Goal: Information Seeking & Learning: Check status

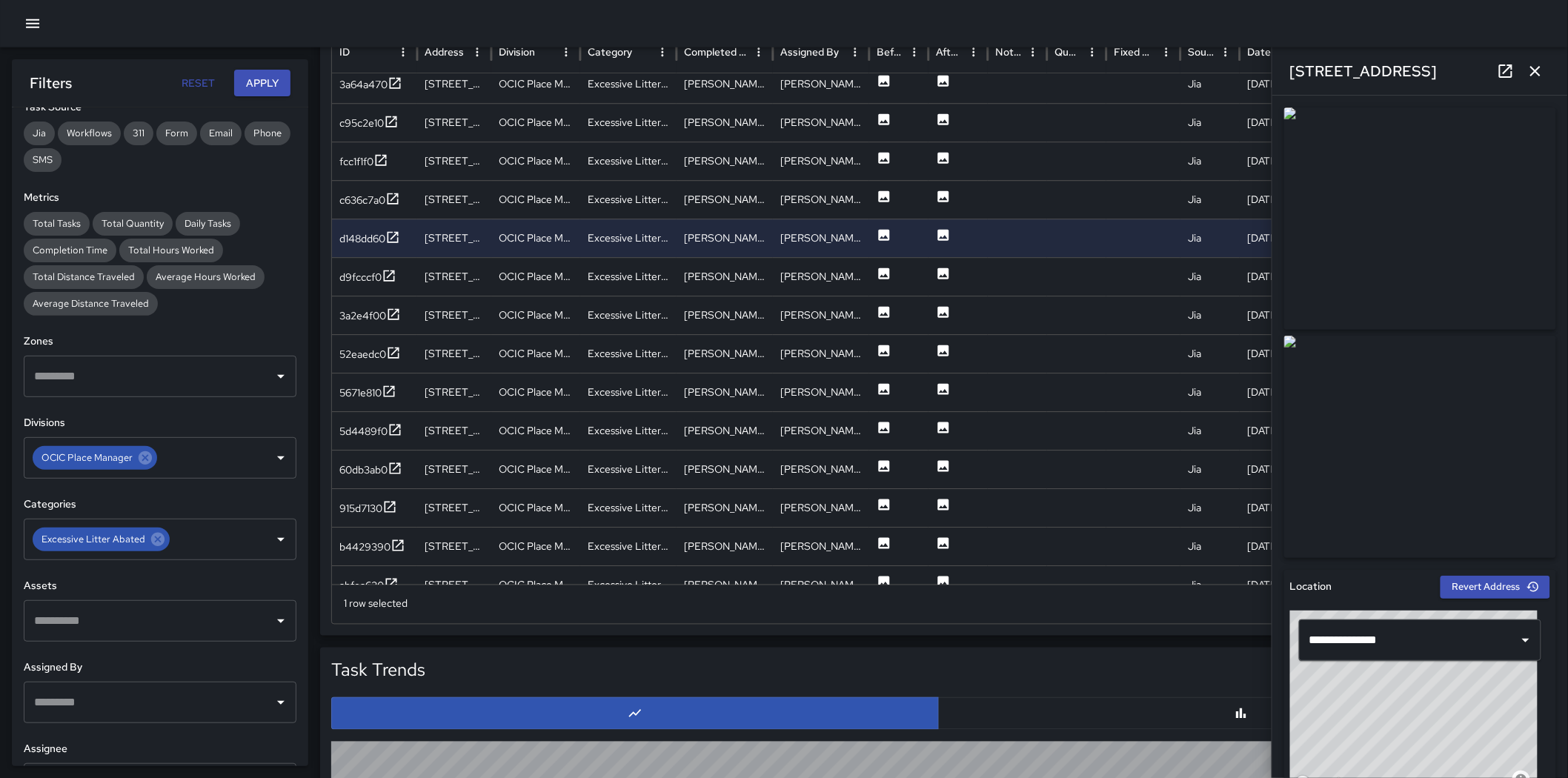
scroll to position [1675, 0]
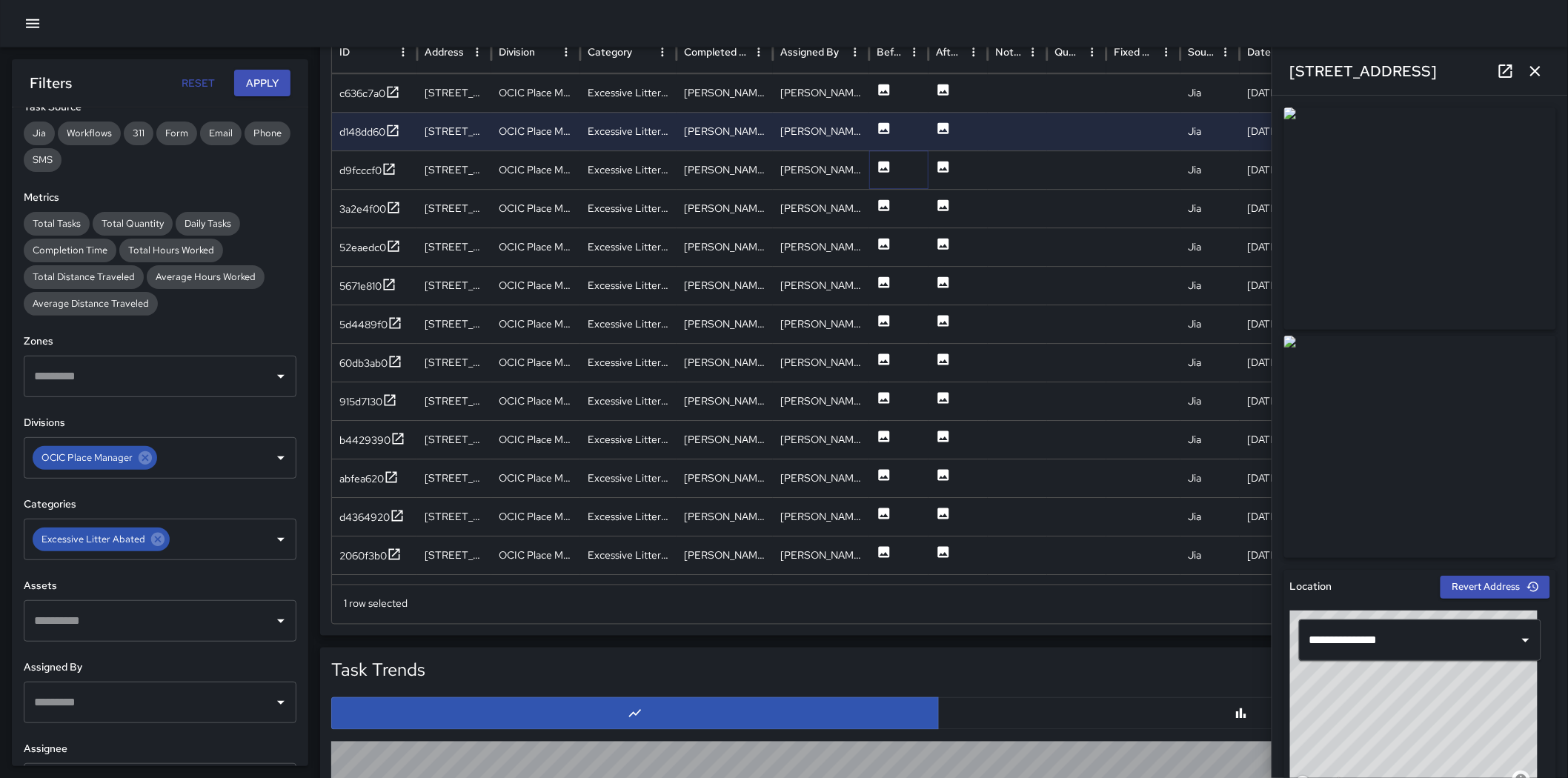
click at [887, 165] on icon at bounding box center [885, 167] width 11 height 11
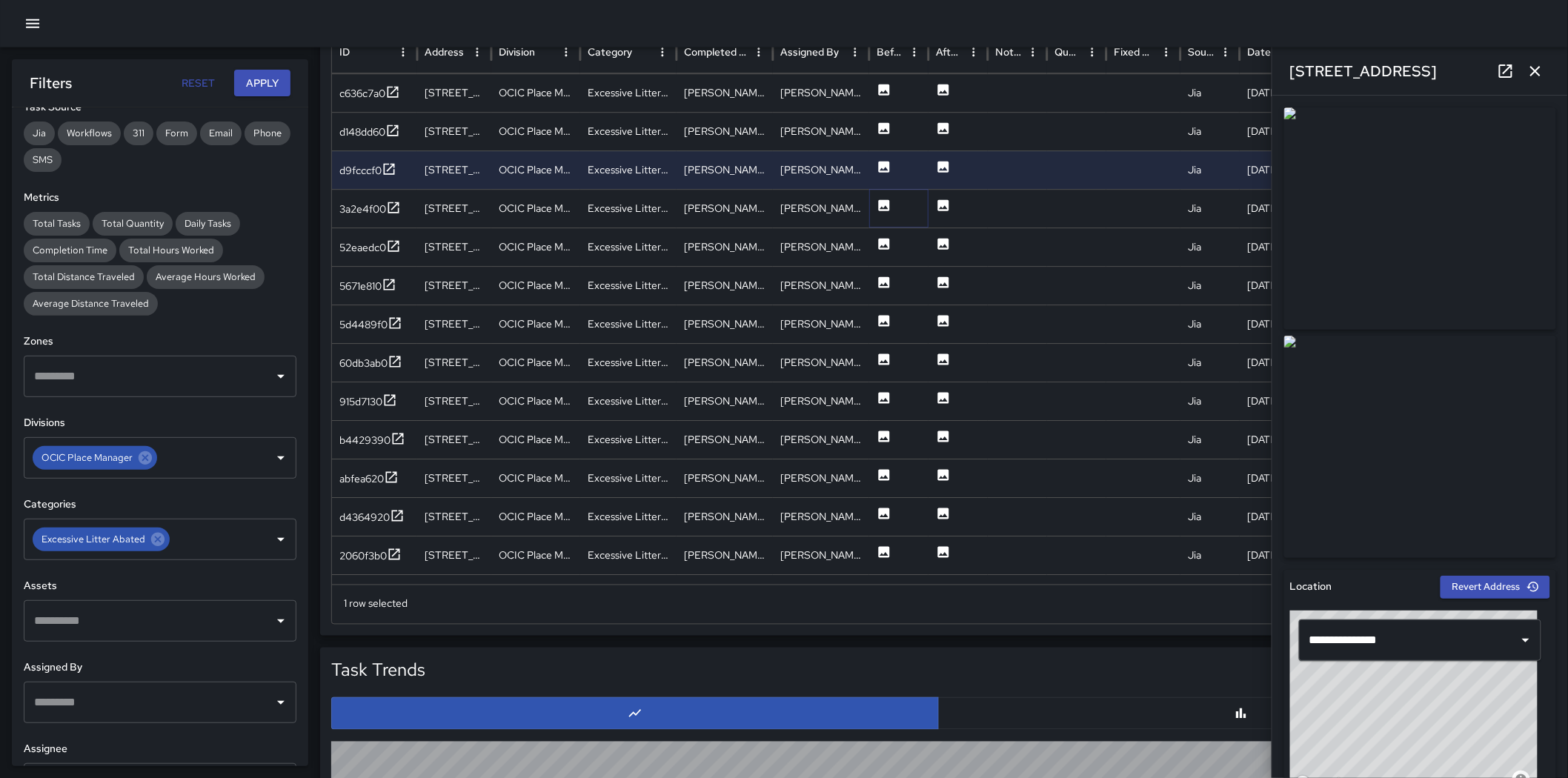
click at [891, 199] on icon at bounding box center [884, 206] width 15 height 15
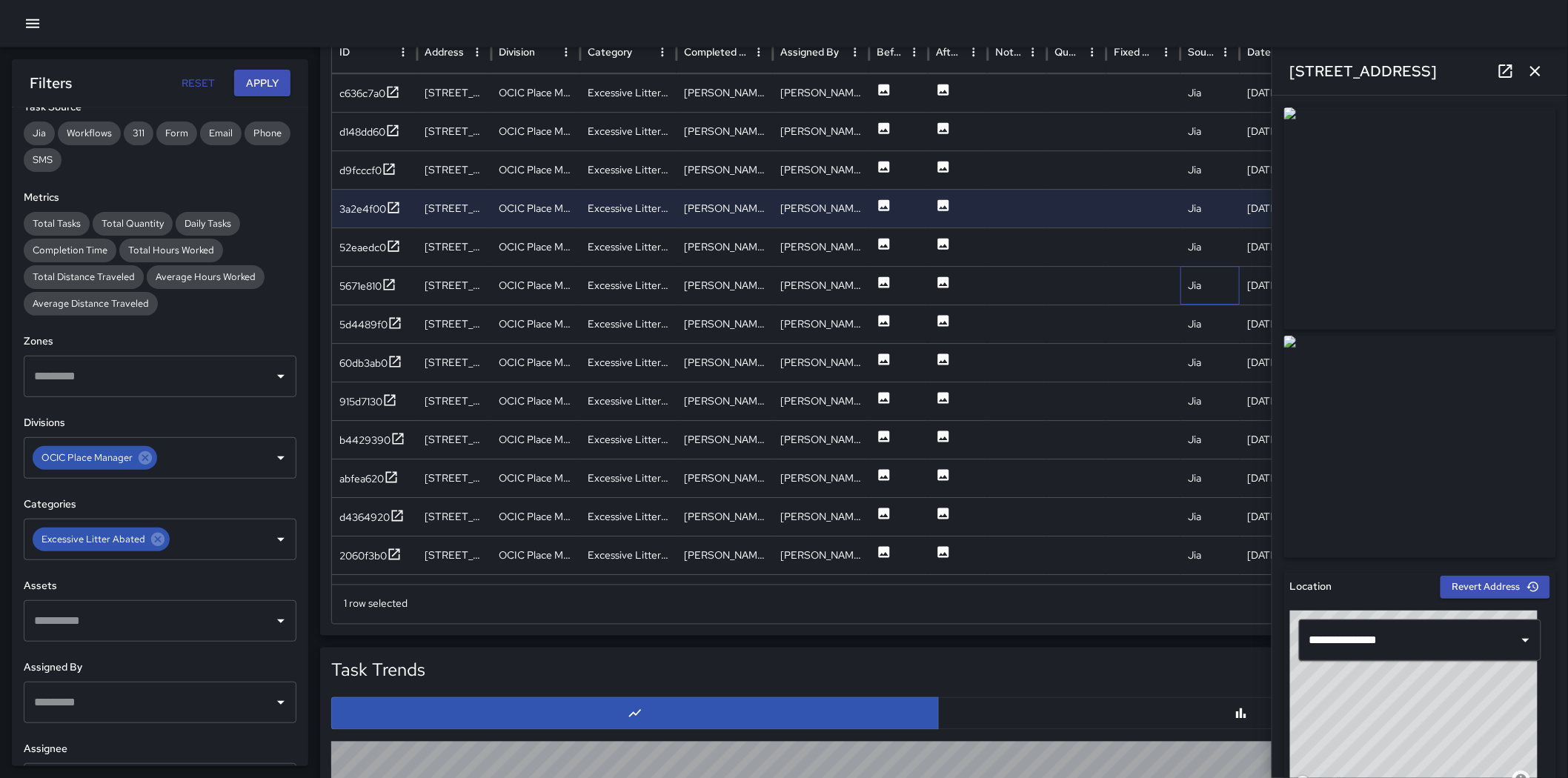
click at [1212, 276] on div "Jia" at bounding box center [1210, 285] width 59 height 38
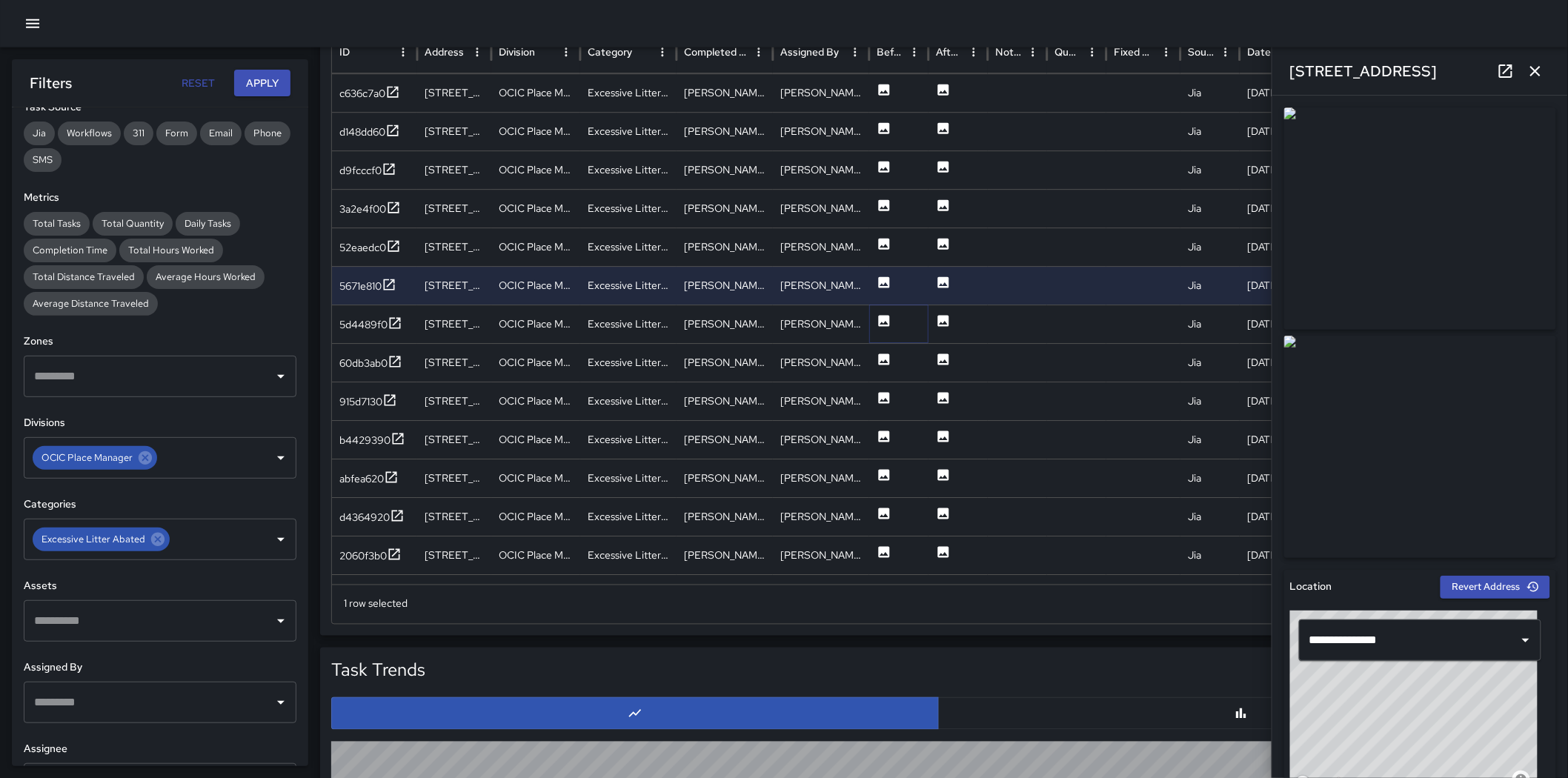
click at [880, 321] on icon at bounding box center [885, 321] width 11 height 11
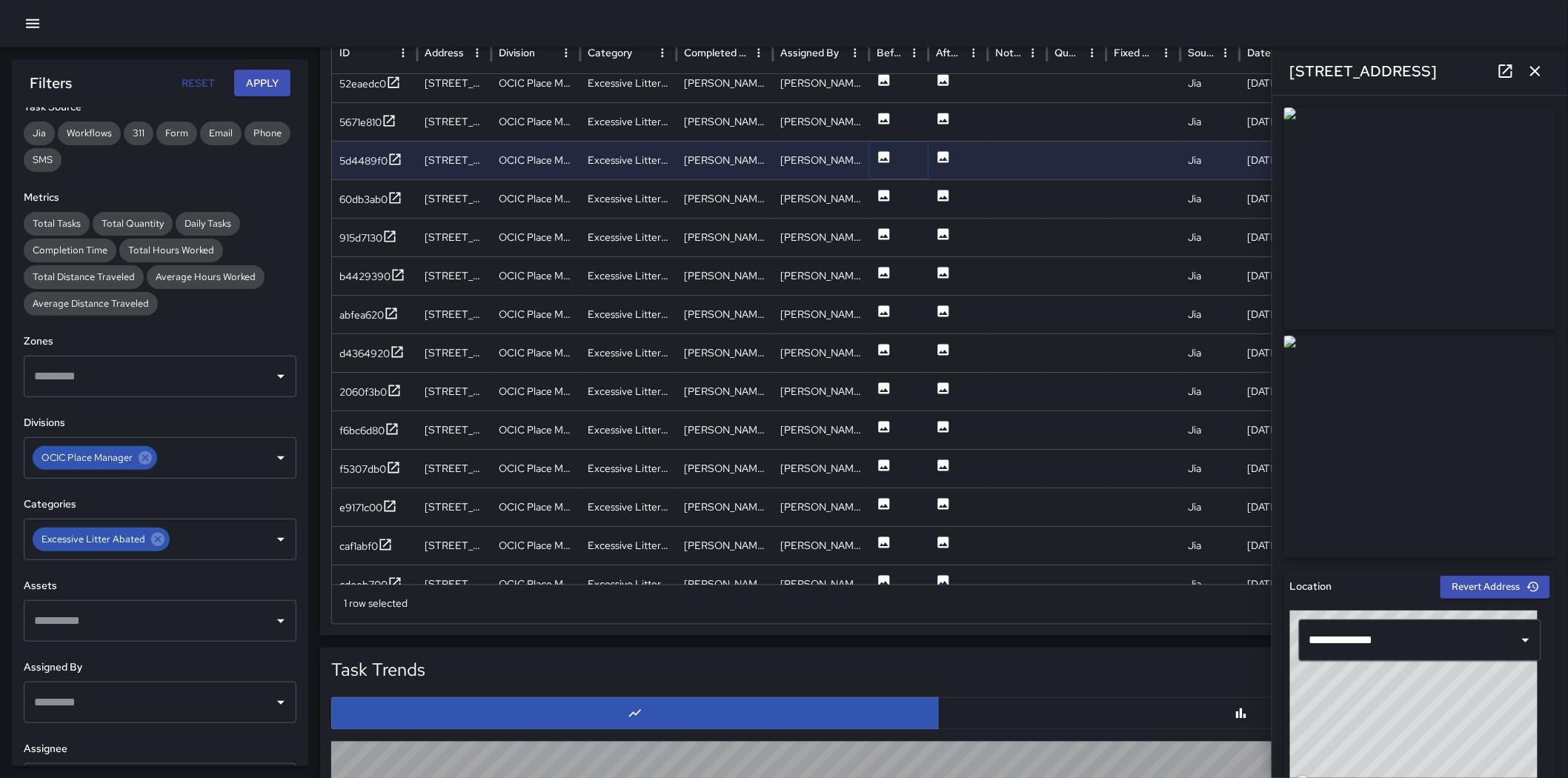
scroll to position [1826, 0]
click at [883, 197] on icon at bounding box center [884, 196] width 15 height 15
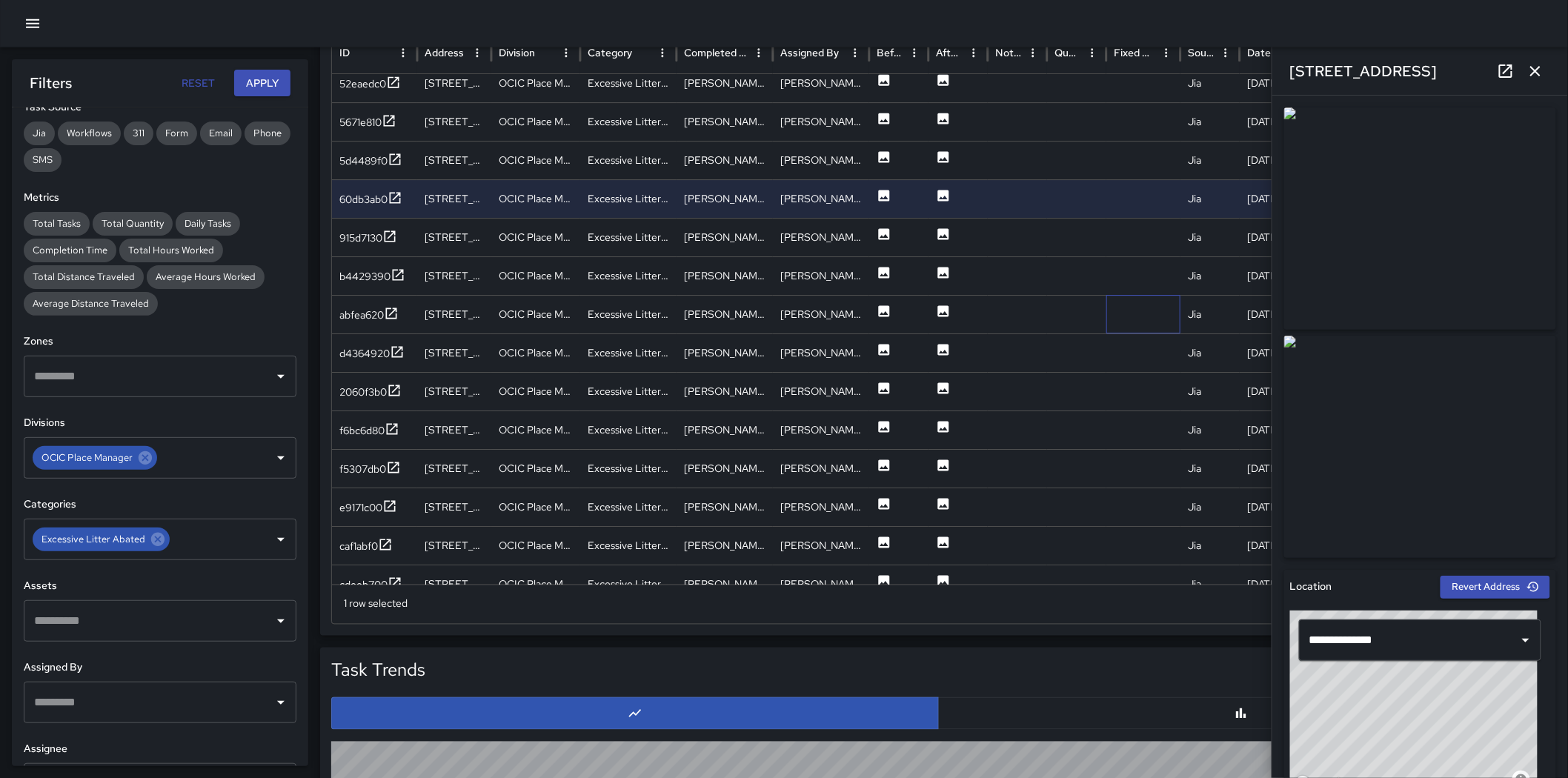
click at [1147, 326] on div at bounding box center [1144, 314] width 74 height 38
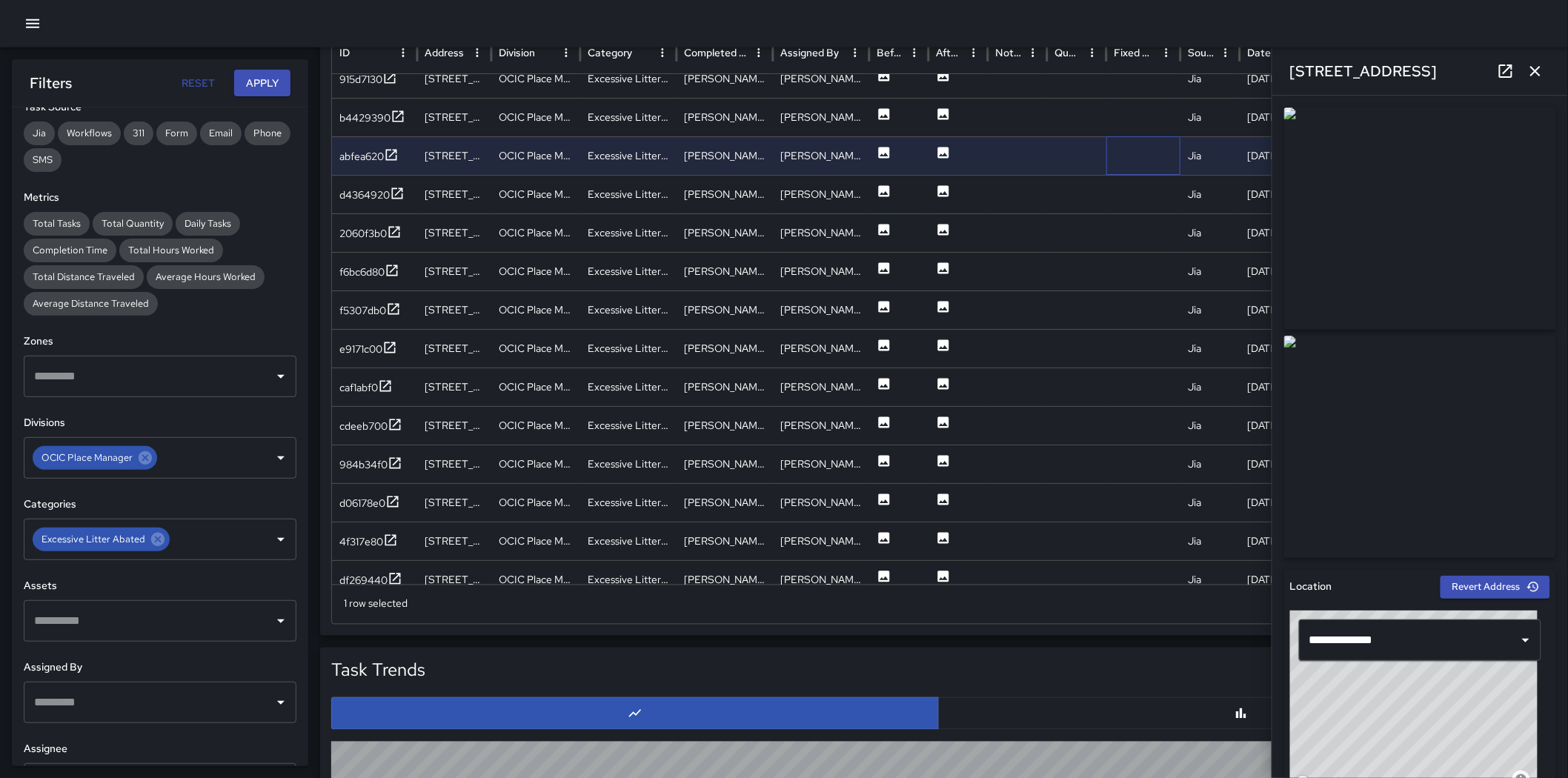
scroll to position [1978, 0]
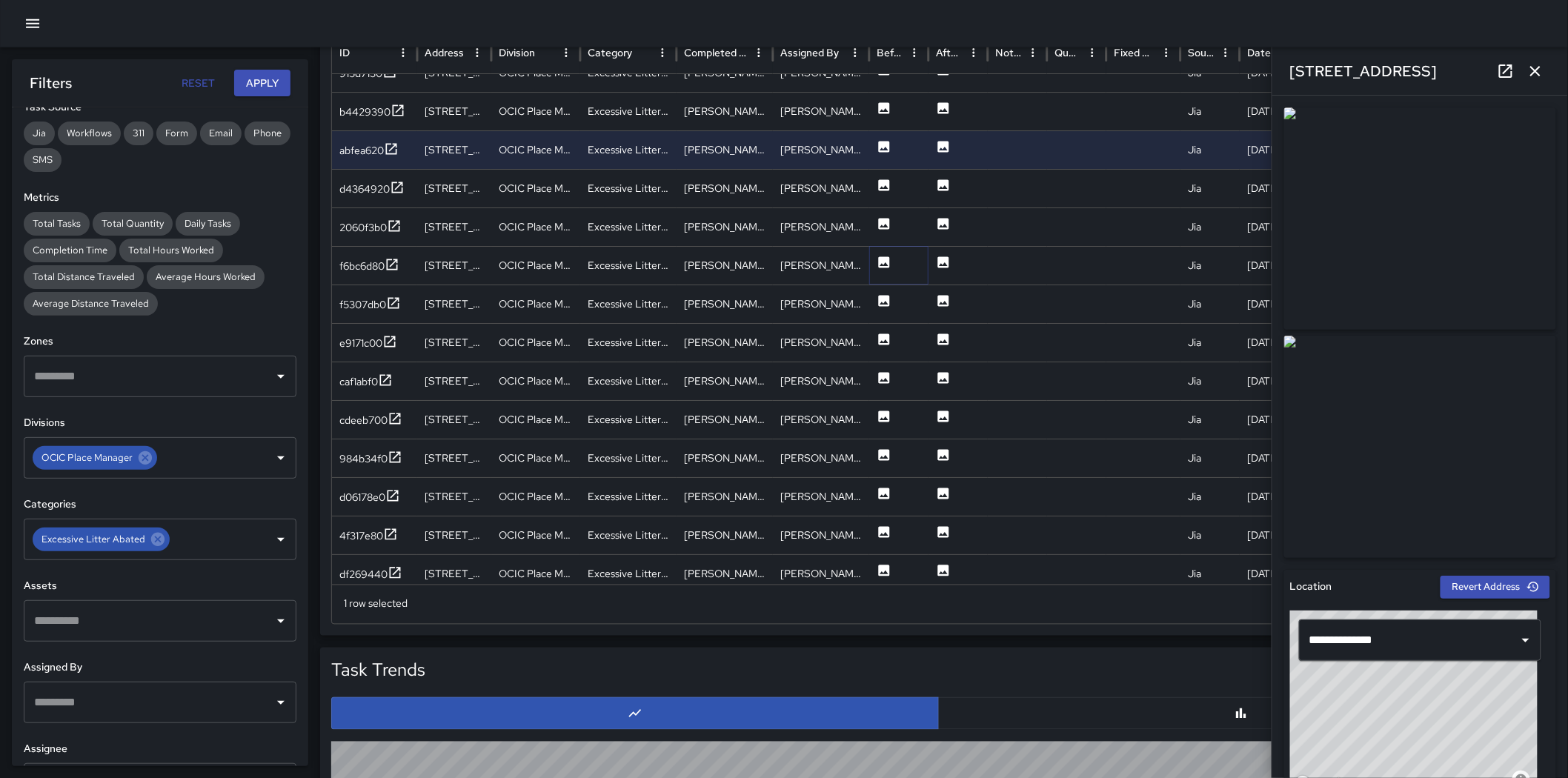
click at [882, 258] on icon at bounding box center [885, 262] width 11 height 11
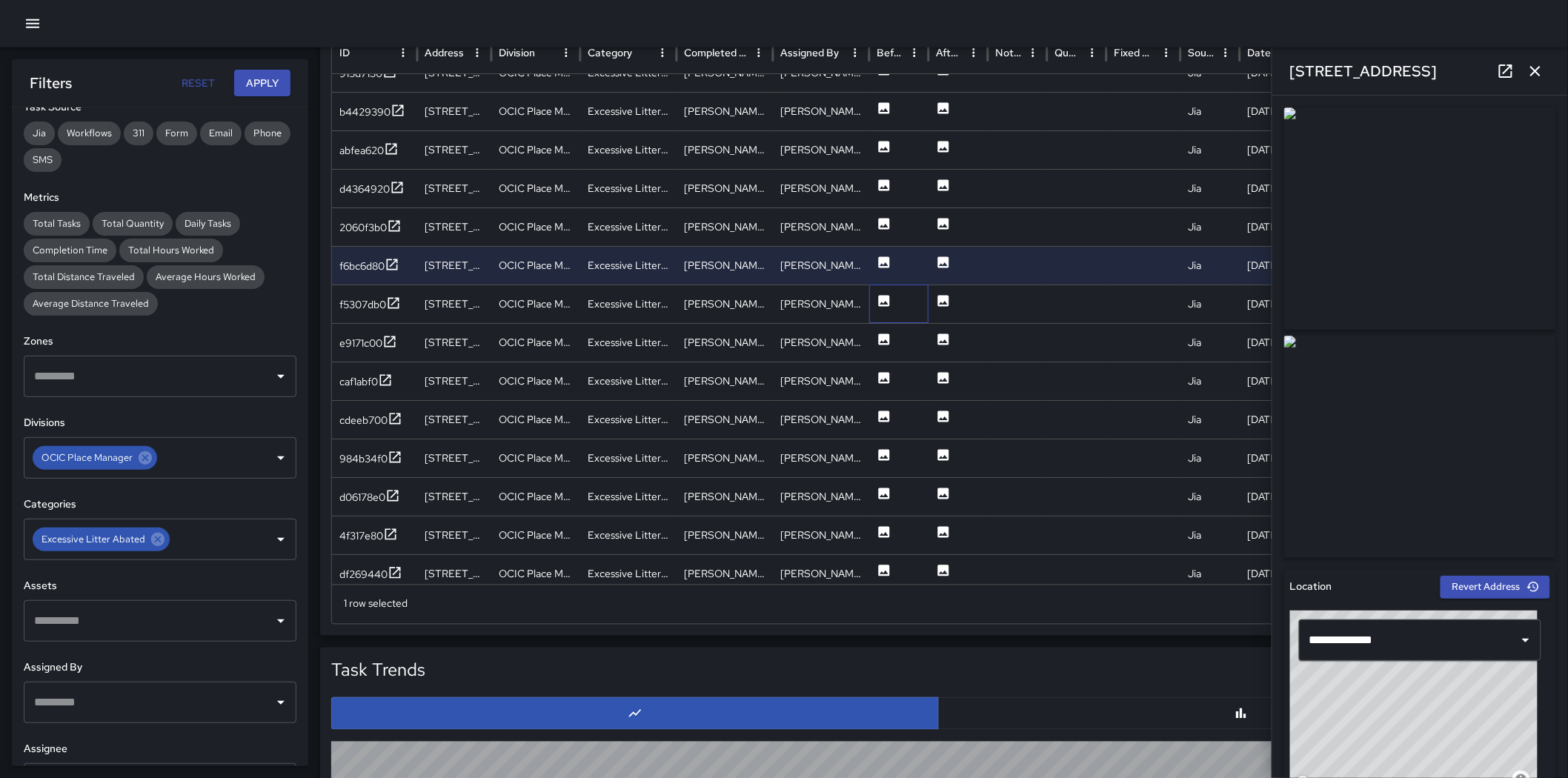
click at [875, 300] on div at bounding box center [898, 303] width 59 height 38
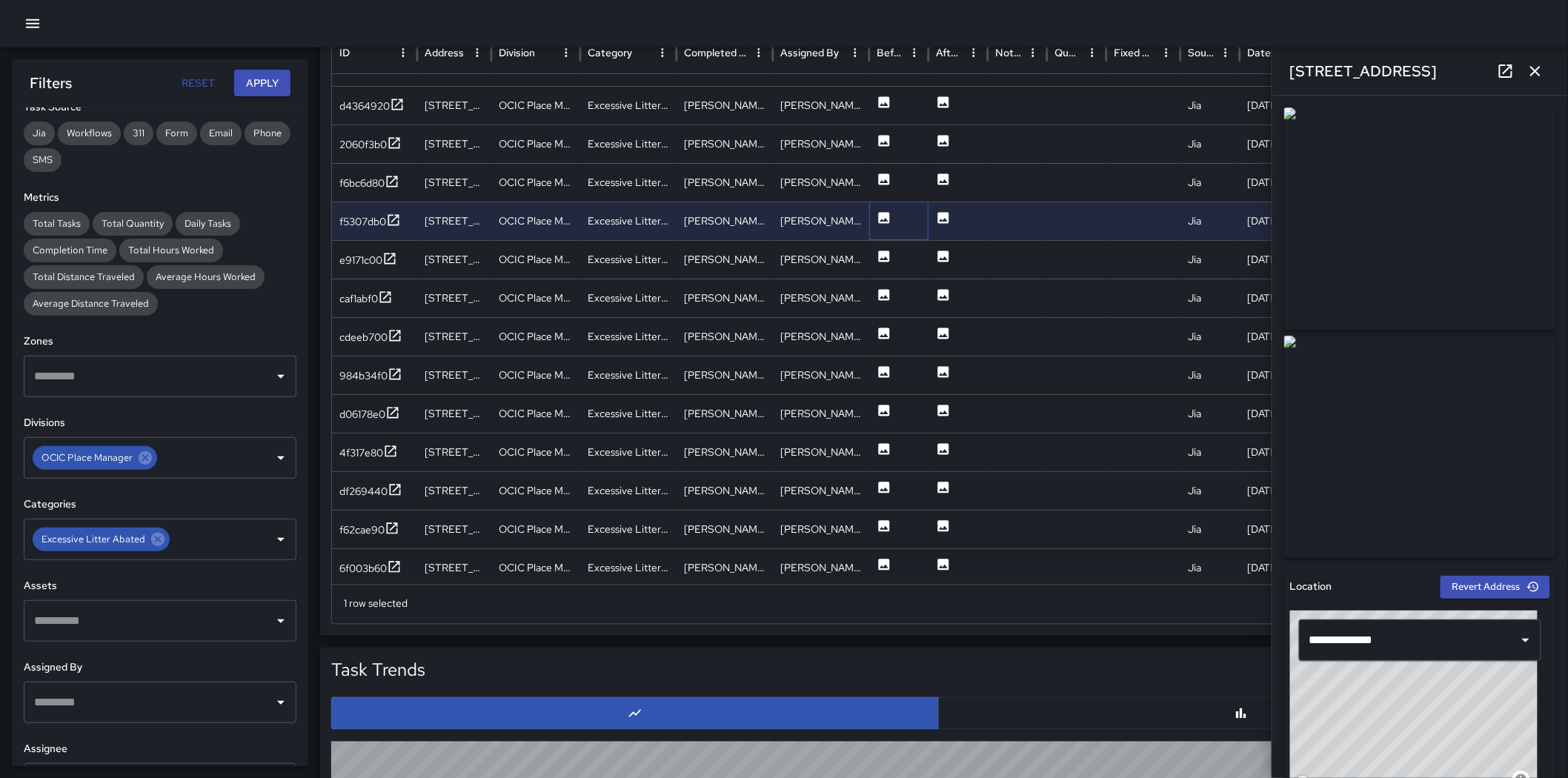
scroll to position [2054, 0]
click at [892, 218] on div at bounding box center [898, 221] width 59 height 38
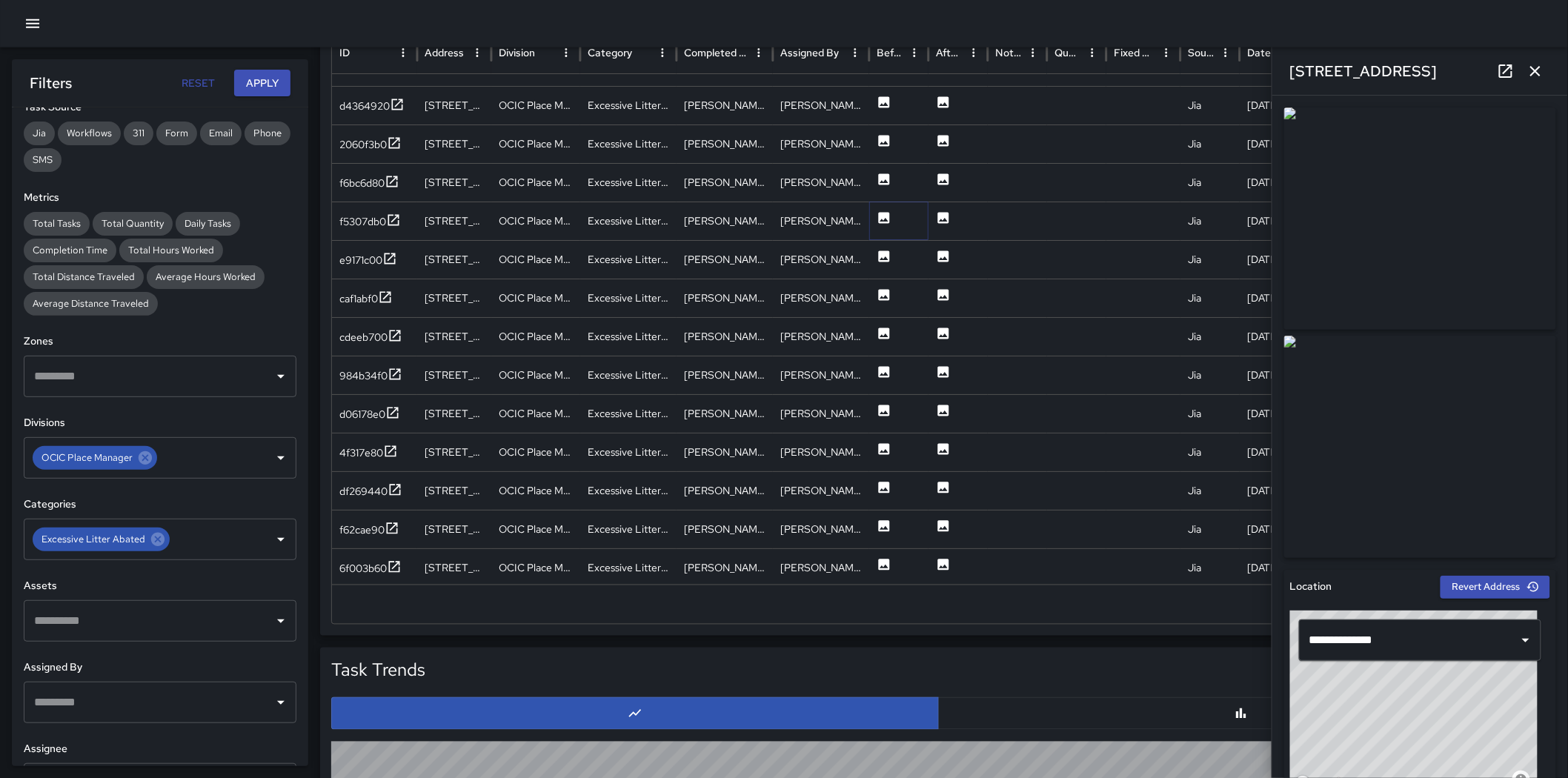
click at [888, 217] on icon at bounding box center [885, 218] width 11 height 11
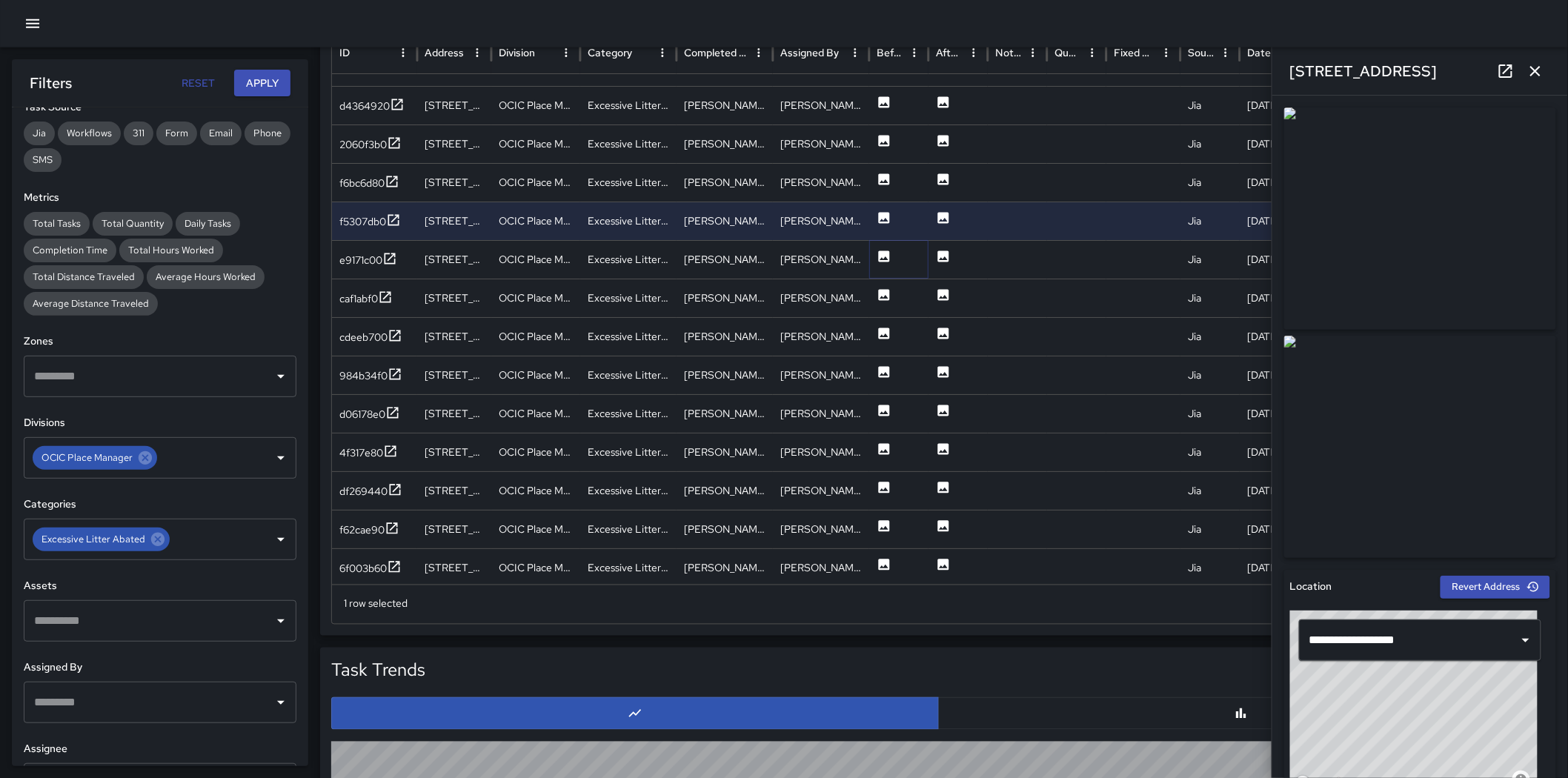
click at [884, 249] on icon at bounding box center [884, 257] width 15 height 15
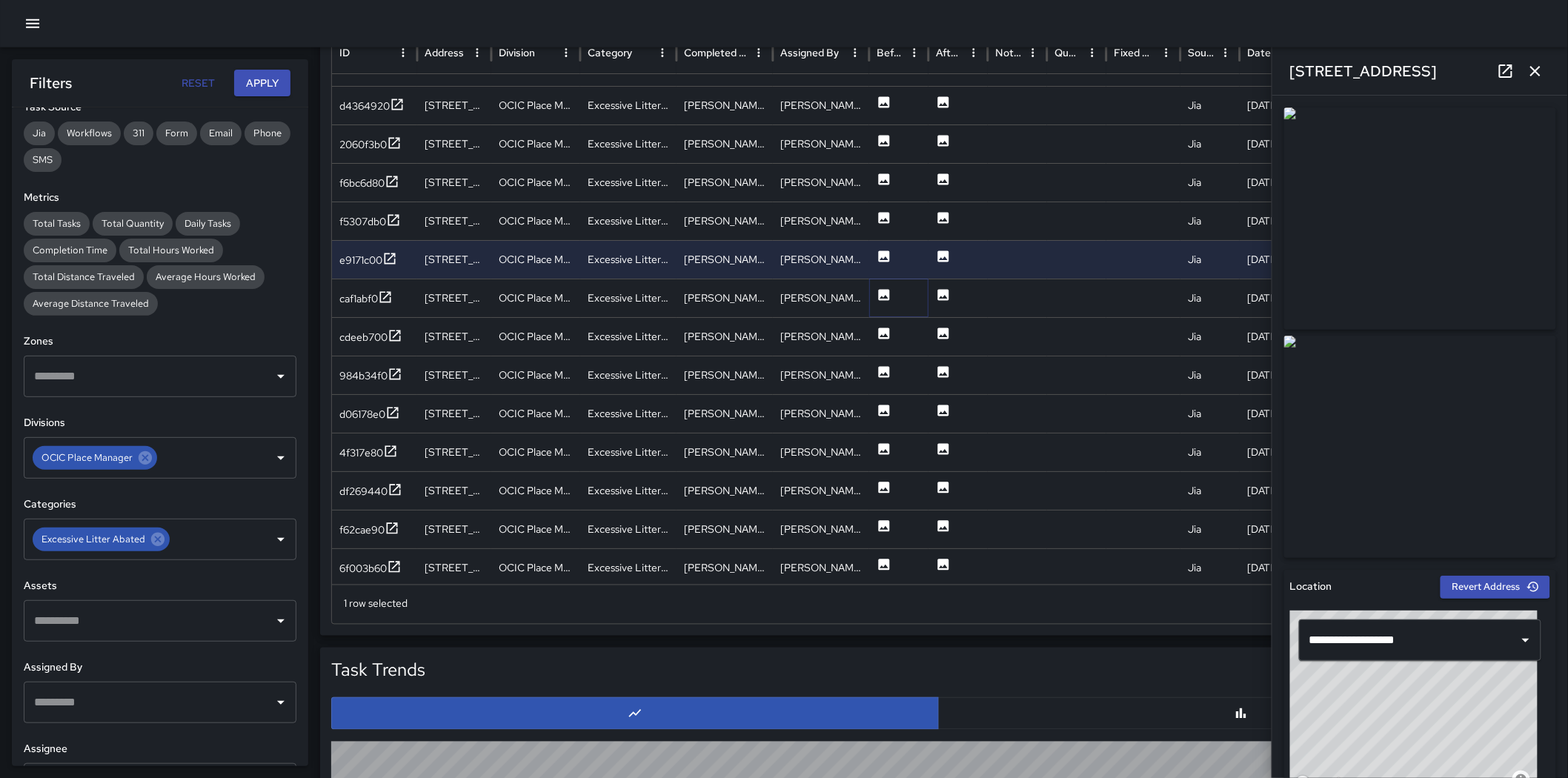
click at [888, 293] on icon at bounding box center [885, 295] width 11 height 11
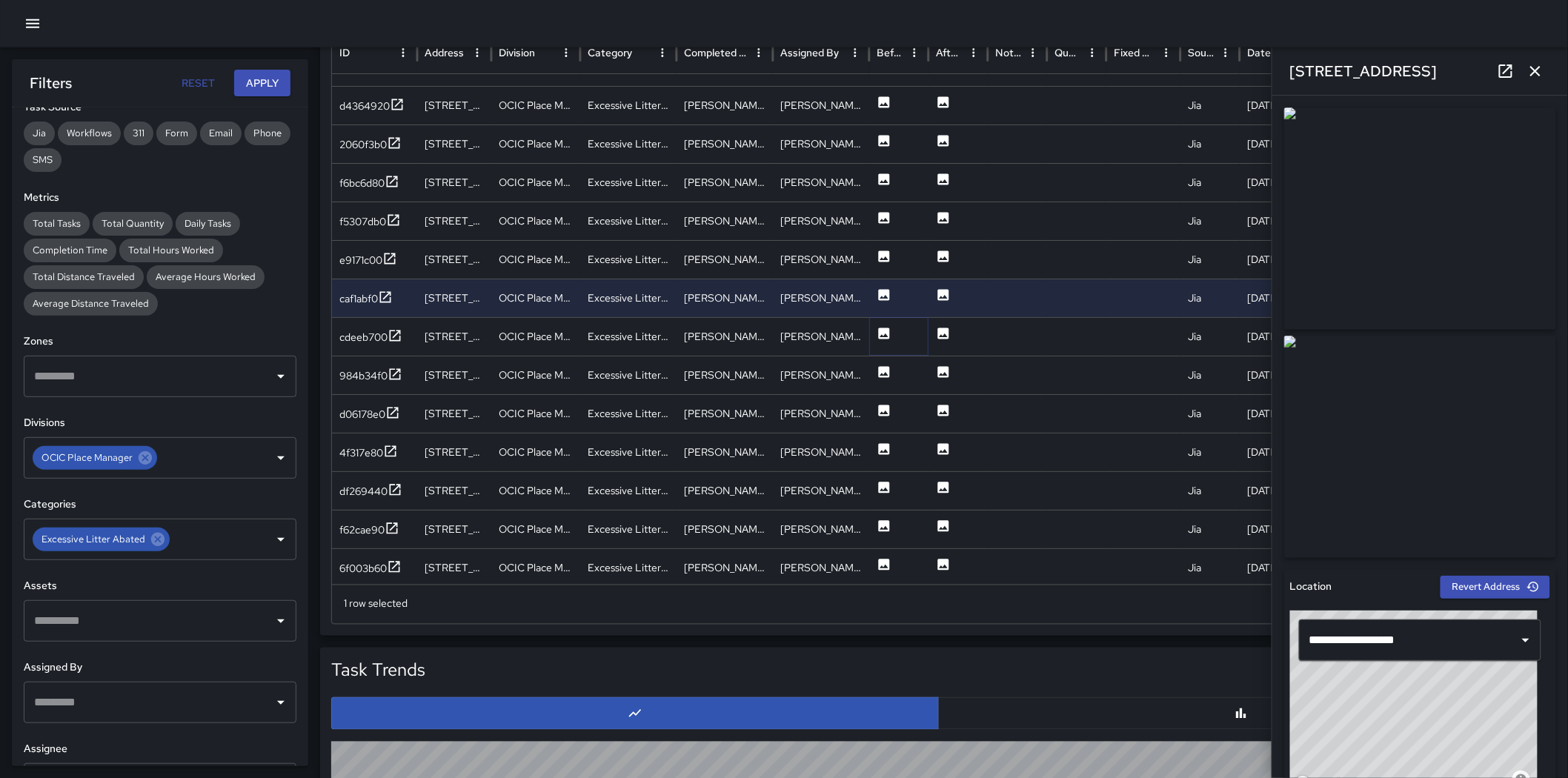
click at [887, 335] on icon at bounding box center [885, 333] width 11 height 11
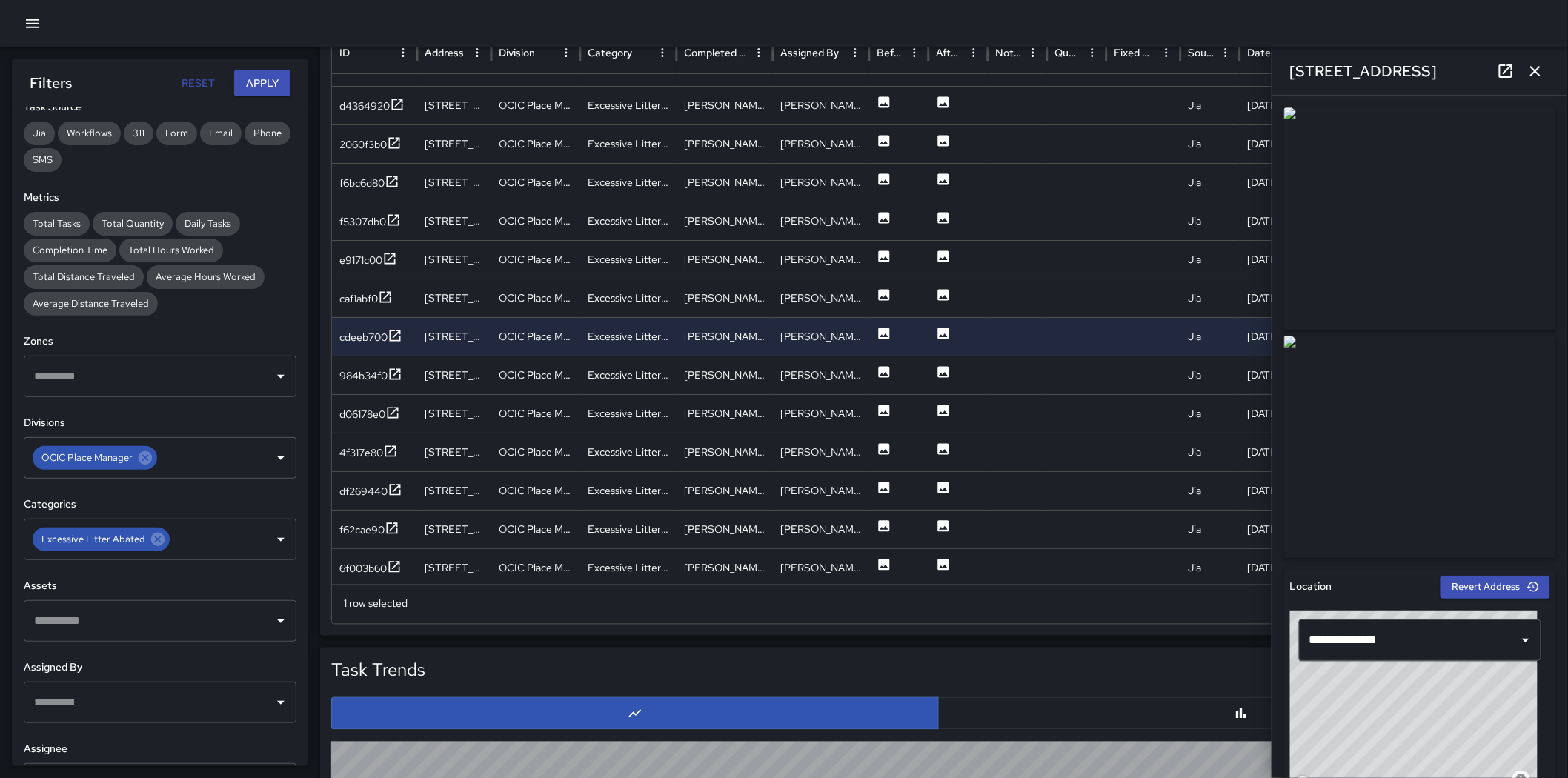
click at [1479, 386] on img at bounding box center [1421, 447] width 272 height 223
click at [156, 545] on icon at bounding box center [157, 538] width 16 height 16
click at [141, 464] on icon at bounding box center [145, 457] width 16 height 16
click at [152, 464] on input "text" at bounding box center [148, 457] width 237 height 29
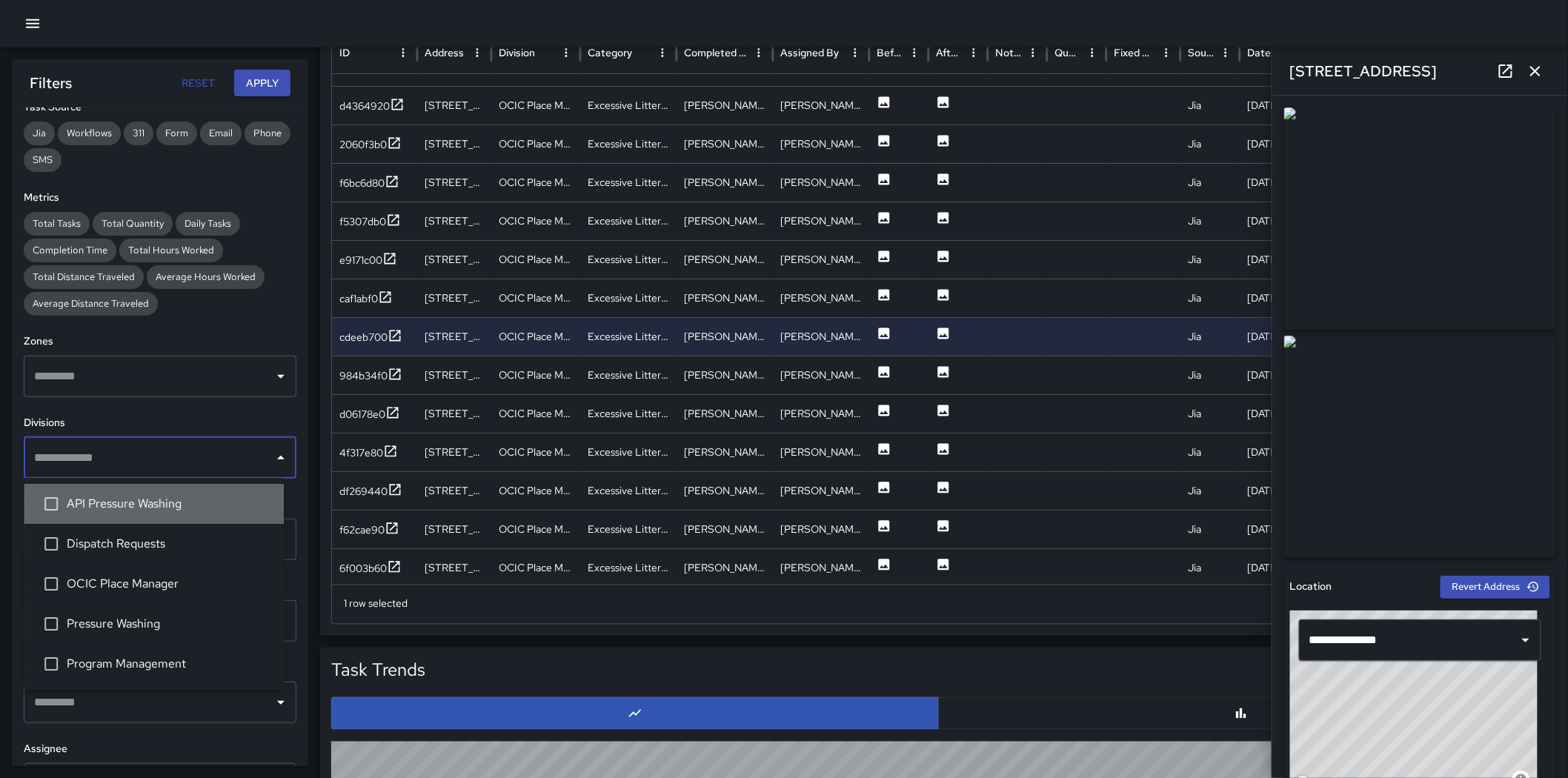
click at [133, 513] on span "API Pressure Washing" at bounding box center [169, 504] width 206 height 18
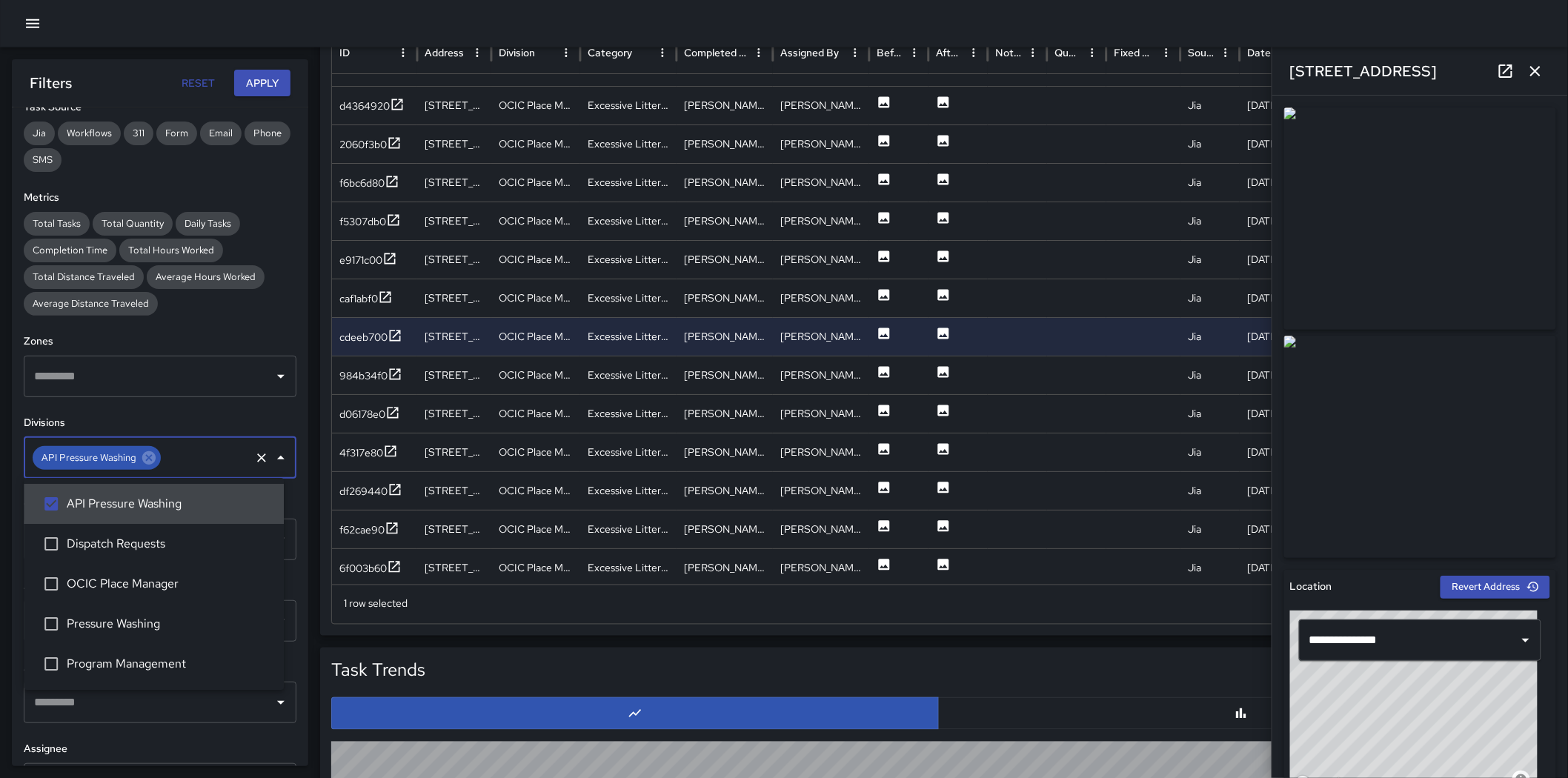
click at [263, 82] on button "Apply" at bounding box center [262, 83] width 56 height 28
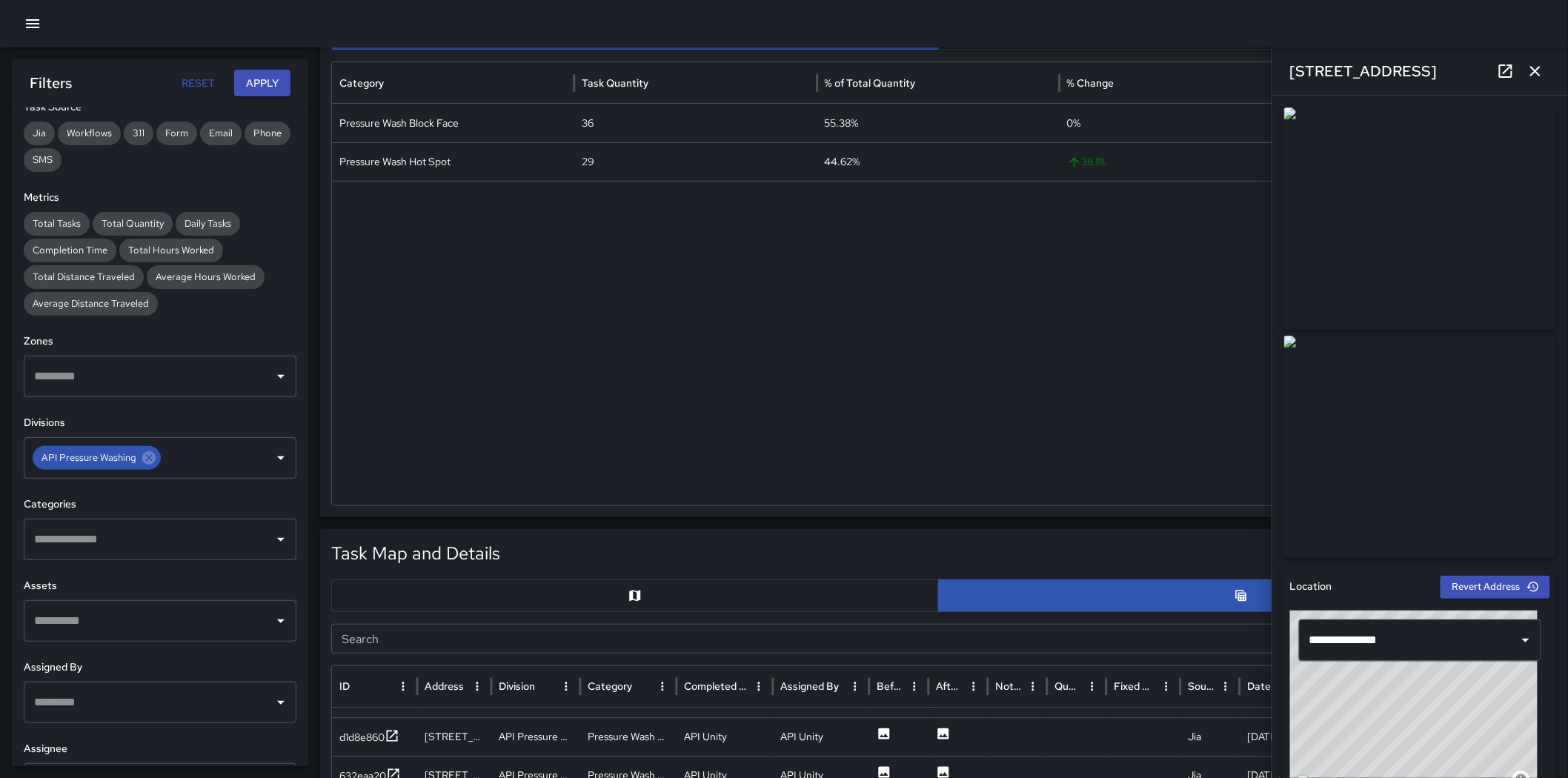
scroll to position [246, 0]
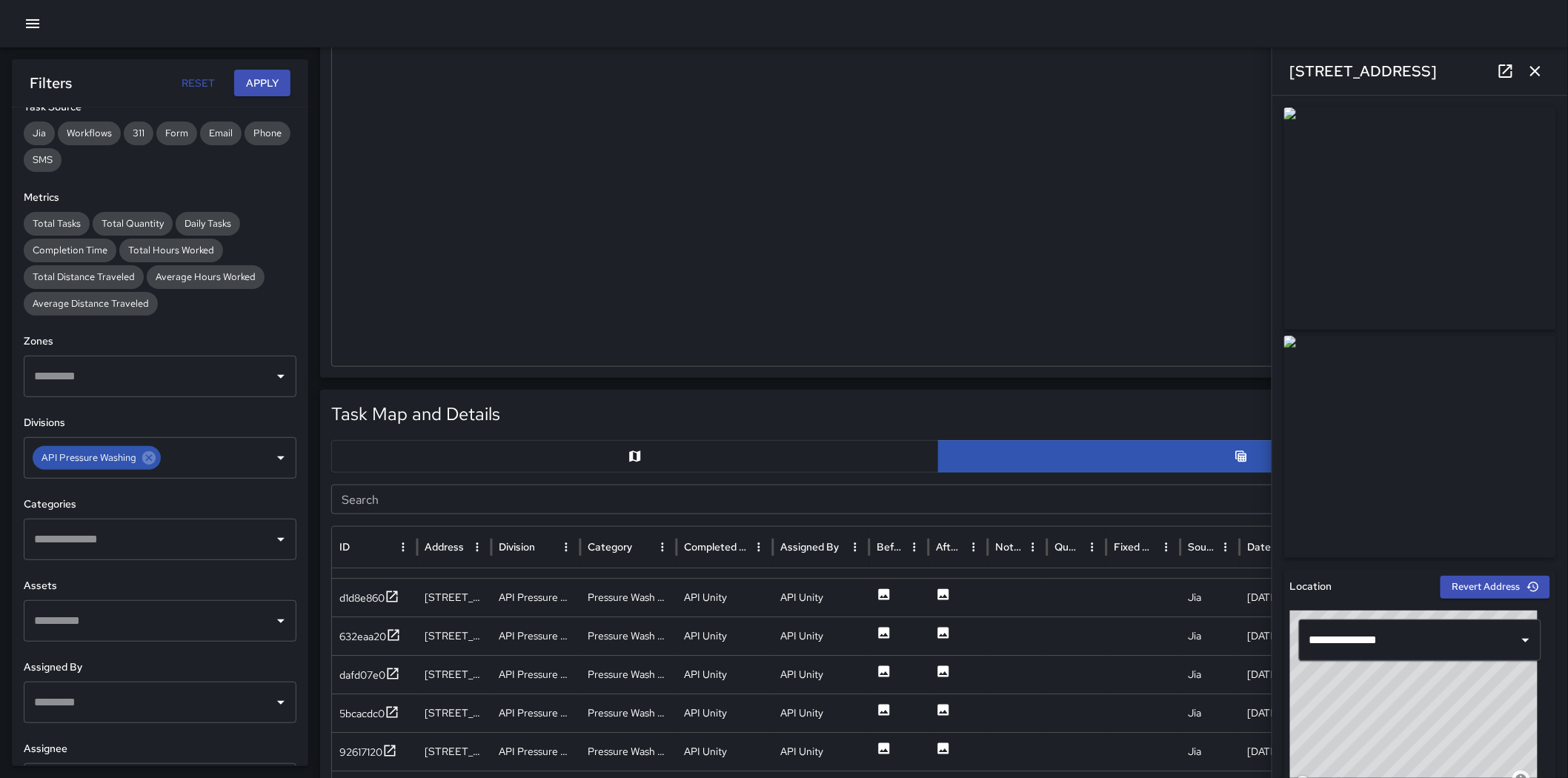
click at [575, 443] on button "button" at bounding box center [635, 457] width 608 height 32
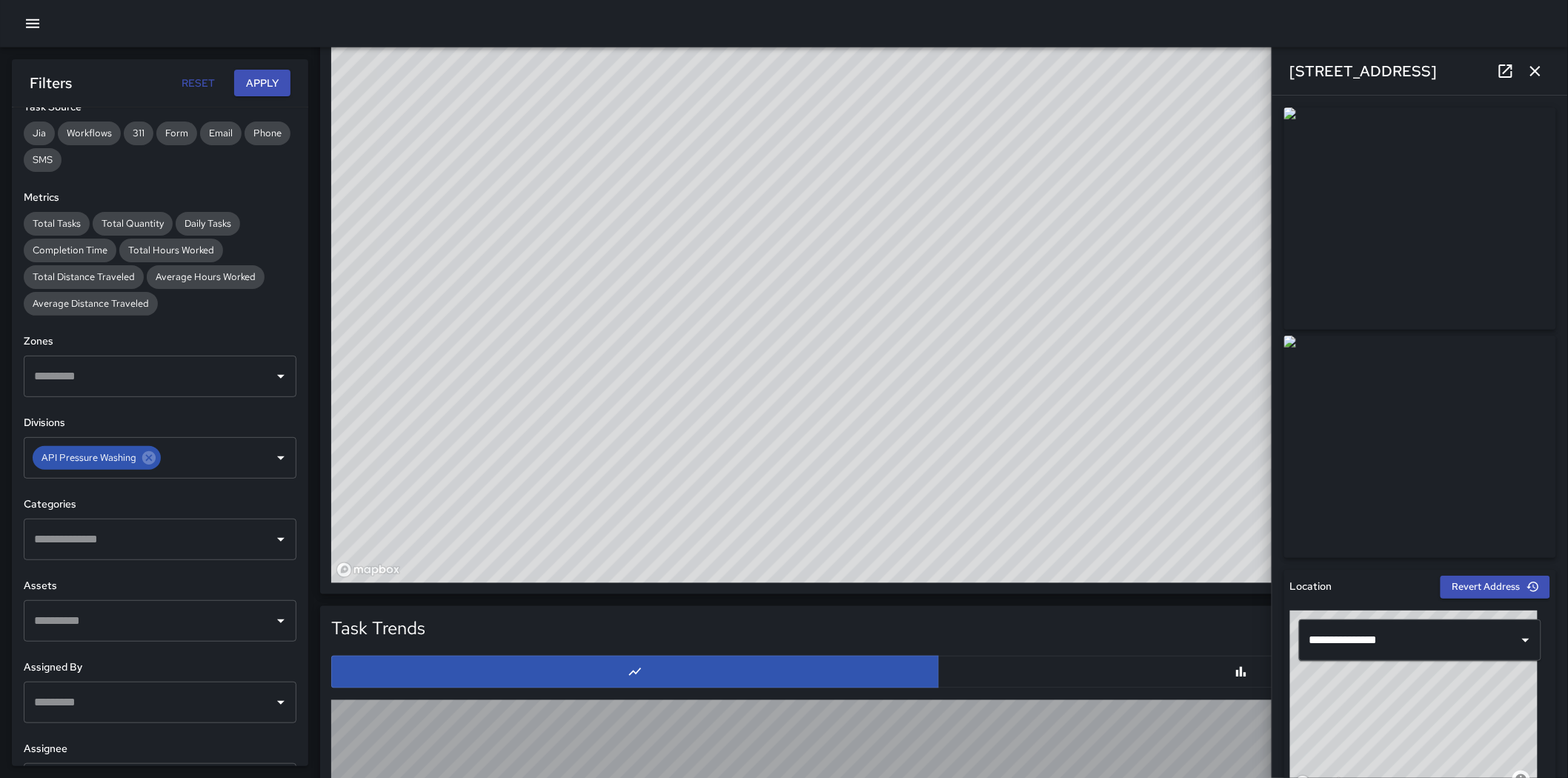
scroll to position [658, 0]
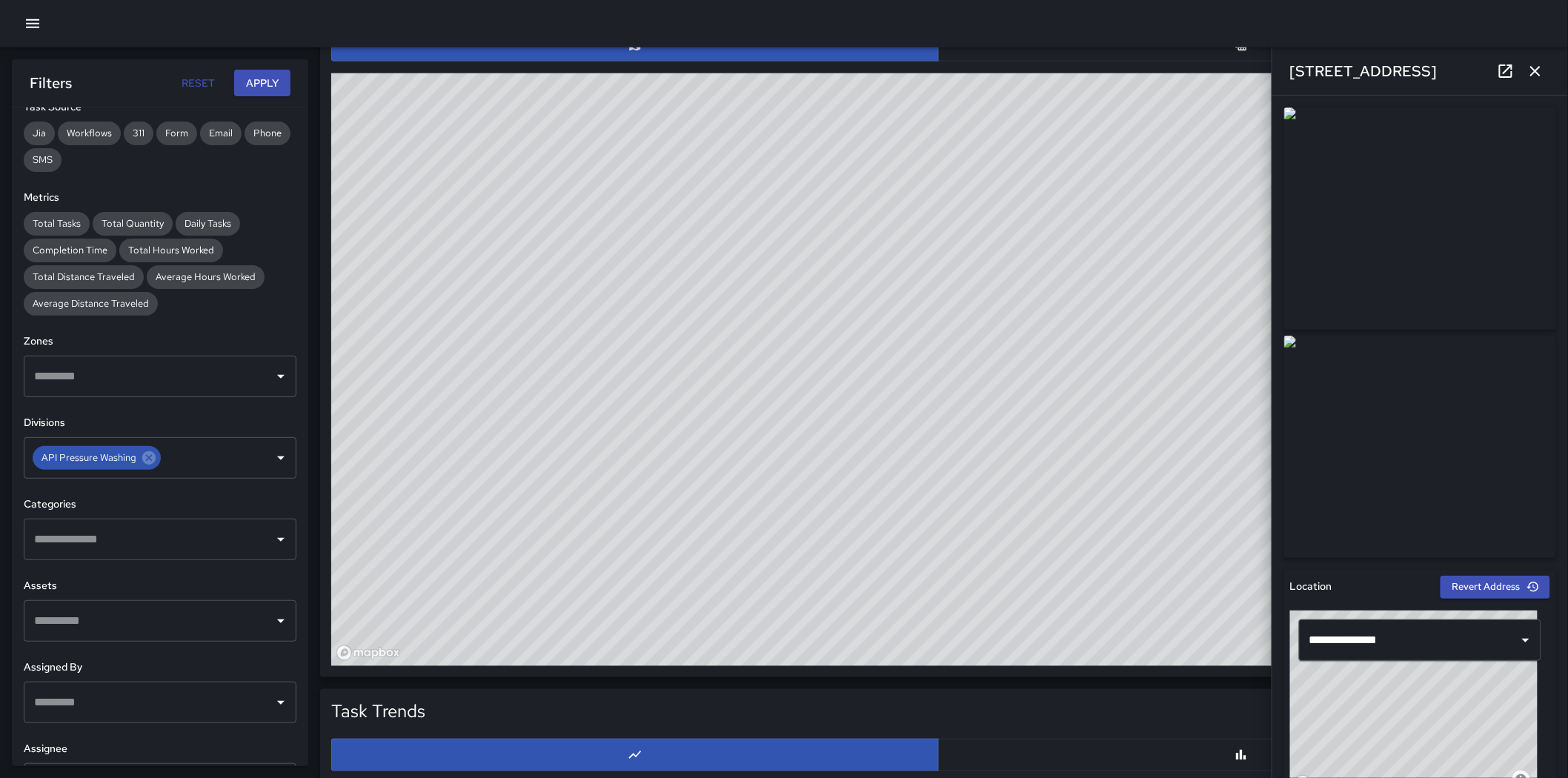
drag, startPoint x: 1536, startPoint y: 61, endPoint x: 1529, endPoint y: 93, distance: 32.8
click at [1536, 61] on button "button" at bounding box center [1535, 70] width 29 height 29
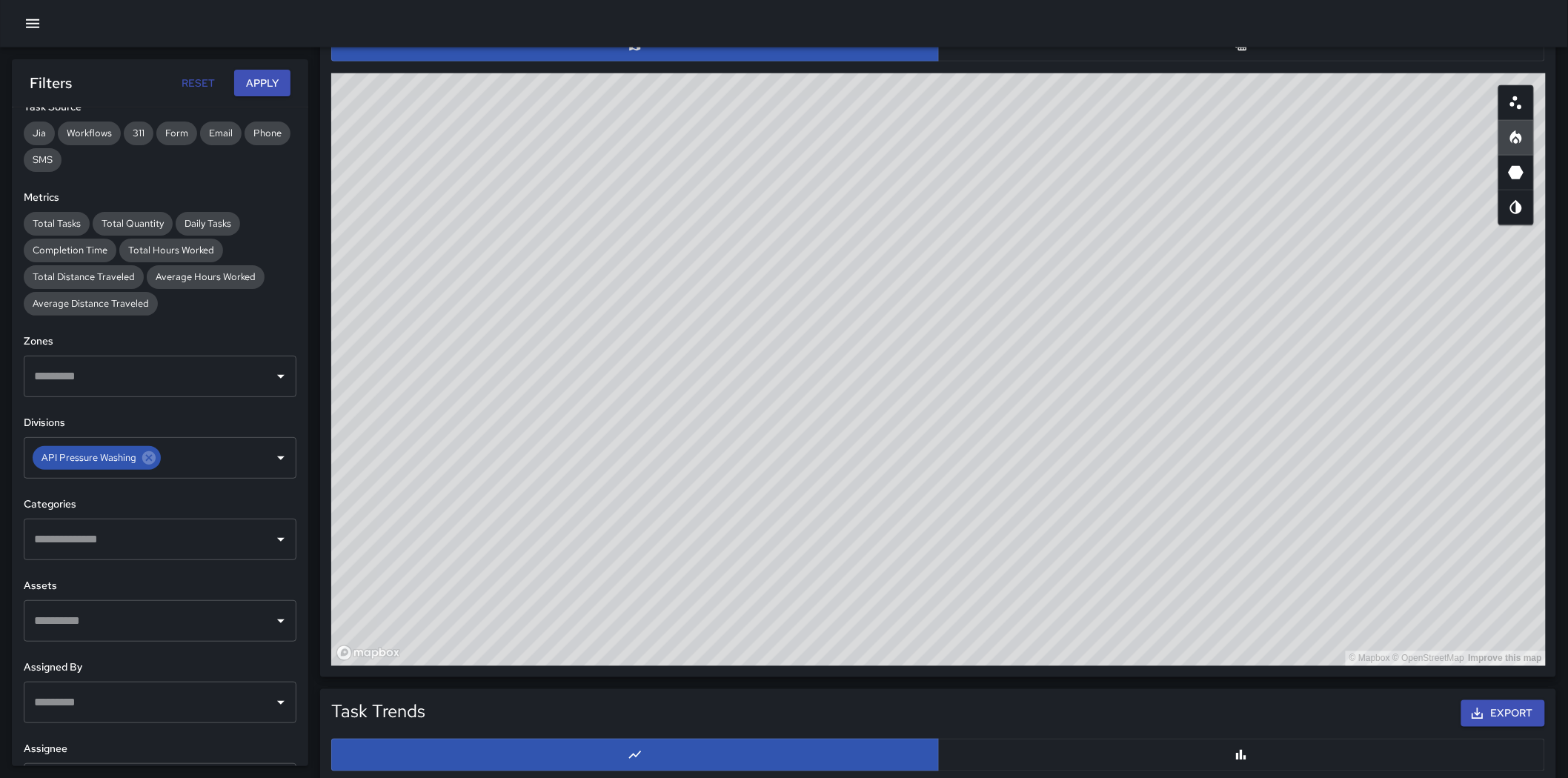
click at [143, 535] on input "text" at bounding box center [148, 539] width 237 height 29
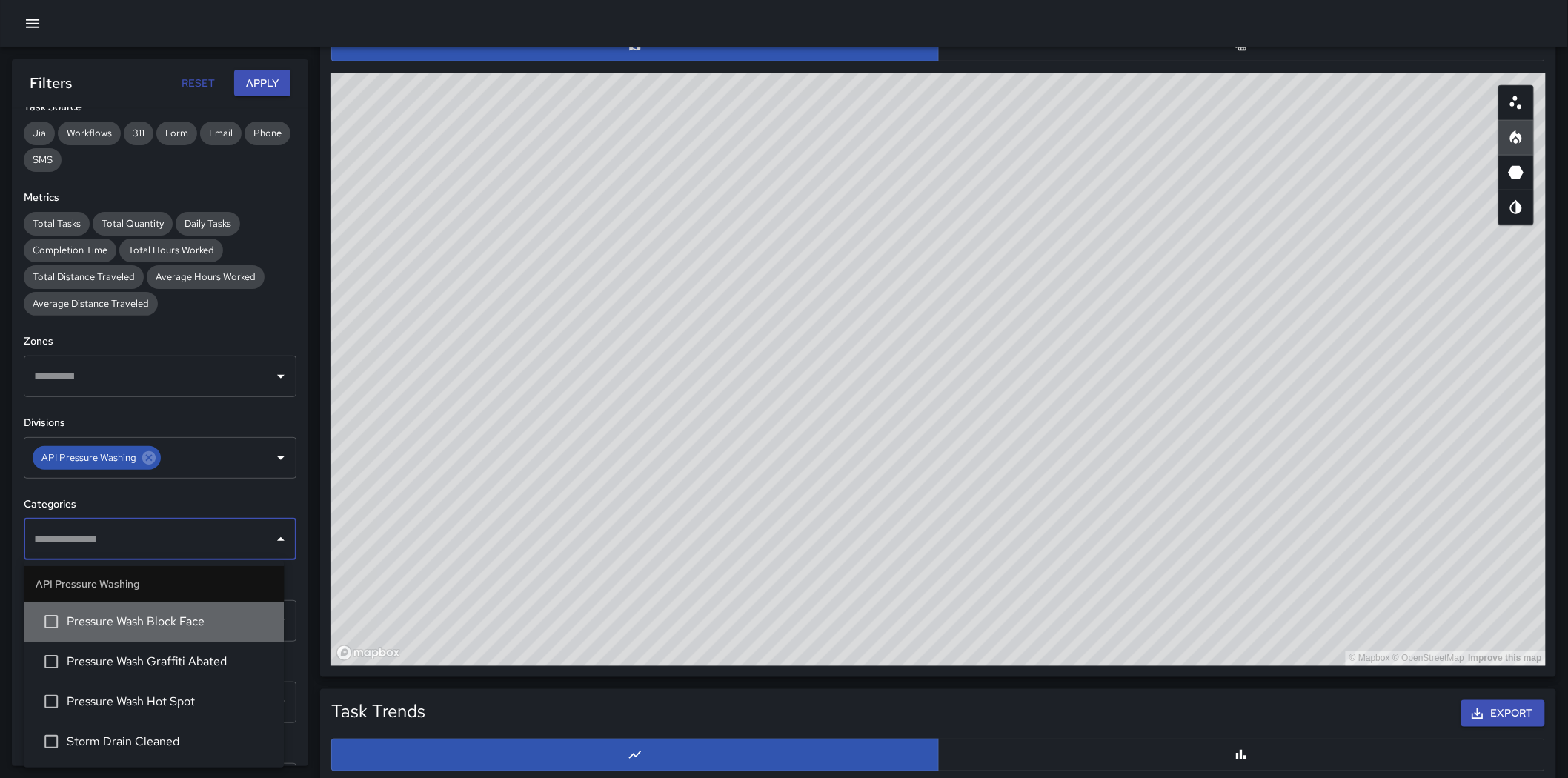
click at [156, 625] on span "Pressure Wash Block Face" at bounding box center [169, 621] width 206 height 18
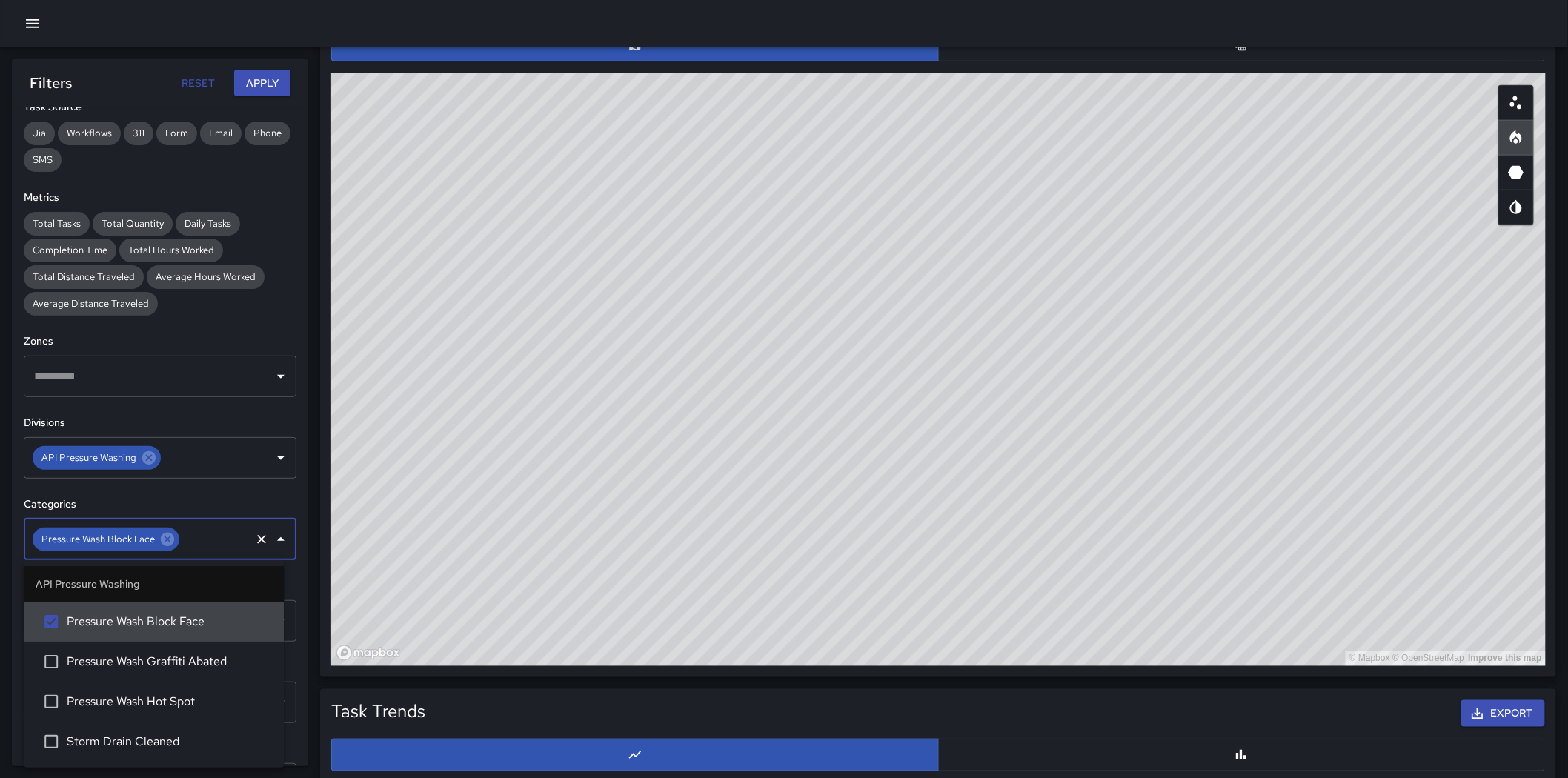
click at [250, 95] on button "Apply" at bounding box center [262, 83] width 56 height 28
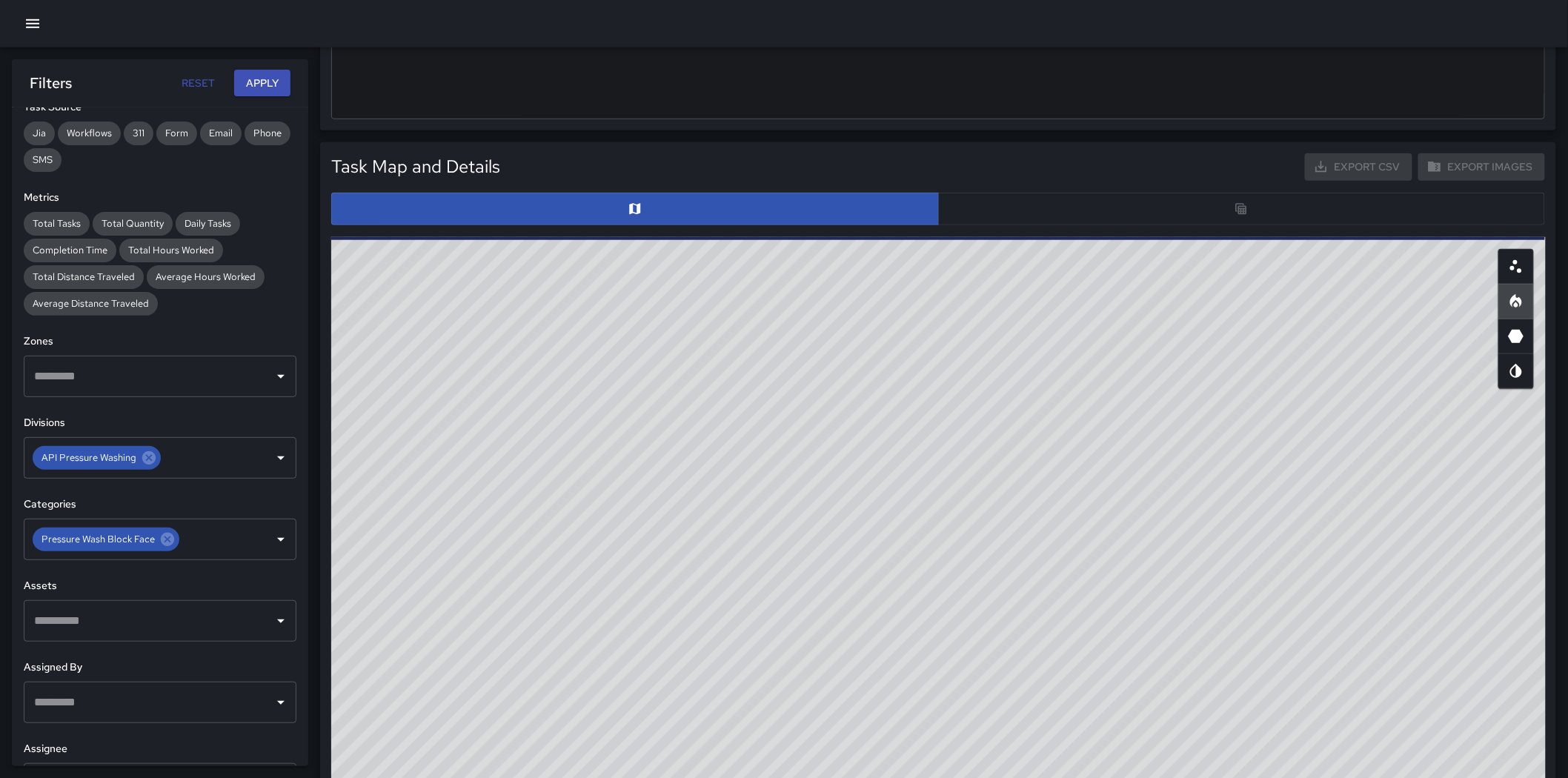
scroll to position [494, 0]
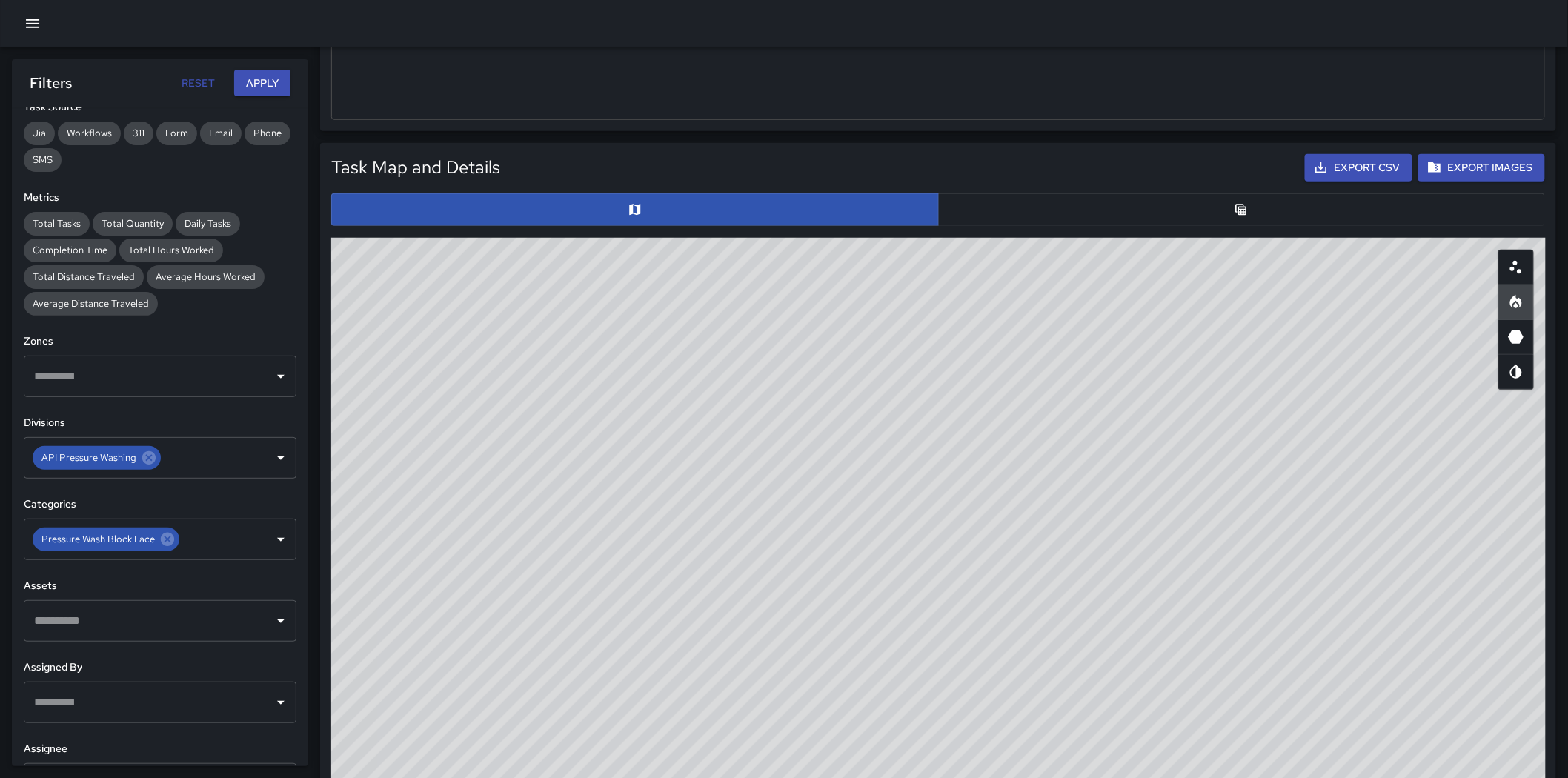
click at [1300, 210] on button "button" at bounding box center [1242, 209] width 608 height 32
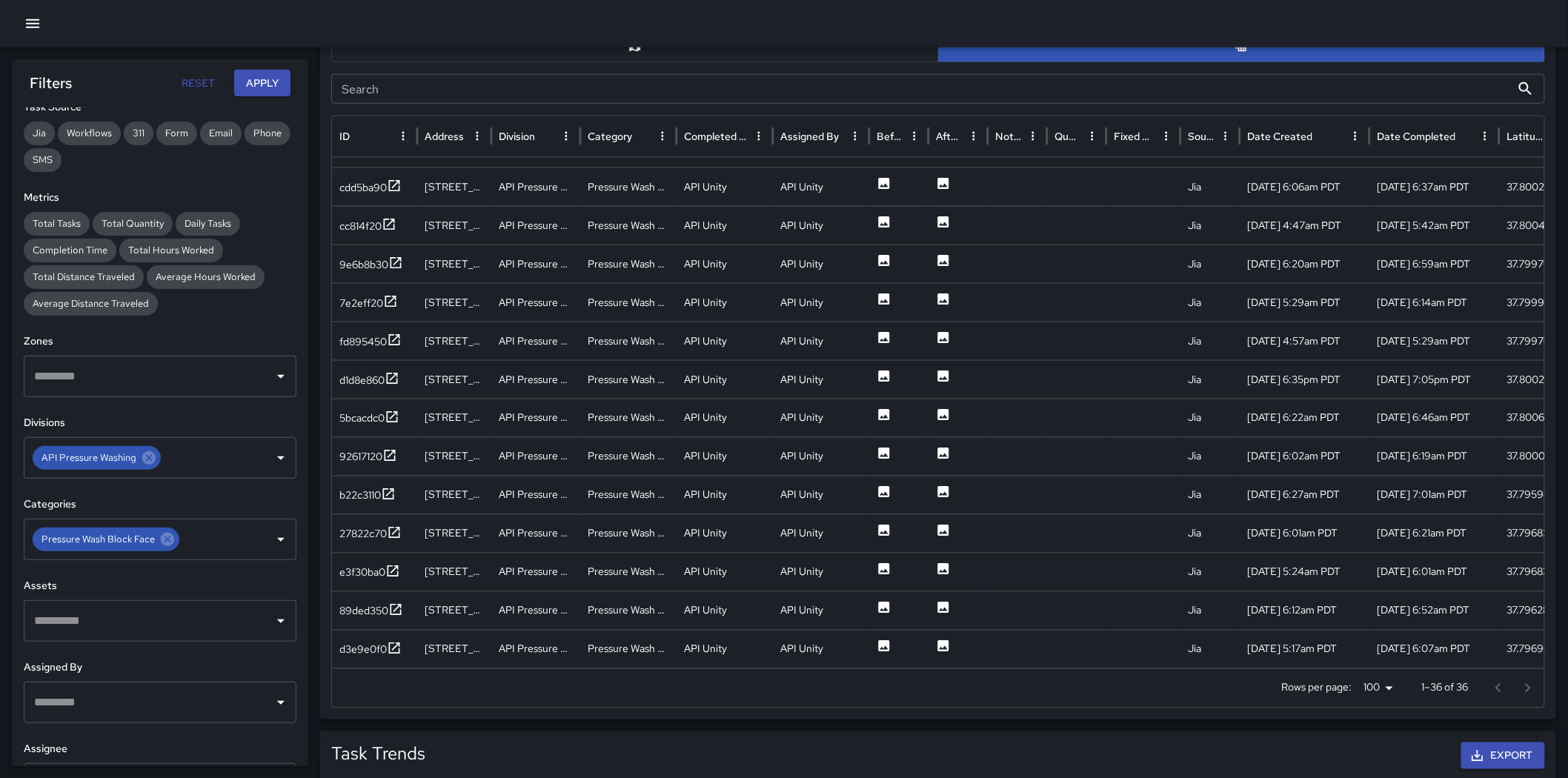
scroll to position [658, 0]
click at [883, 183] on icon at bounding box center [885, 183] width 11 height 11
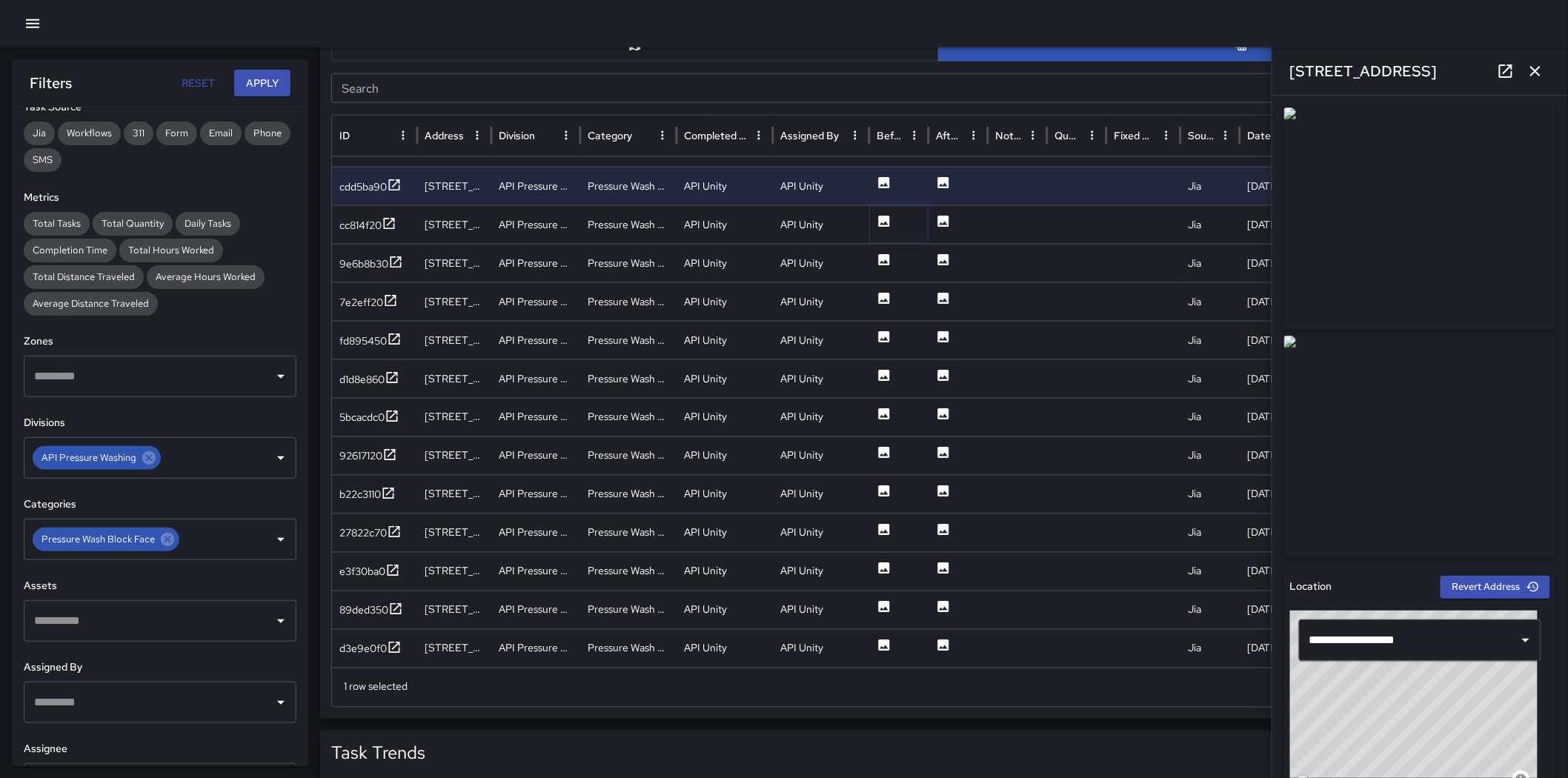
click at [879, 223] on icon at bounding box center [885, 222] width 11 height 11
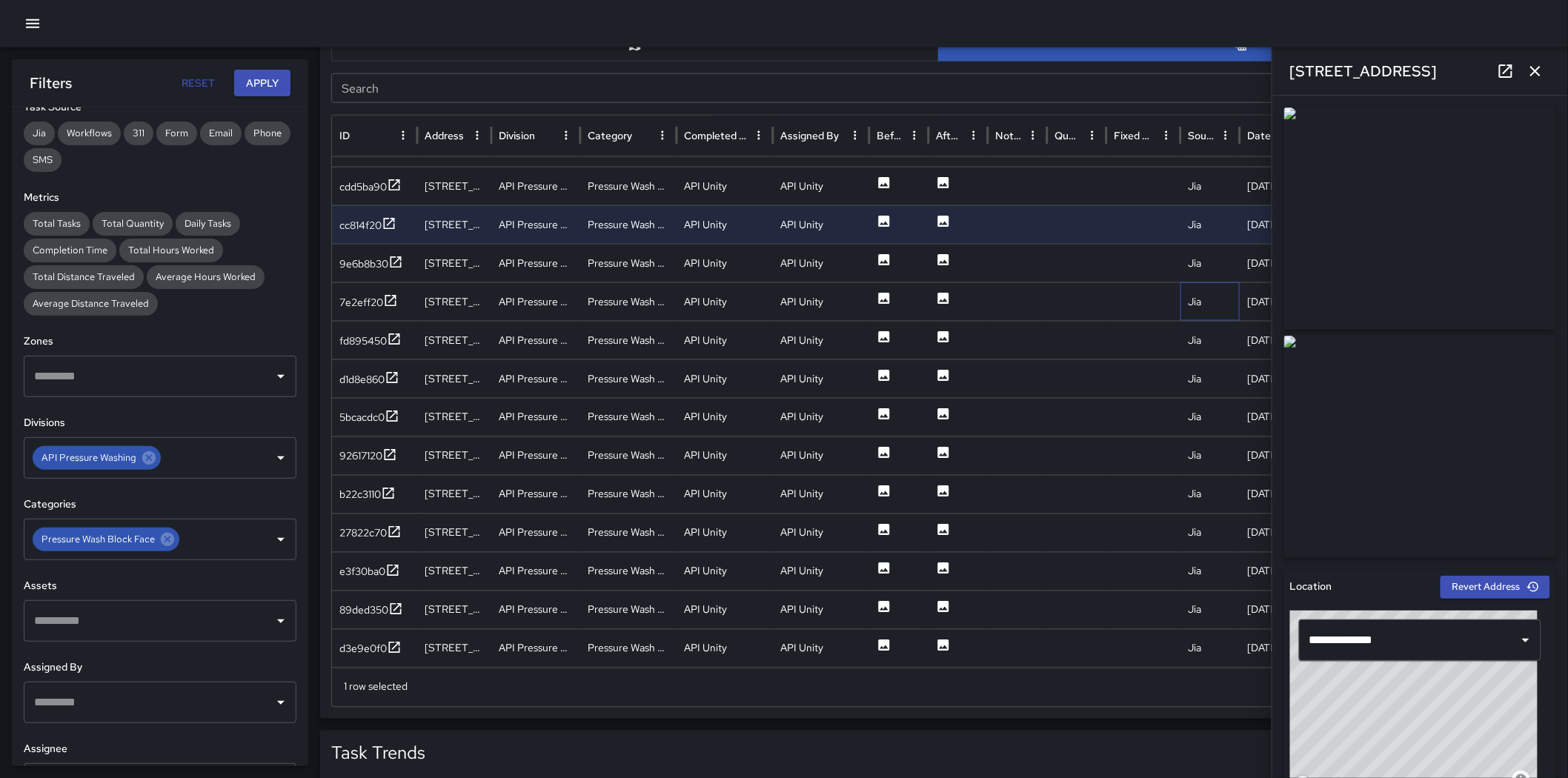
click at [1221, 315] on div "Jia" at bounding box center [1210, 301] width 59 height 38
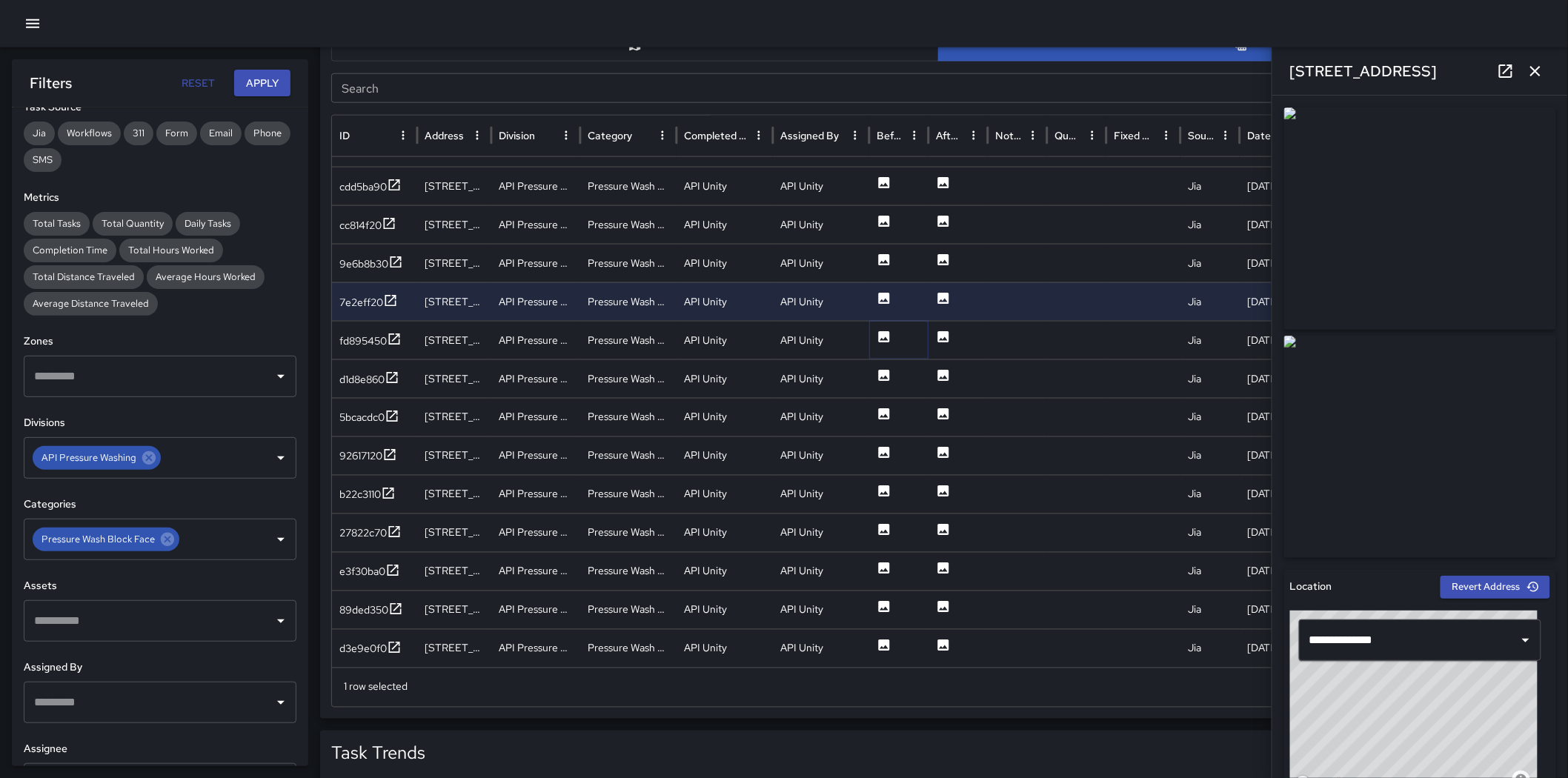
click at [888, 335] on icon at bounding box center [885, 337] width 11 height 11
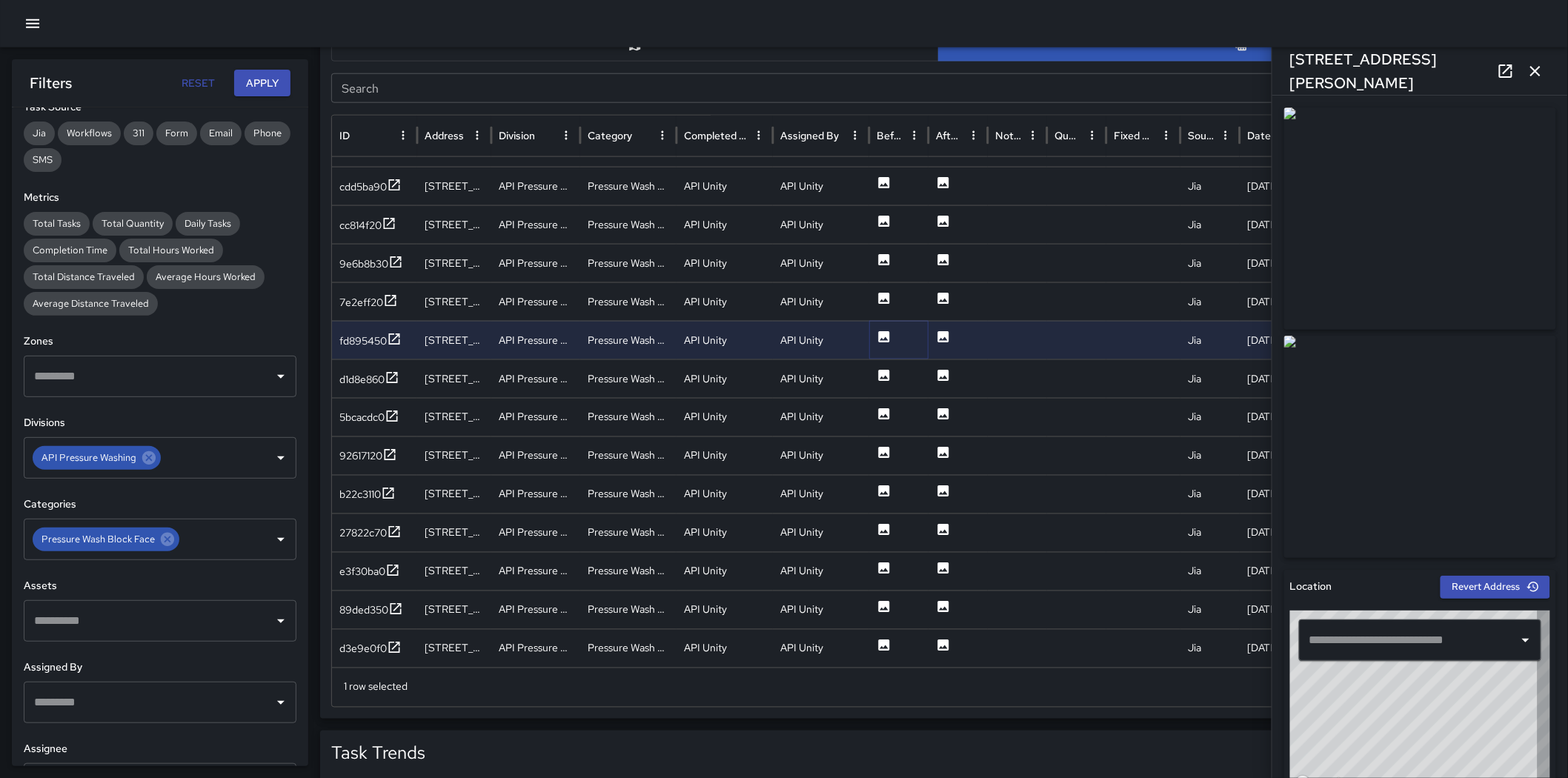
type input "**********"
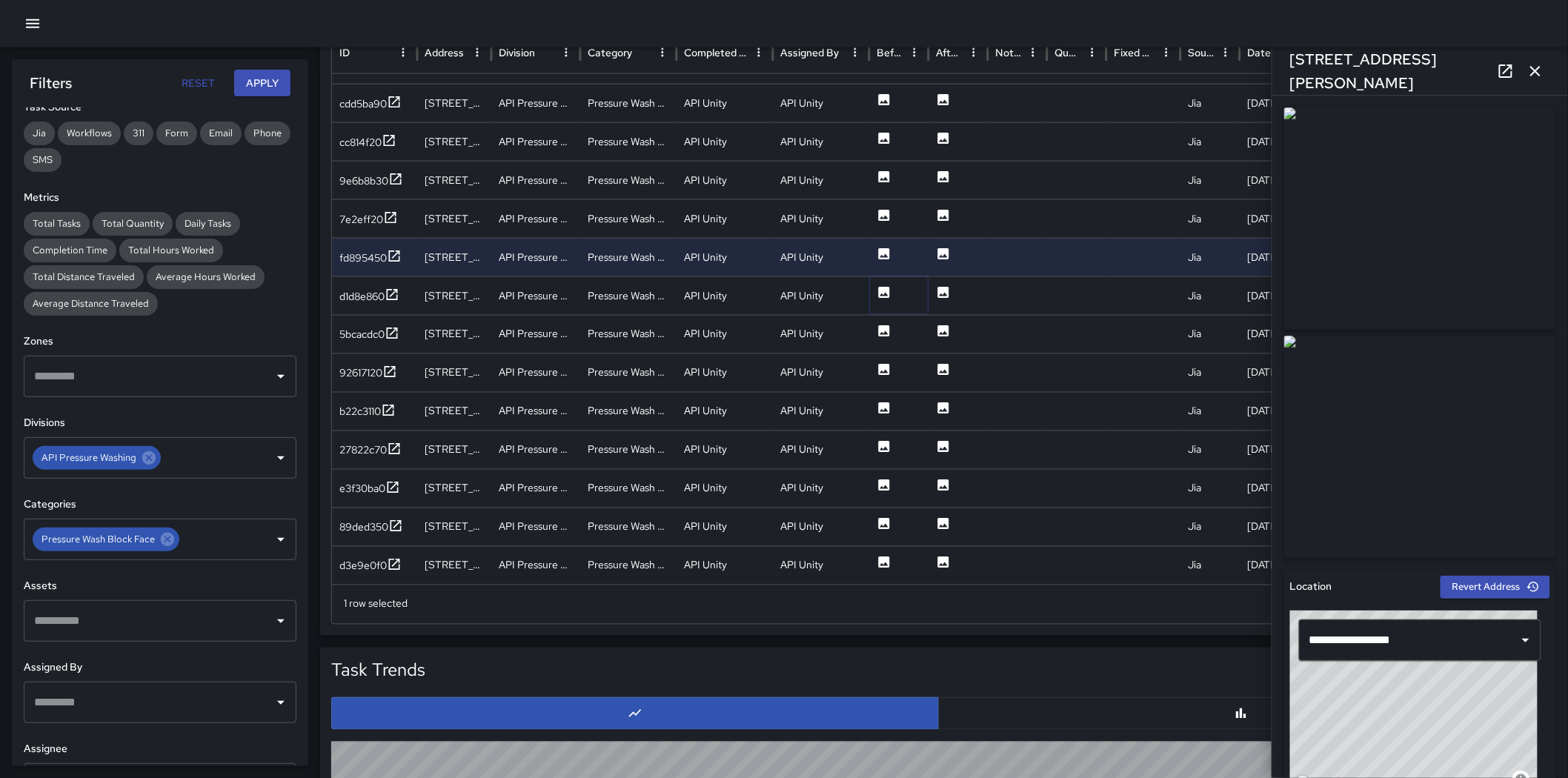
click at [883, 290] on icon at bounding box center [885, 292] width 11 height 11
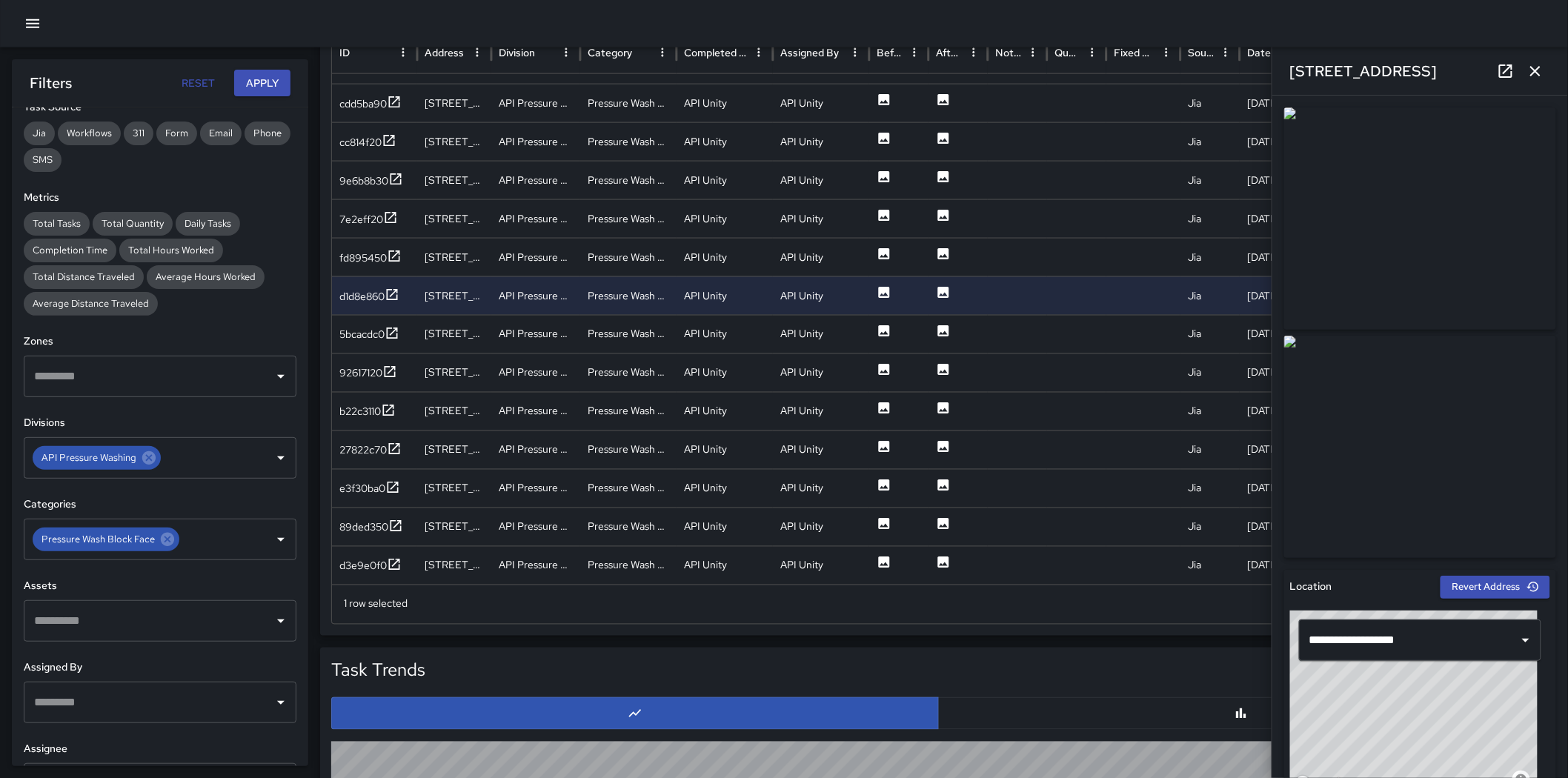
click at [1337, 461] on img at bounding box center [1421, 447] width 272 height 223
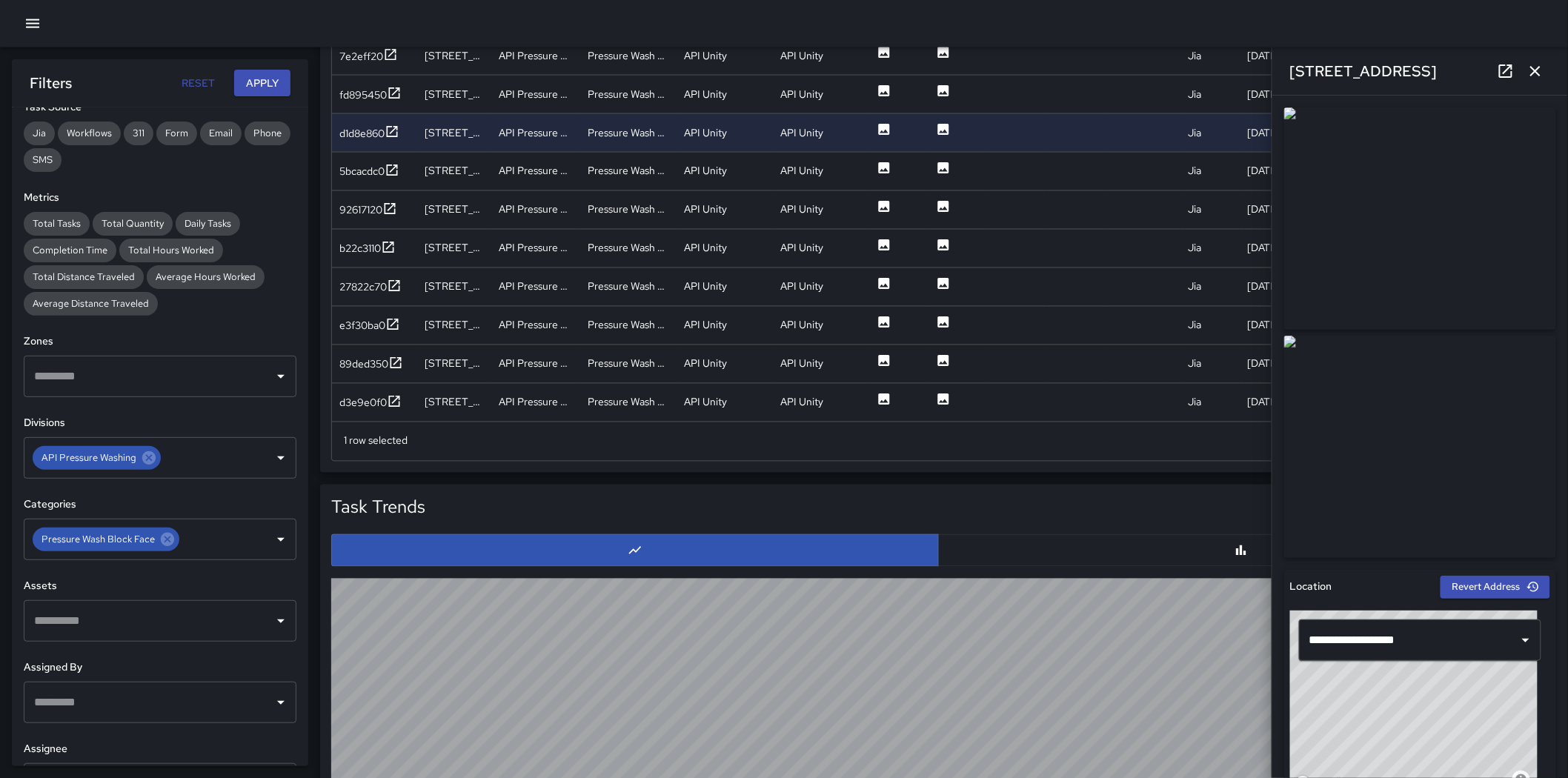
scroll to position [905, 0]
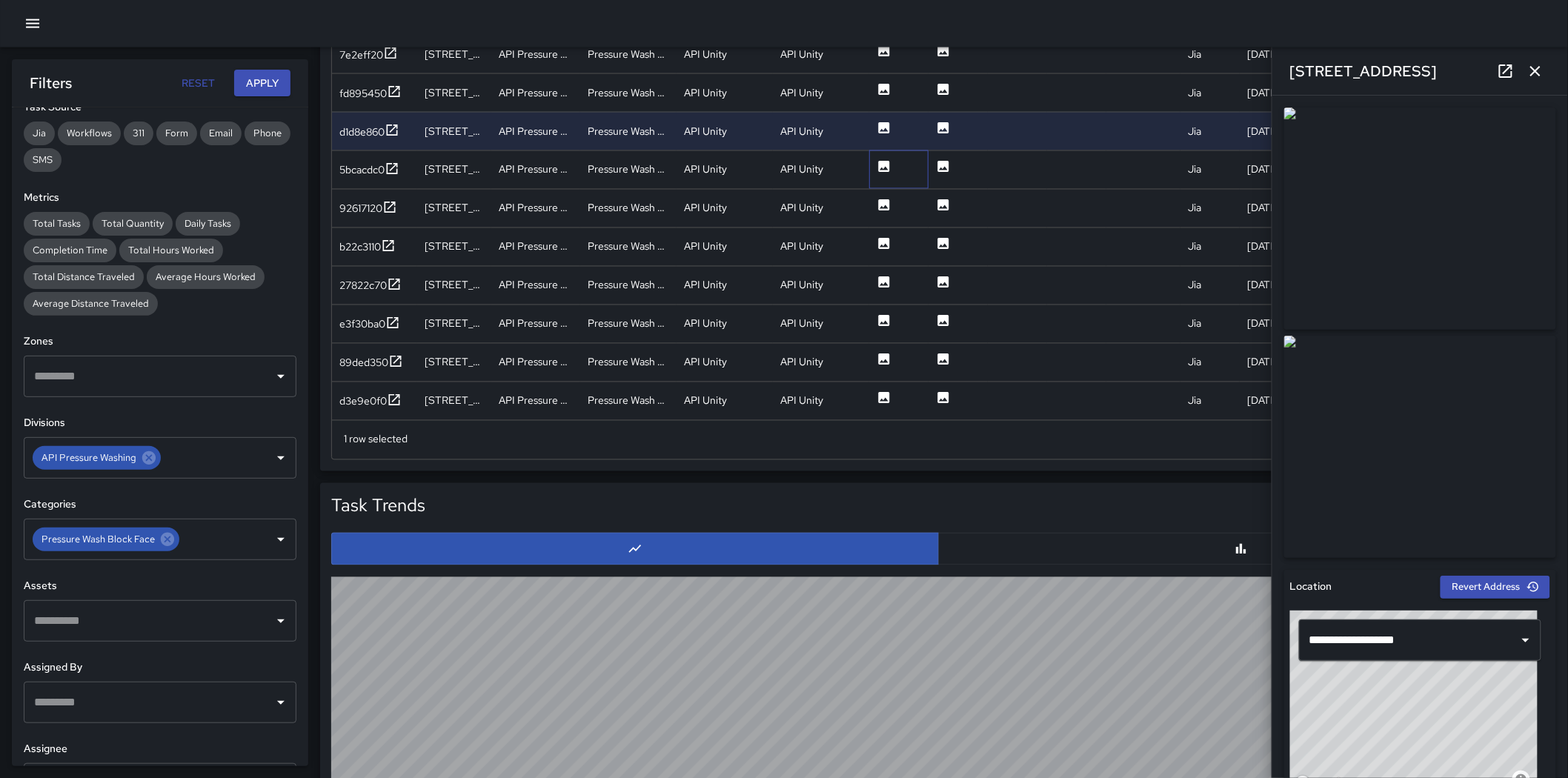
click at [874, 167] on div at bounding box center [898, 169] width 59 height 38
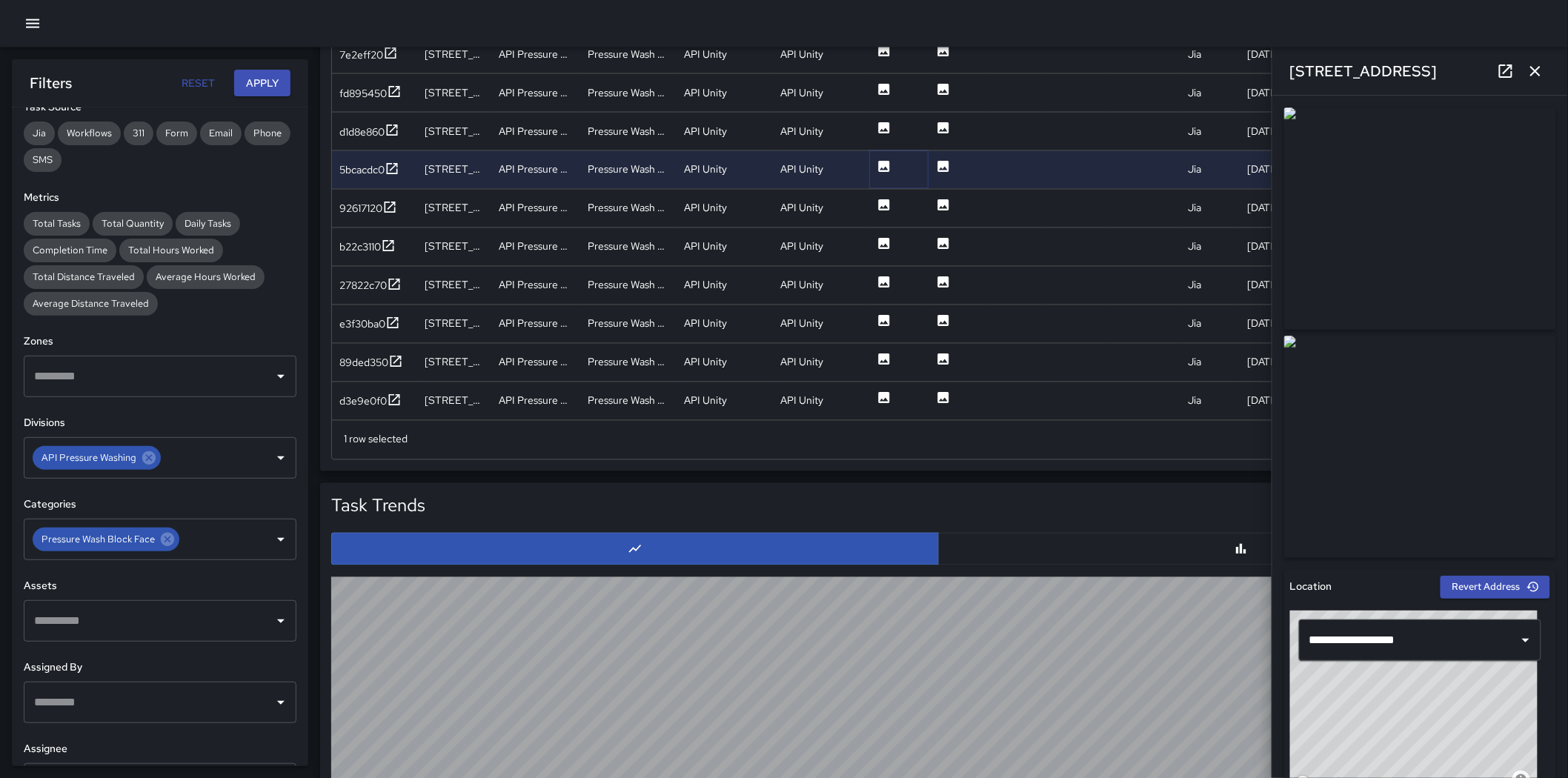
click at [888, 165] on icon at bounding box center [885, 166] width 11 height 11
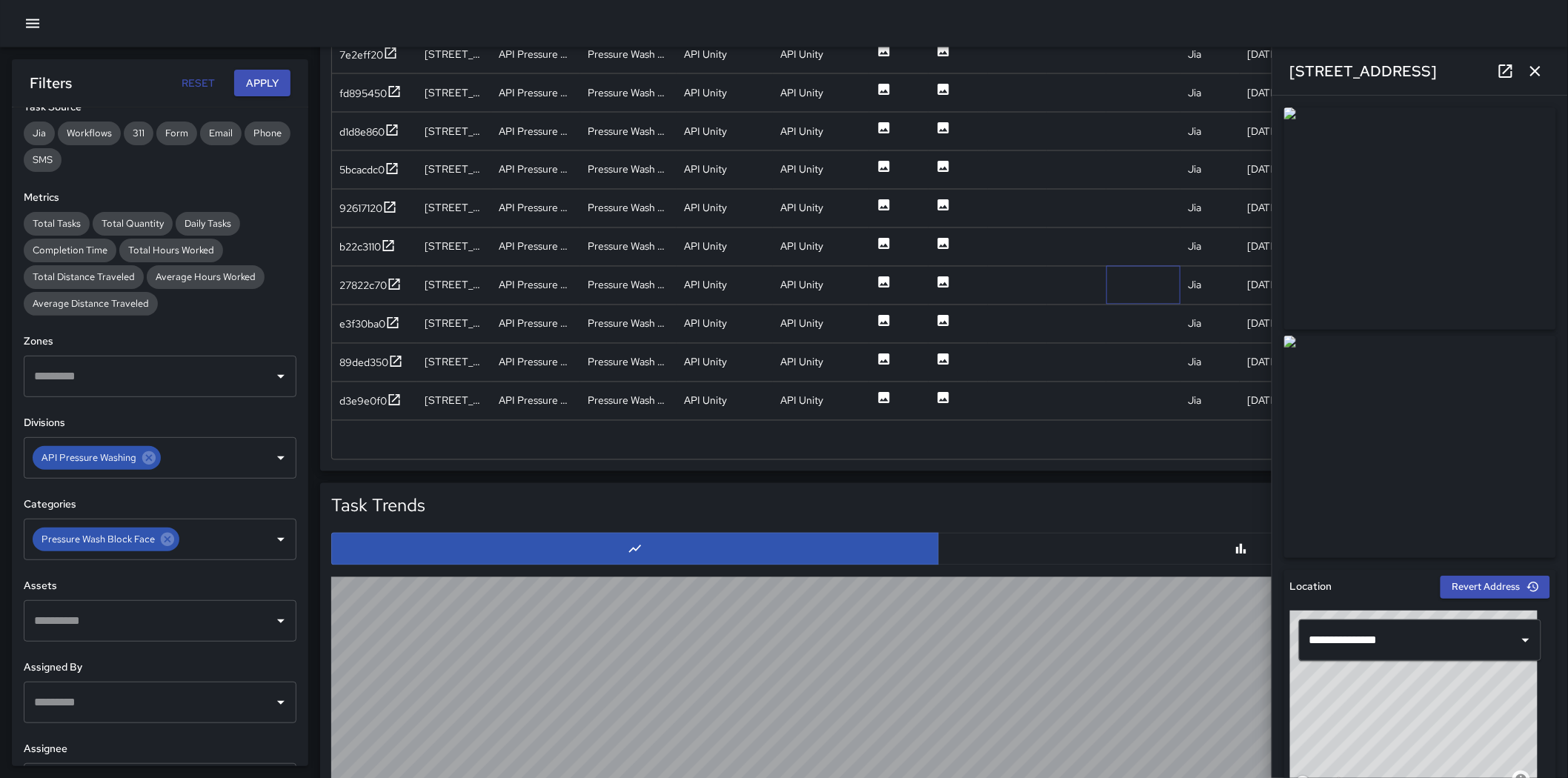
click at [1166, 276] on div at bounding box center [1144, 285] width 74 height 38
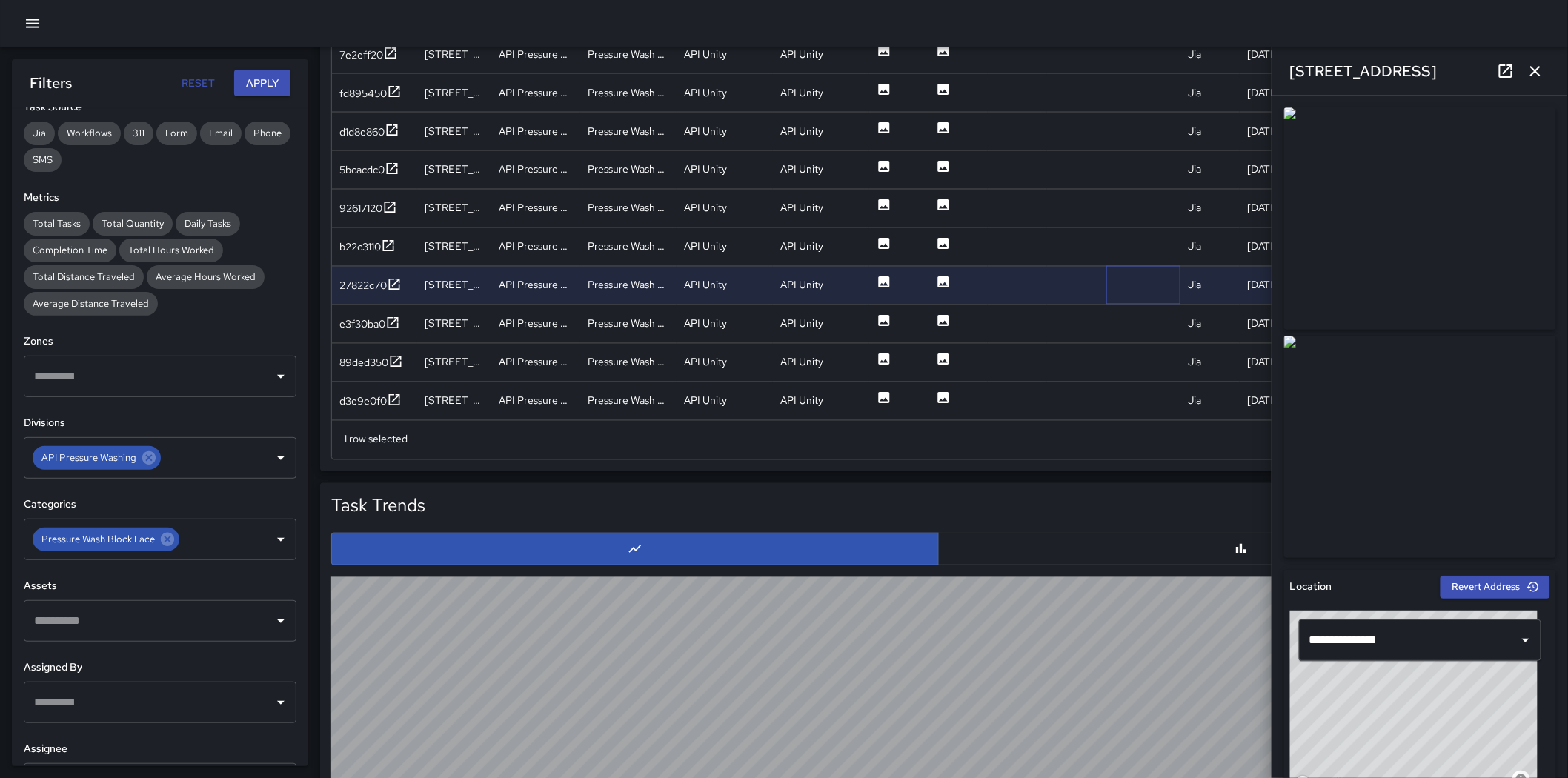
scroll to position [810, 0]
click at [876, 317] on icon at bounding box center [884, 321] width 15 height 15
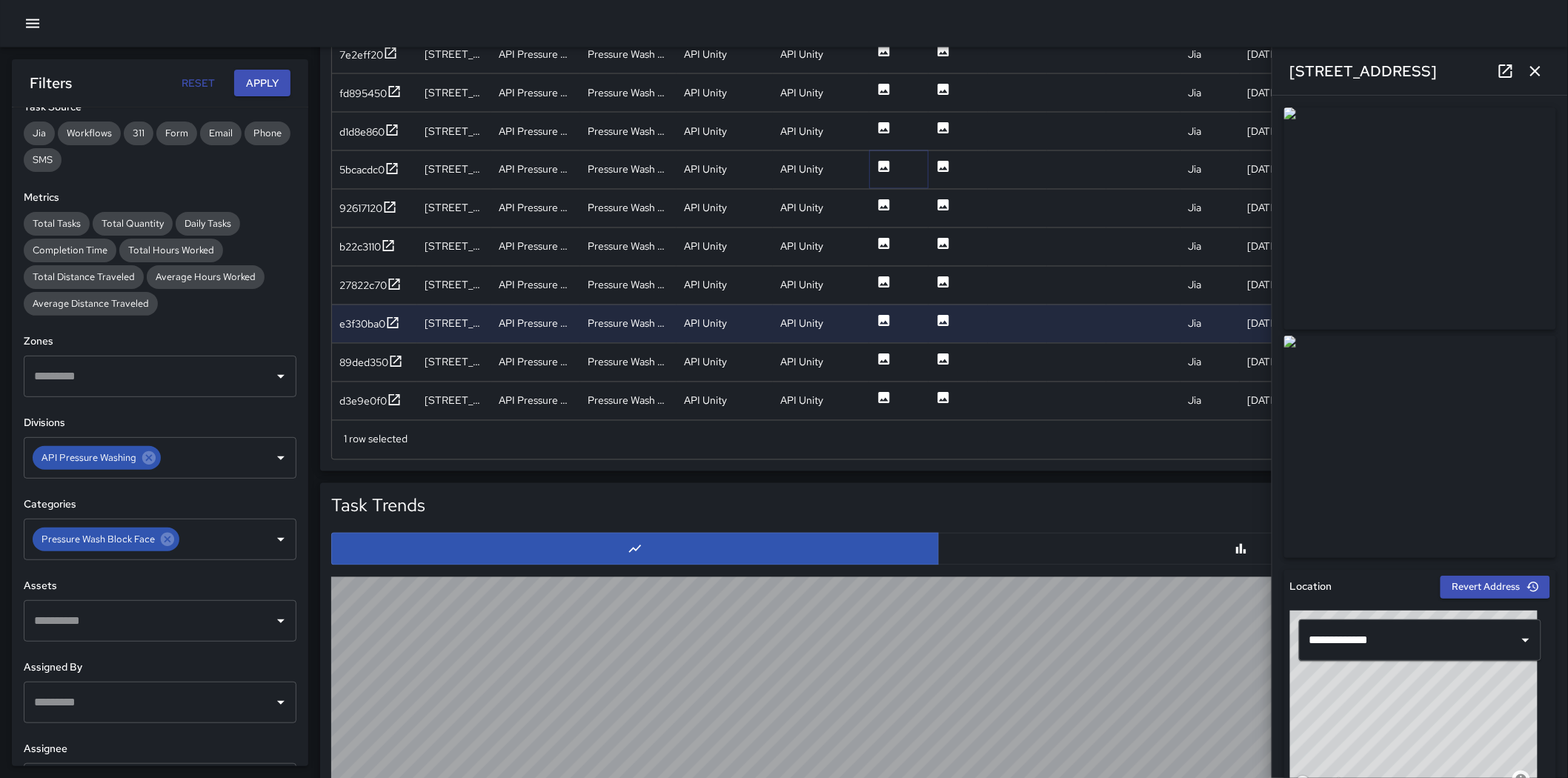
click at [879, 159] on icon at bounding box center [884, 166] width 15 height 15
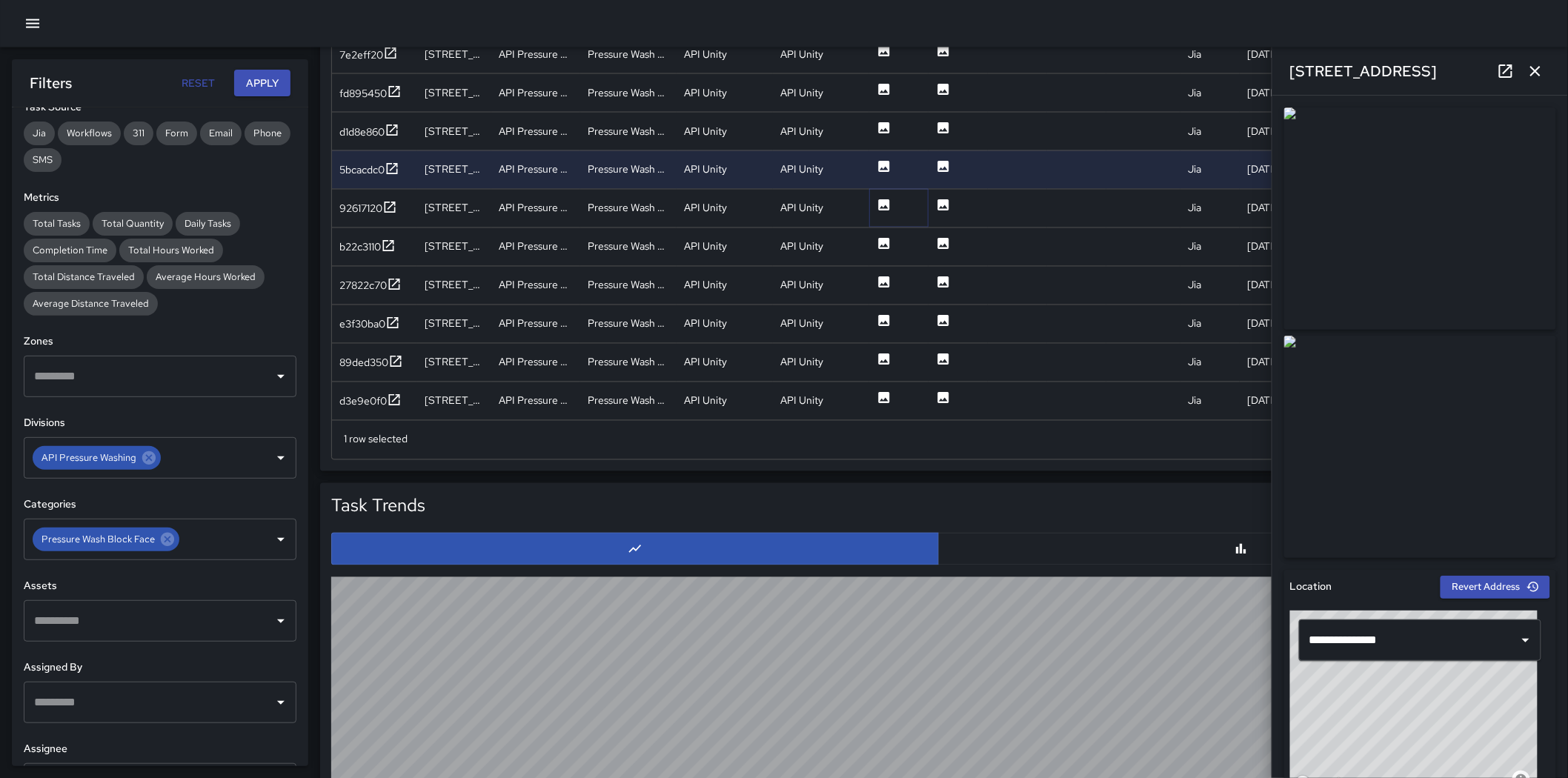
click at [885, 207] on icon at bounding box center [884, 205] width 15 height 15
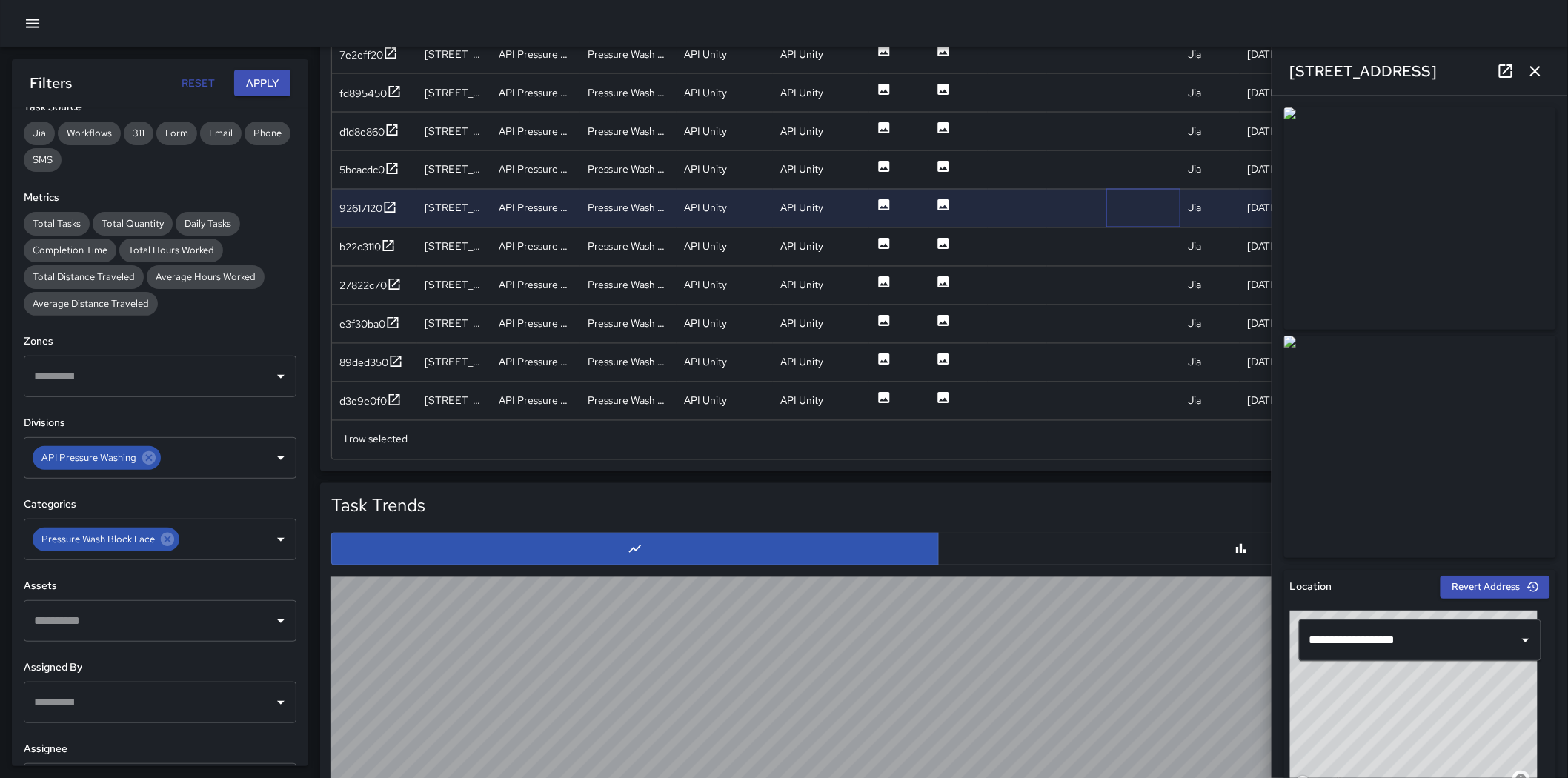
click at [1134, 213] on div at bounding box center [1144, 208] width 74 height 38
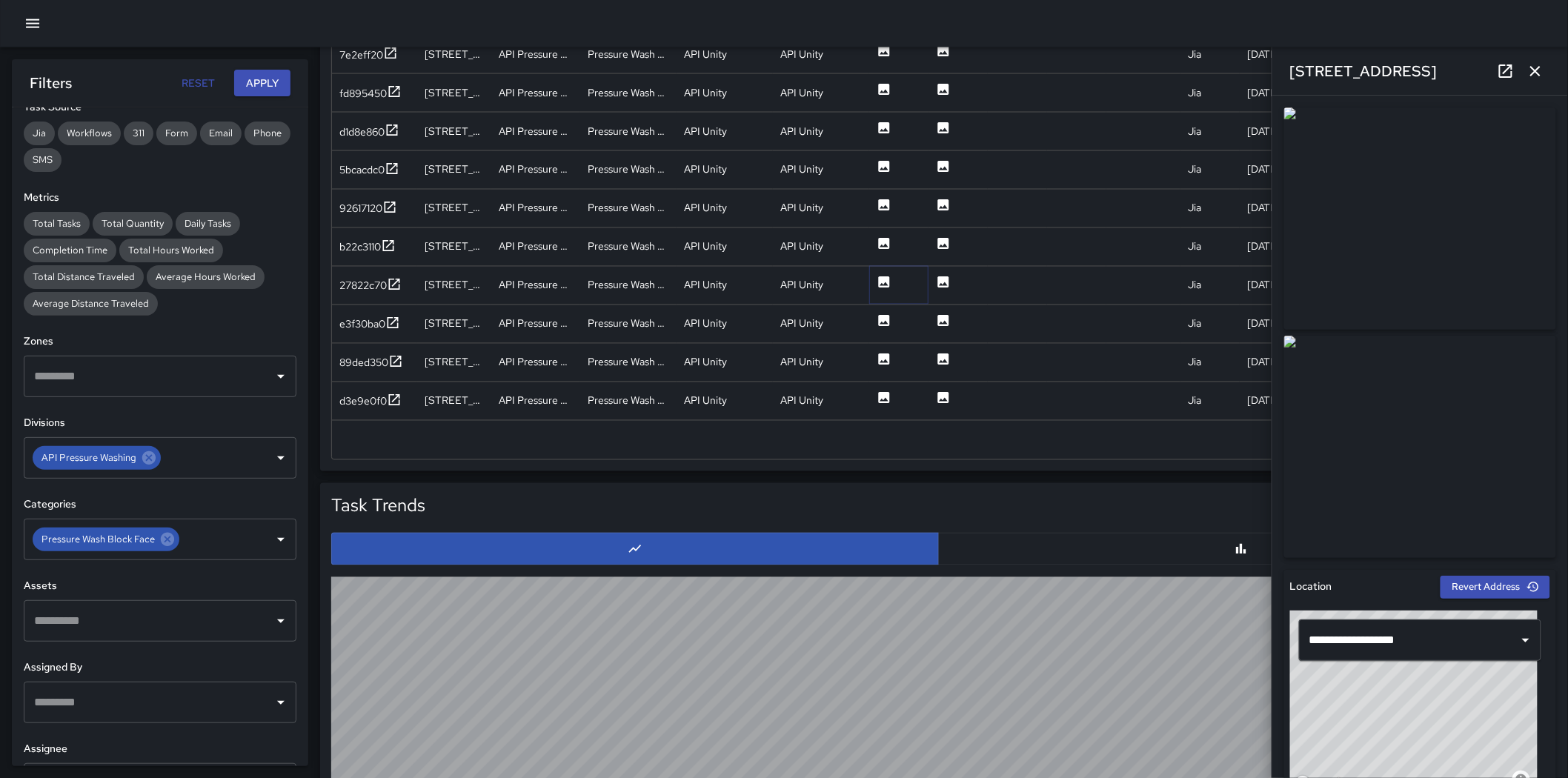
click at [879, 280] on icon at bounding box center [885, 282] width 11 height 11
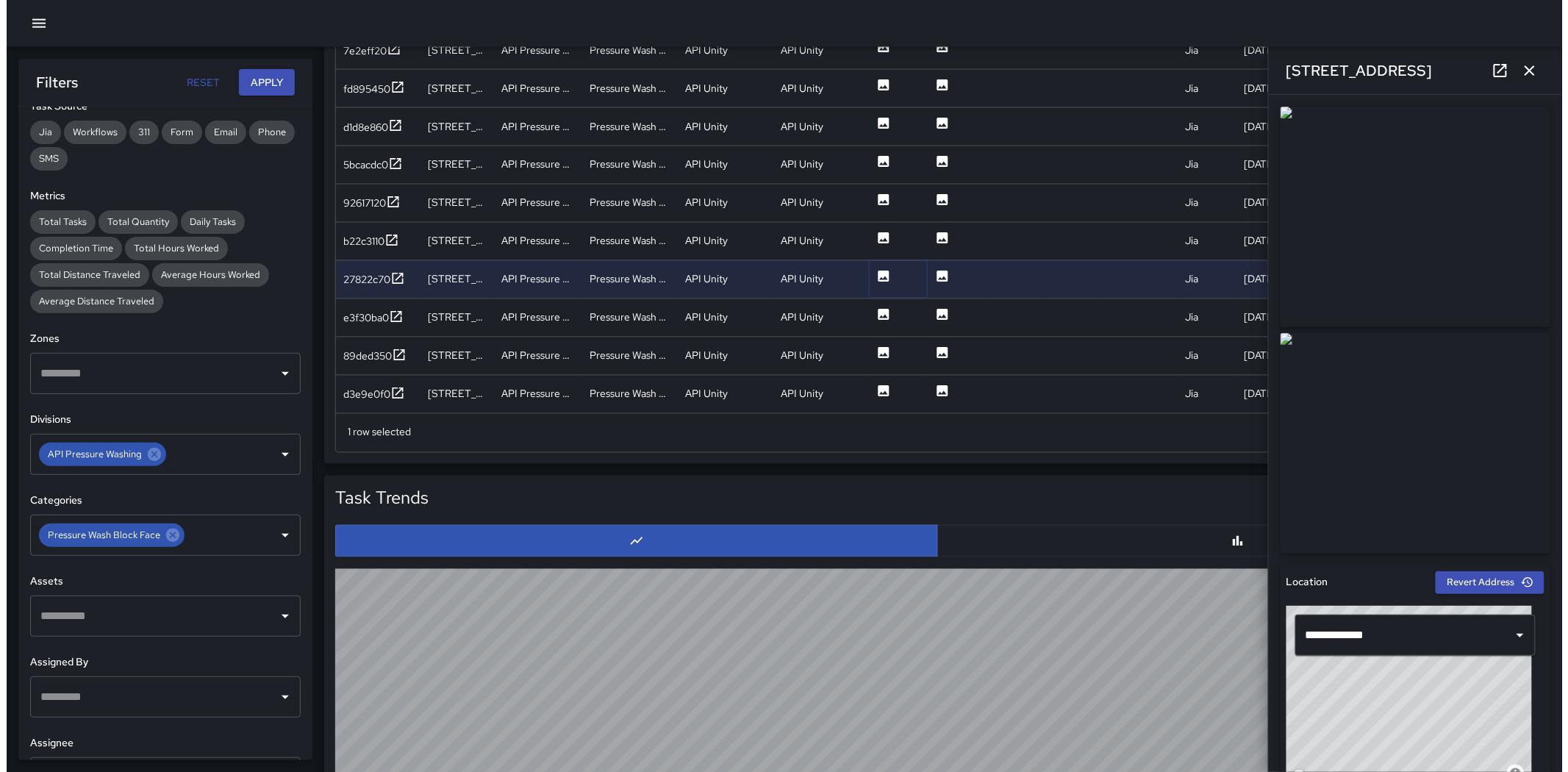
scroll to position [898, 0]
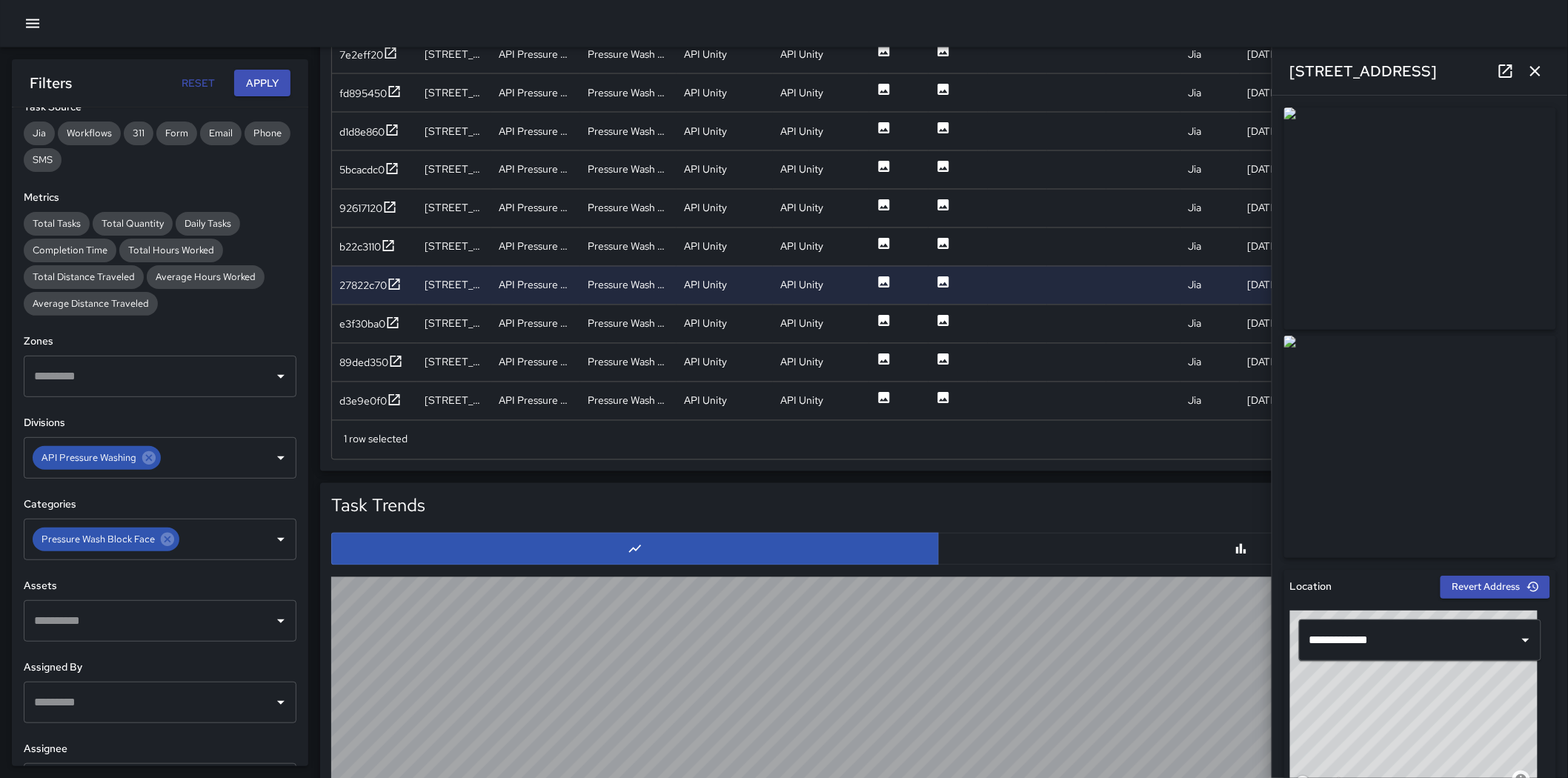
click at [29, 18] on icon "button" at bounding box center [32, 24] width 18 height 18
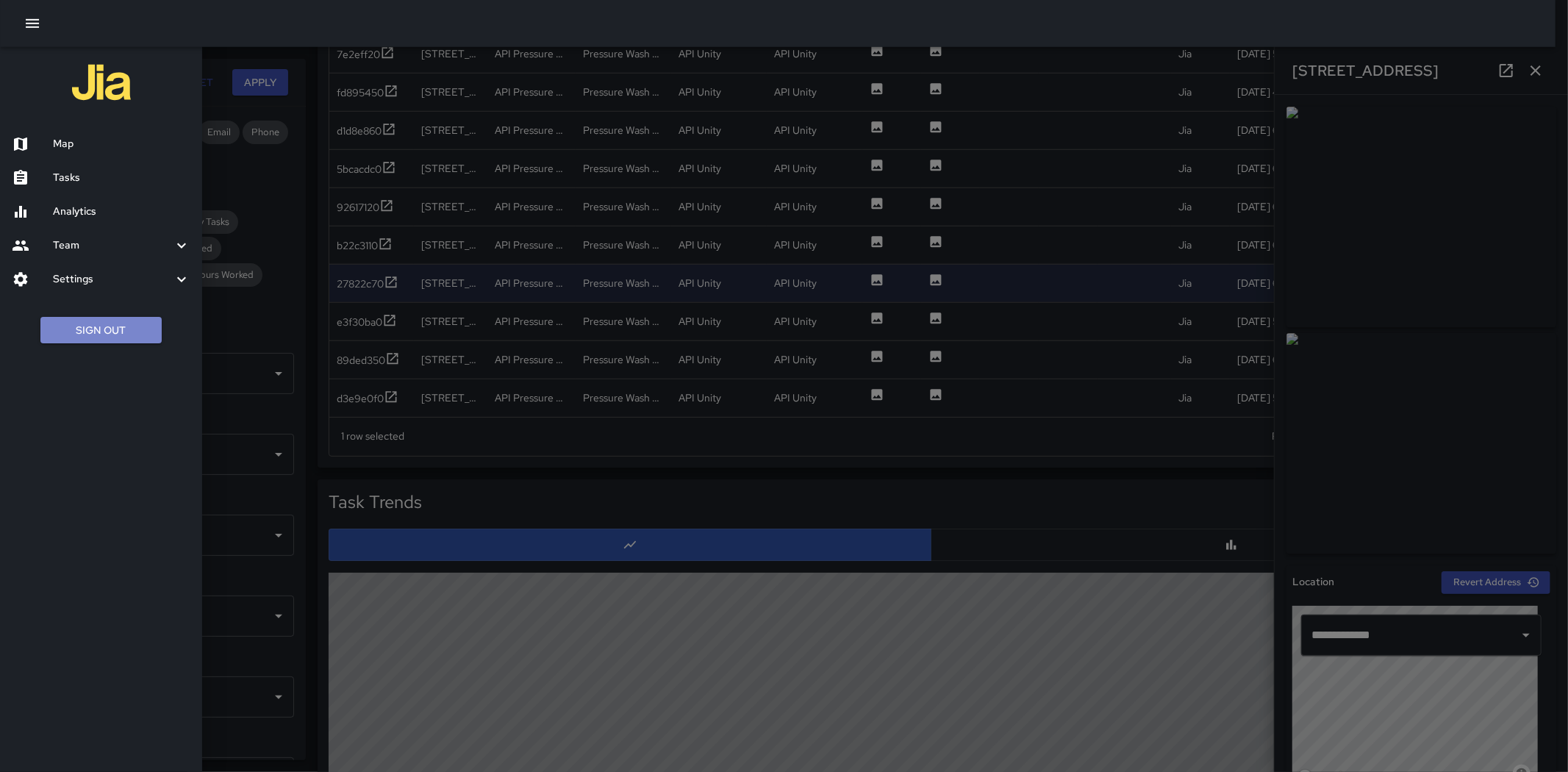
click at [128, 329] on button "Sign Out" at bounding box center [101, 330] width 121 height 27
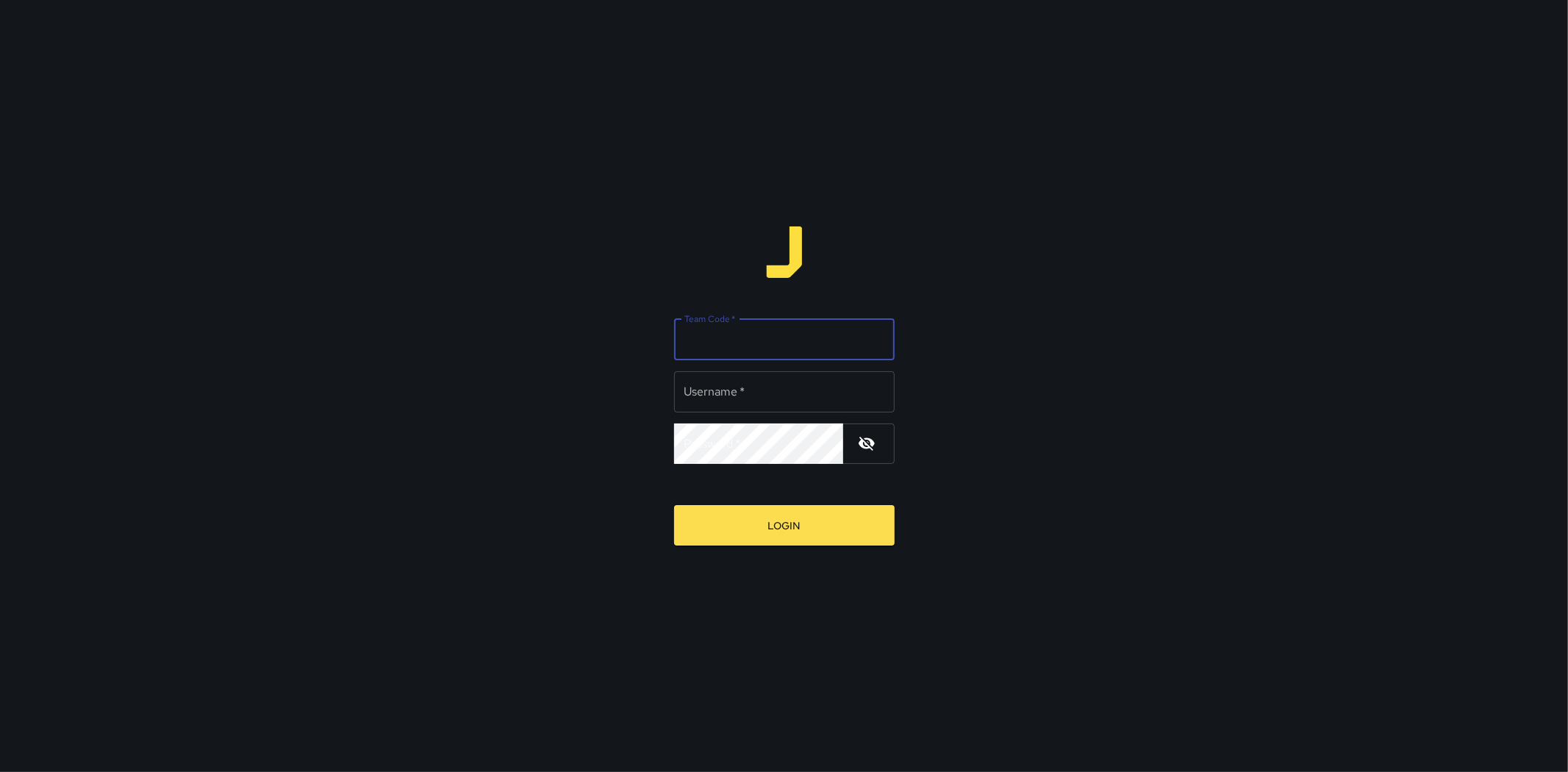
drag, startPoint x: 0, startPoint y: 0, endPoint x: 740, endPoint y: 333, distance: 811.5
click at [740, 333] on input "Team Code   *" at bounding box center [784, 340] width 221 height 42
type input "**********"
type input "***"
click at [674, 505] on button "Login" at bounding box center [784, 525] width 221 height 41
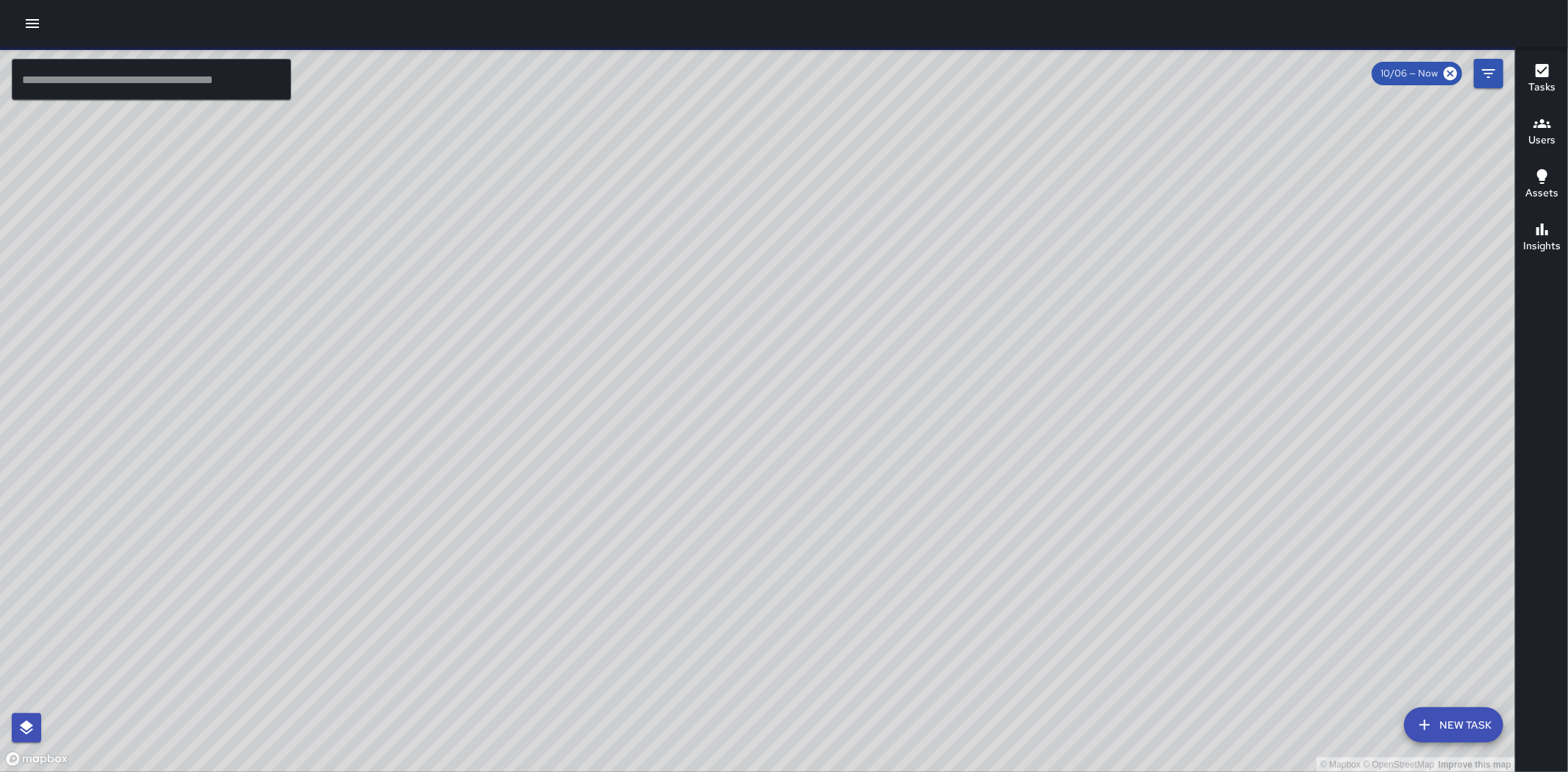
click at [32, 25] on icon "button" at bounding box center [32, 24] width 18 height 18
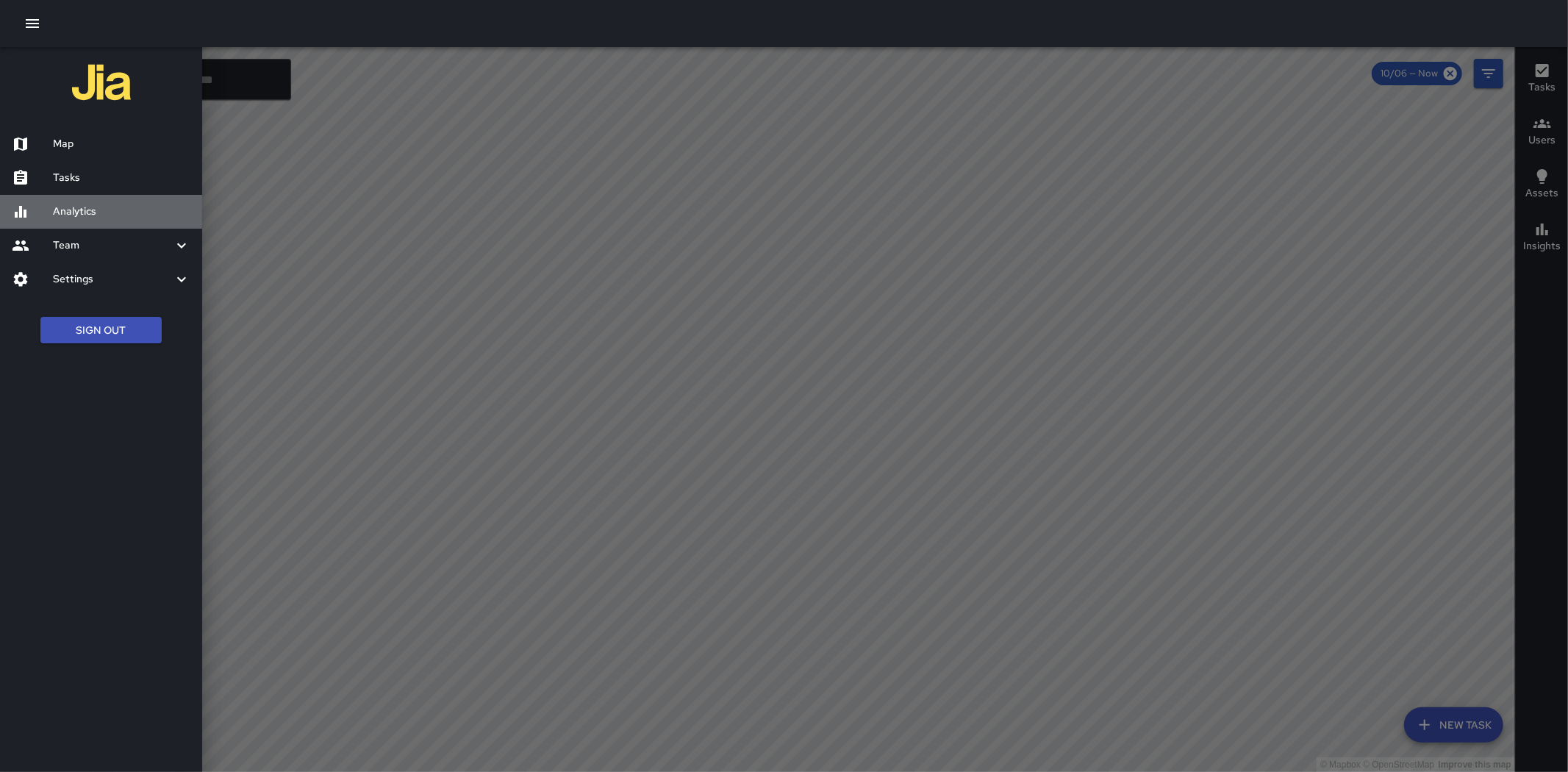
click at [113, 208] on h6 "Analytics" at bounding box center [122, 211] width 138 height 16
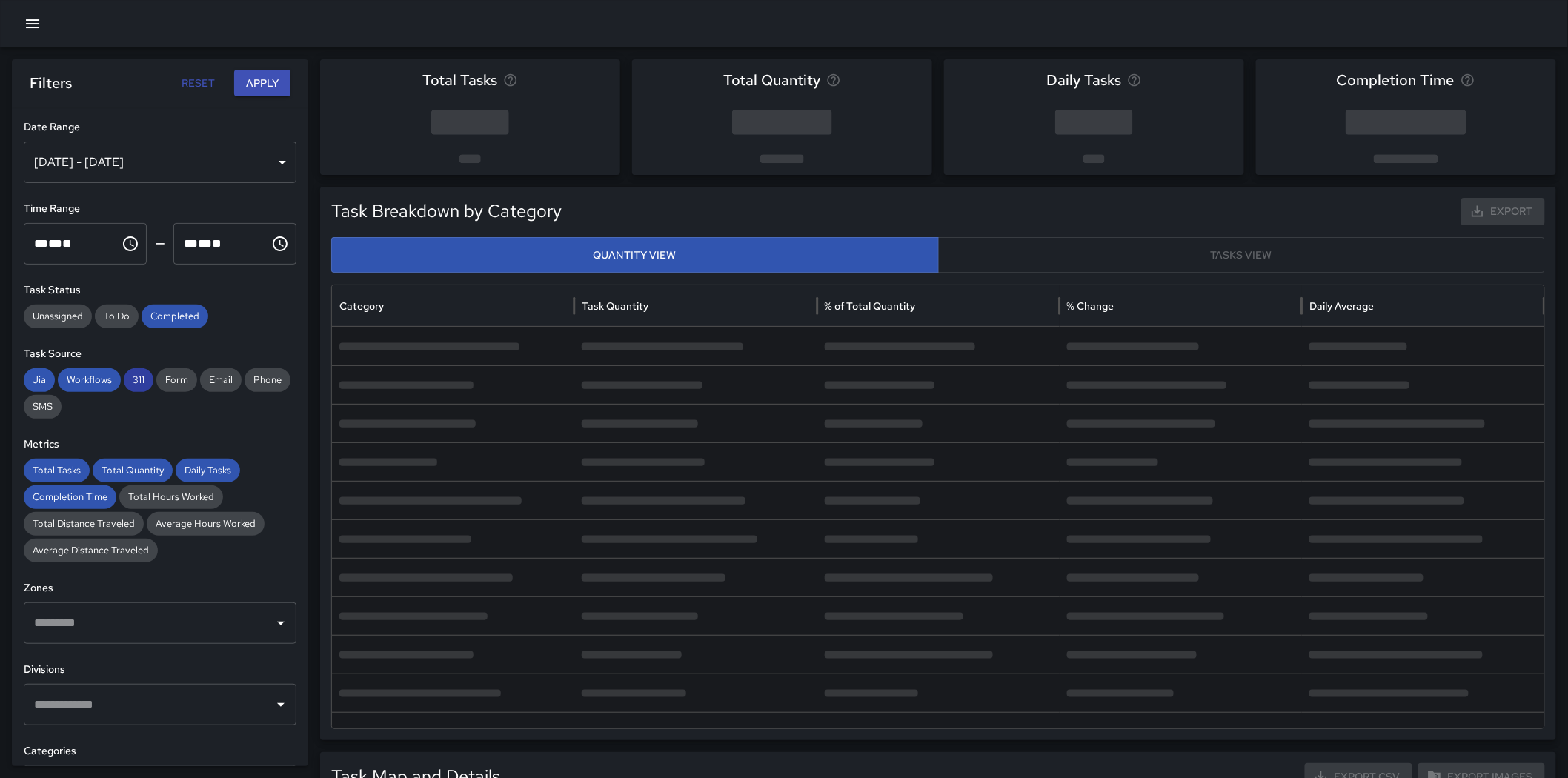
click at [138, 382] on span "311" at bounding box center [138, 380] width 29 height 15
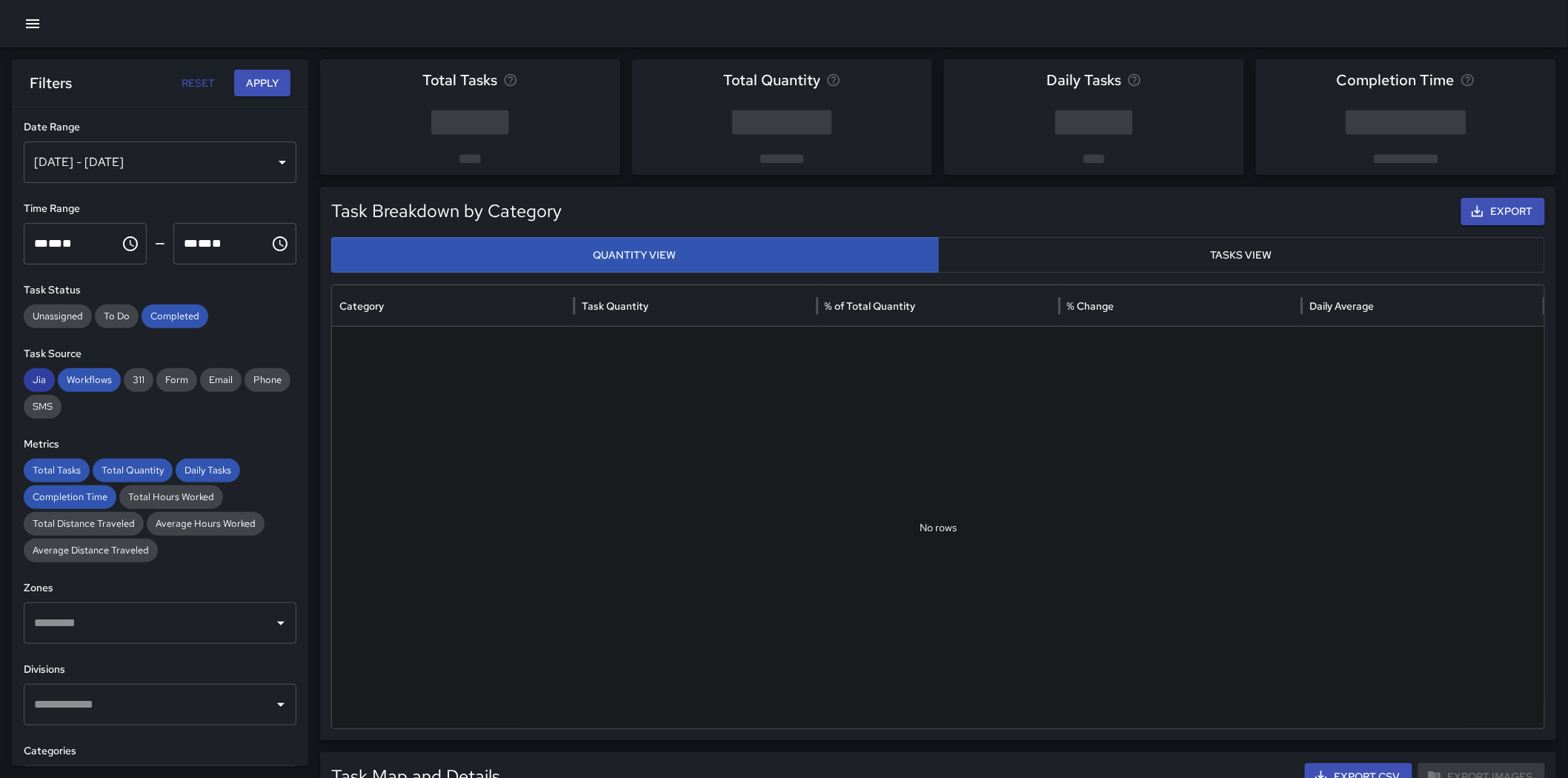
drag, startPoint x: 83, startPoint y: 378, endPoint x: 52, endPoint y: 375, distance: 31.1
click at [82, 378] on span "Workflows" at bounding box center [89, 380] width 63 height 15
click at [31, 373] on span "Jia" at bounding box center [39, 380] width 31 height 15
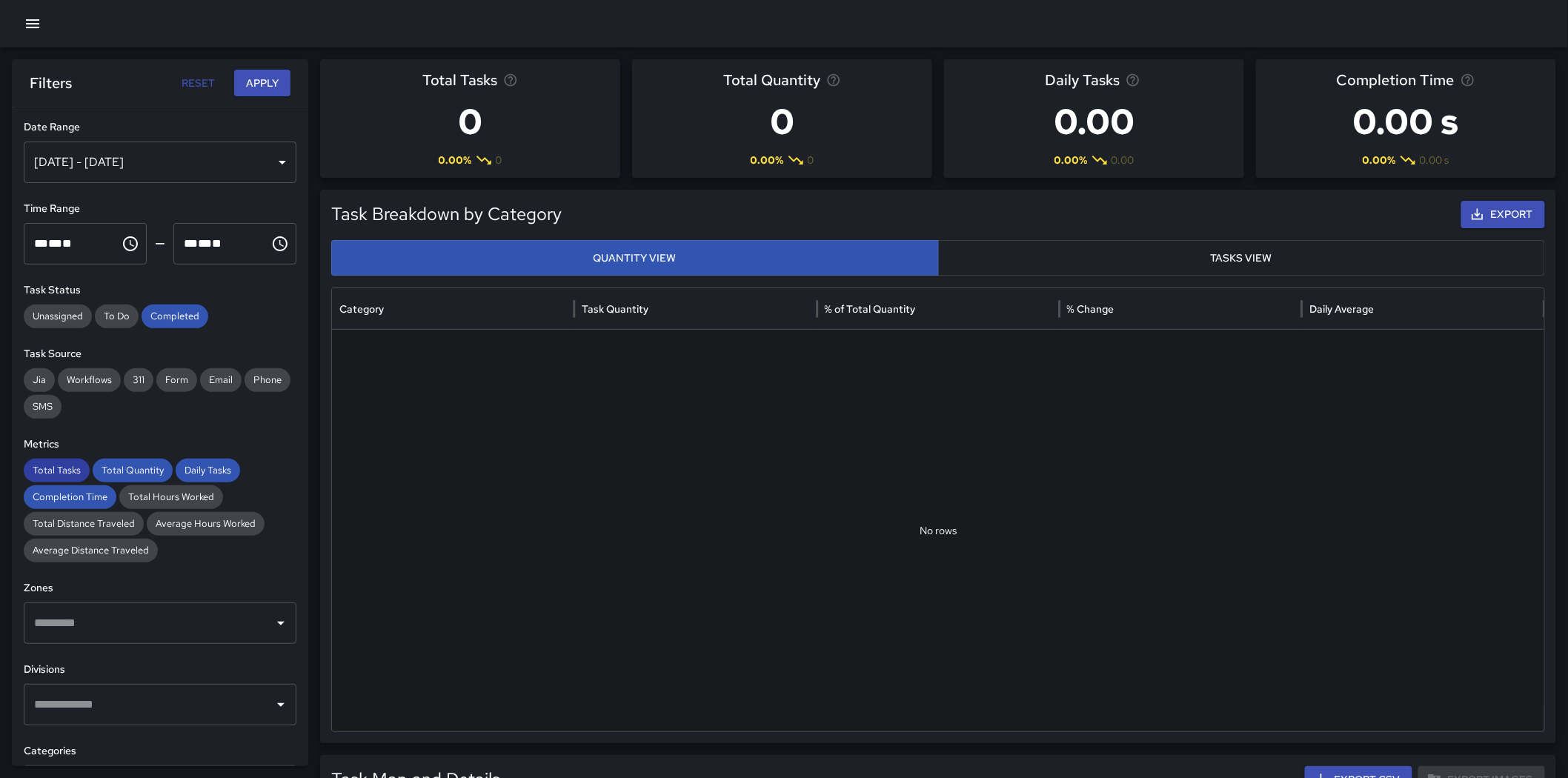
click at [69, 477] on span "Total Tasks" at bounding box center [56, 471] width 66 height 15
drag, startPoint x: 74, startPoint y: 491, endPoint x: 122, endPoint y: 472, distance: 51.6
click at [74, 491] on span "Completion Time" at bounding box center [69, 497] width 92 height 15
click at [139, 467] on span "Total Quantity" at bounding box center [132, 471] width 80 height 15
click at [209, 467] on span "Daily Tasks" at bounding box center [208, 471] width 65 height 15
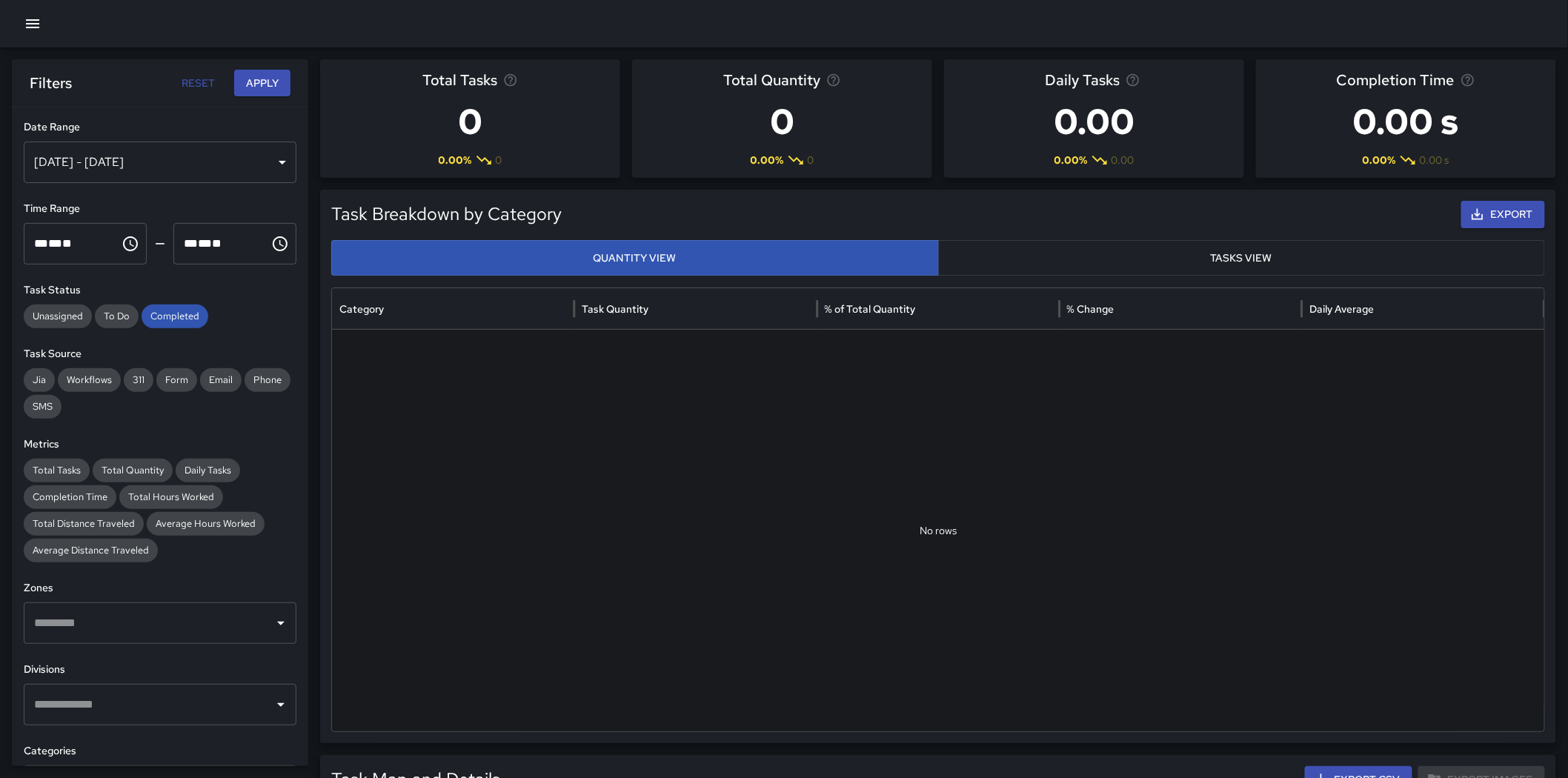
click at [159, 172] on div "[DATE] - [DATE]" at bounding box center [160, 163] width 273 height 42
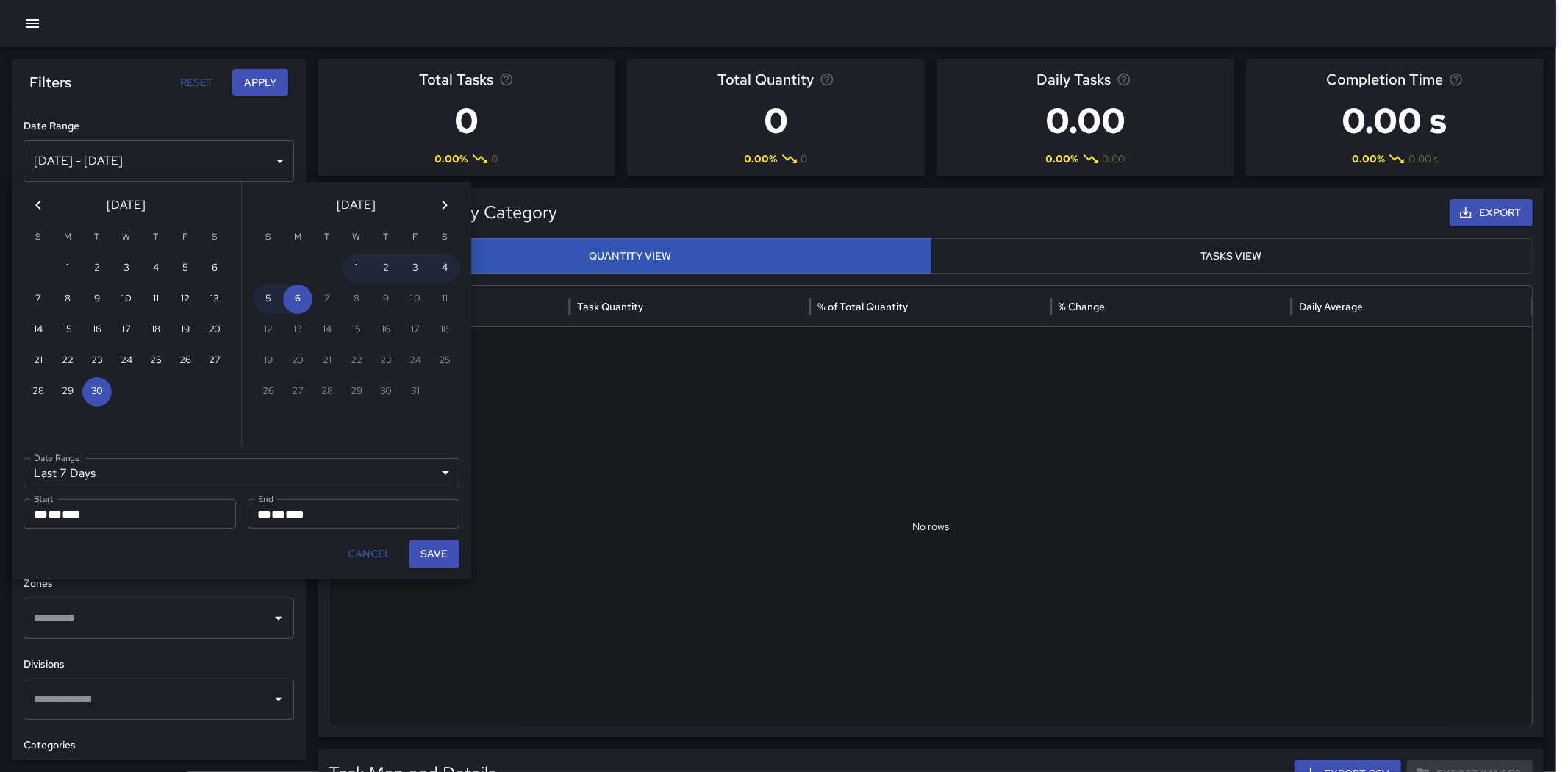
click at [145, 490] on div "**********" at bounding box center [241, 512] width 460 height 133
click at [145, 478] on div "Last 7 Days ****** Date Range" at bounding box center [242, 472] width 436 height 29
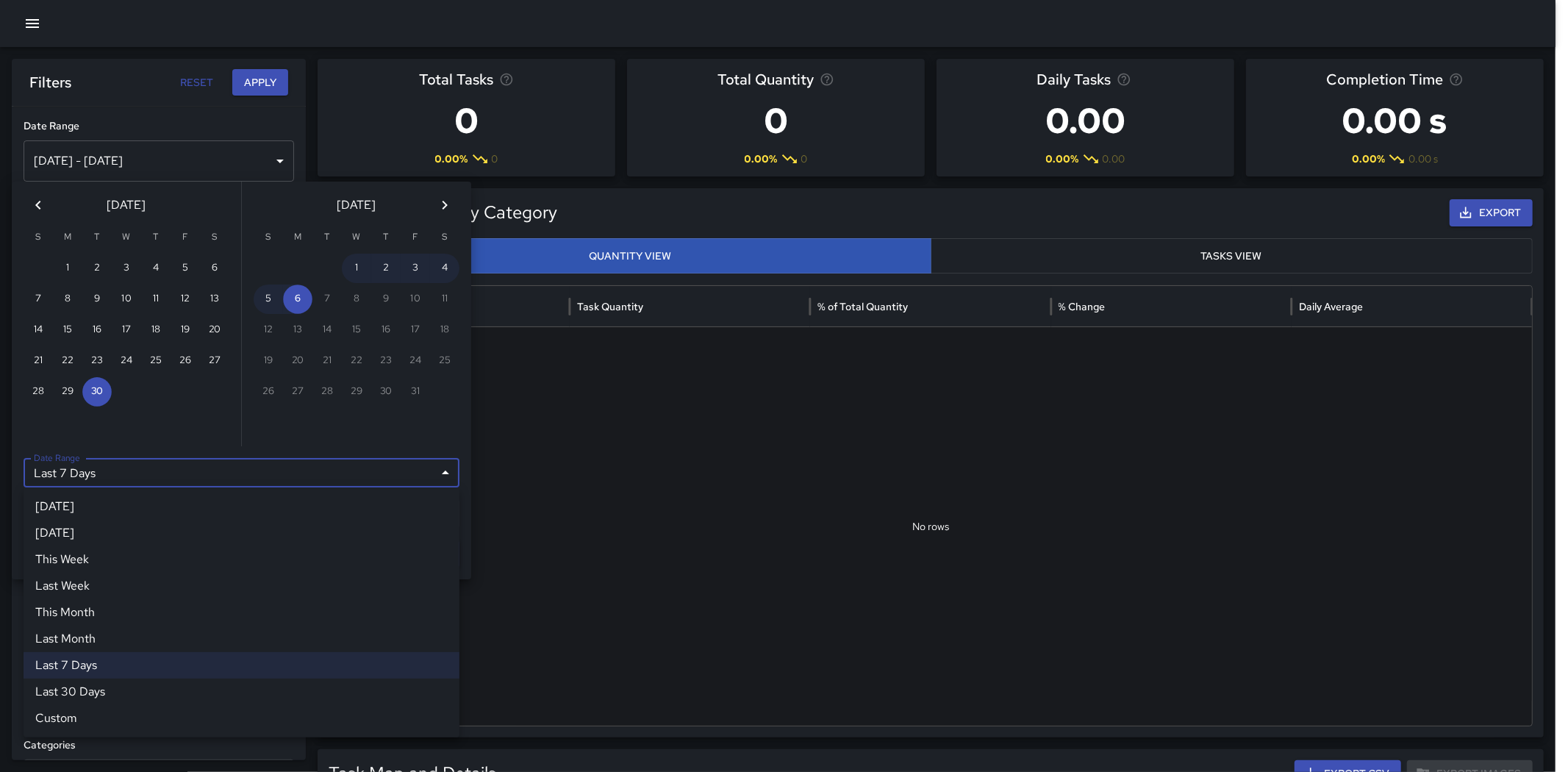
click at [111, 636] on li "Last Month" at bounding box center [242, 639] width 436 height 26
type input "**********"
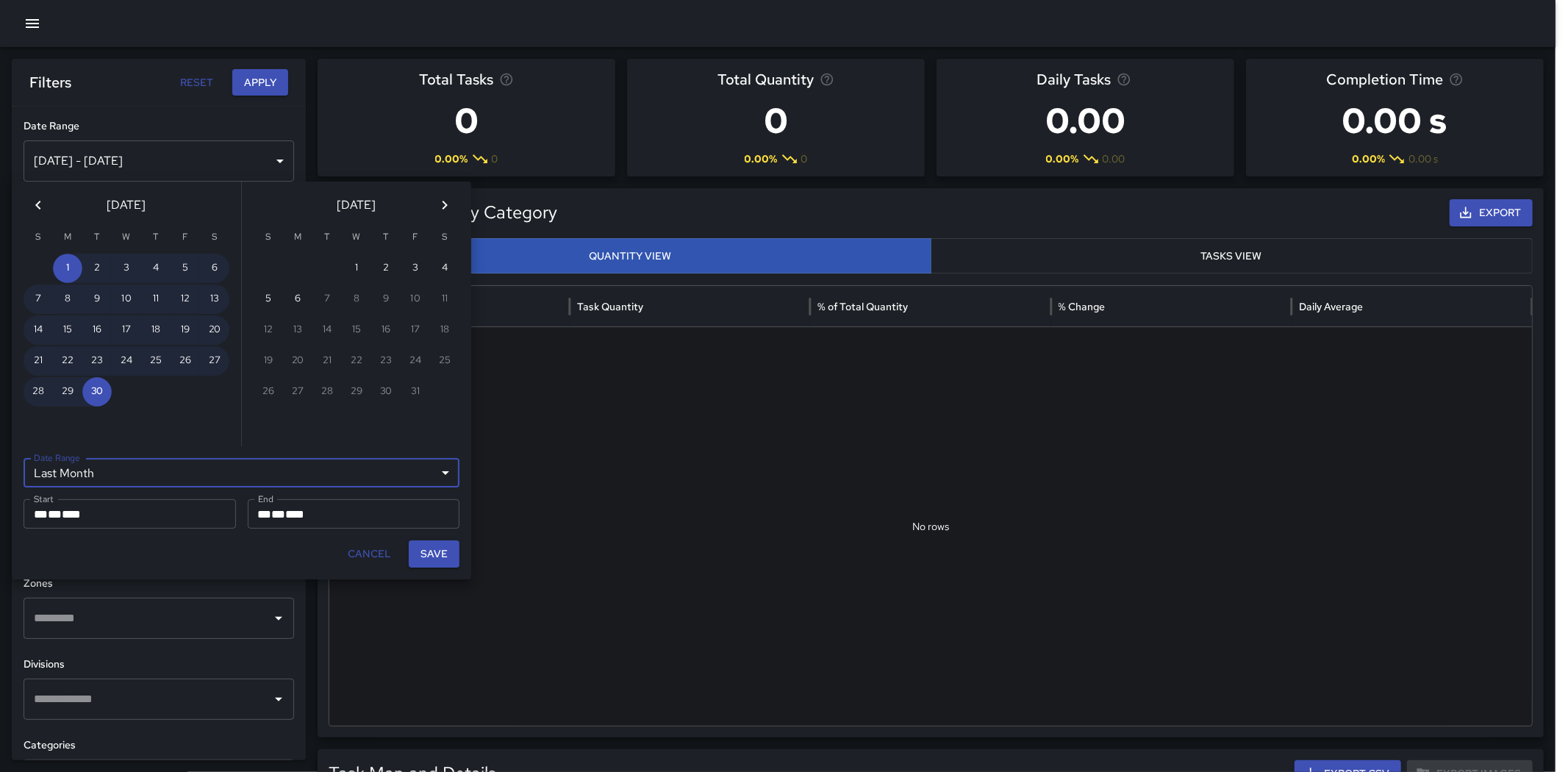
click at [430, 552] on button "Save" at bounding box center [434, 553] width 51 height 27
type input "**********"
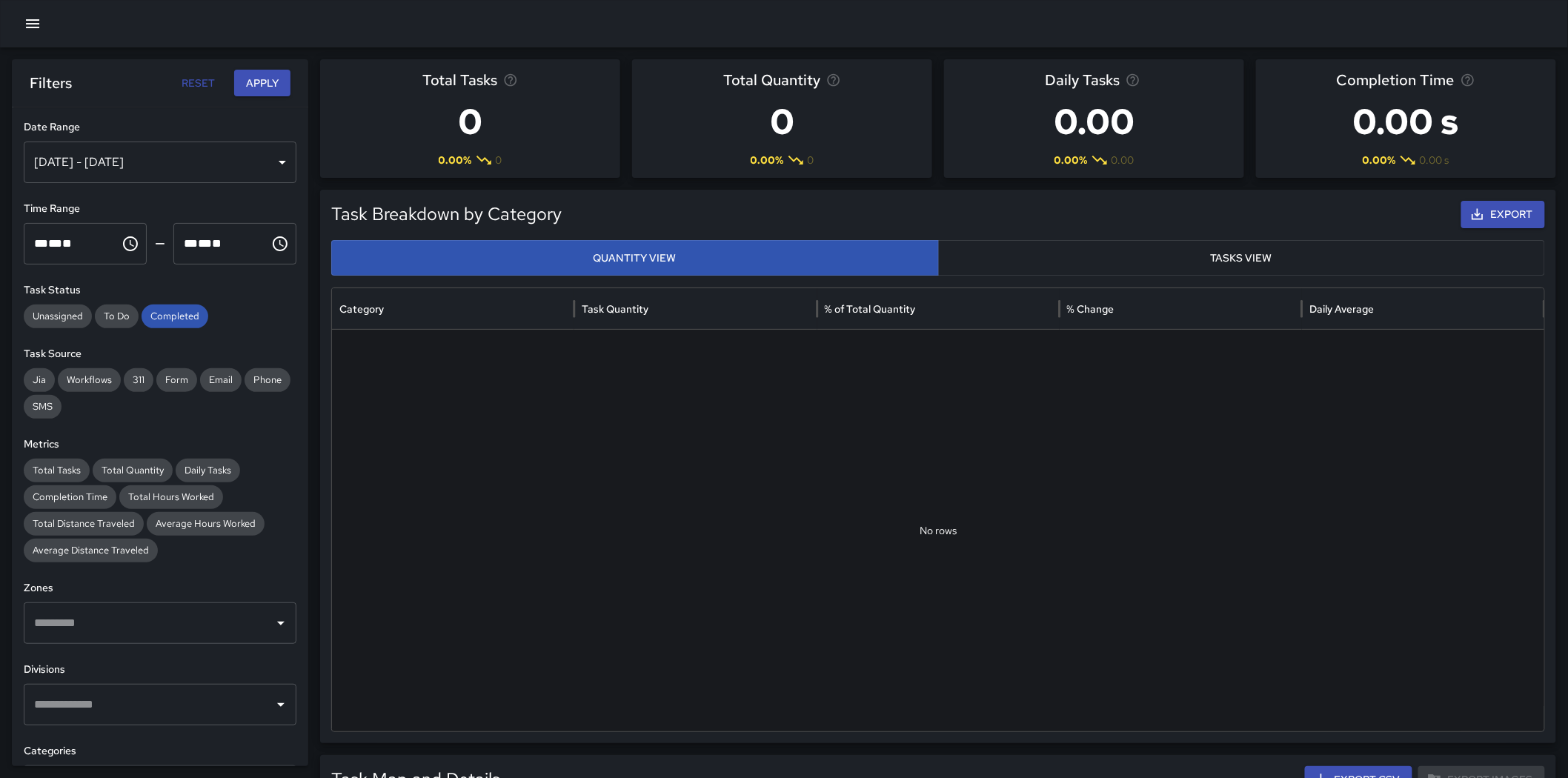
click at [253, 90] on button "Apply" at bounding box center [262, 83] width 56 height 28
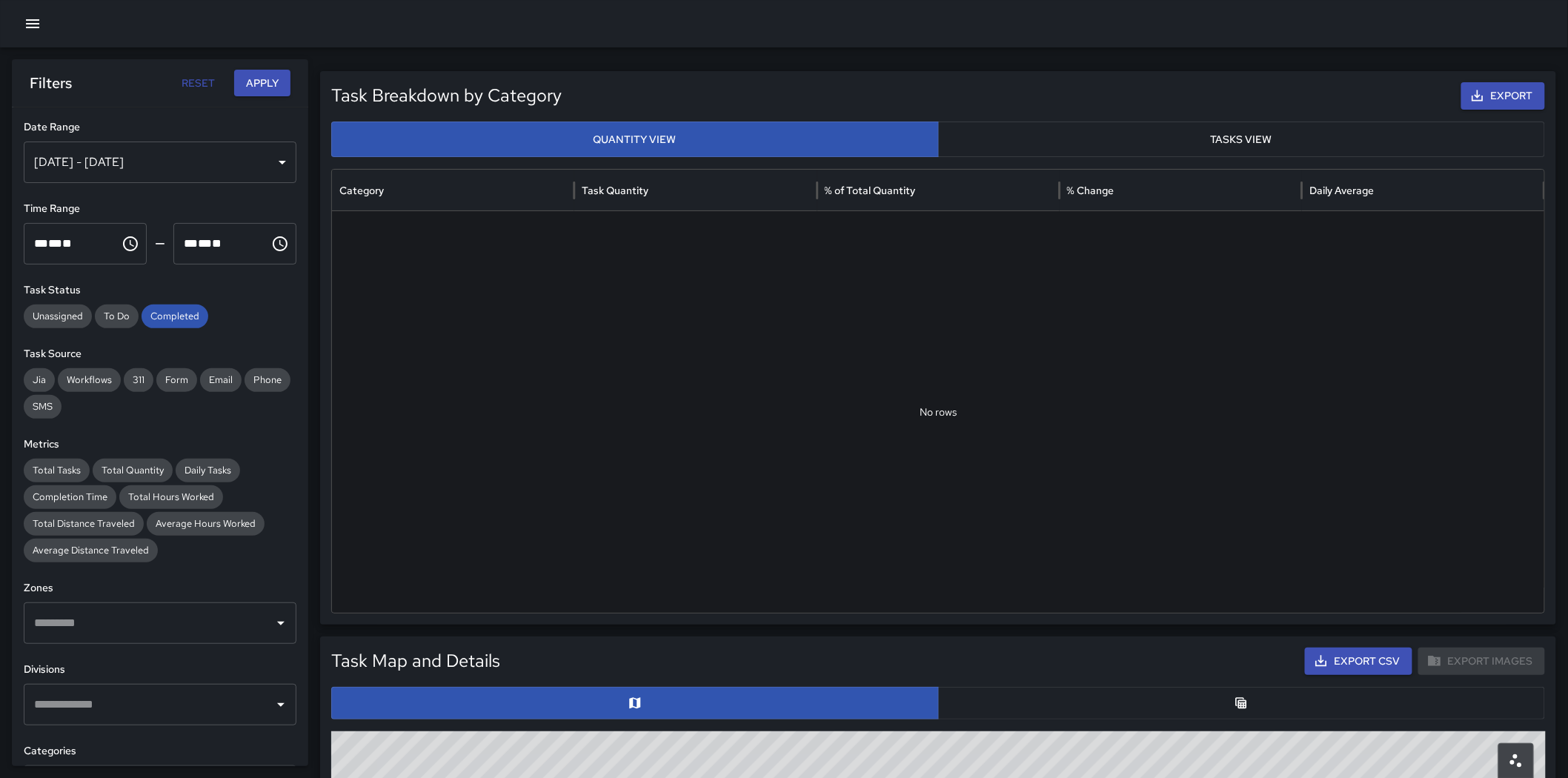
click at [29, 25] on icon "button" at bounding box center [32, 24] width 18 height 18
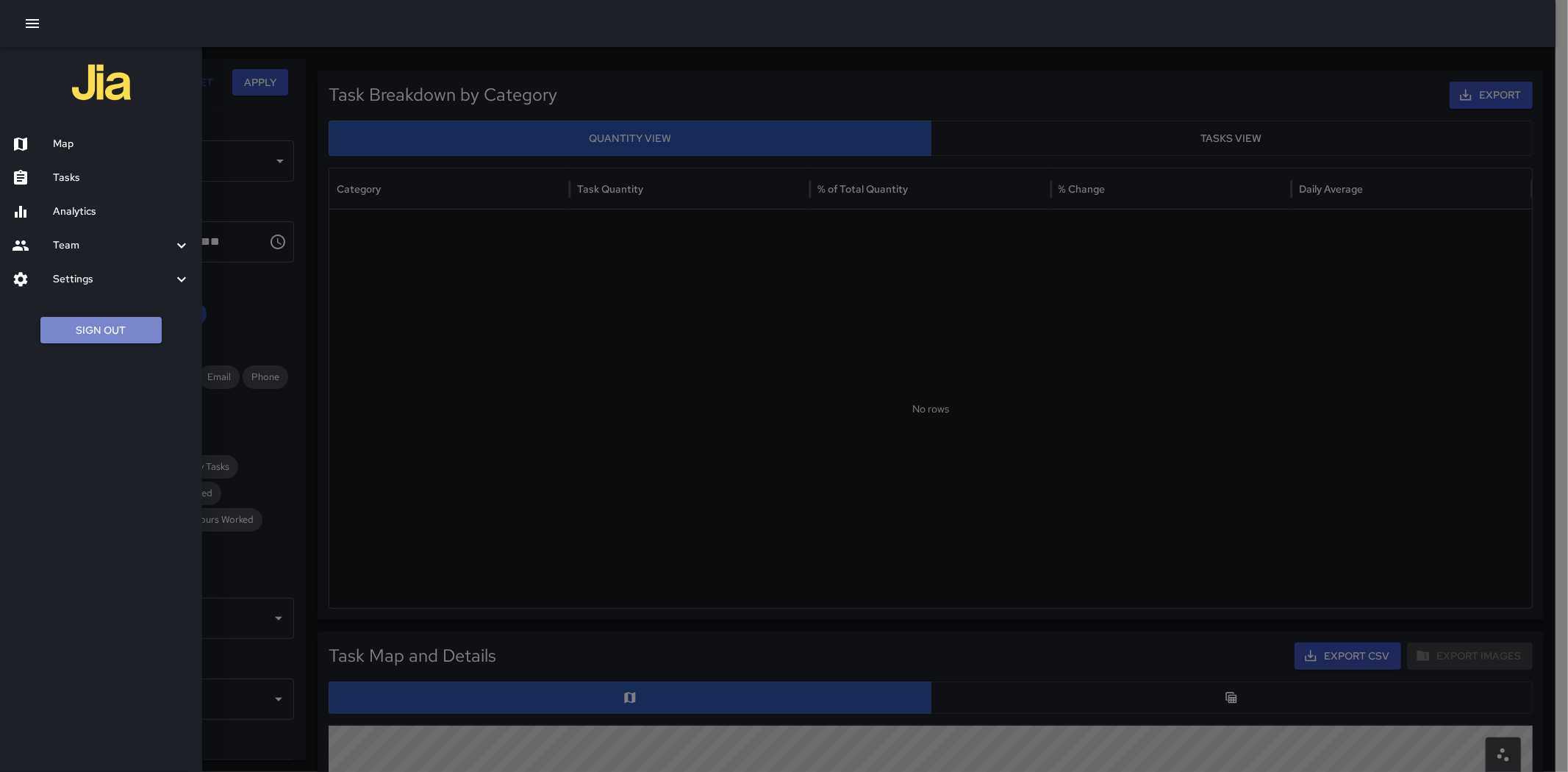
click at [101, 326] on button "Sign Out" at bounding box center [101, 330] width 121 height 27
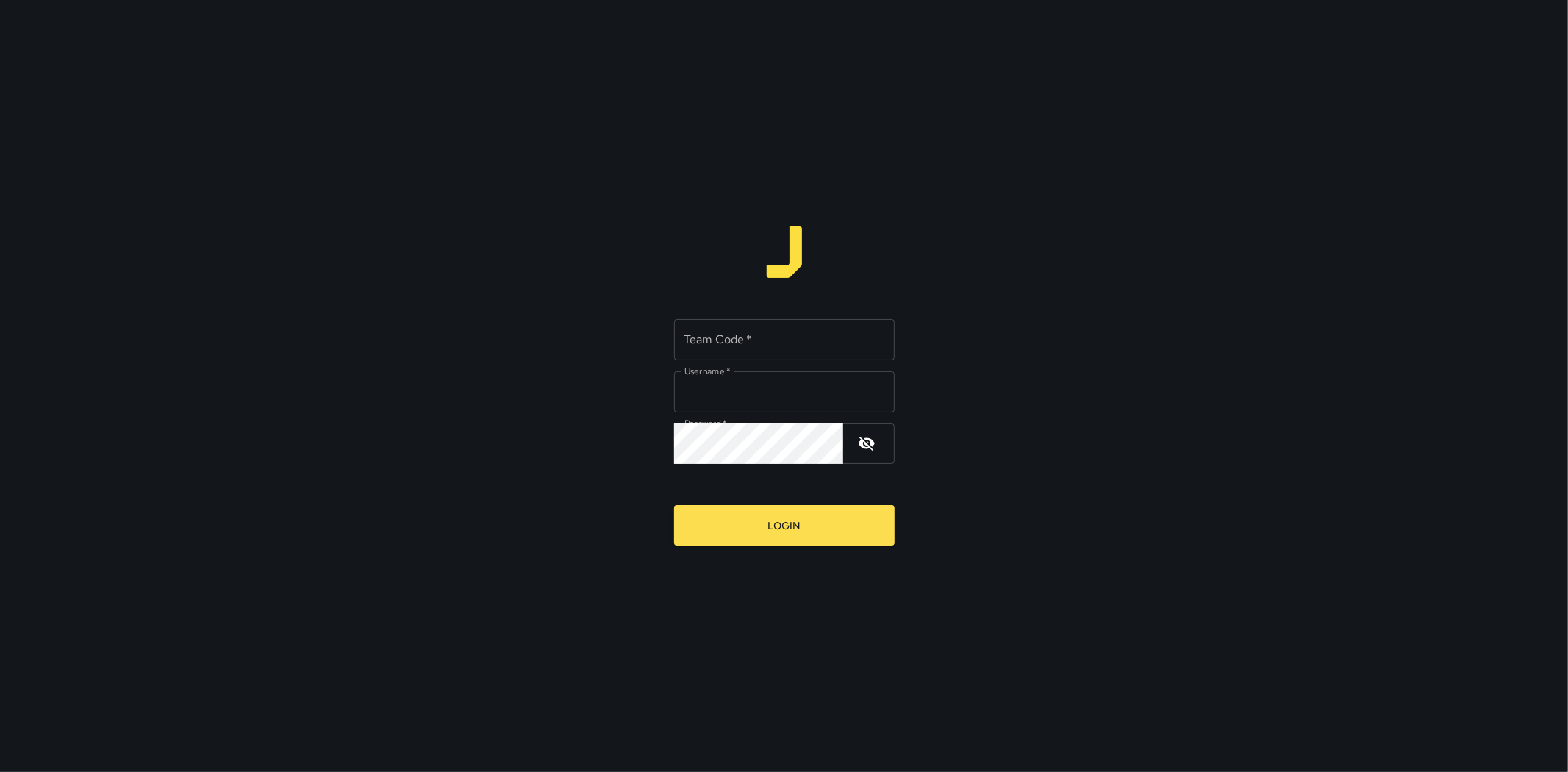
type input "**********"
click at [743, 341] on div "Team Code   * Team Code   *" at bounding box center [784, 340] width 221 height 42
type input "****"
click at [674, 505] on button "Login" at bounding box center [784, 525] width 221 height 41
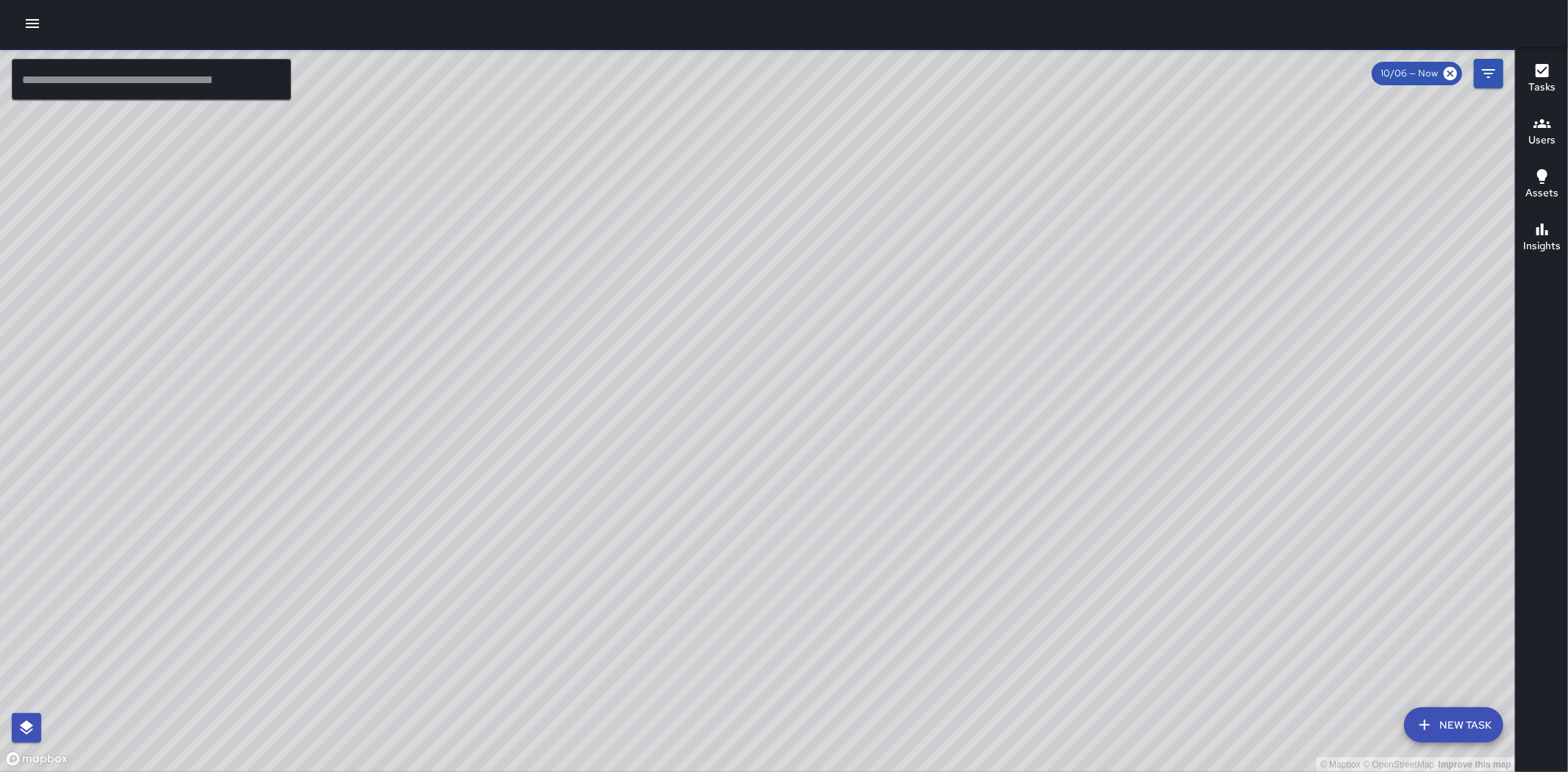
click at [38, 11] on button "button" at bounding box center [32, 23] width 29 height 29
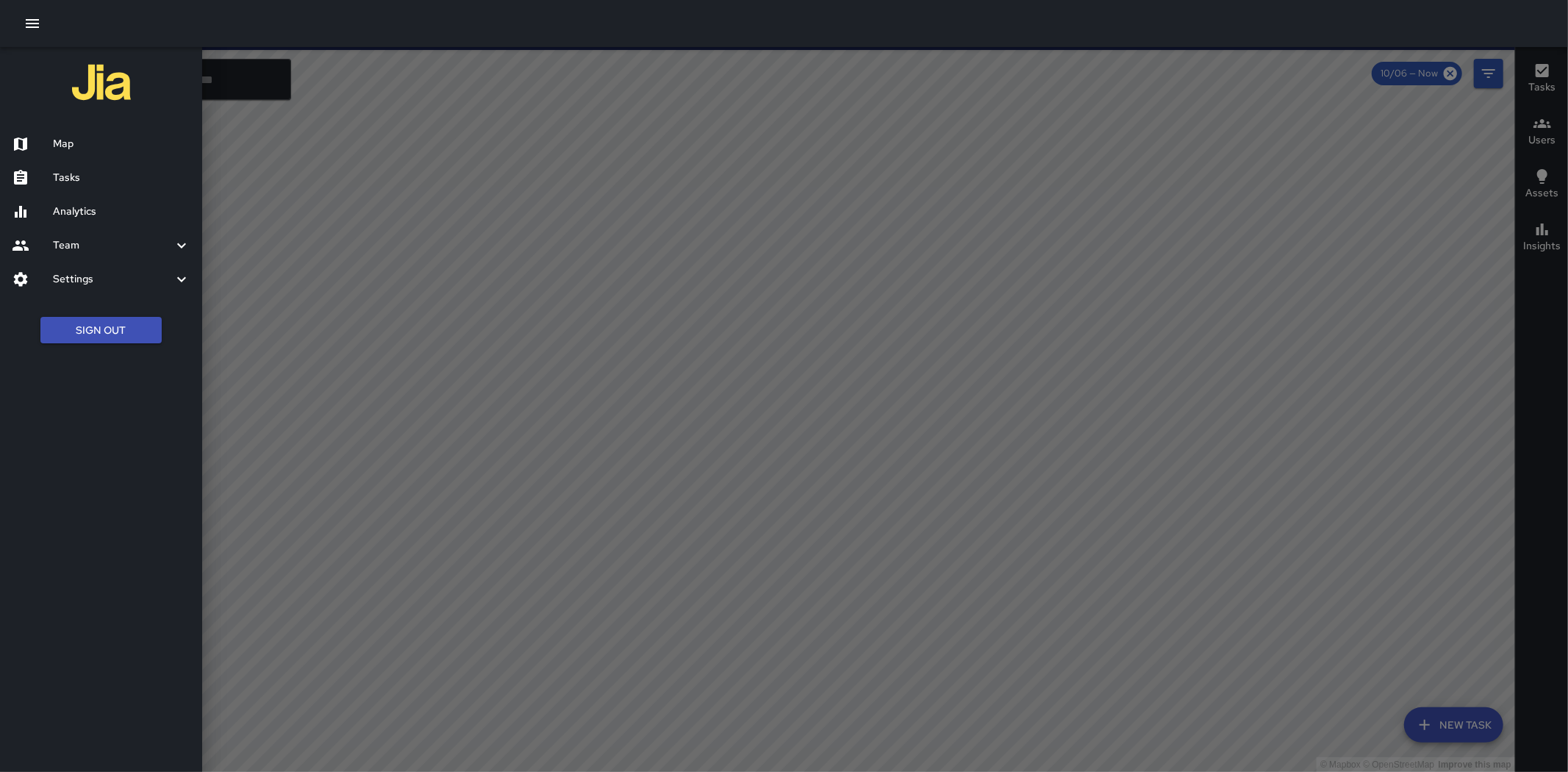
click at [81, 211] on h6 "Analytics" at bounding box center [122, 211] width 138 height 16
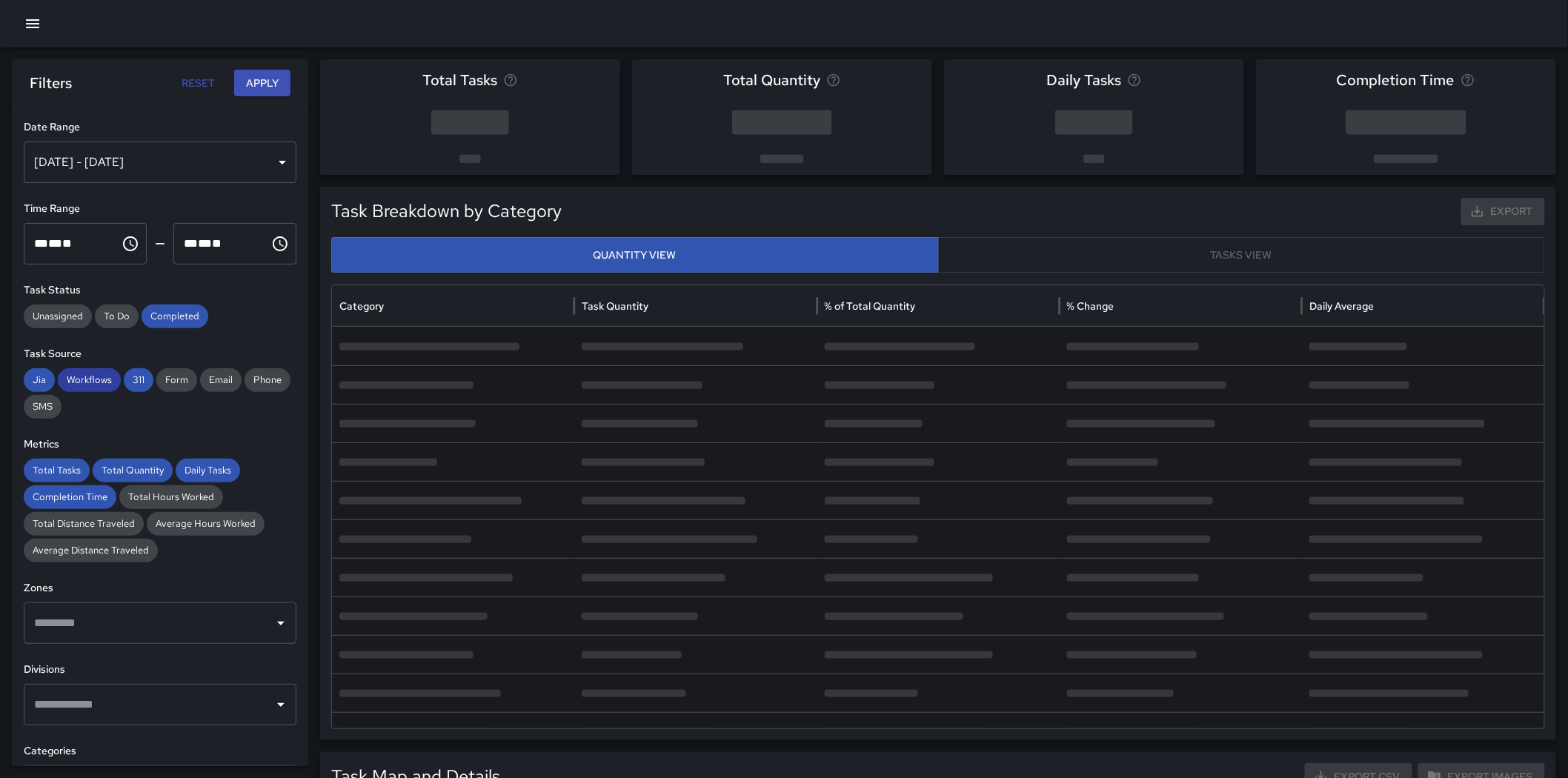
click at [138, 381] on span "311" at bounding box center [138, 380] width 29 height 15
drag, startPoint x: 102, startPoint y: 378, endPoint x: 74, endPoint y: 374, distance: 28.3
click at [96, 377] on span "Workflows" at bounding box center [89, 380] width 63 height 15
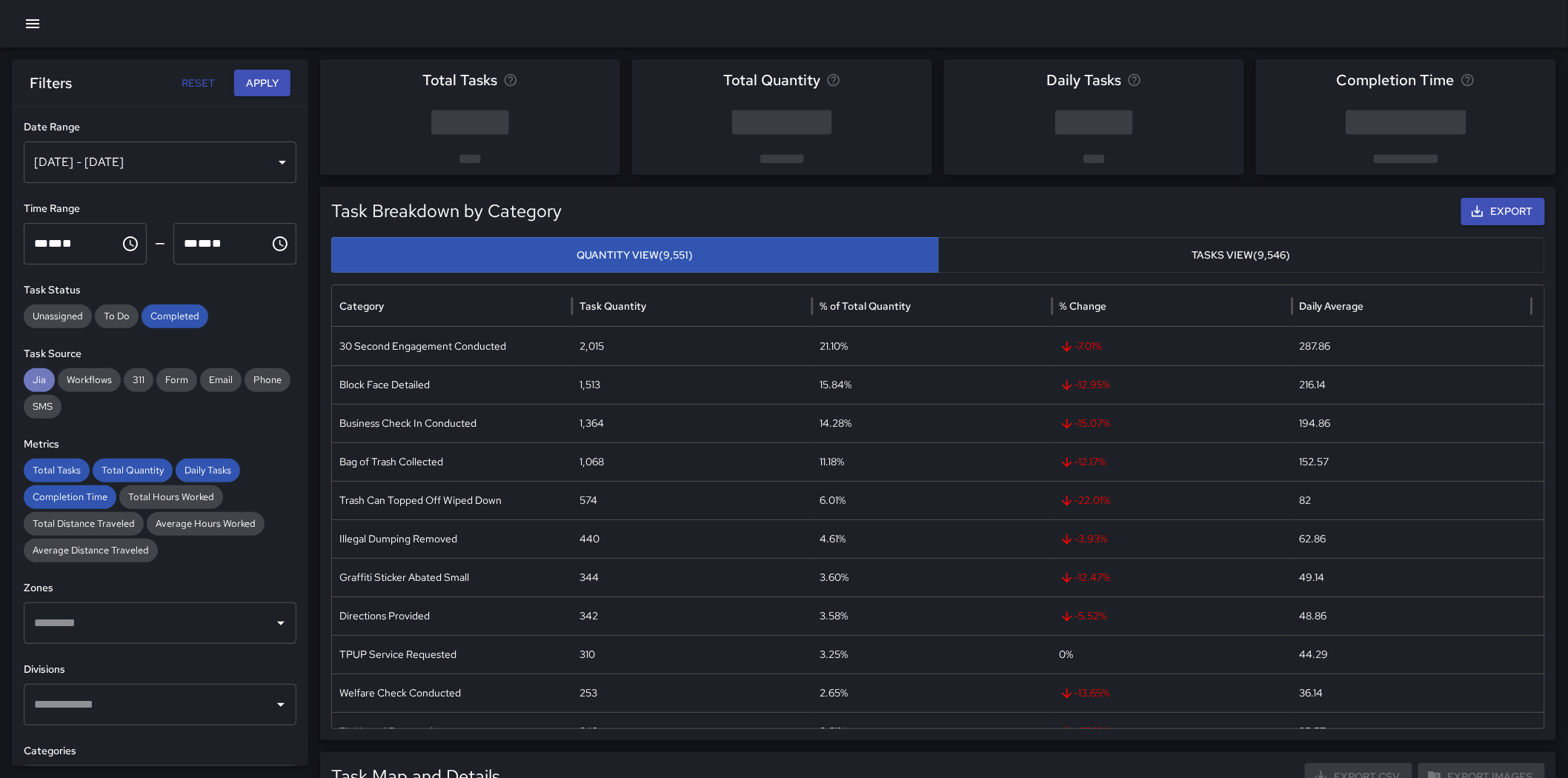
click at [42, 374] on span "Jia" at bounding box center [39, 380] width 31 height 15
click at [64, 490] on span "Completion Time" at bounding box center [69, 497] width 92 height 15
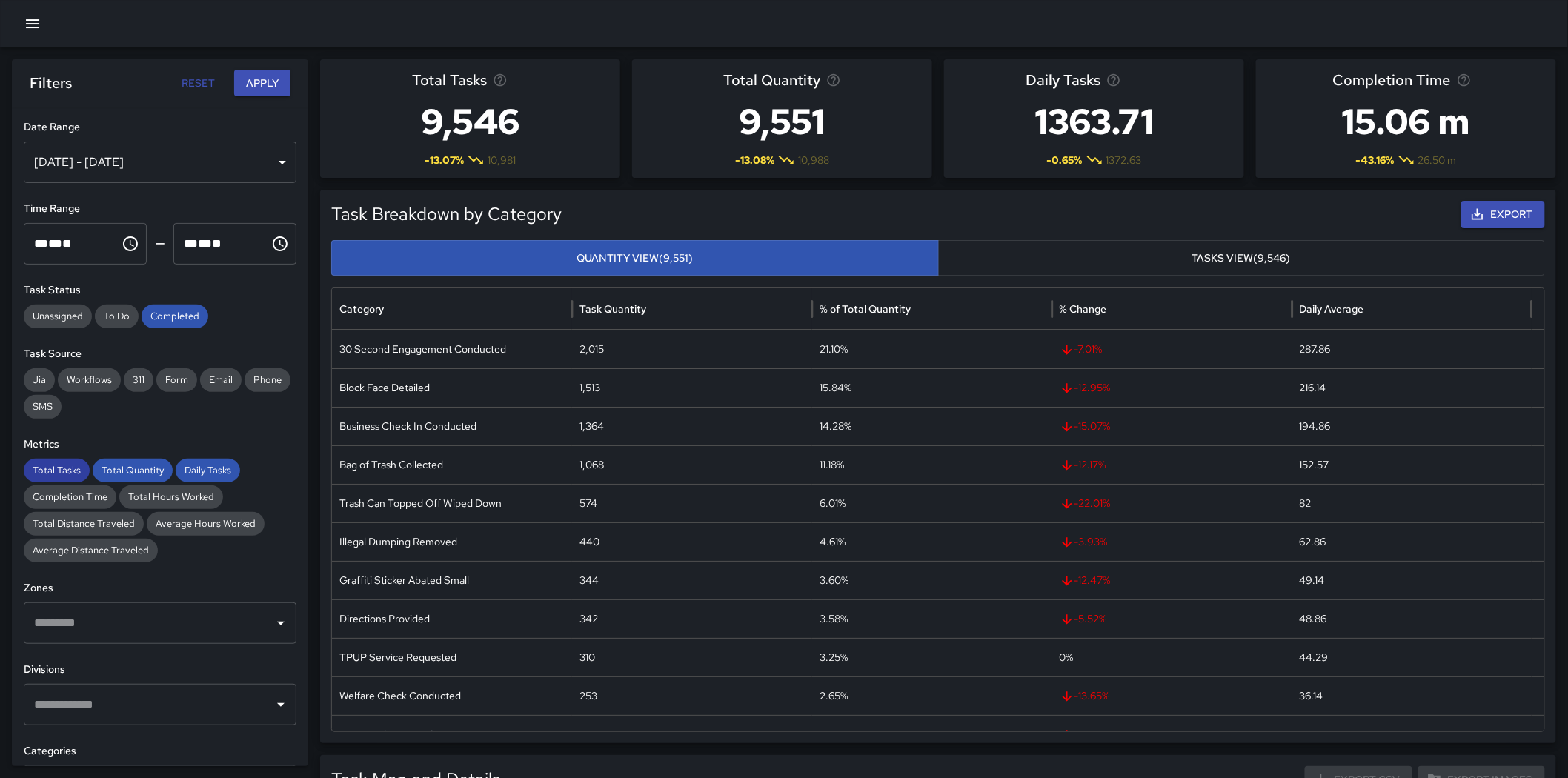
click at [63, 469] on span "Total Tasks" at bounding box center [56, 471] width 66 height 15
drag, startPoint x: 137, startPoint y: 468, endPoint x: 206, endPoint y: 457, distance: 69.9
click at [138, 468] on span "Total Quantity" at bounding box center [132, 471] width 80 height 15
click at [210, 457] on div "Metrics Total Tasks Total Quantity Daily Tasks Completion Time Total Hours Work…" at bounding box center [160, 499] width 273 height 126
click at [174, 164] on div "[DATE] - [DATE]" at bounding box center [160, 163] width 273 height 42
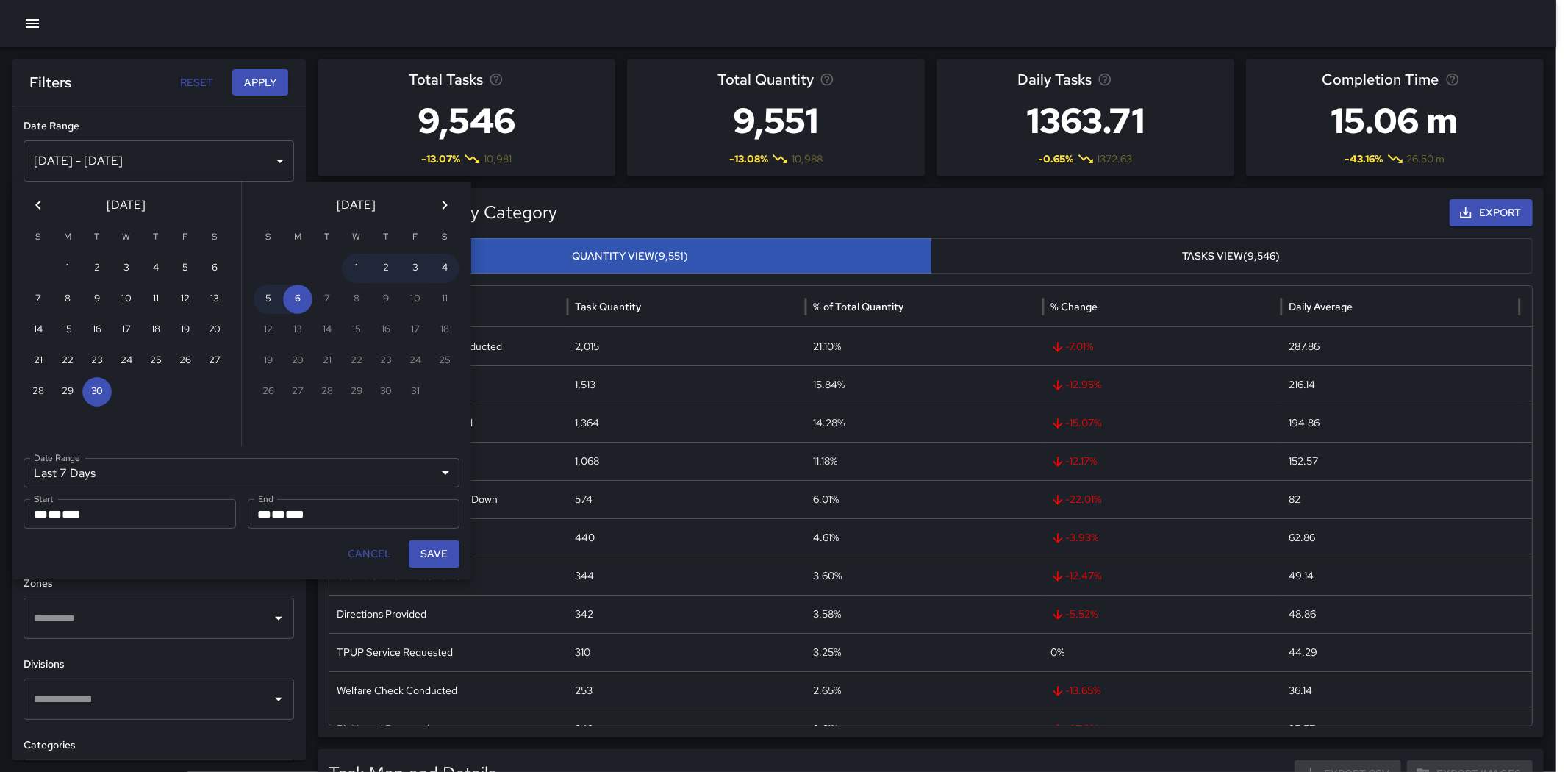
click at [189, 478] on div "Last 7 Days ****** Date Range" at bounding box center [242, 472] width 436 height 29
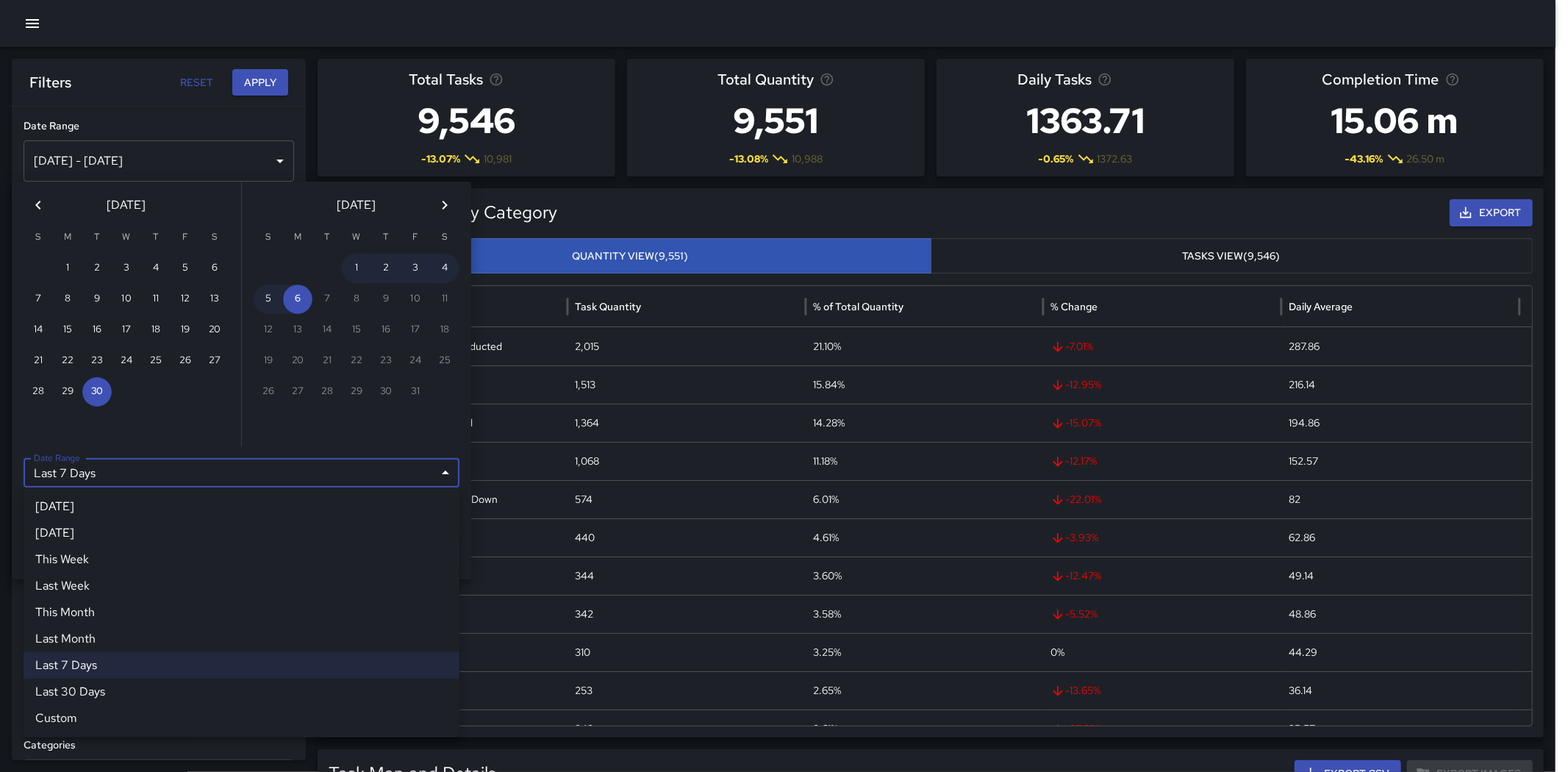
click at [101, 635] on li "Last Month" at bounding box center [242, 639] width 436 height 26
type input "**********"
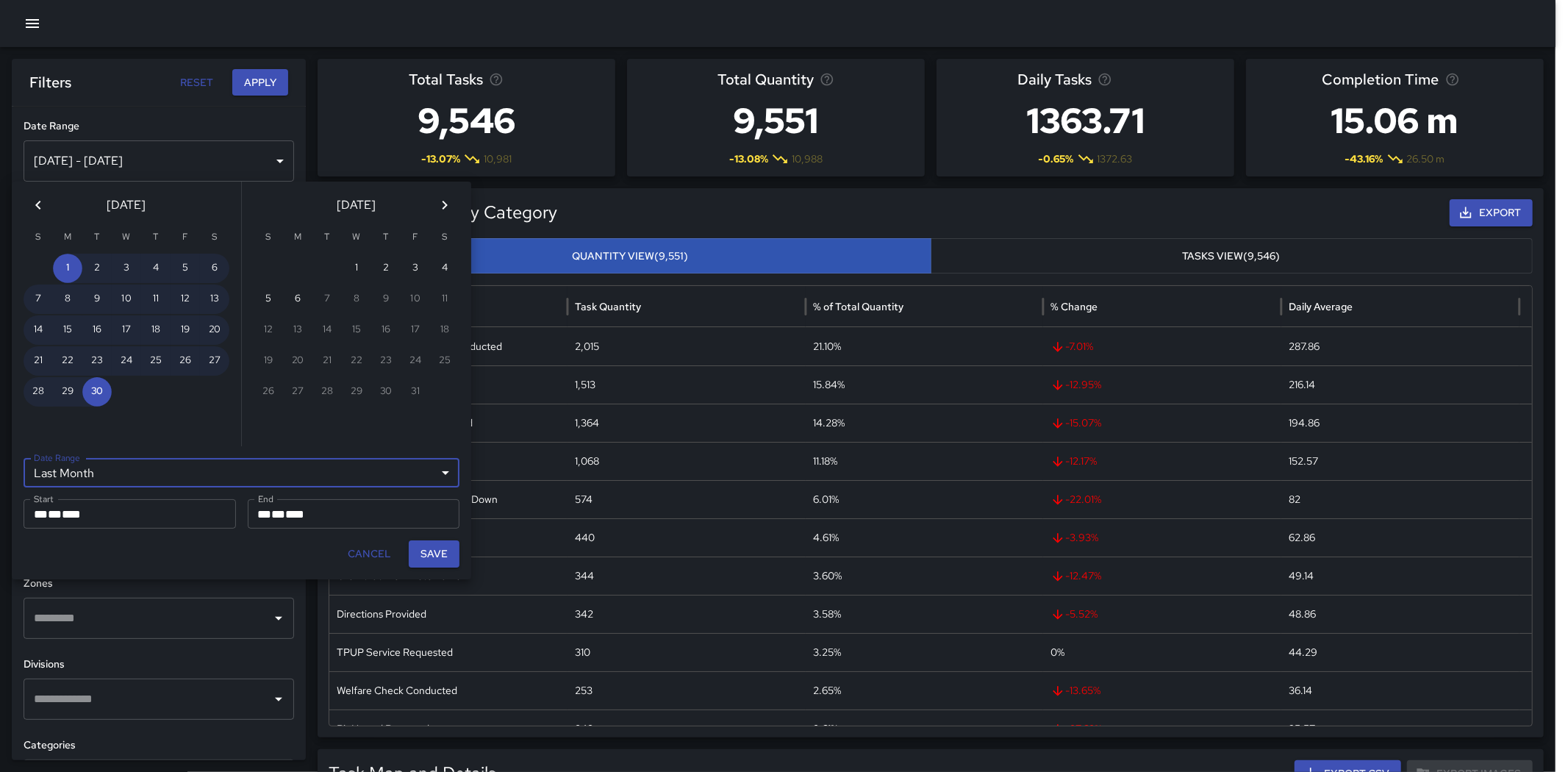
click at [430, 560] on button "Save" at bounding box center [434, 553] width 51 height 27
type input "**********"
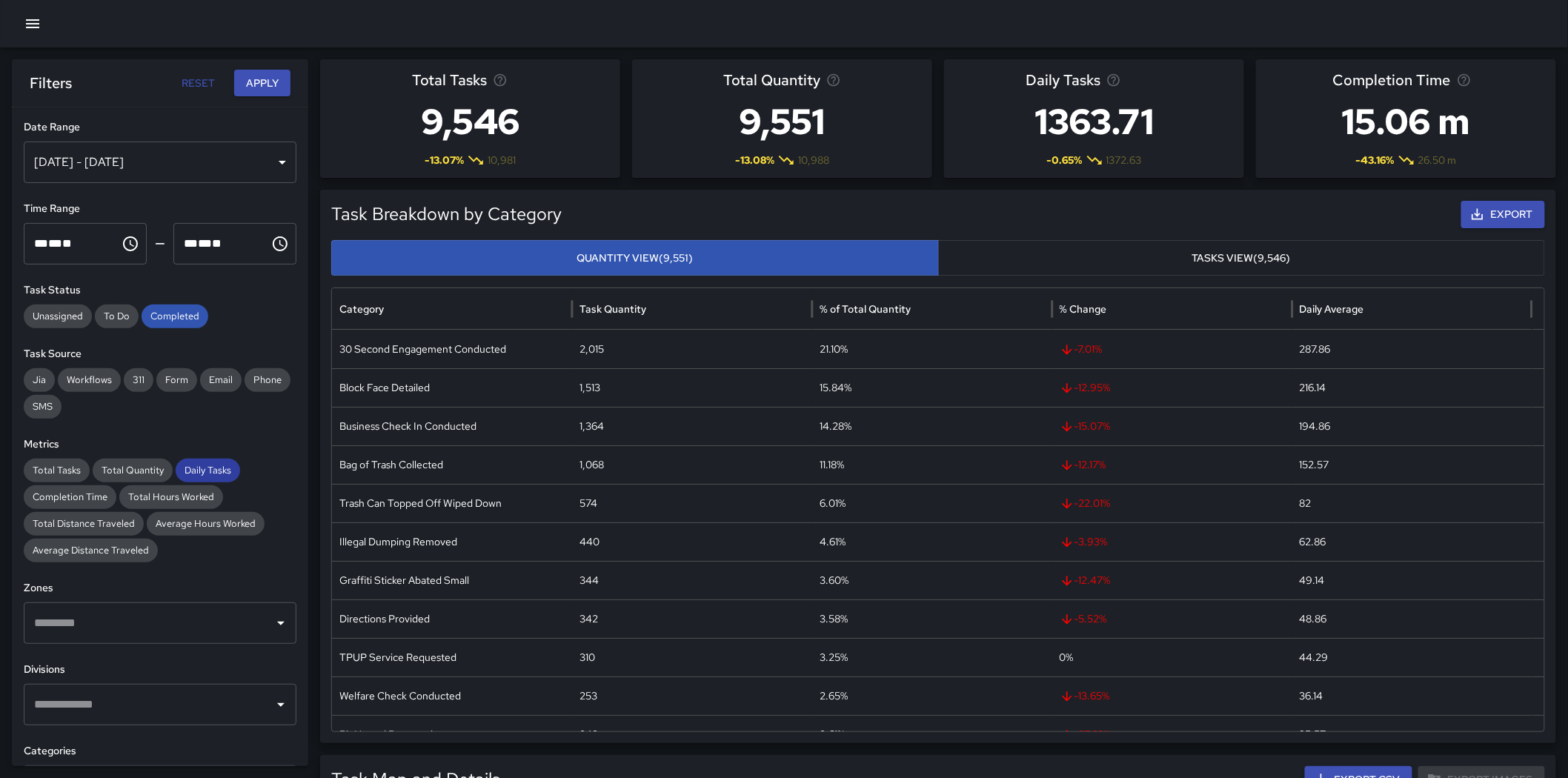
click at [191, 472] on span "Daily Tasks" at bounding box center [208, 471] width 65 height 15
click at [252, 76] on button "Apply" at bounding box center [262, 83] width 56 height 28
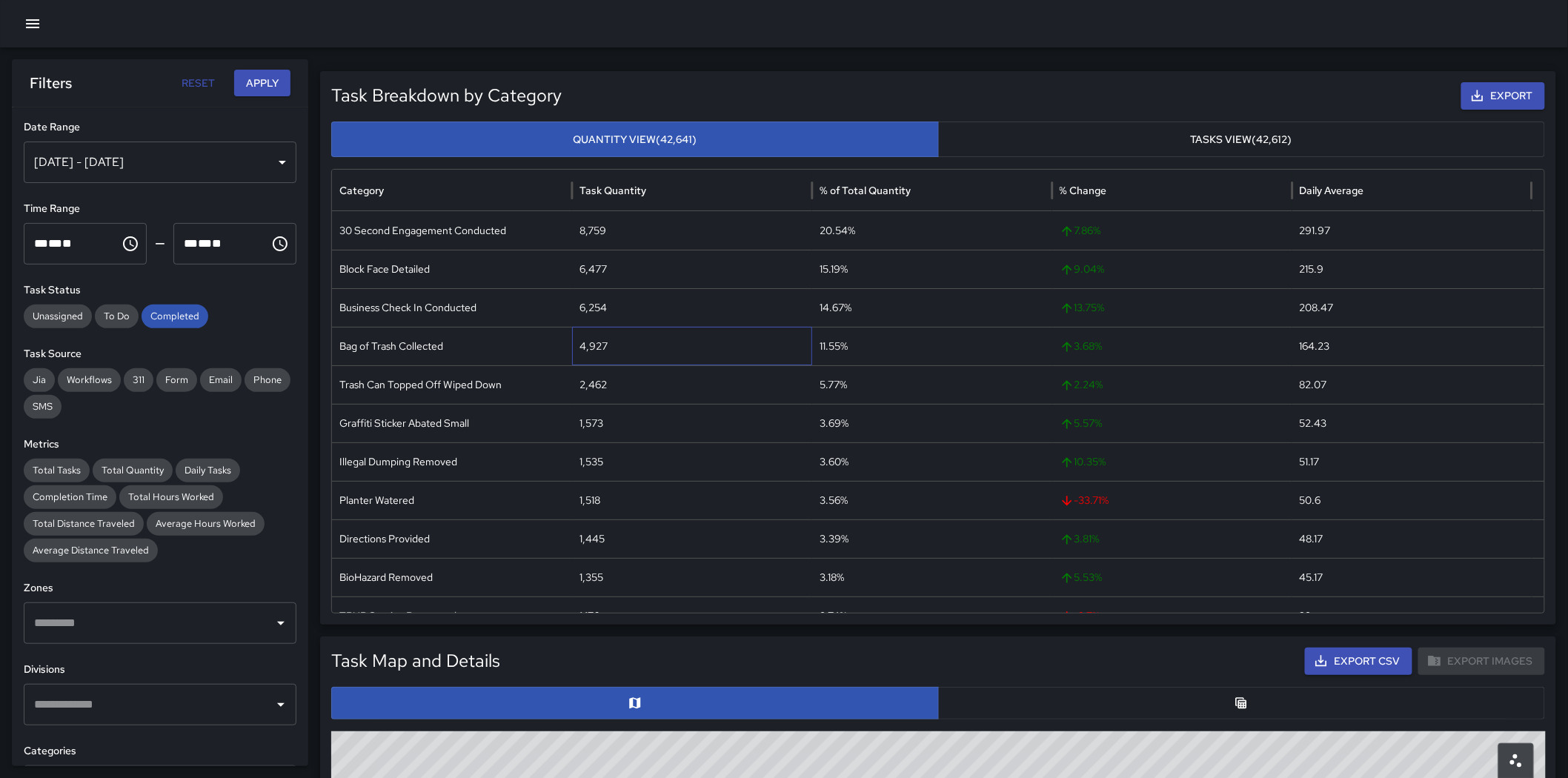
click at [591, 350] on div "4,927" at bounding box center [692, 345] width 240 height 38
copy div "4,927"
click at [579, 229] on div "8,759" at bounding box center [692, 230] width 240 height 38
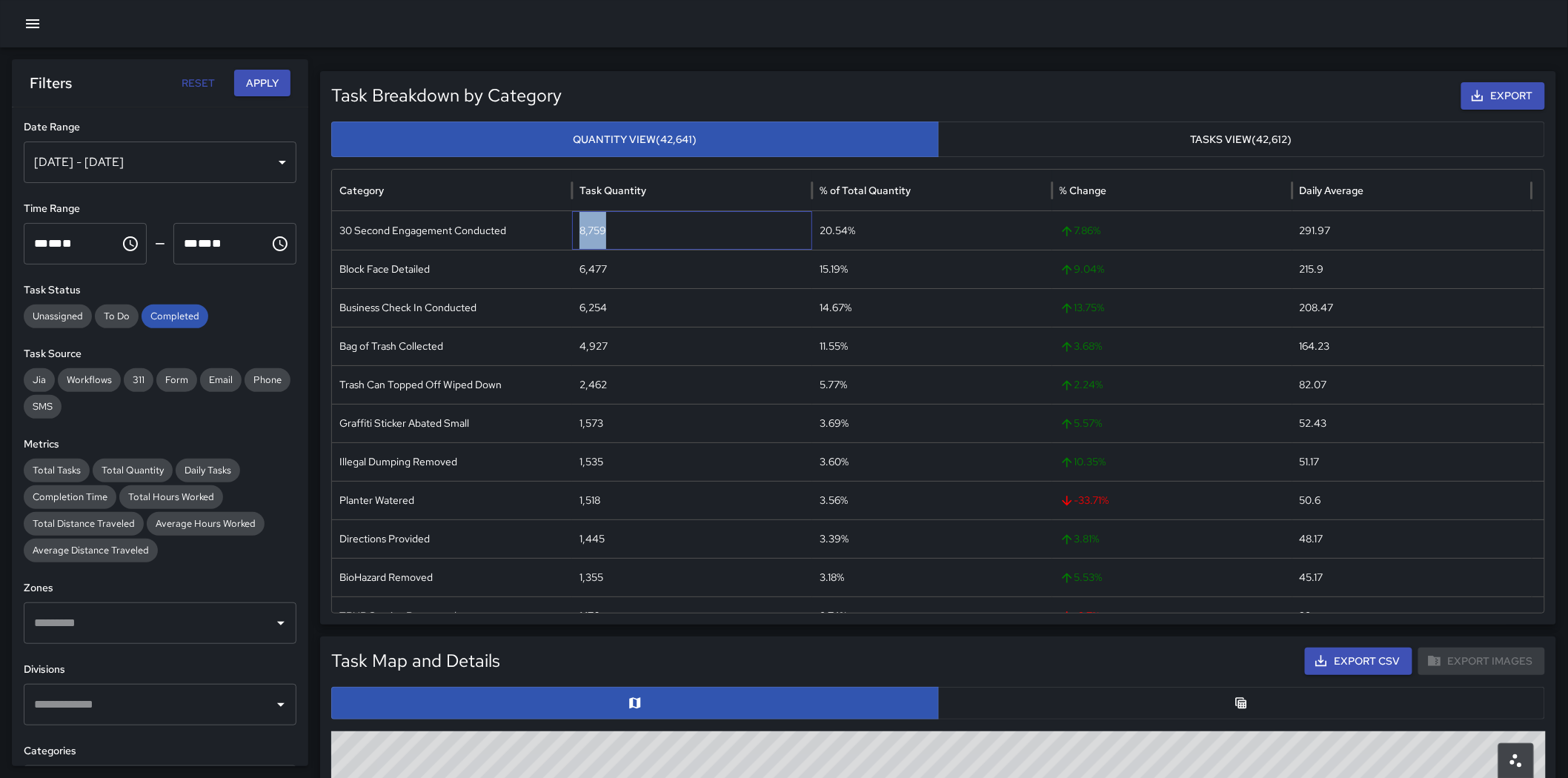
copy div "8,759"
click at [590, 270] on div "6,477" at bounding box center [692, 268] width 240 height 38
copy div "6,477"
click at [588, 310] on div "6,254" at bounding box center [692, 307] width 240 height 38
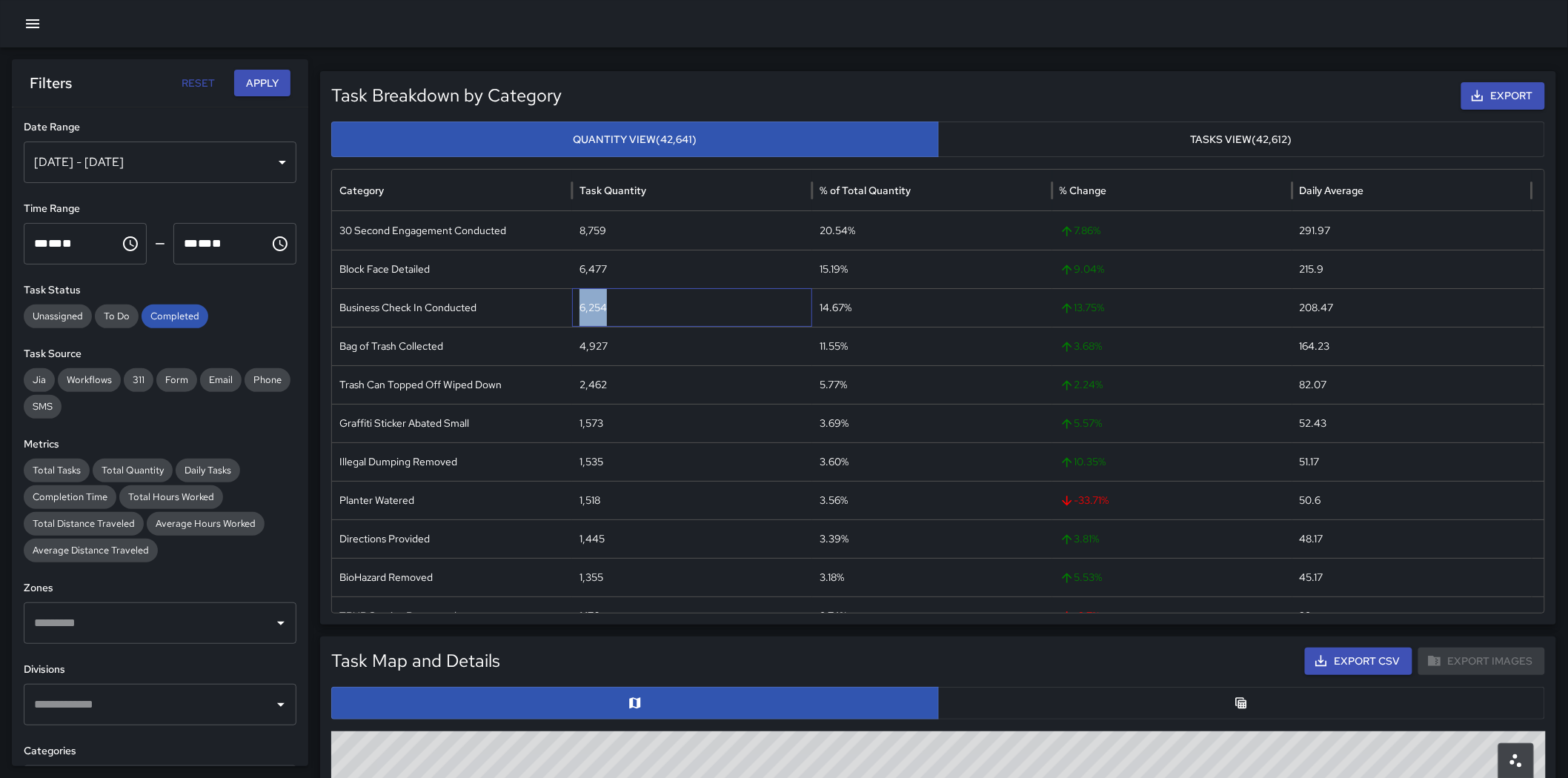
click at [588, 310] on div "6,254" at bounding box center [692, 307] width 240 height 38
copy div "6,254"
click at [591, 351] on div "4,927" at bounding box center [692, 345] width 240 height 38
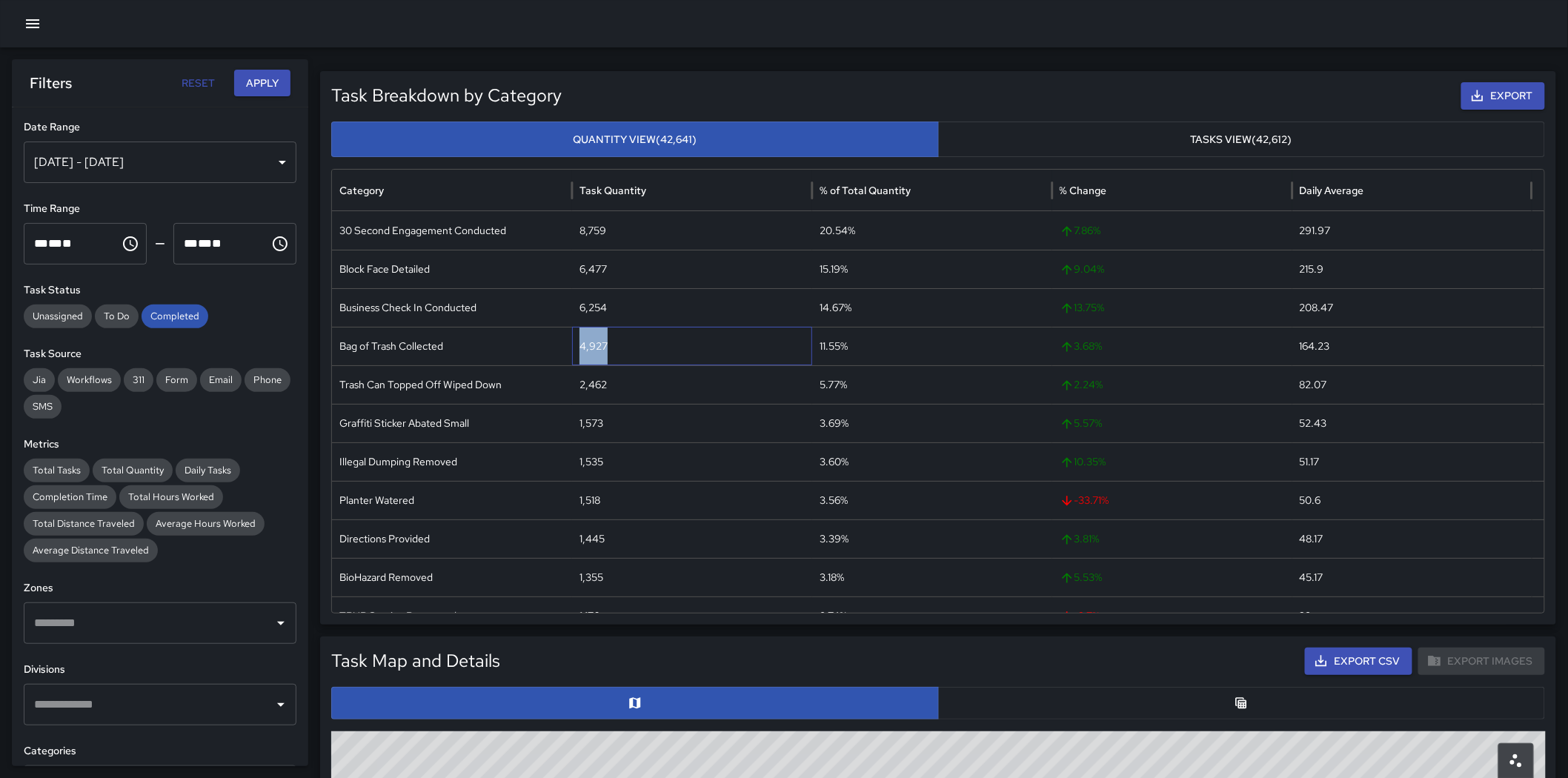
copy div "4,927"
click at [590, 387] on div "2,462" at bounding box center [692, 384] width 240 height 38
copy div "2,462"
click at [434, 427] on div "Graffiti Sticker Abated Small" at bounding box center [452, 422] width 240 height 38
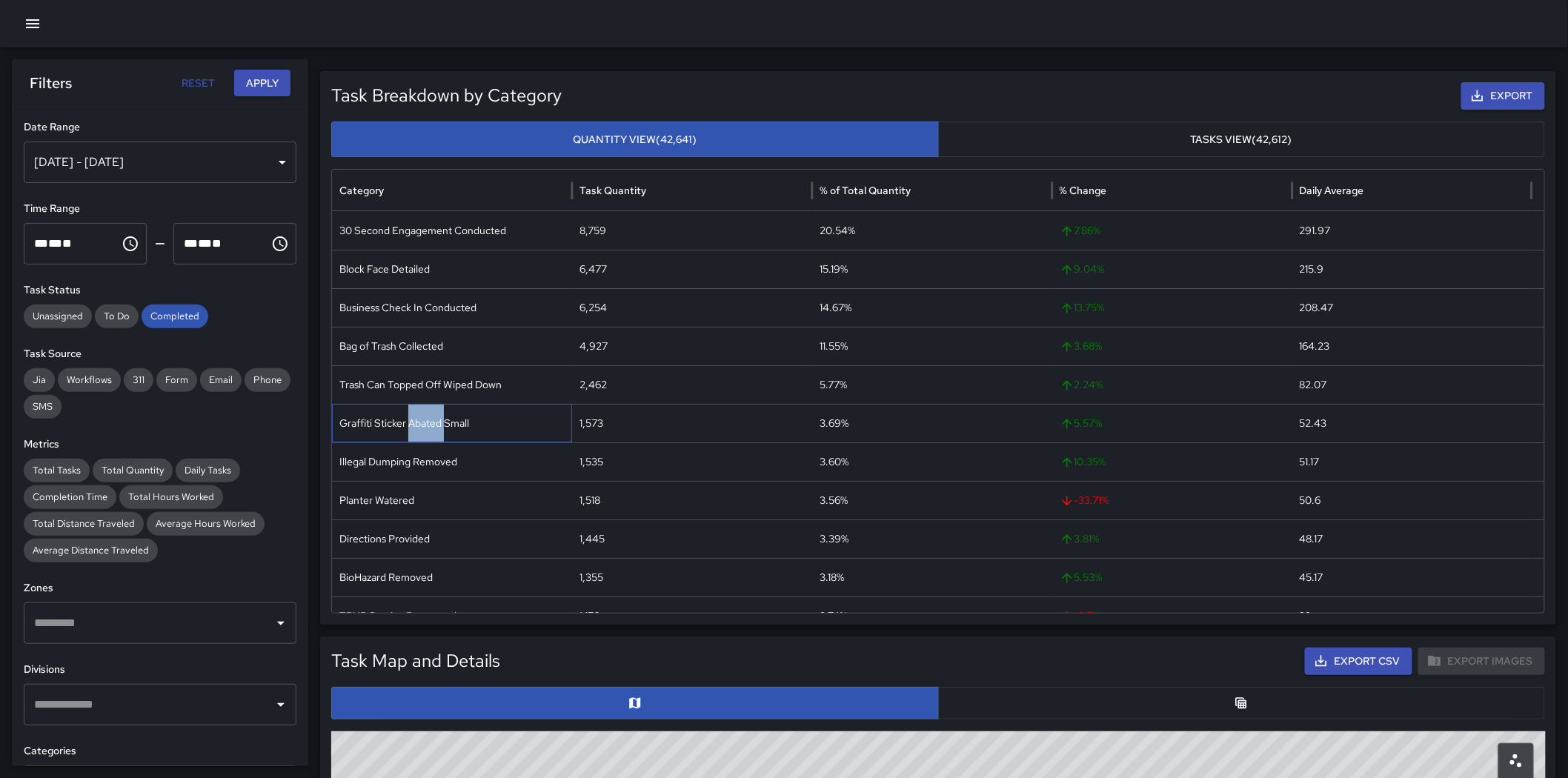
click at [434, 427] on div "Graffiti Sticker Abated Small" at bounding box center [452, 422] width 240 height 38
copy div "Graffiti Sticker Abated Small"
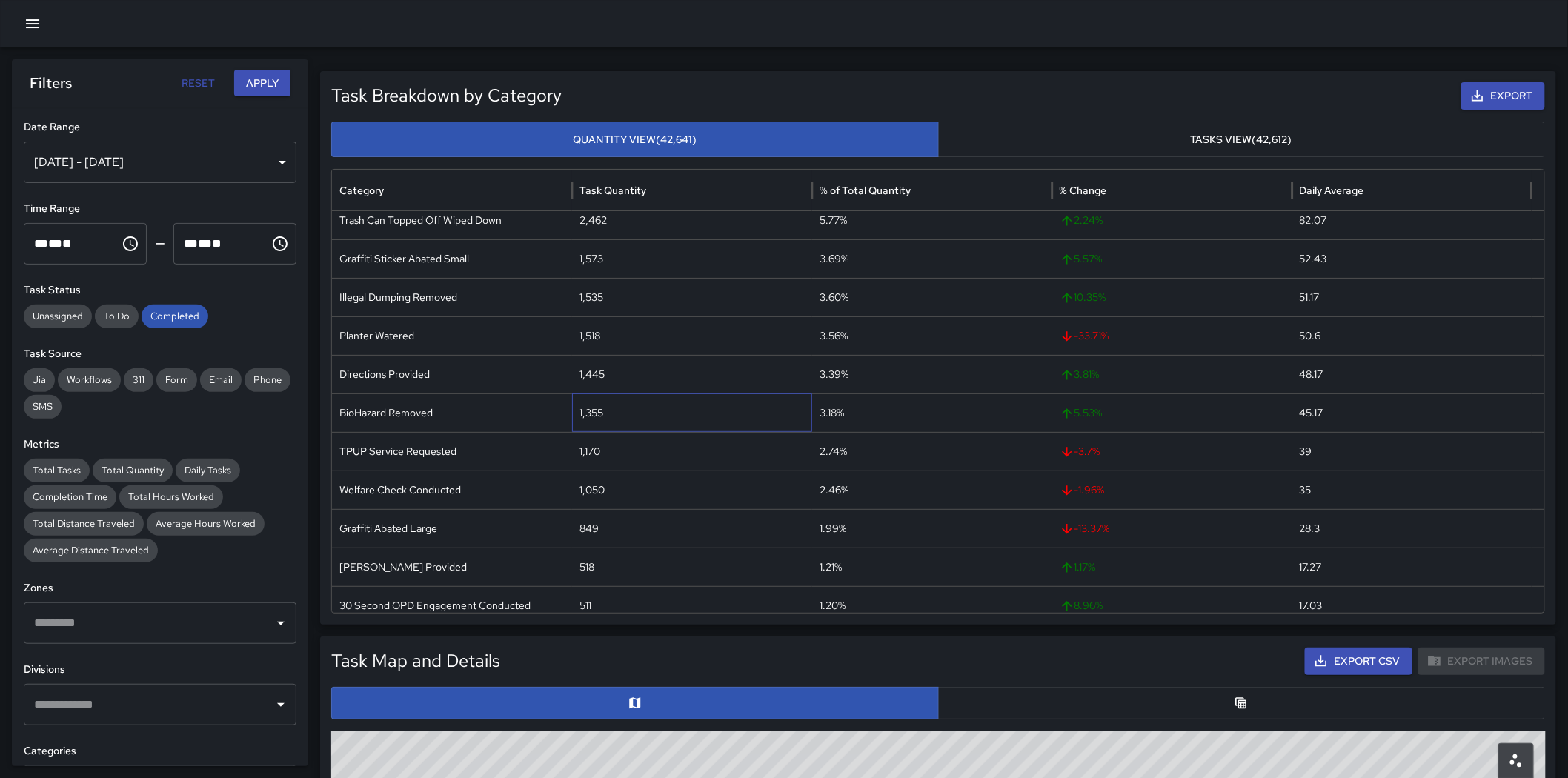
click at [688, 419] on div "1,355" at bounding box center [692, 413] width 240 height 38
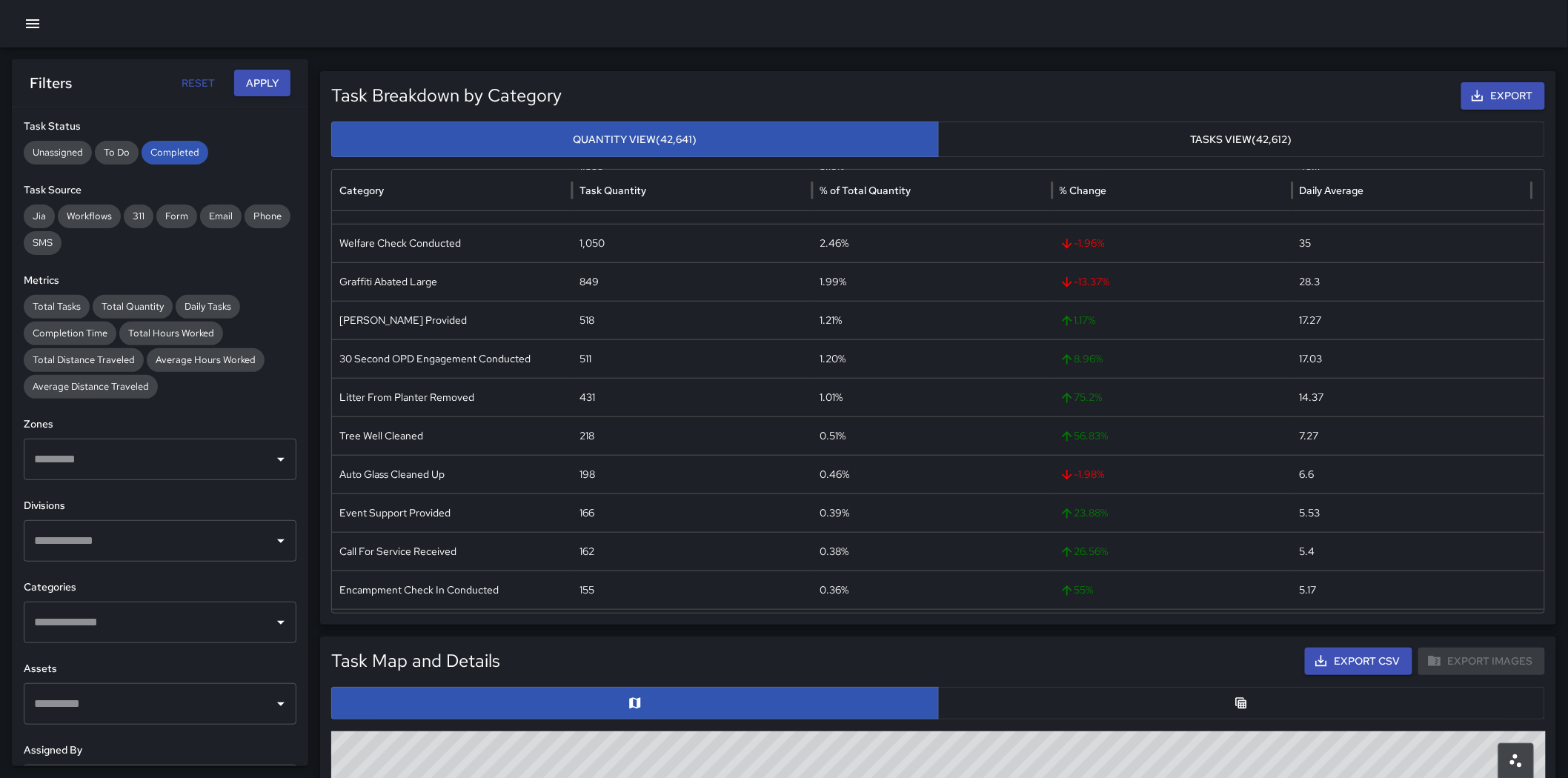
scroll to position [165, 0]
click at [188, 628] on input "text" at bounding box center [148, 622] width 237 height 29
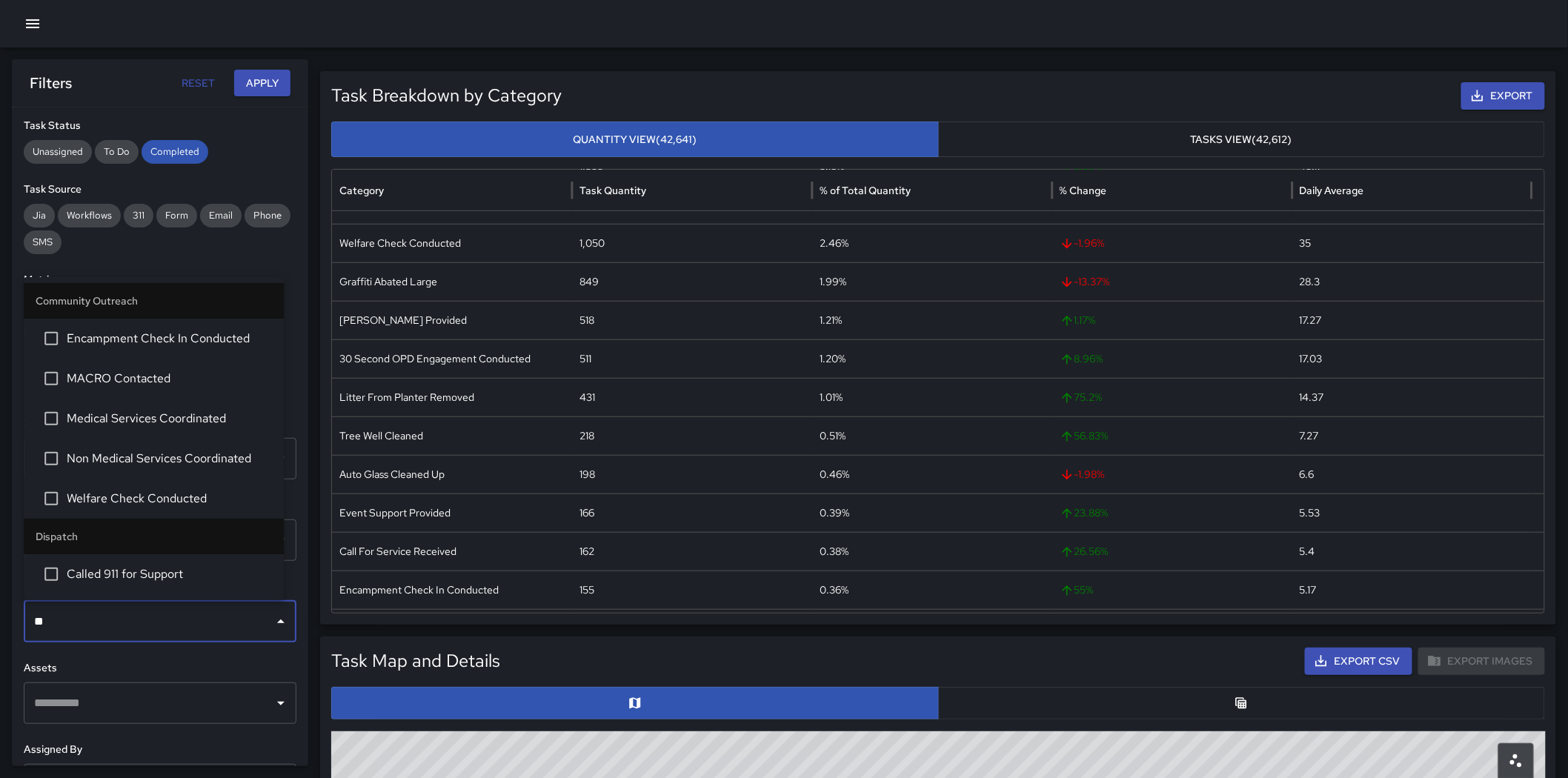
type input "*"
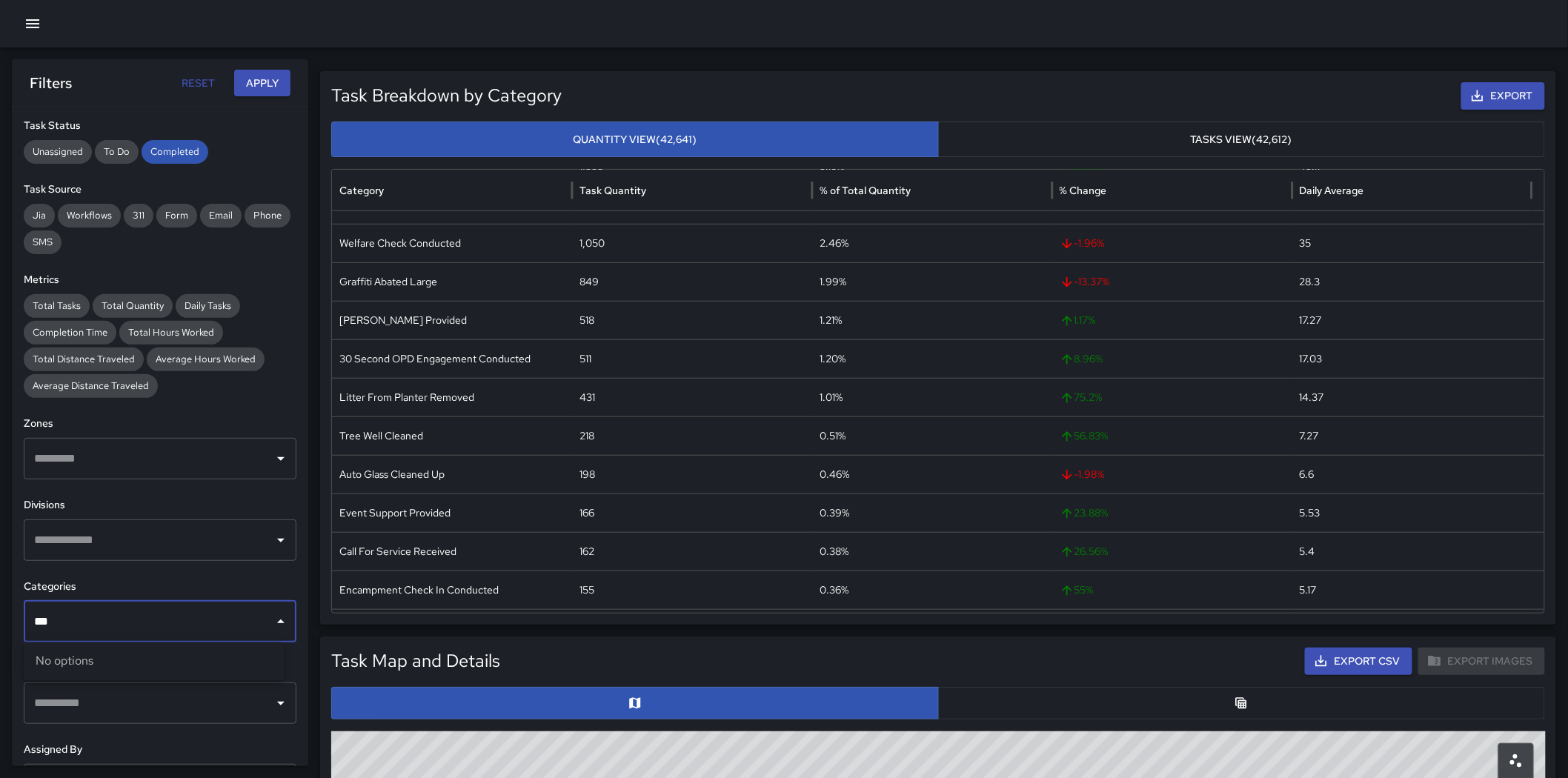
type input "***"
click at [659, 403] on div "431" at bounding box center [692, 397] width 240 height 38
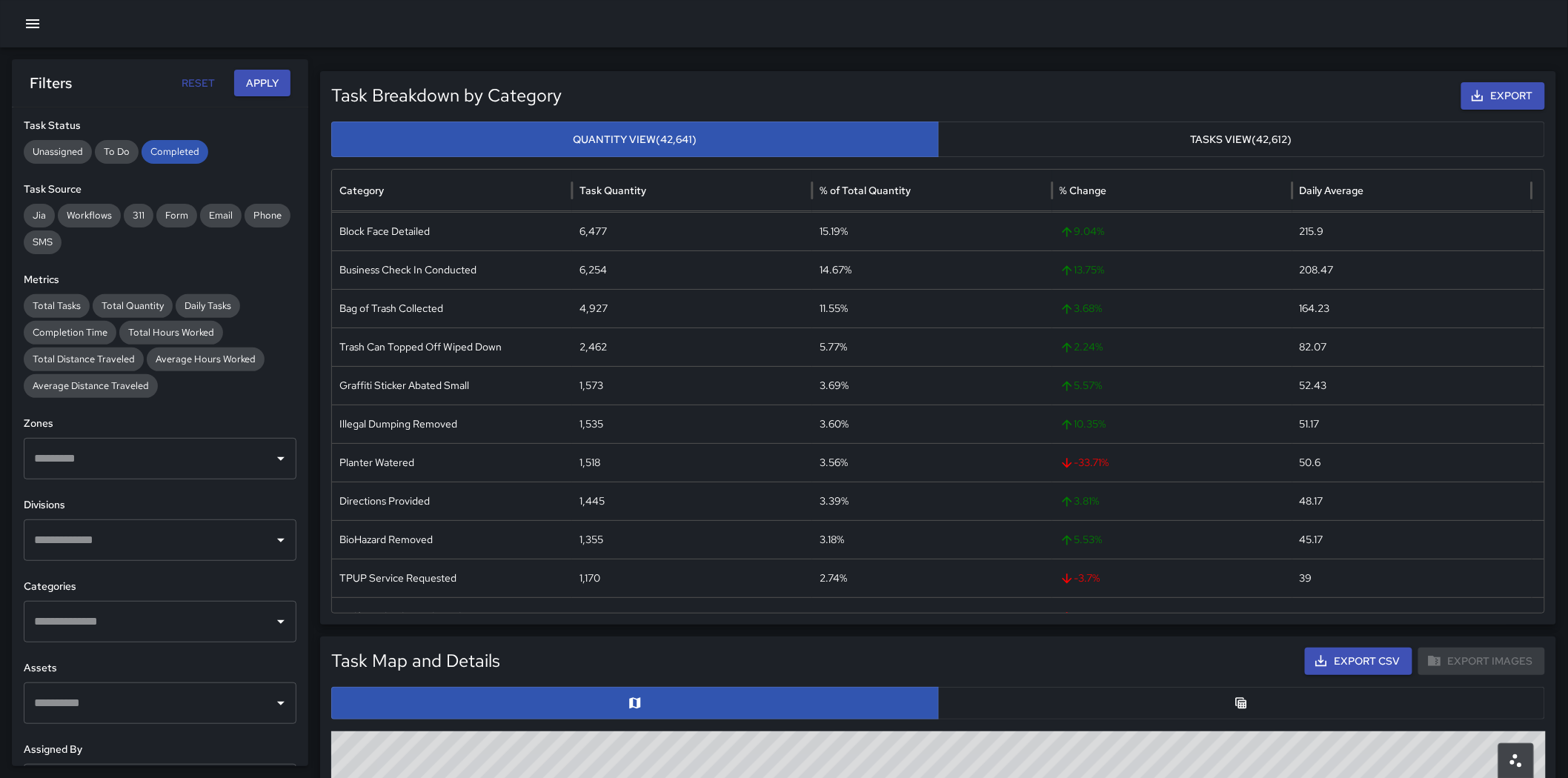
scroll to position [0, 0]
click at [591, 385] on div "2,462" at bounding box center [692, 384] width 240 height 38
copy div "2,462"
click at [591, 459] on div "1,535" at bounding box center [692, 461] width 240 height 38
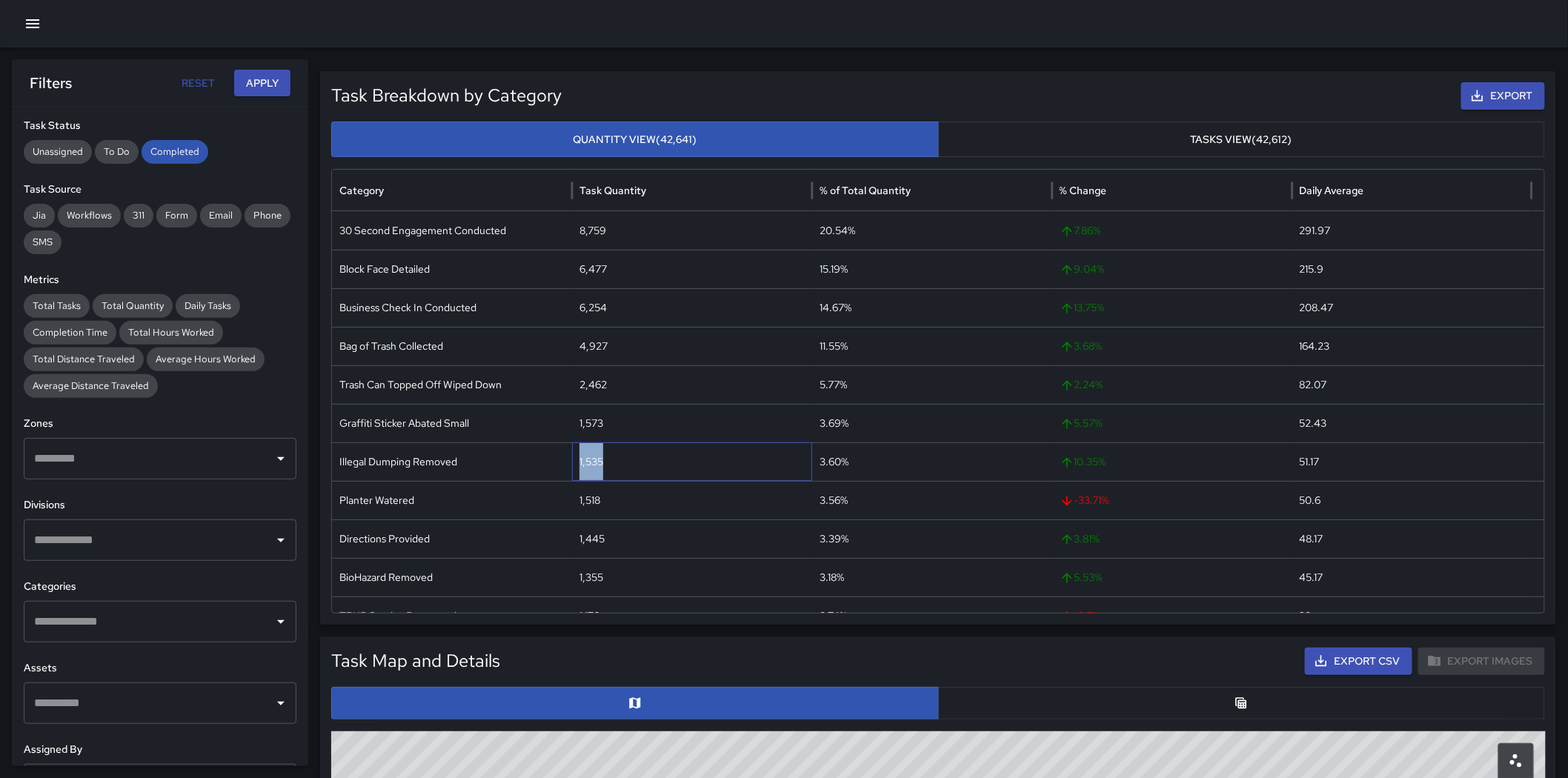
click at [591, 459] on div "1,535" at bounding box center [692, 461] width 240 height 38
copy div "1,535"
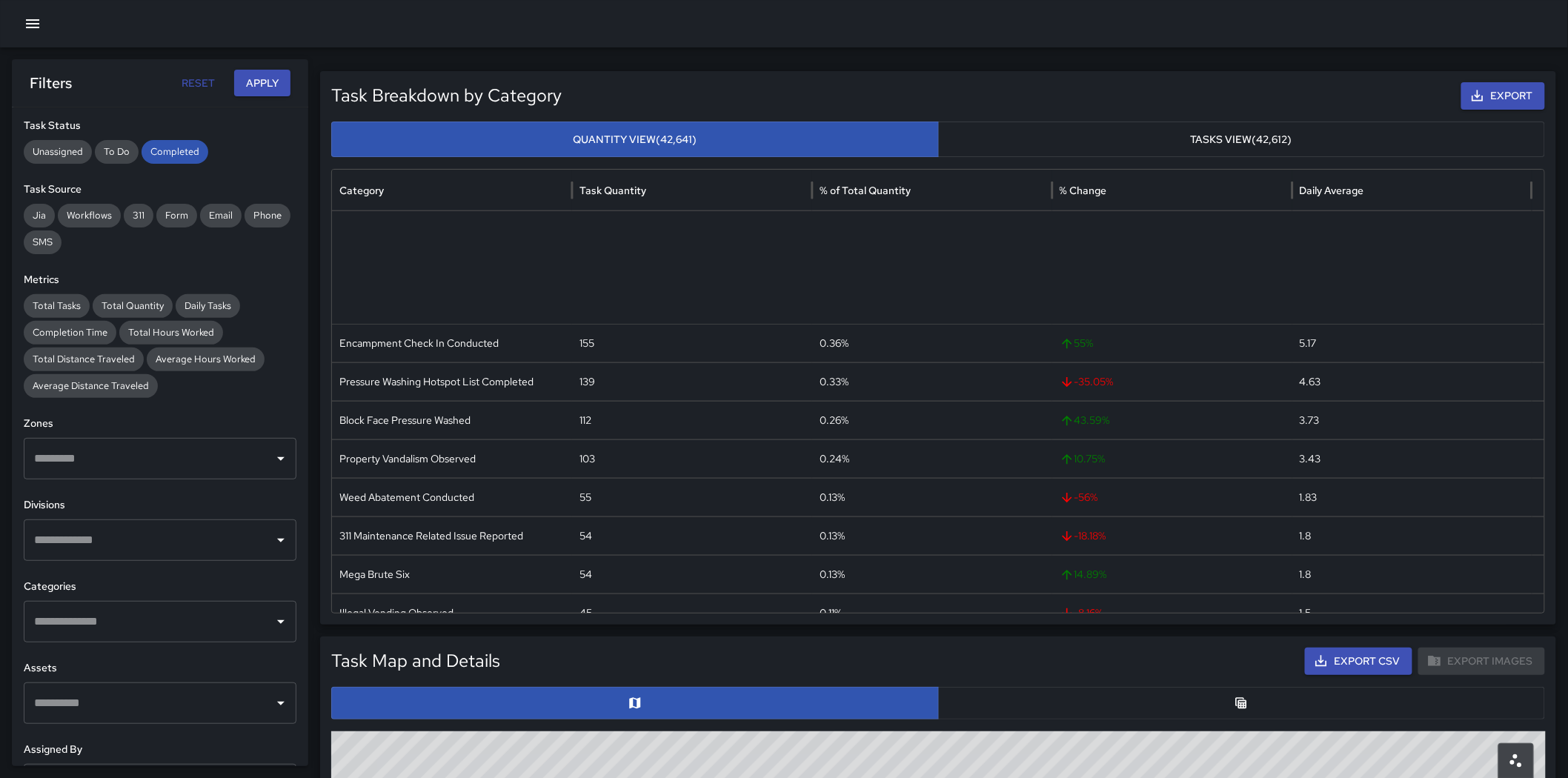
scroll to position [895, 0]
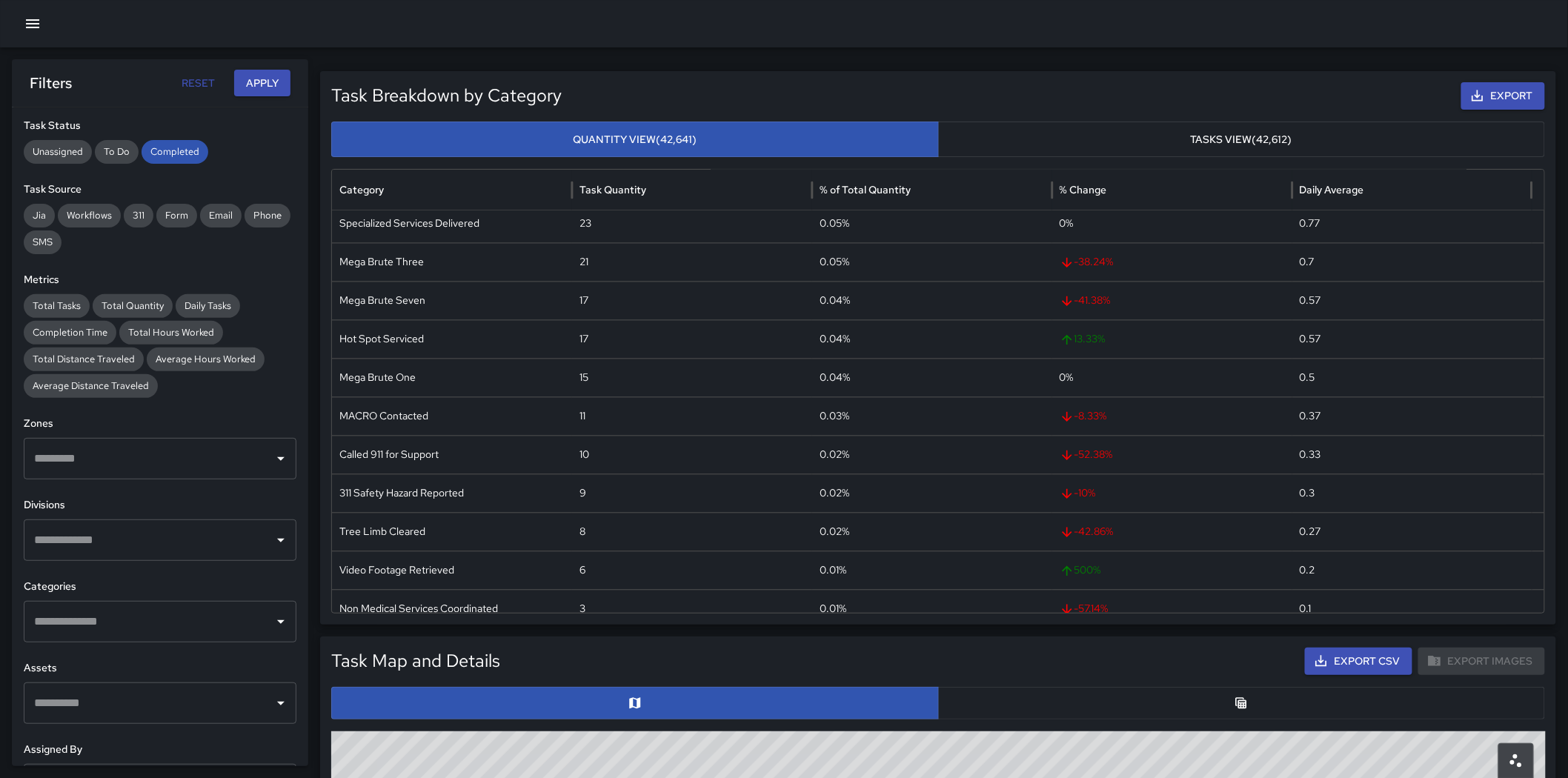
click at [171, 624] on input "text" at bounding box center [148, 622] width 237 height 29
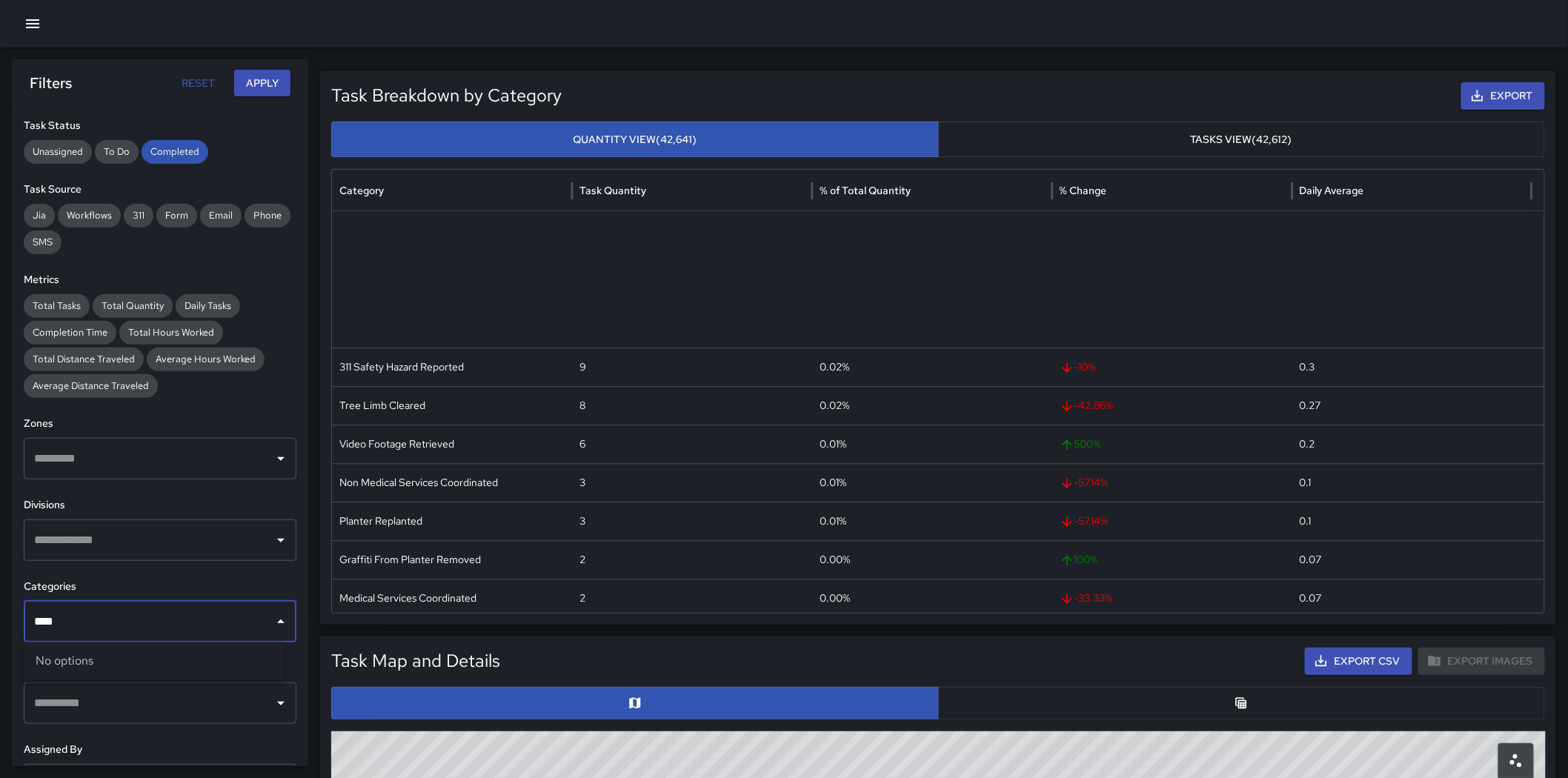
scroll to position [1602, 0]
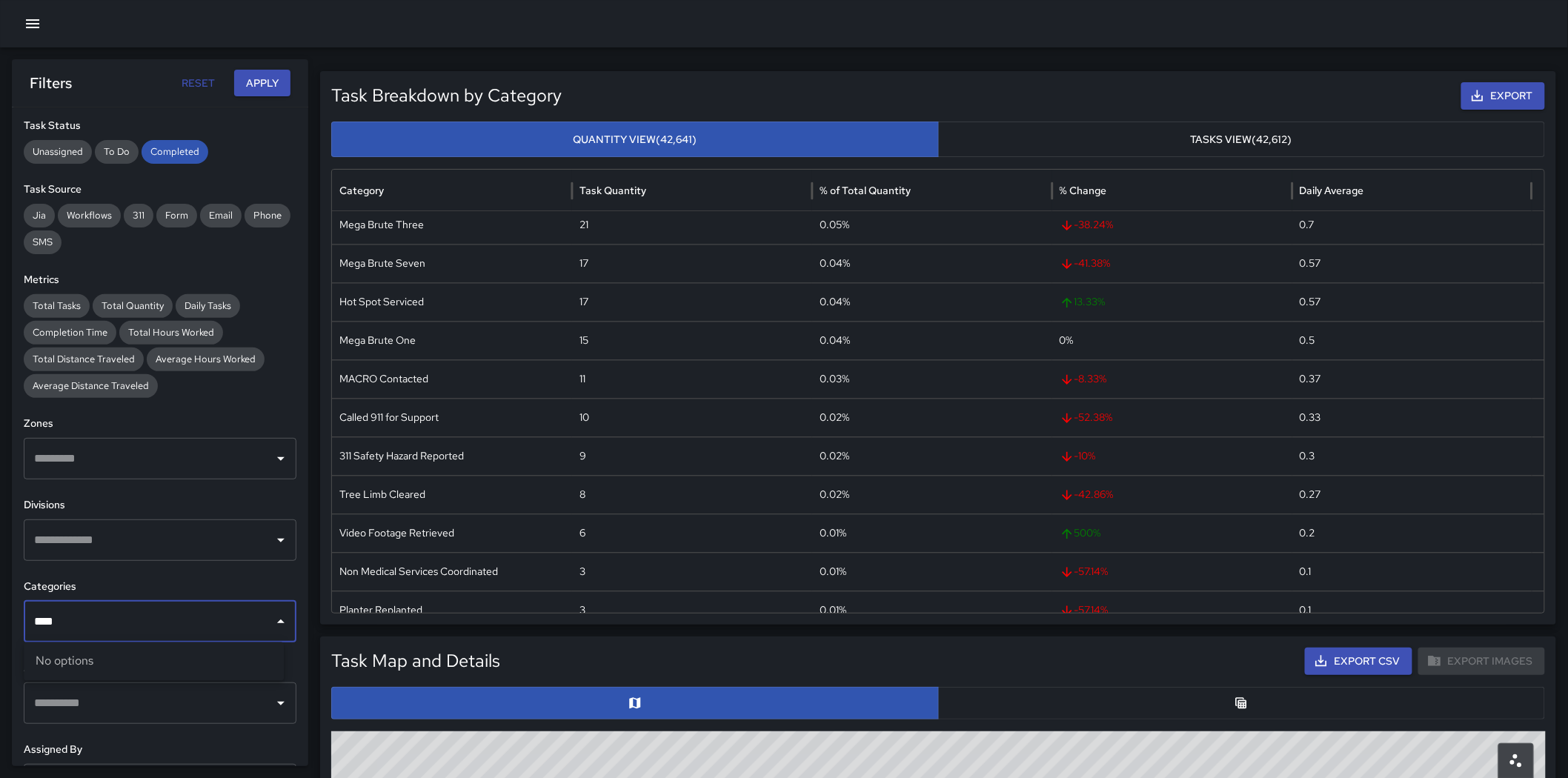
type input "****"
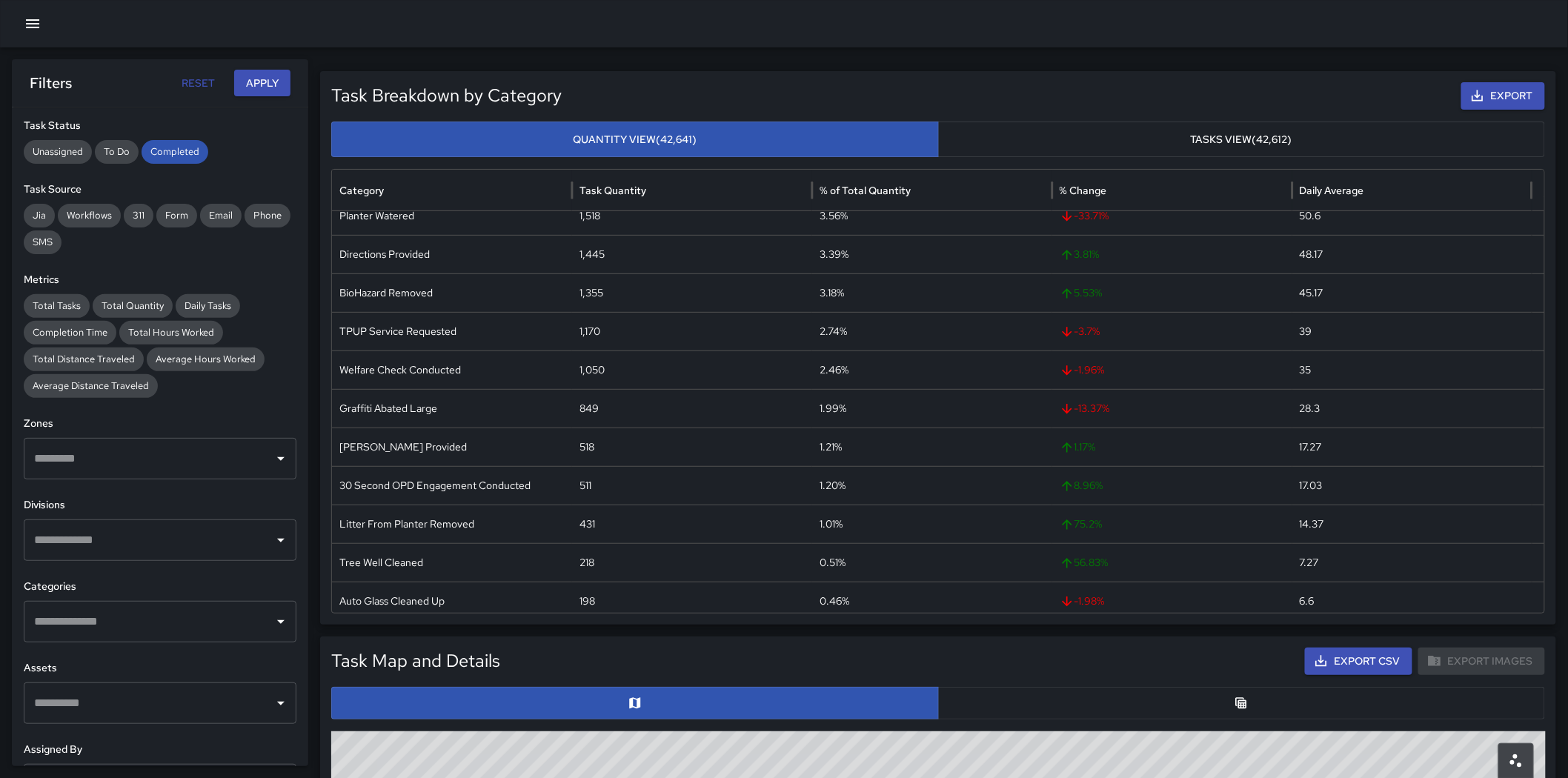
click at [220, 531] on input "text" at bounding box center [148, 540] width 237 height 29
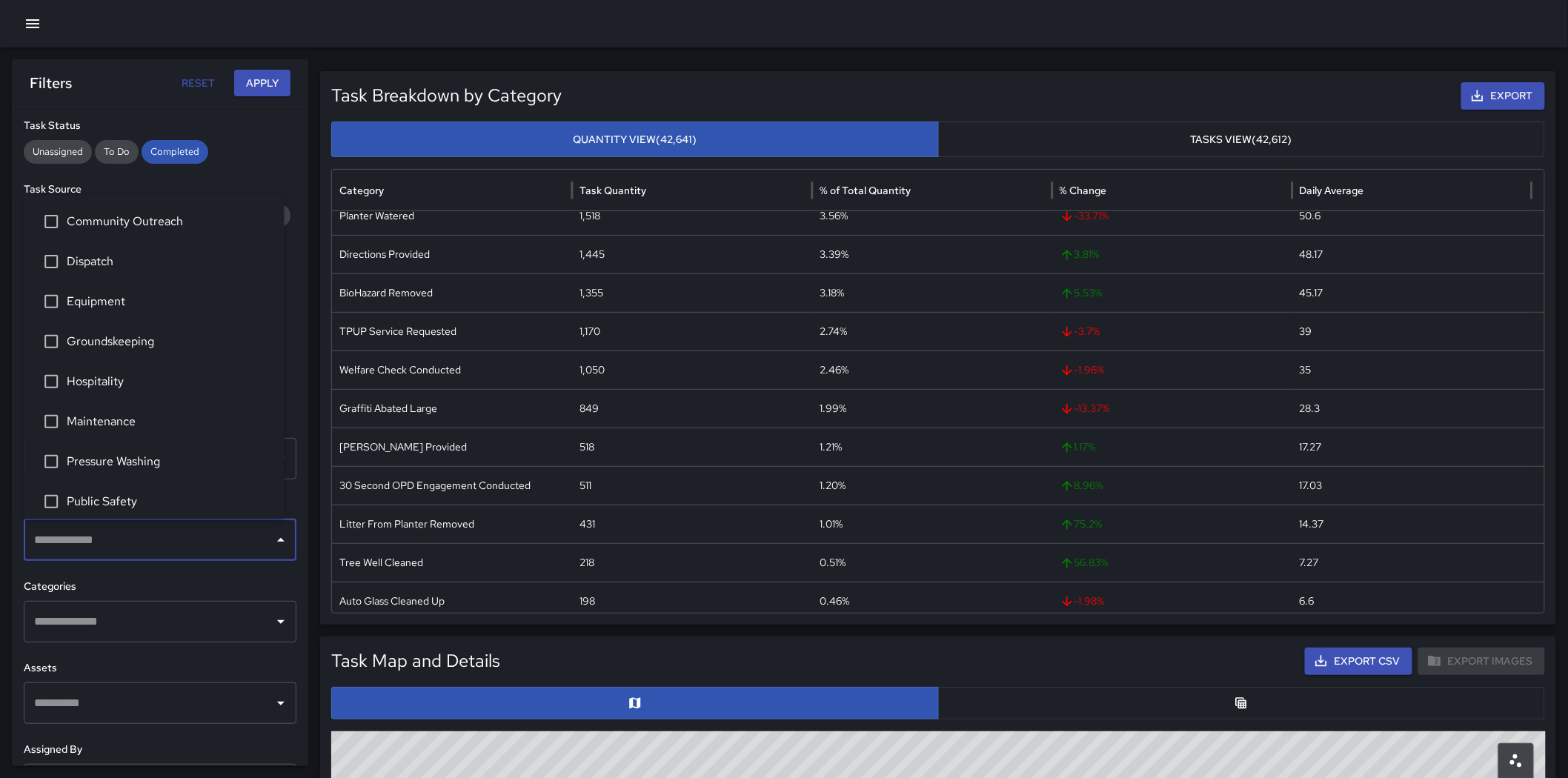
click at [112, 224] on span "Community Outreach" at bounding box center [169, 222] width 206 height 18
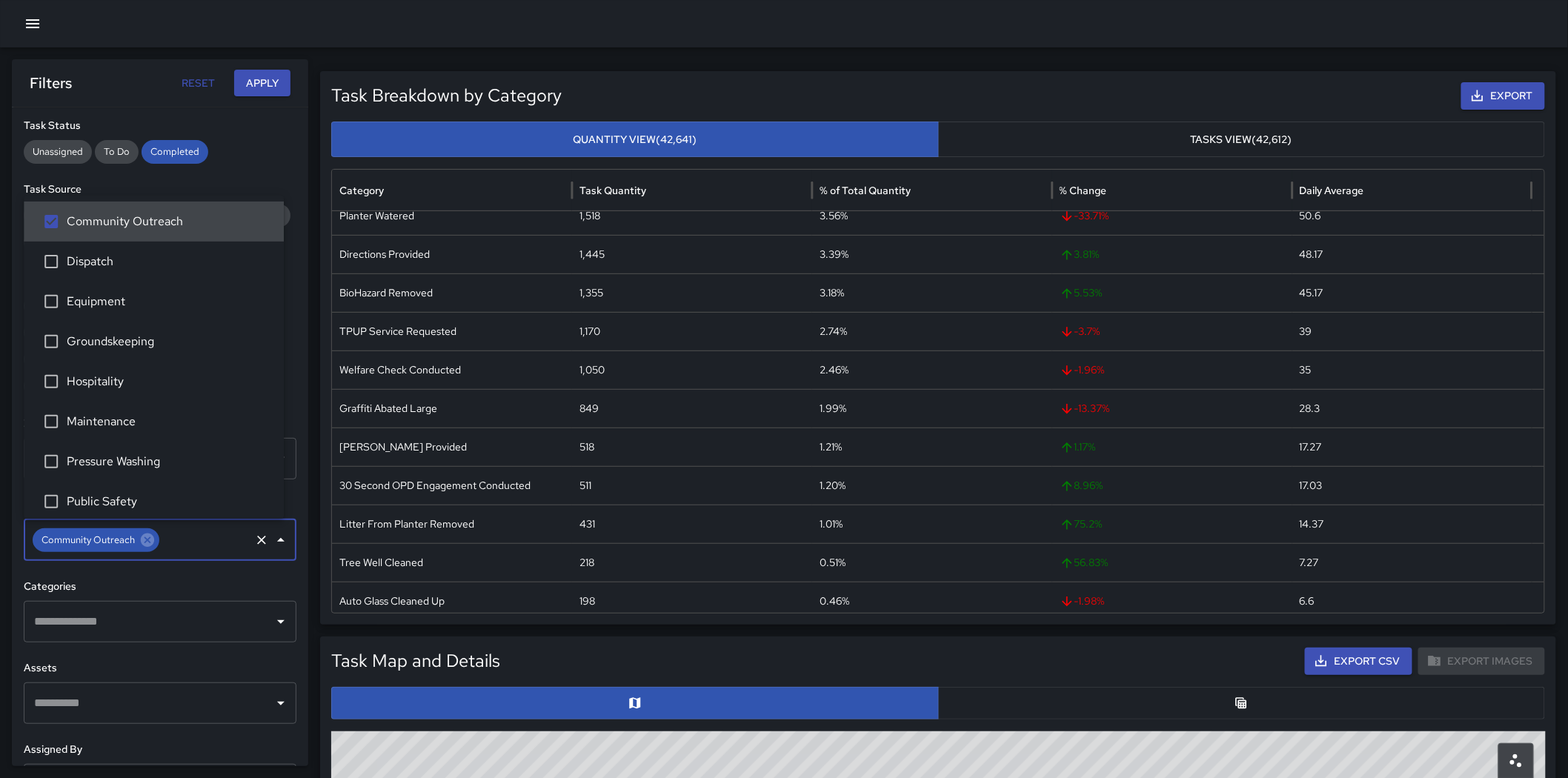
click at [254, 75] on button "Apply" at bounding box center [262, 83] width 56 height 28
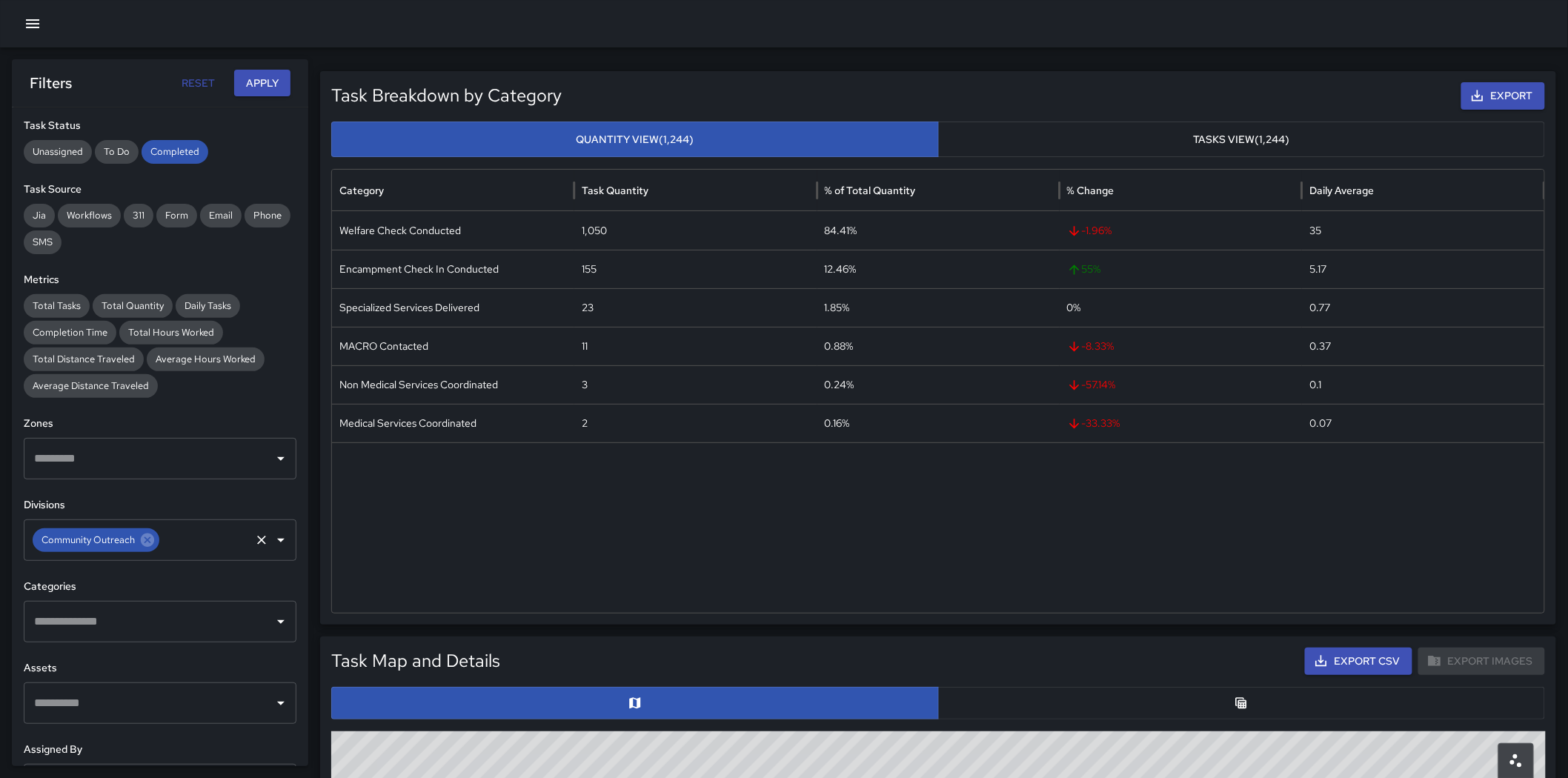
click at [210, 544] on input "text" at bounding box center [205, 540] width 87 height 29
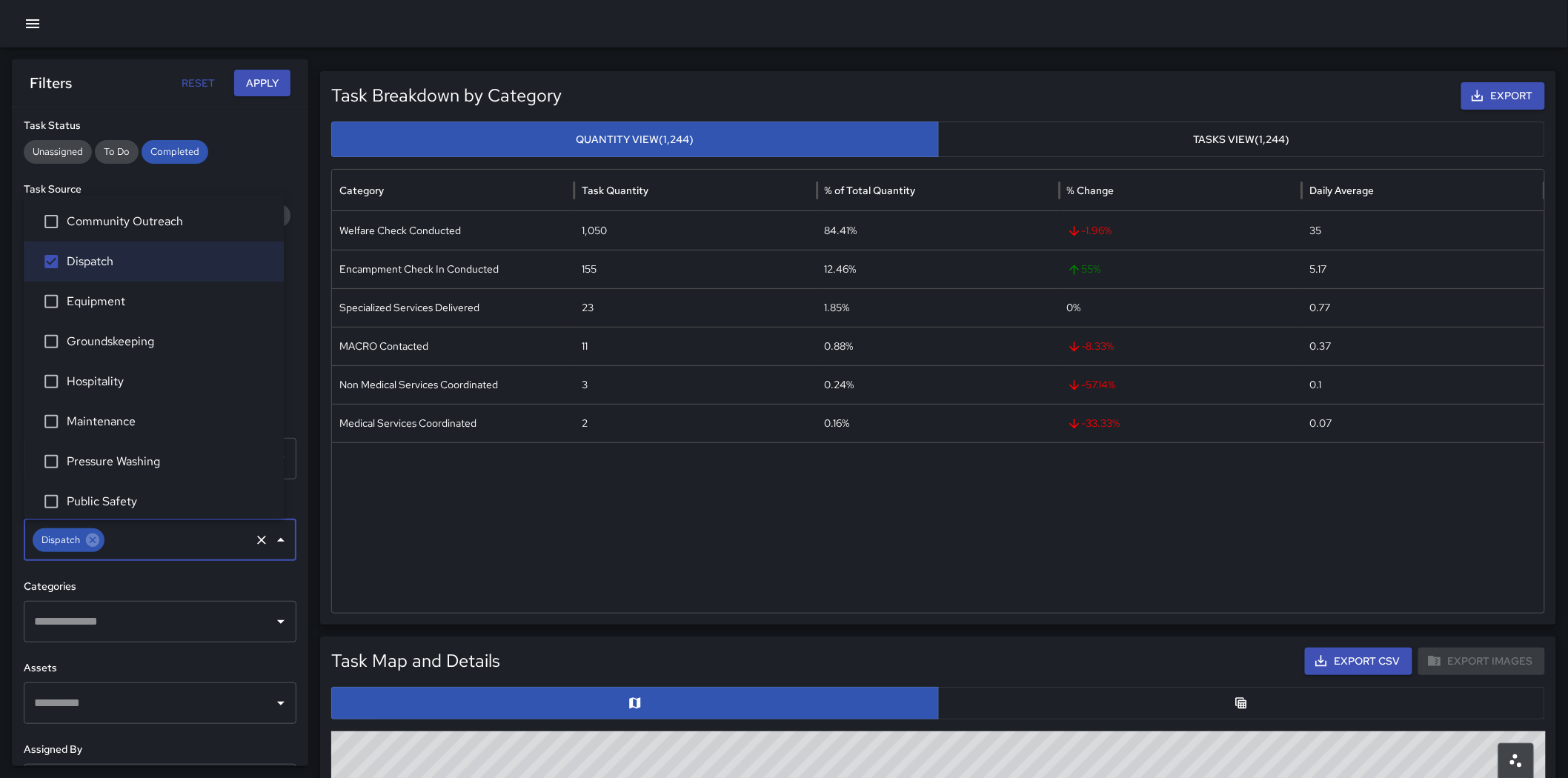
click at [269, 75] on button "Apply" at bounding box center [262, 83] width 56 height 28
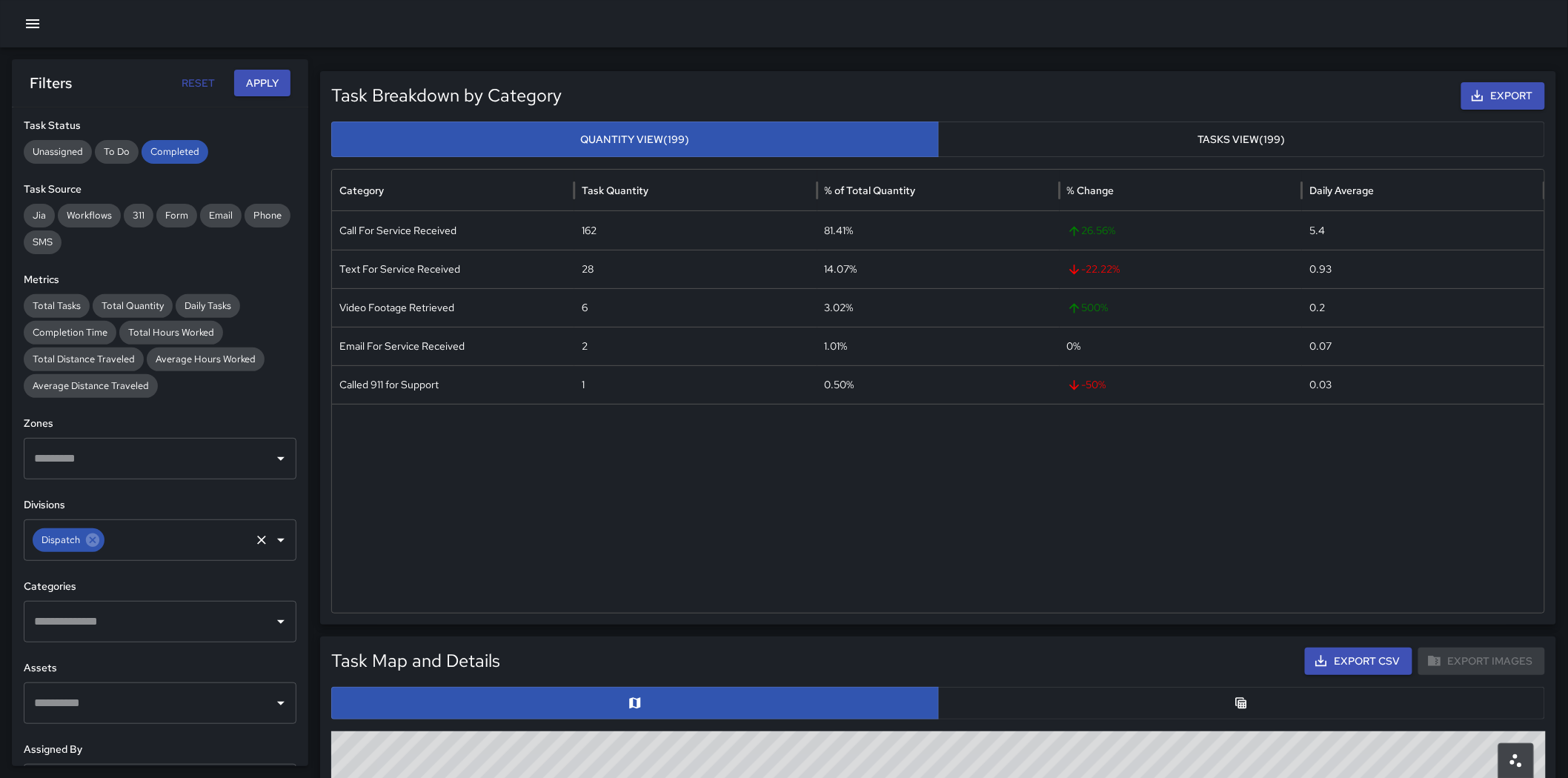
click at [153, 537] on input "text" at bounding box center [177, 540] width 142 height 29
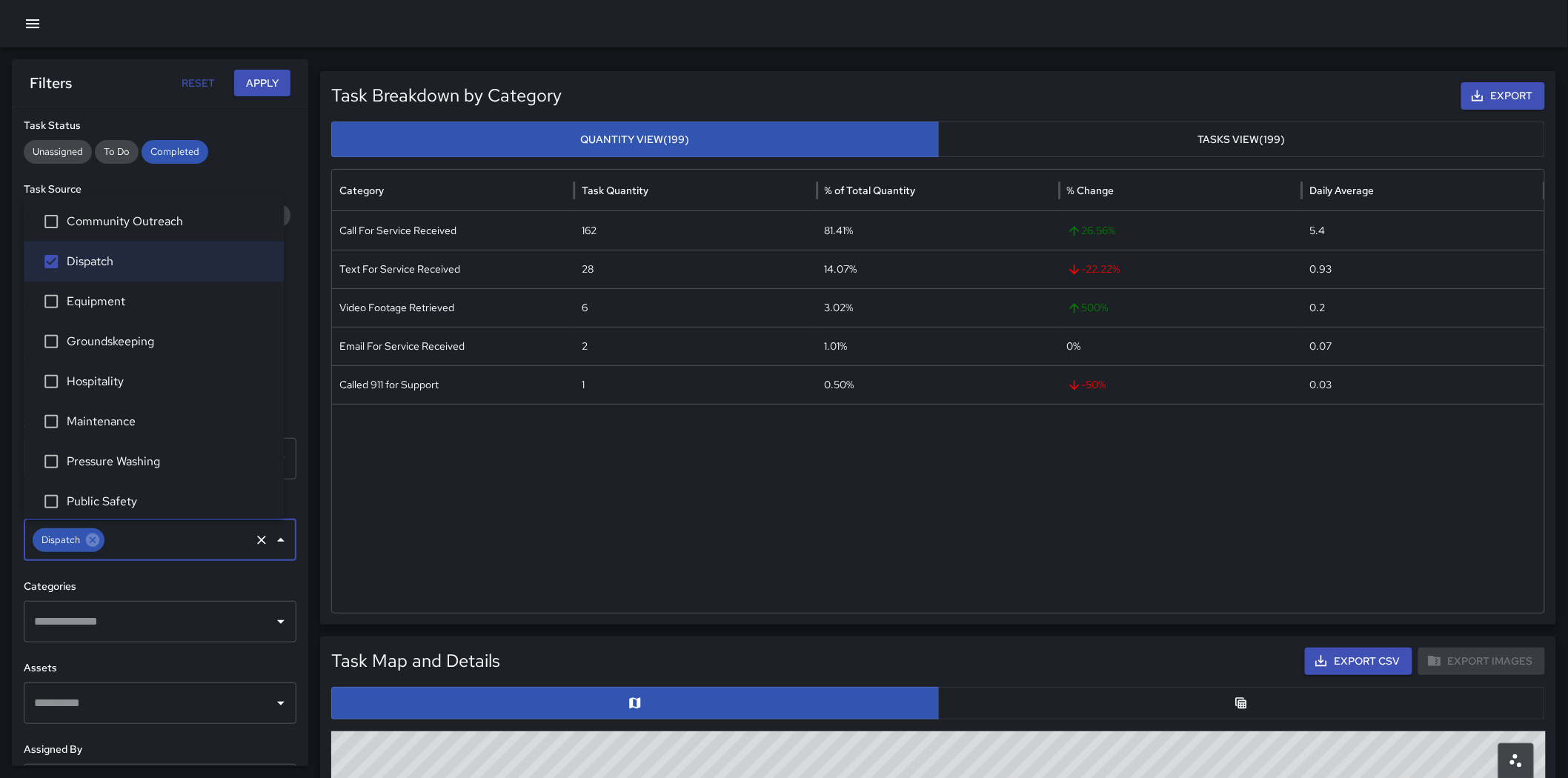
click at [82, 293] on span "Equipment" at bounding box center [169, 301] width 206 height 18
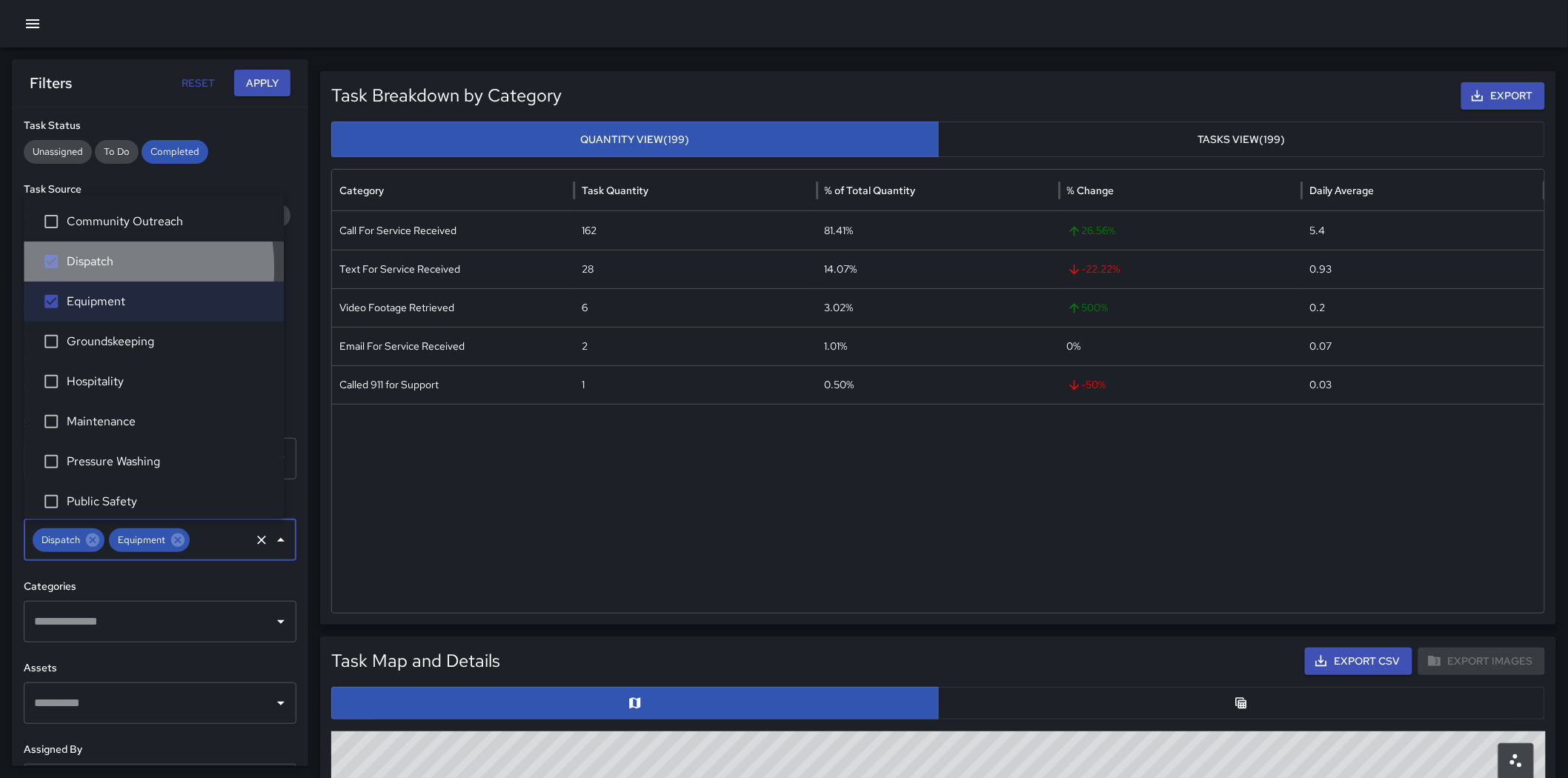
click at [79, 268] on span "Dispatch" at bounding box center [169, 262] width 206 height 18
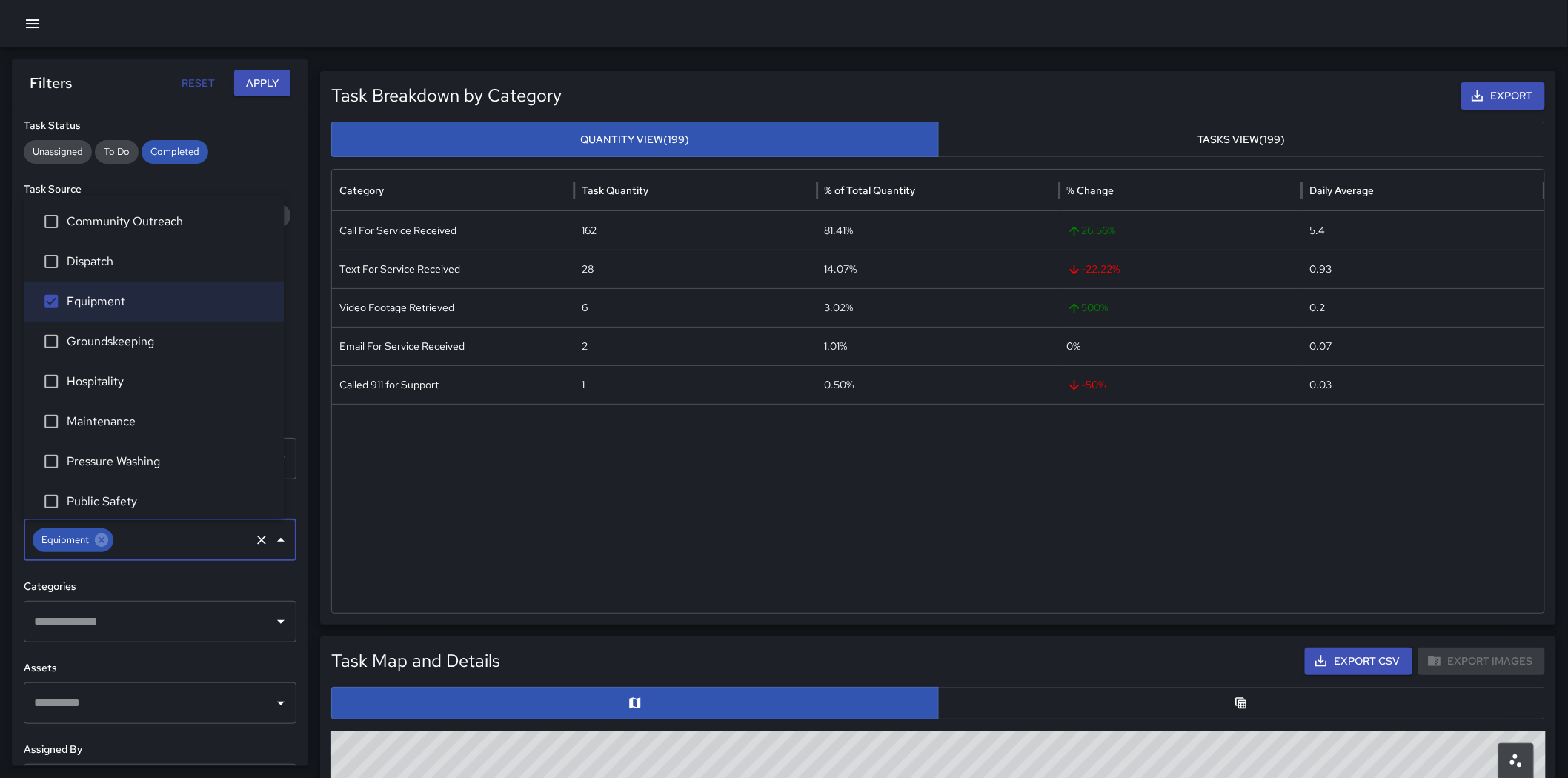
click at [241, 69] on button "Apply" at bounding box center [262, 83] width 56 height 28
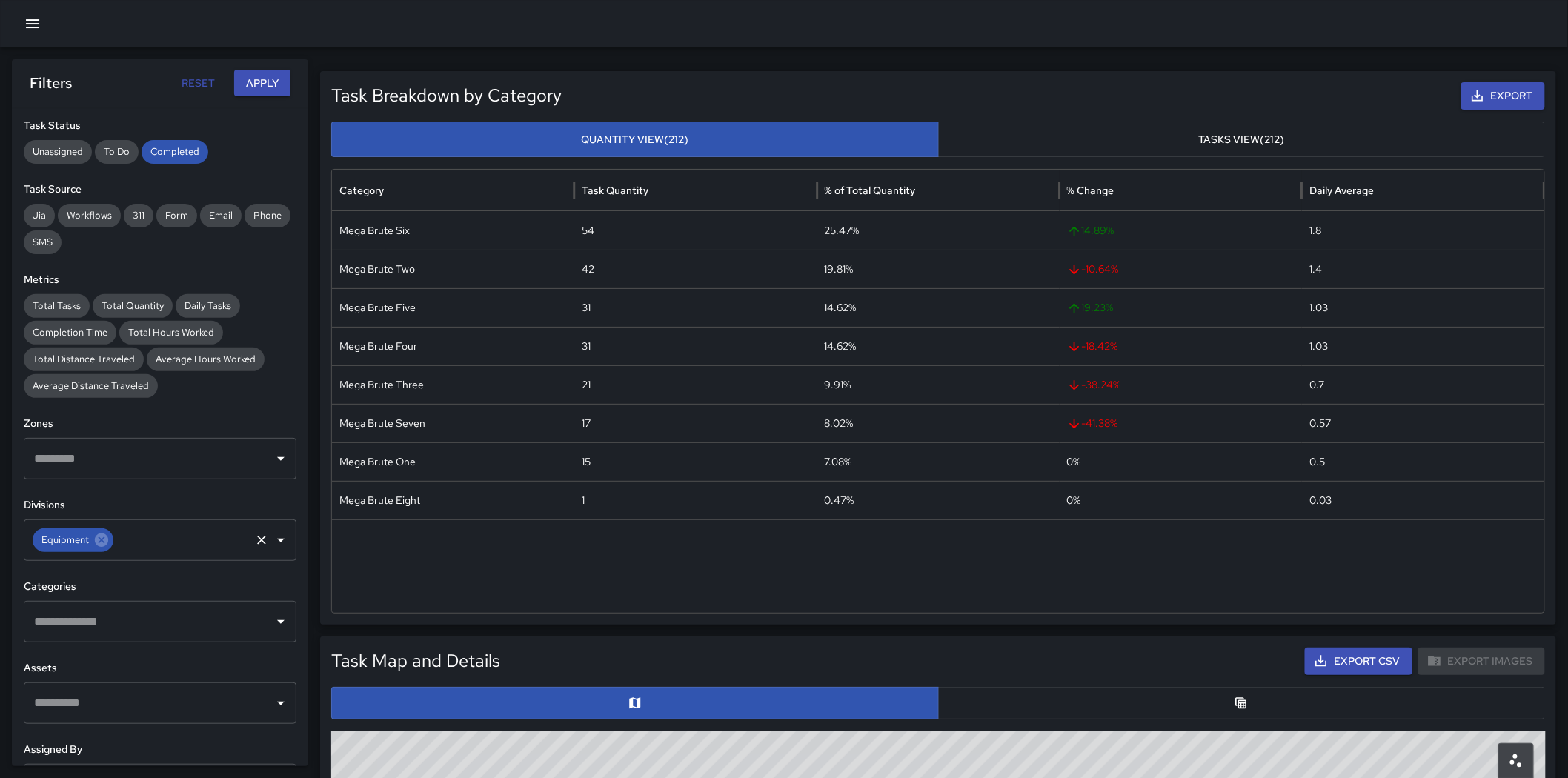
click at [272, 543] on icon "Open" at bounding box center [281, 539] width 18 height 18
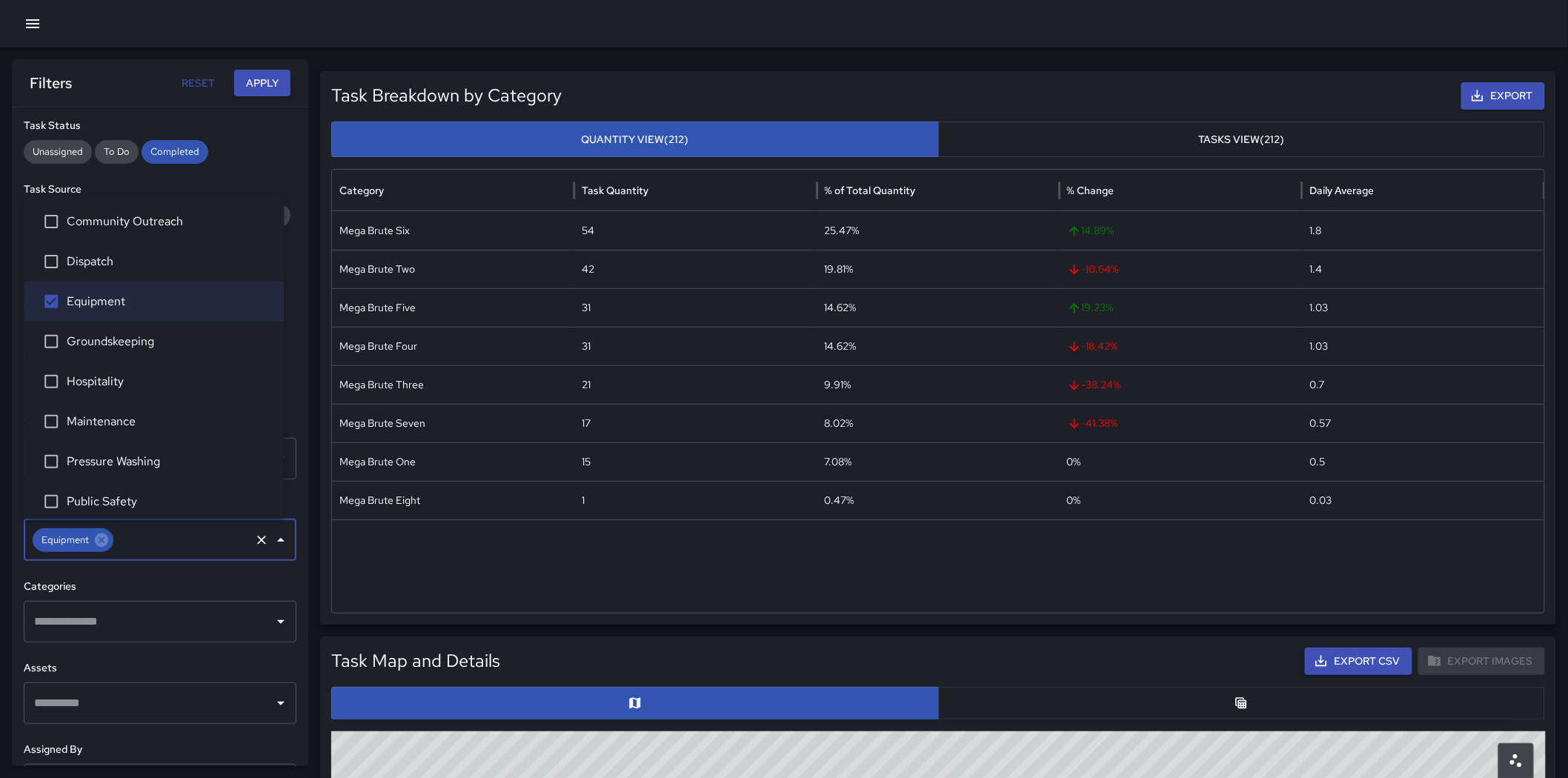
click at [152, 353] on li "Groundskeeping" at bounding box center [153, 341] width 260 height 40
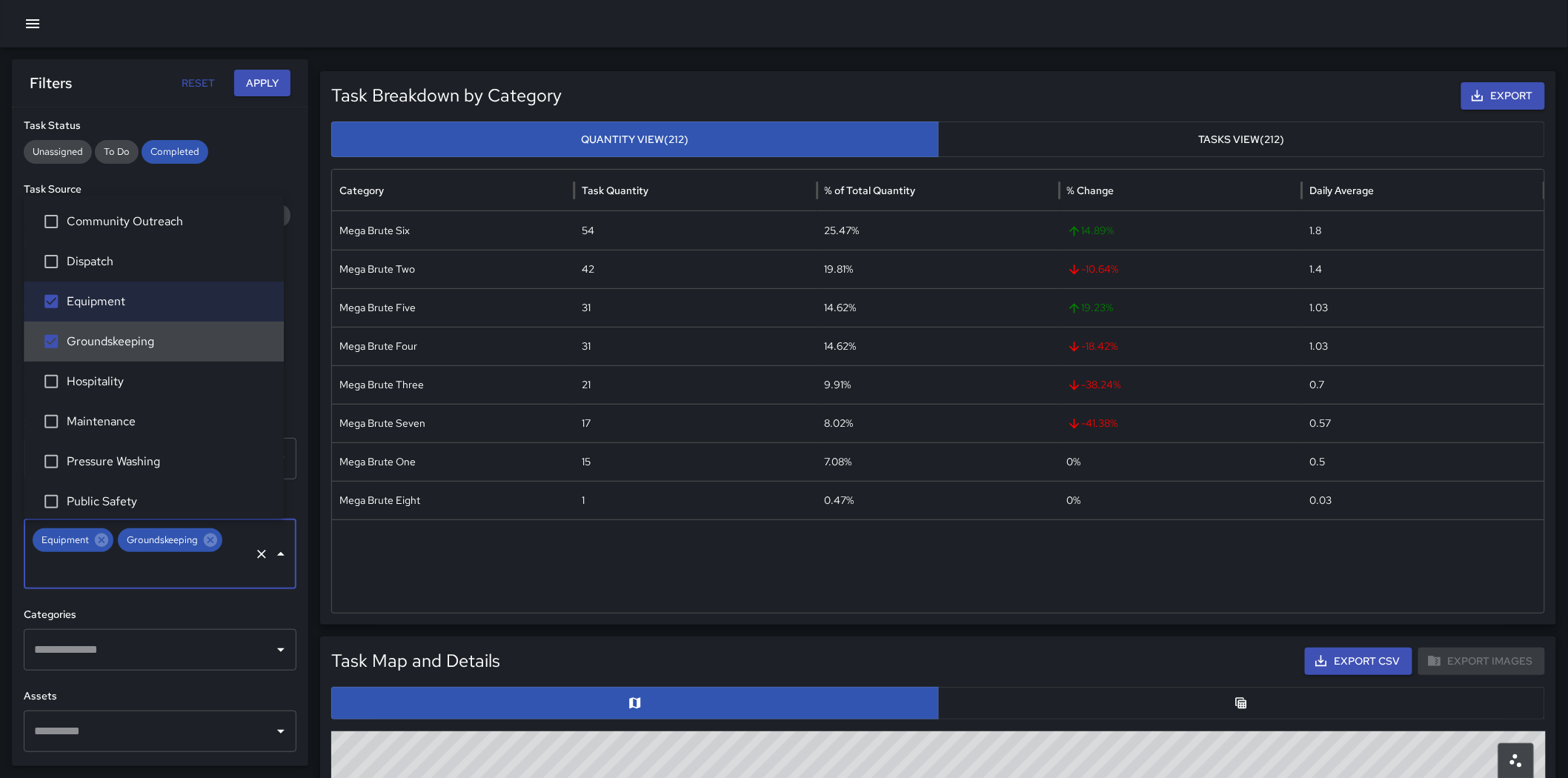
click at [130, 307] on span "Equipment" at bounding box center [169, 301] width 206 height 18
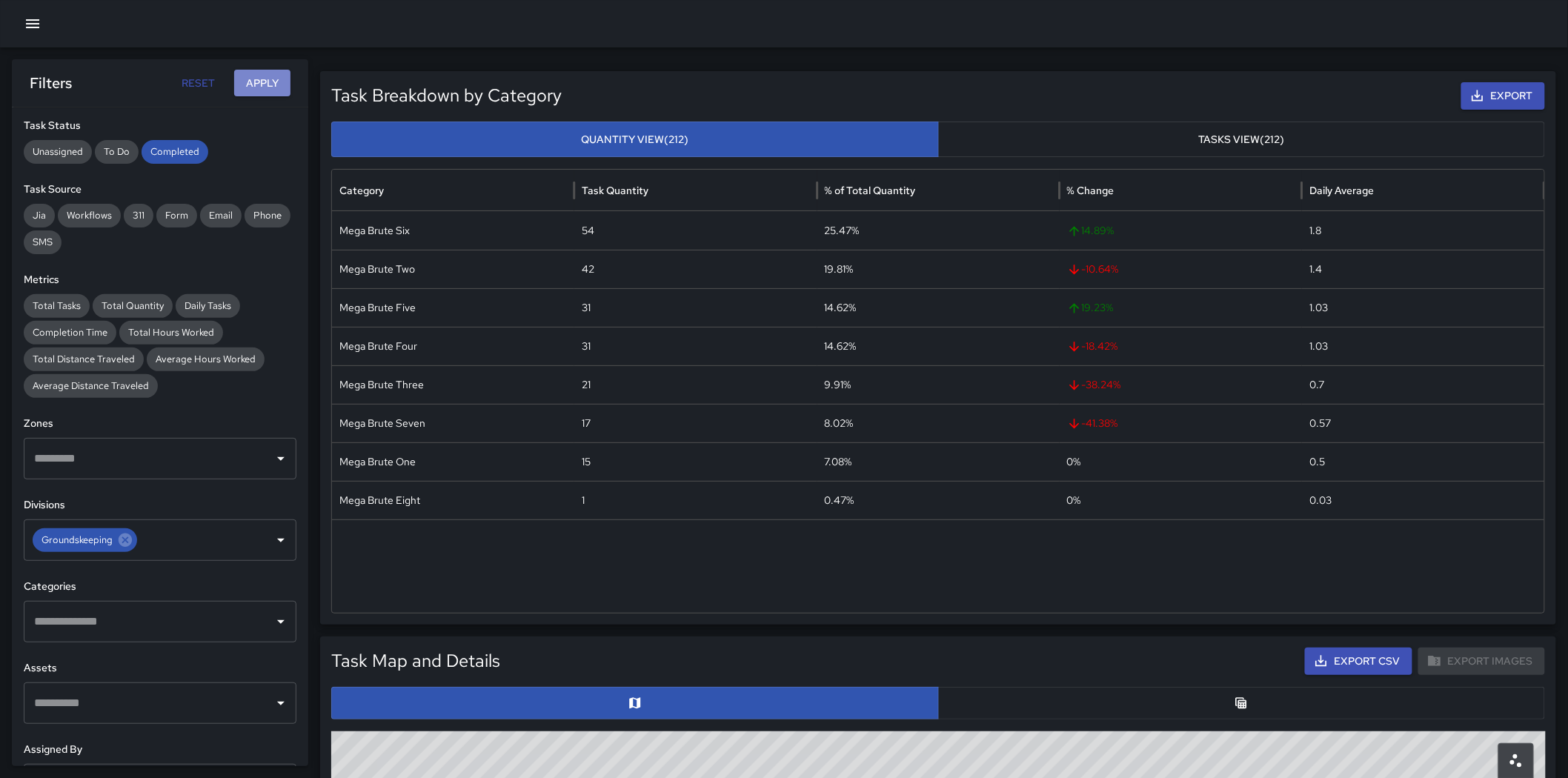
click at [258, 71] on button "Apply" at bounding box center [262, 83] width 56 height 28
click at [200, 545] on input "text" at bounding box center [193, 540] width 108 height 29
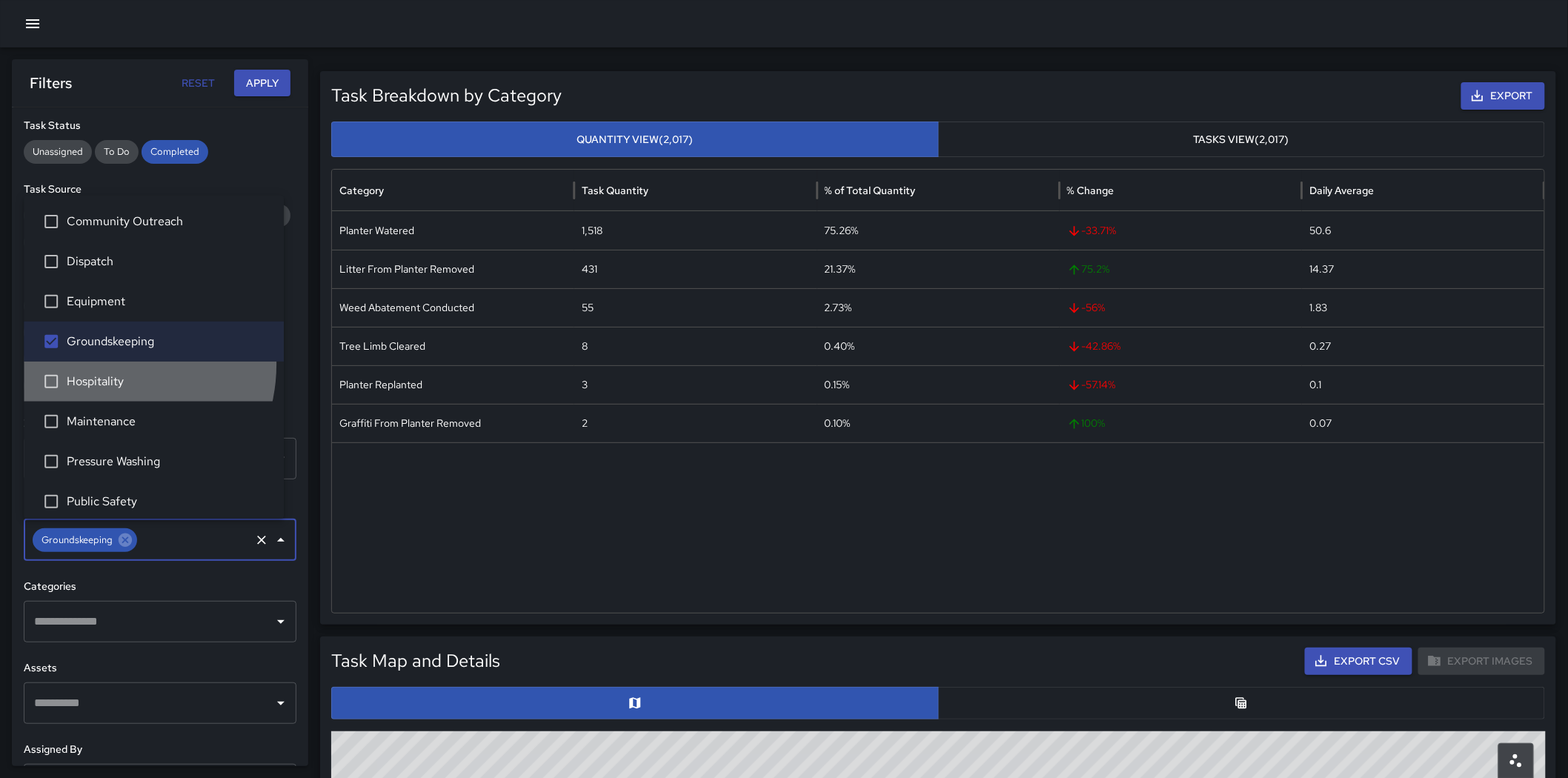
click at [99, 363] on li "Hospitality" at bounding box center [153, 381] width 260 height 40
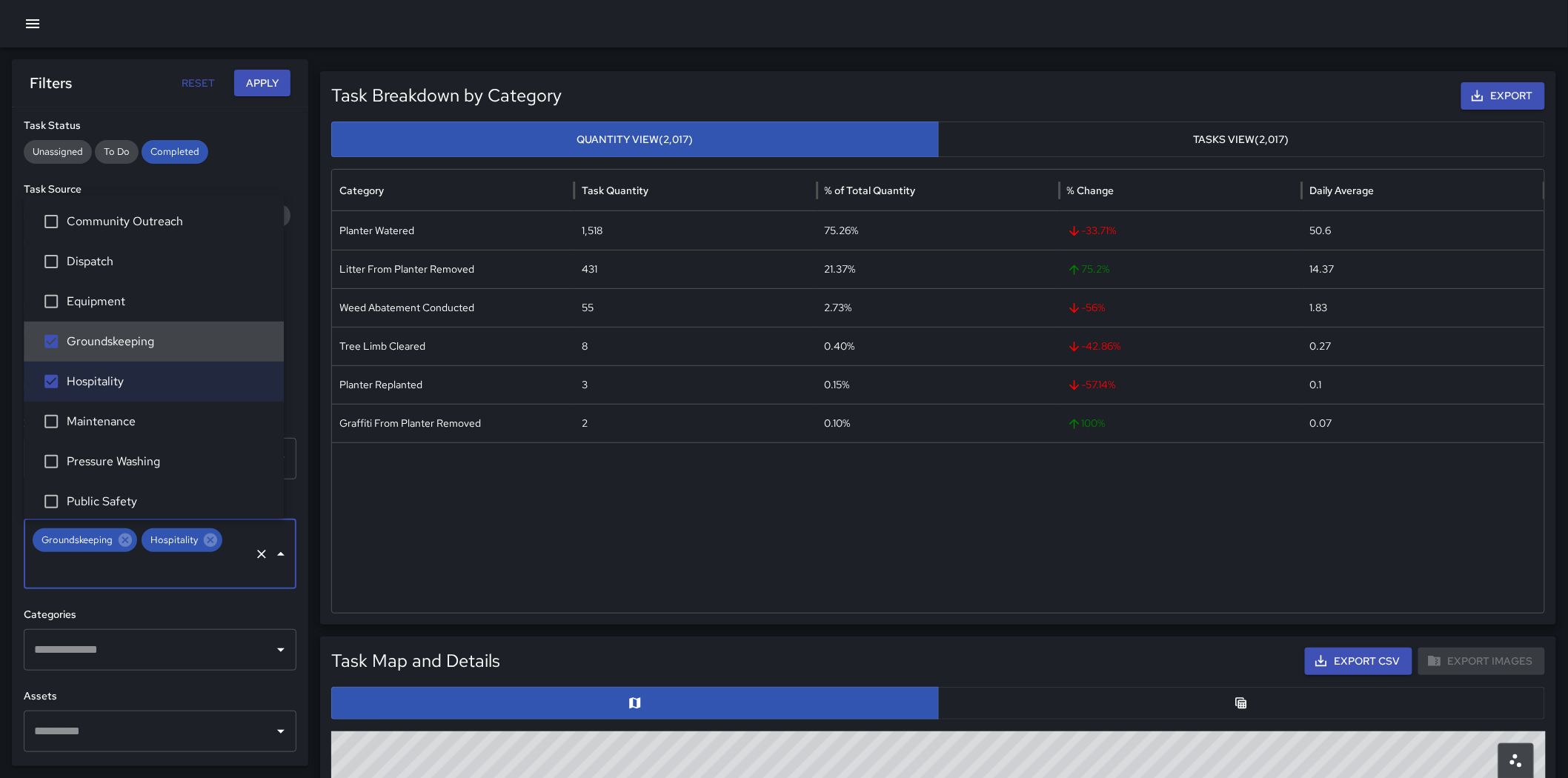
click at [101, 343] on span "Groundskeeping" at bounding box center [169, 341] width 206 height 18
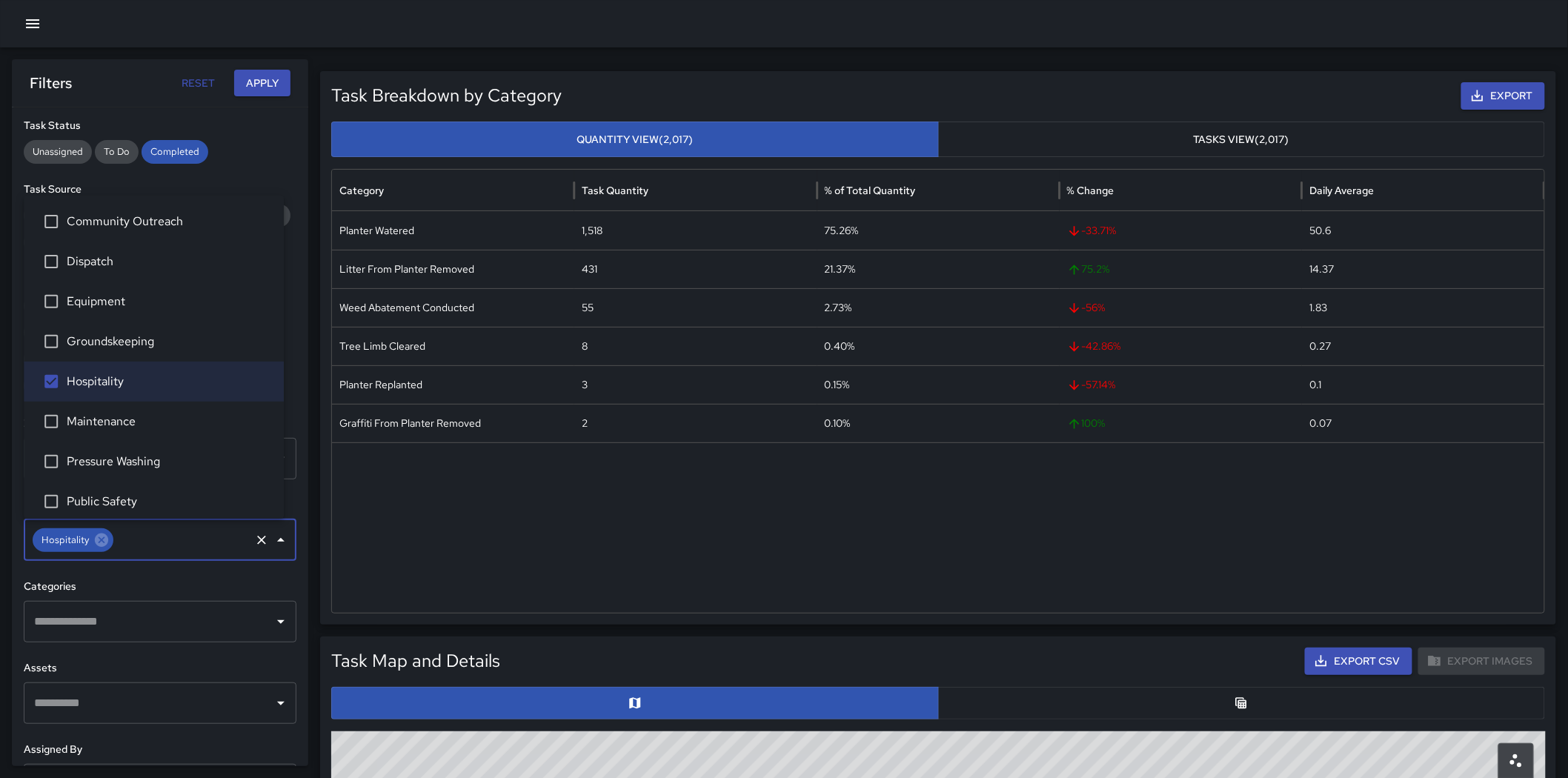
click at [271, 87] on button "Apply" at bounding box center [262, 83] width 56 height 28
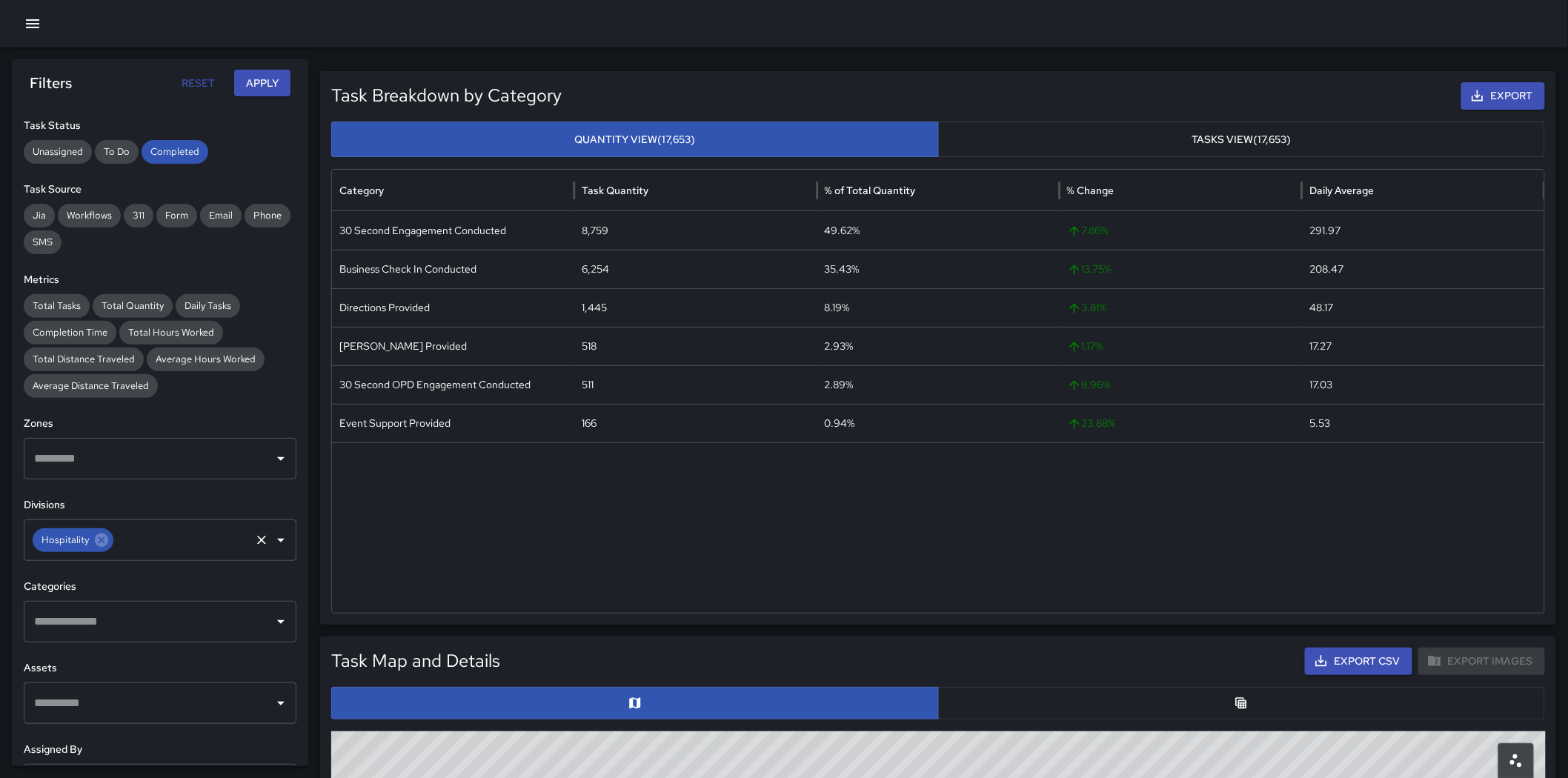
click at [193, 544] on input "text" at bounding box center [181, 540] width 132 height 29
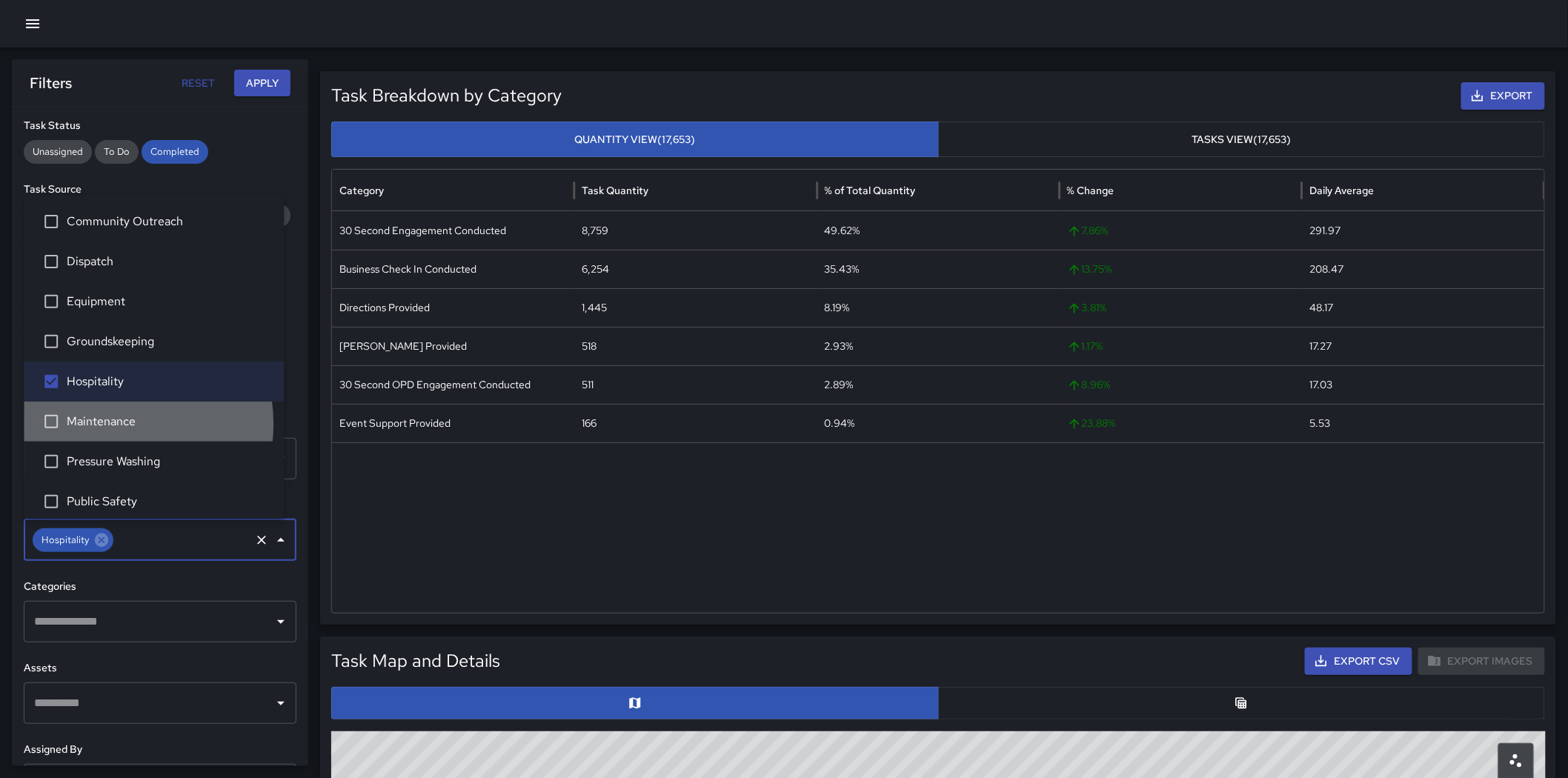
click at [107, 423] on span "Maintenance" at bounding box center [169, 421] width 206 height 18
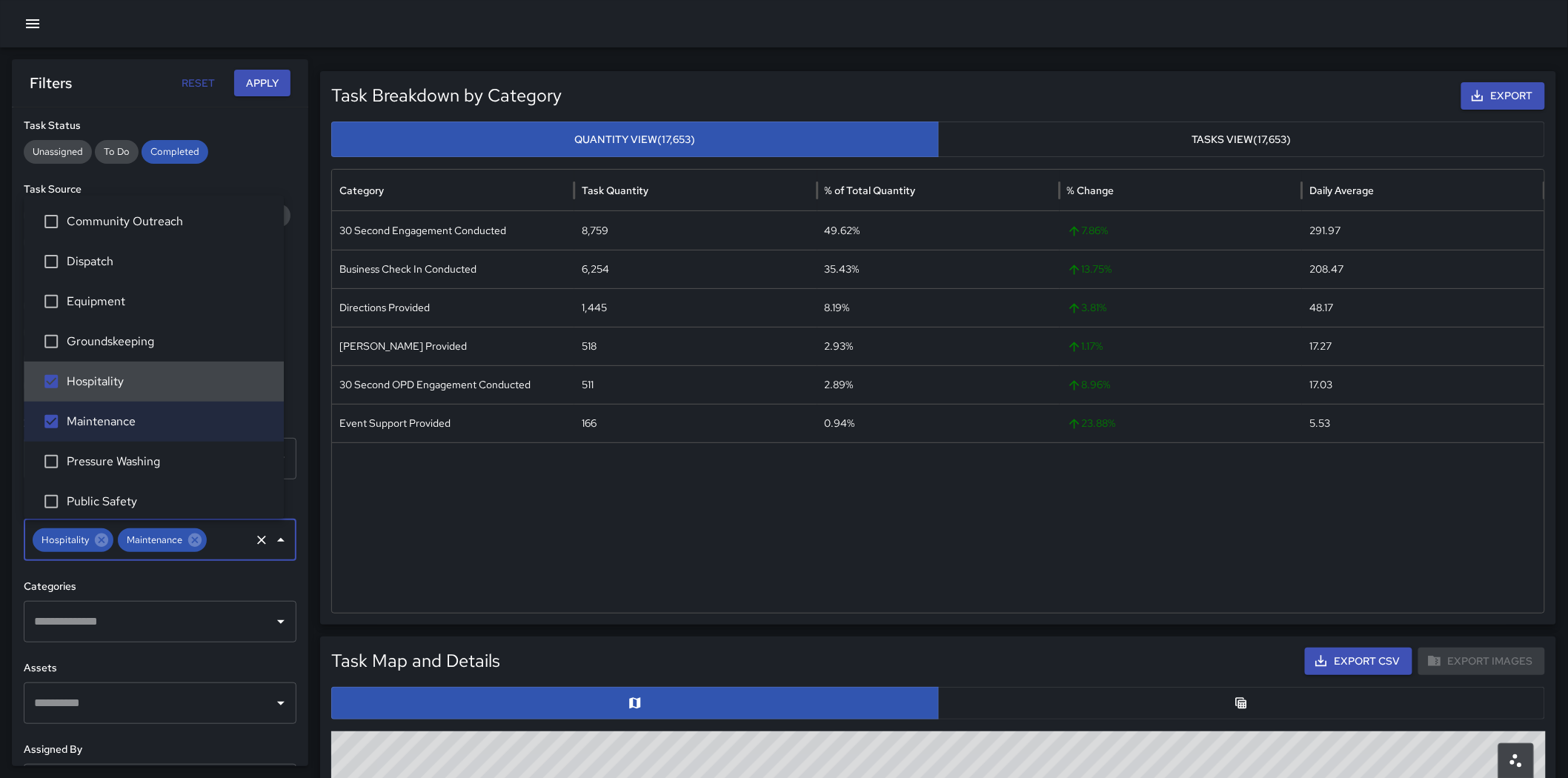
click at [101, 385] on span "Hospitality" at bounding box center [169, 381] width 206 height 18
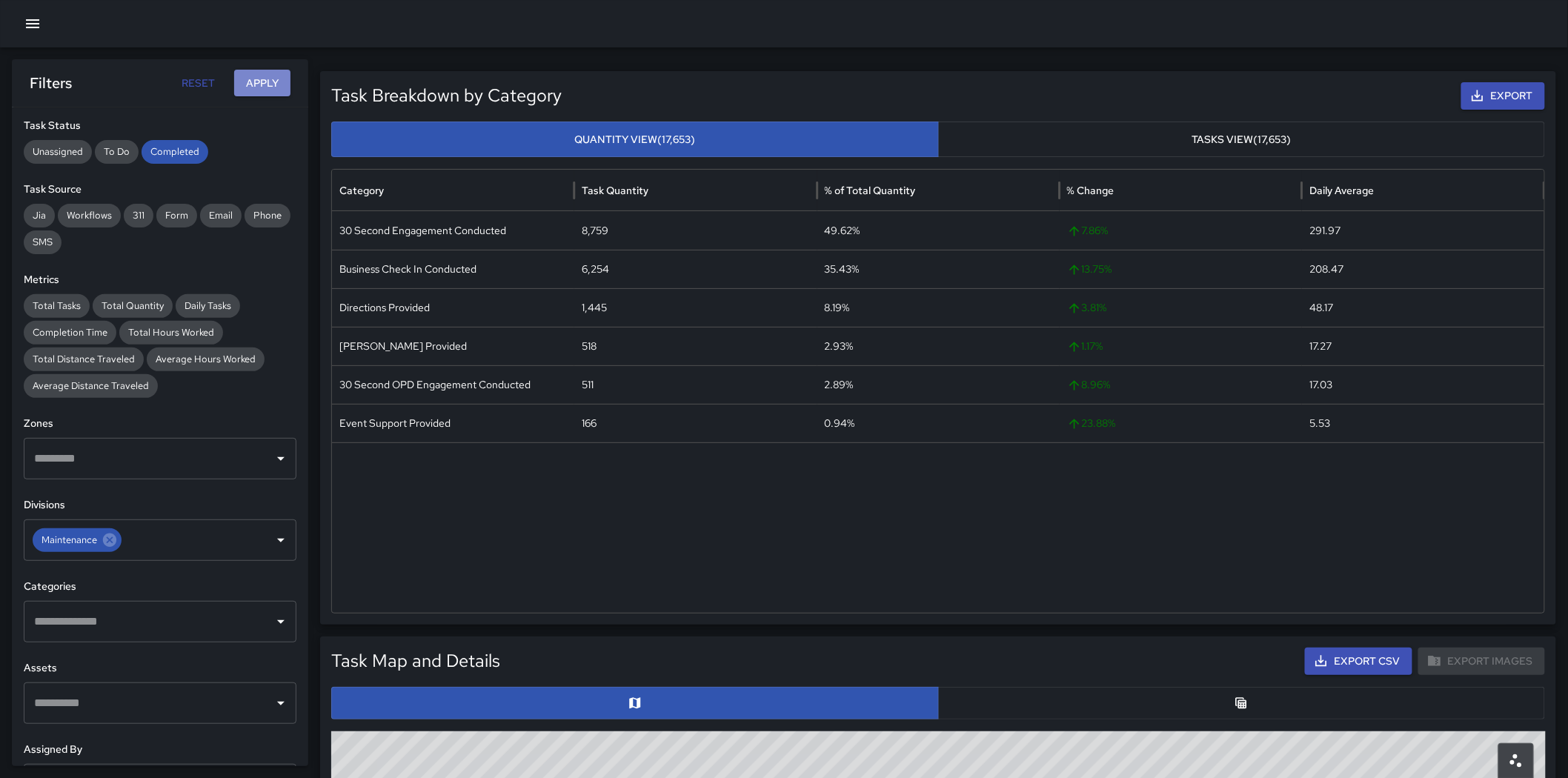
click at [276, 76] on button "Apply" at bounding box center [262, 83] width 56 height 28
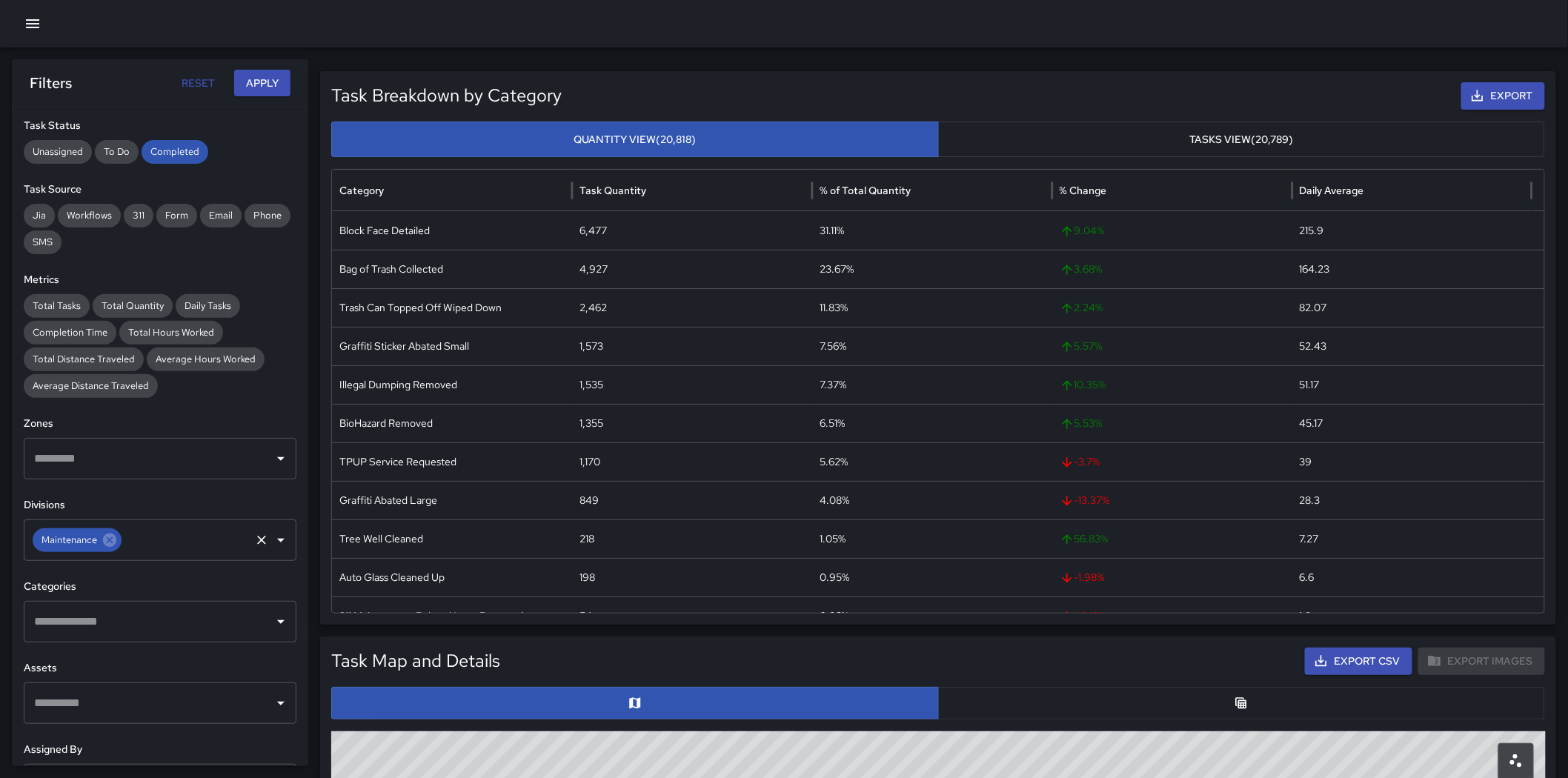
click at [254, 534] on icon "Clear" at bounding box center [262, 540] width 15 height 15
click at [272, 536] on icon "Open" at bounding box center [281, 539] width 18 height 18
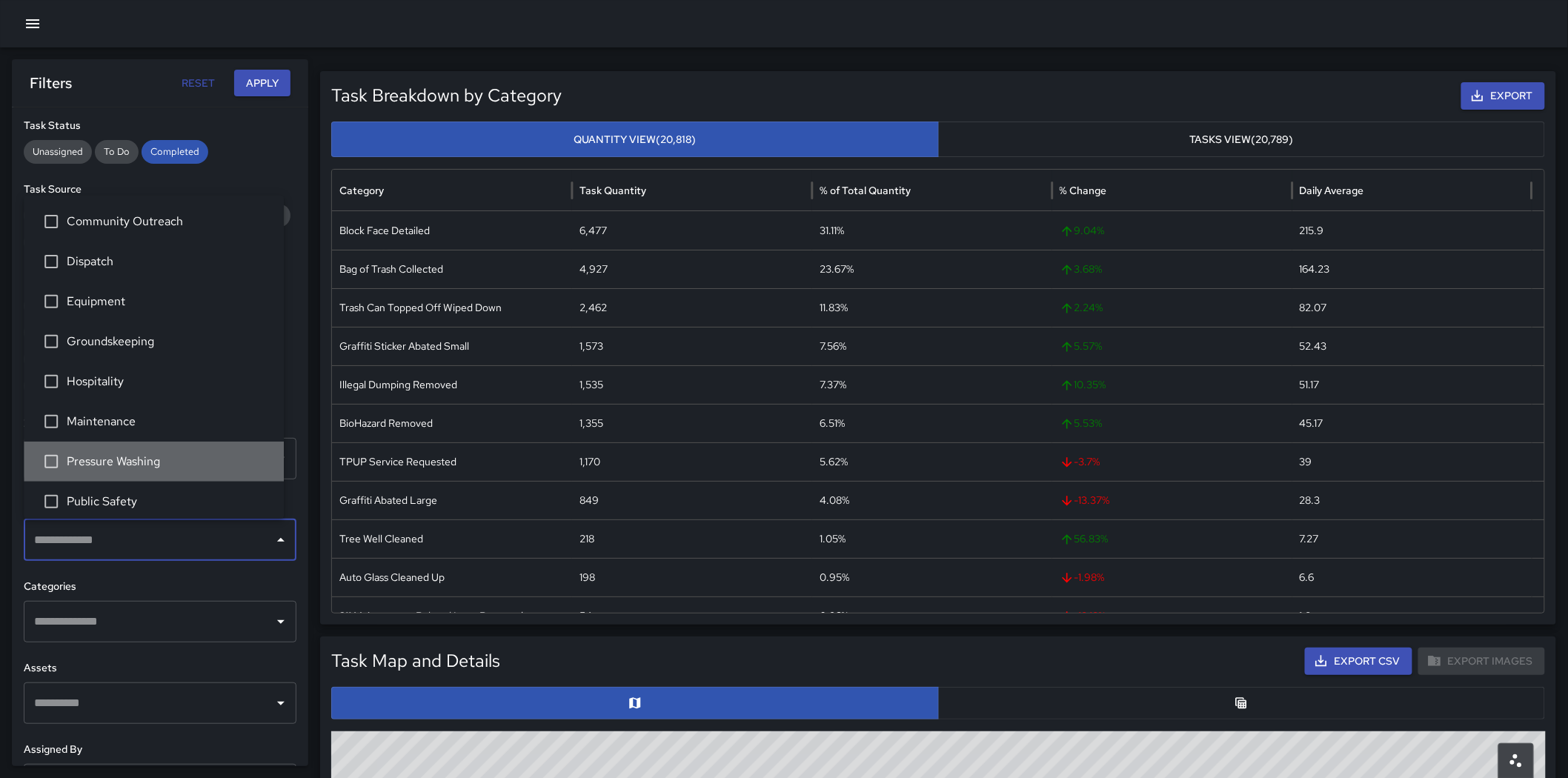
click at [175, 467] on span "Pressure Washing" at bounding box center [169, 461] width 206 height 18
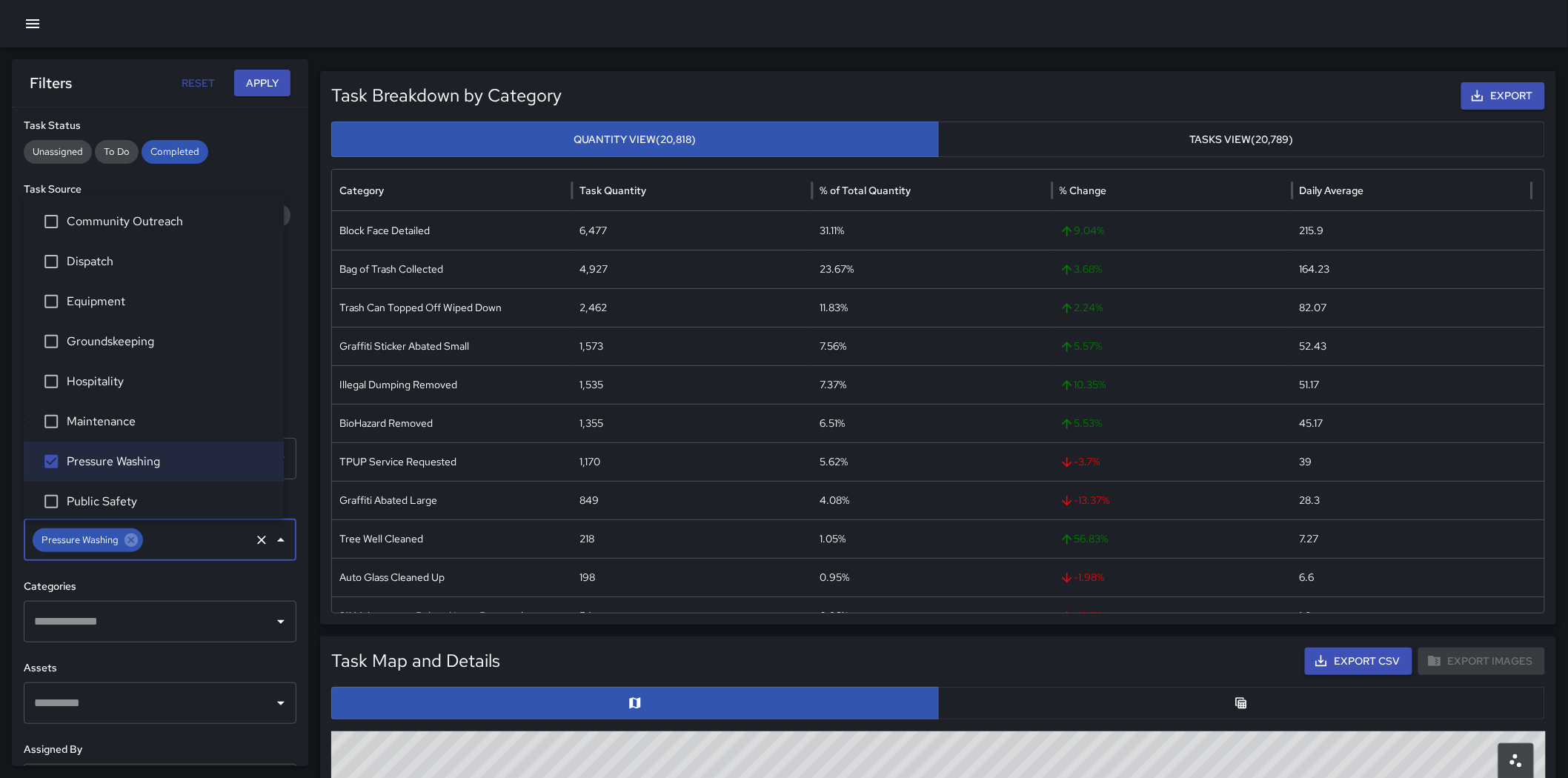
click at [269, 77] on button "Apply" at bounding box center [262, 83] width 56 height 28
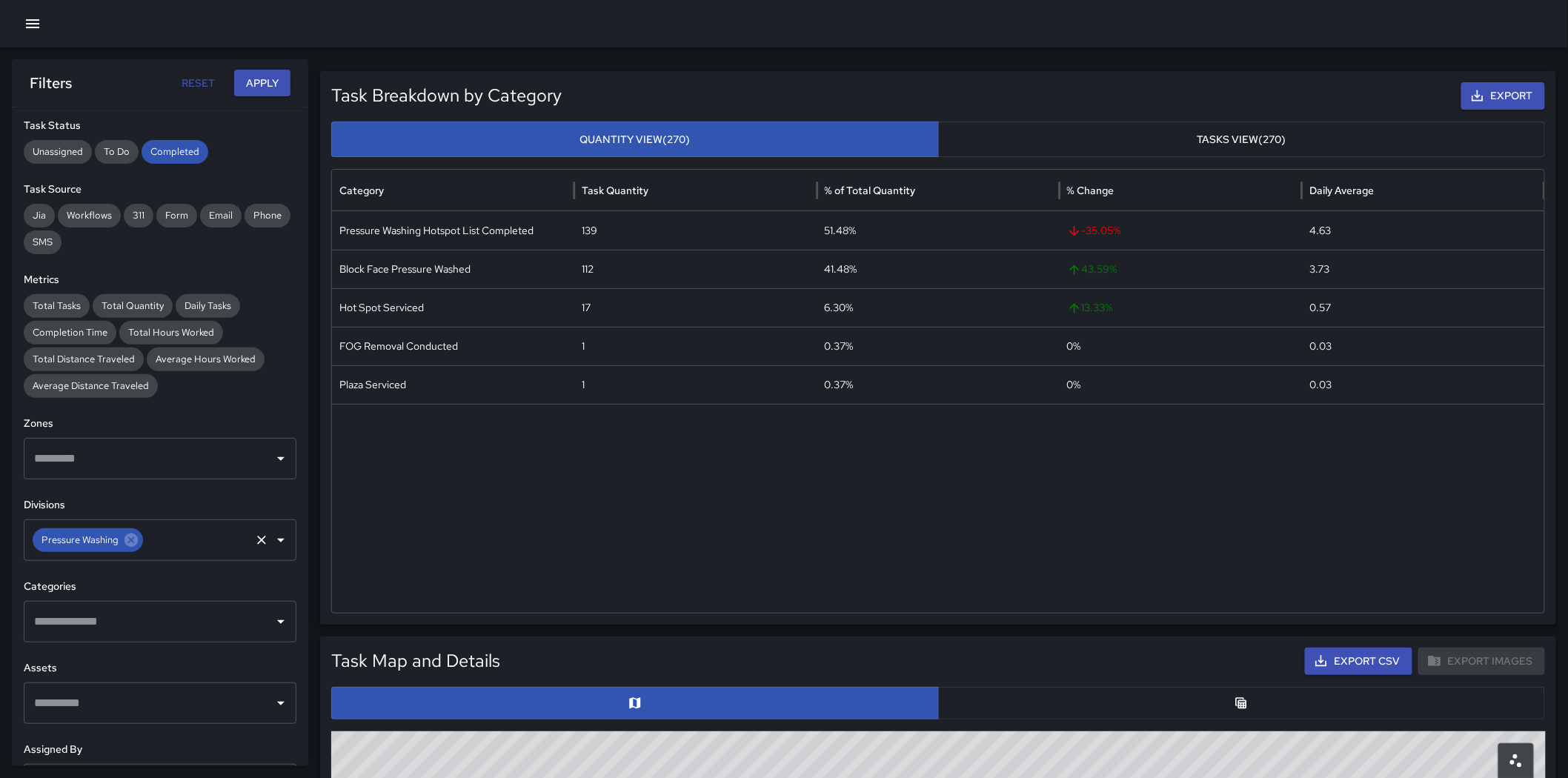
click at [237, 542] on div "Pressure Washing ​" at bounding box center [160, 540] width 273 height 42
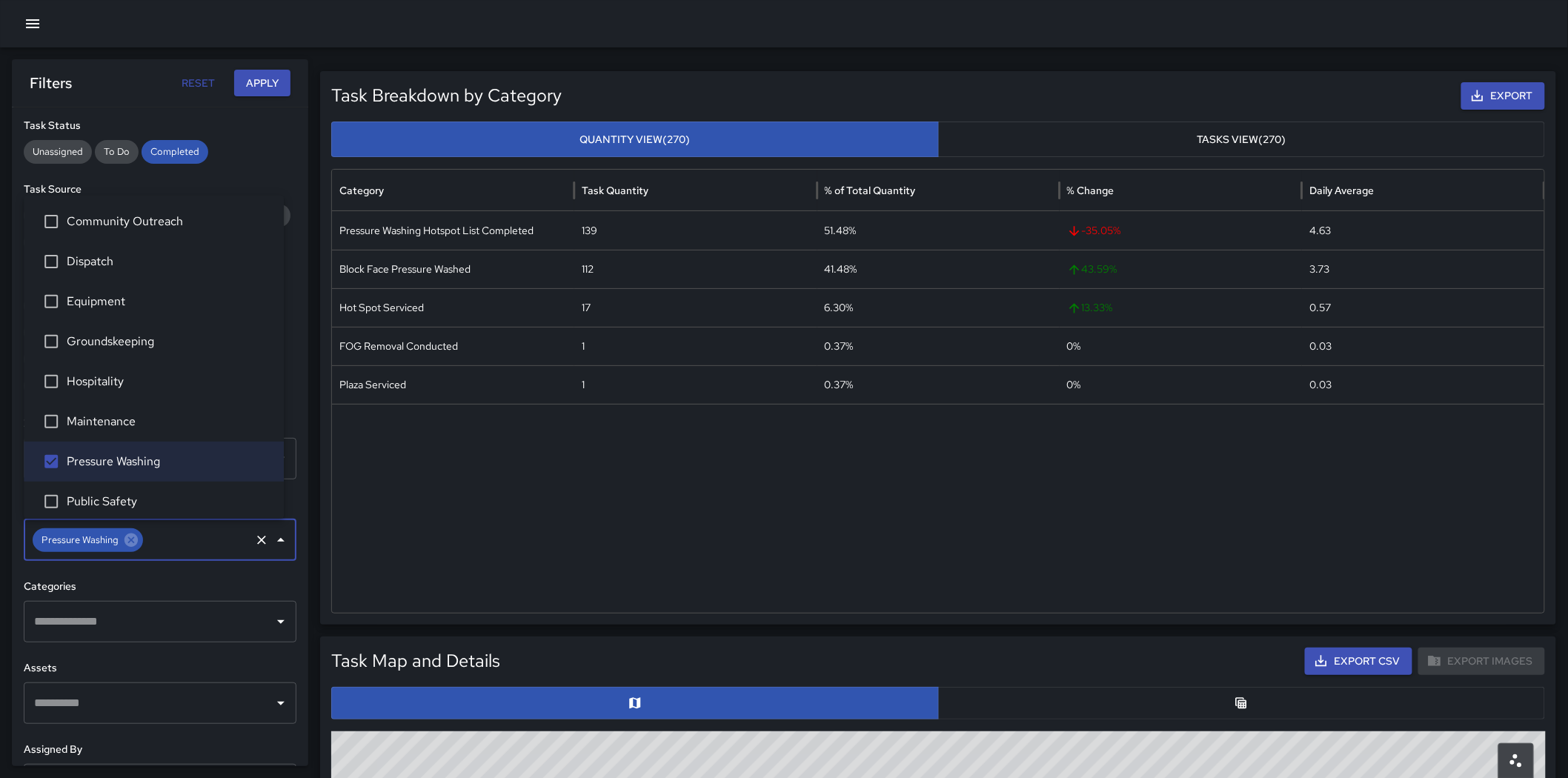
click at [123, 506] on span "Public Safety" at bounding box center [169, 501] width 206 height 18
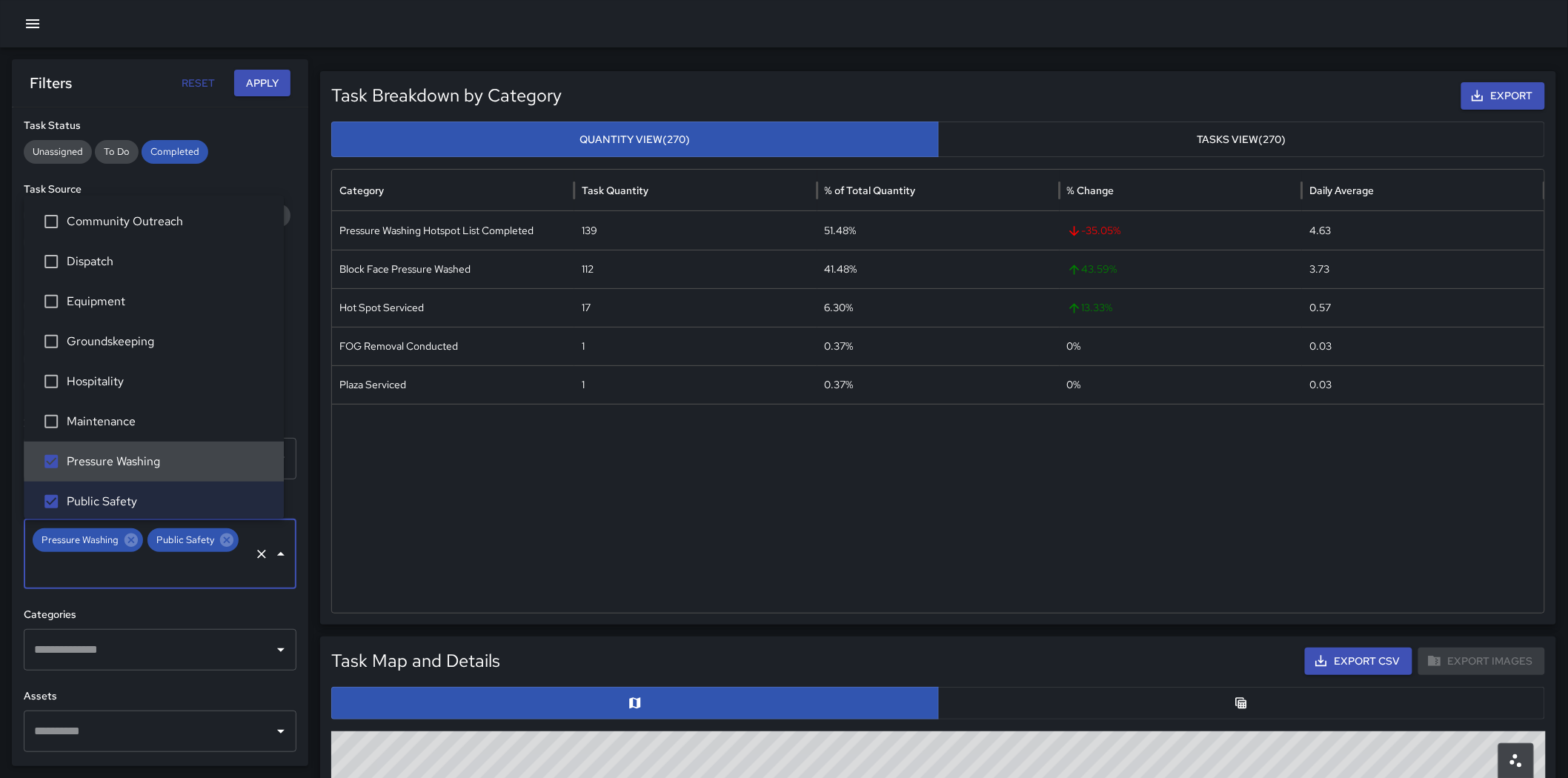
click at [117, 464] on span "Pressure Washing" at bounding box center [169, 461] width 206 height 18
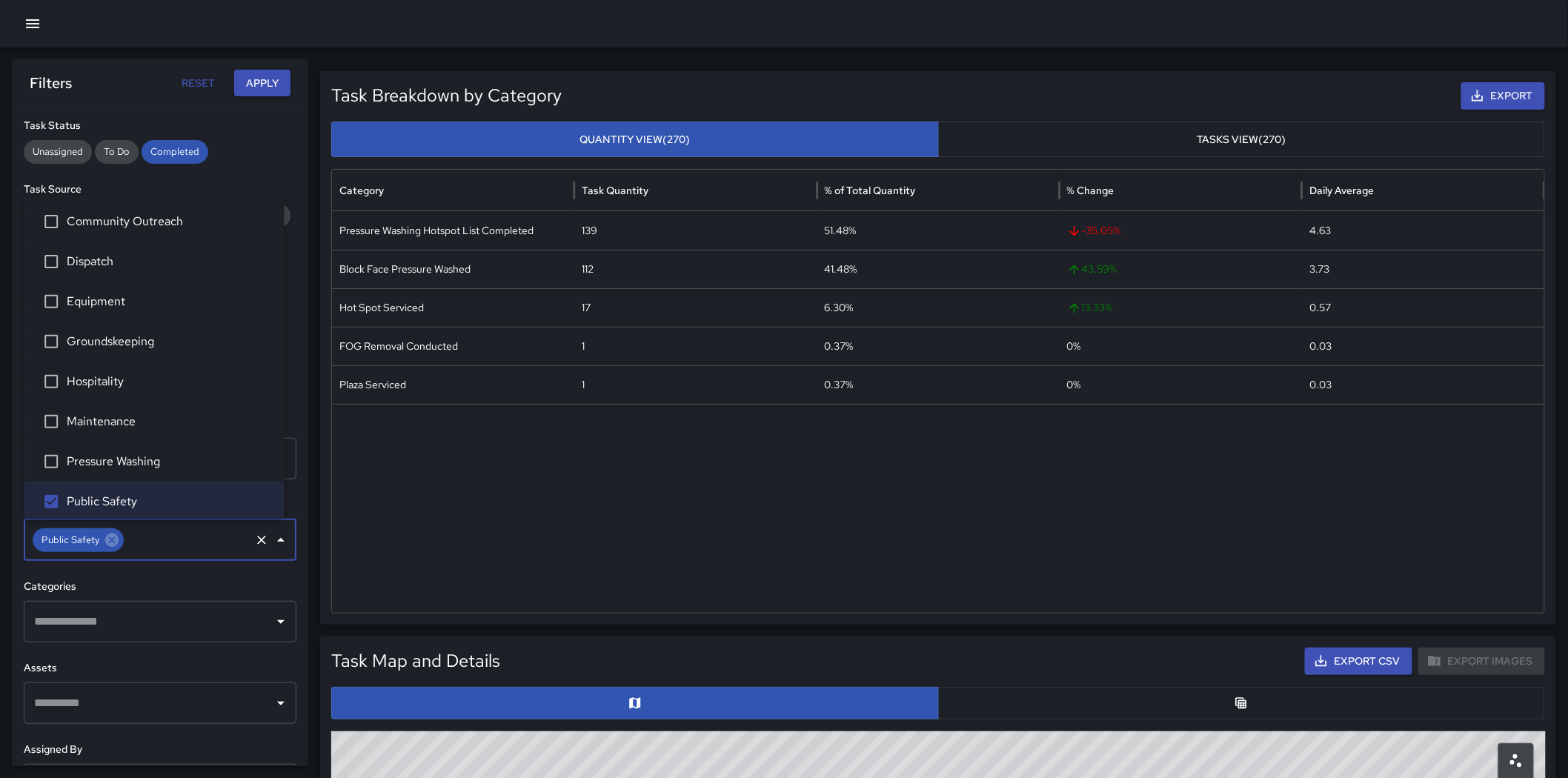
click at [253, 78] on button "Apply" at bounding box center [262, 83] width 56 height 28
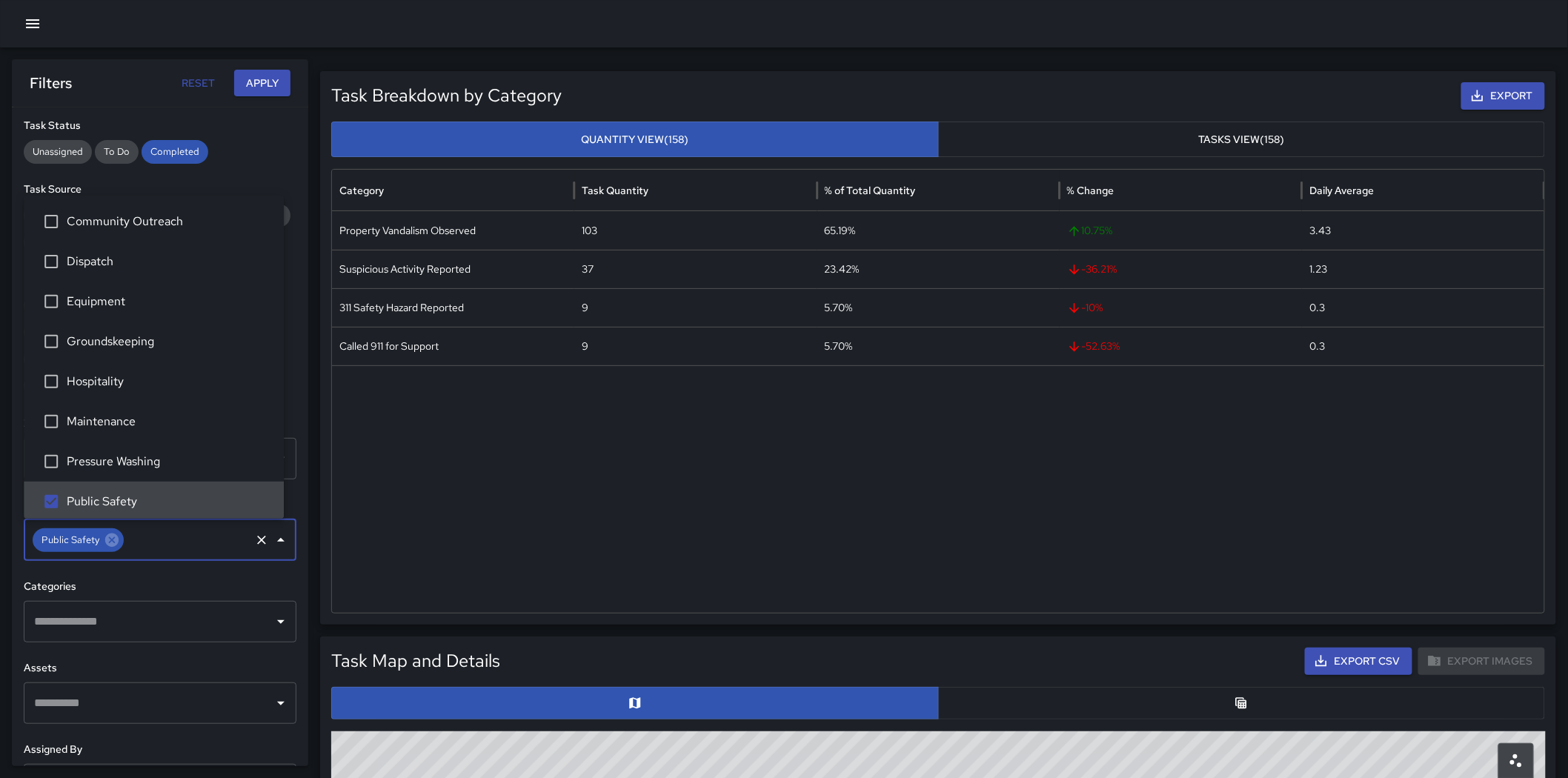
click at [196, 553] on input "text" at bounding box center [186, 540] width 122 height 29
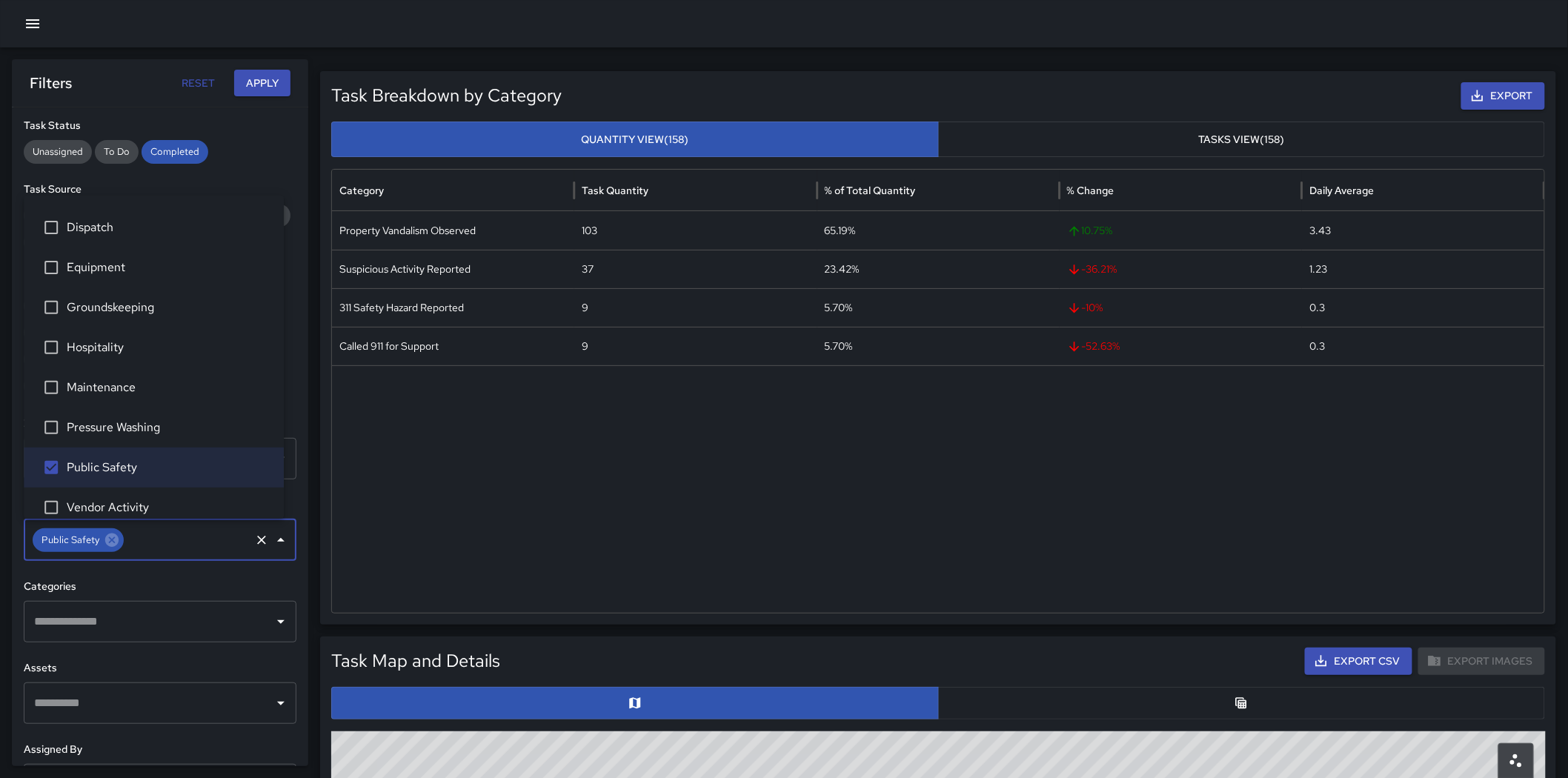
scroll to position [49, 0]
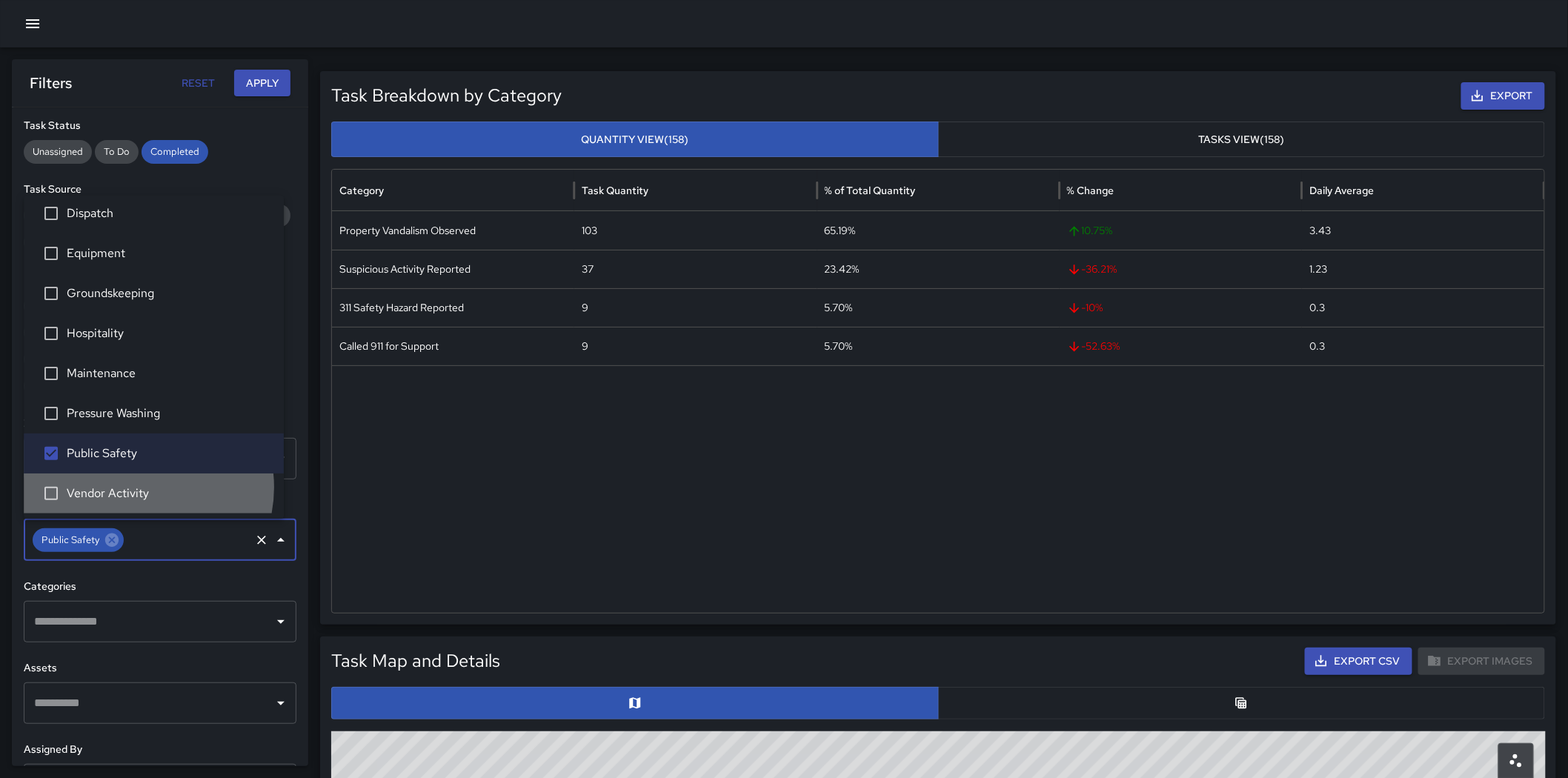
click at [136, 487] on span "Vendor Activity" at bounding box center [169, 493] width 206 height 18
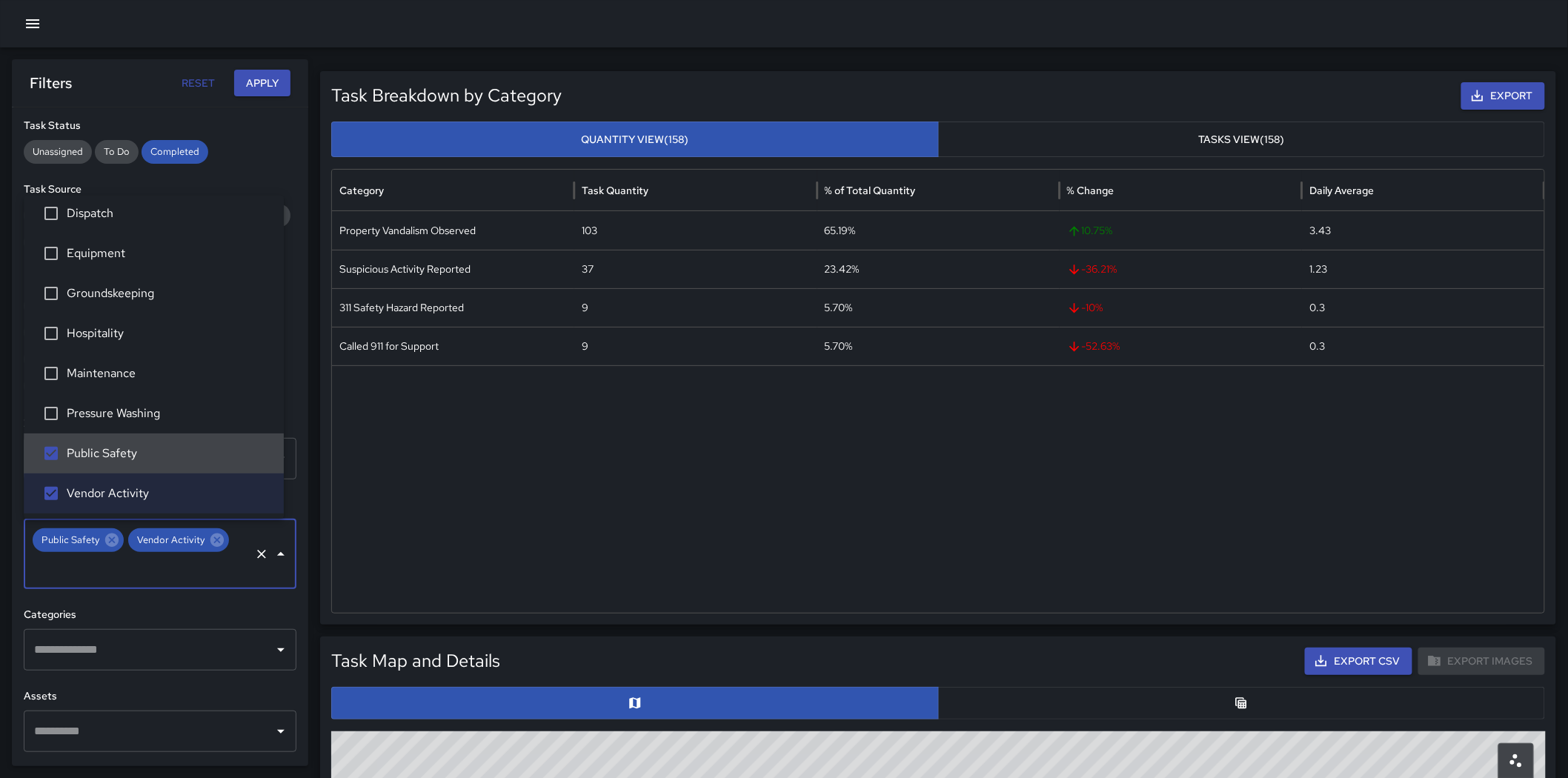
click at [141, 457] on span "Public Safety" at bounding box center [169, 453] width 206 height 18
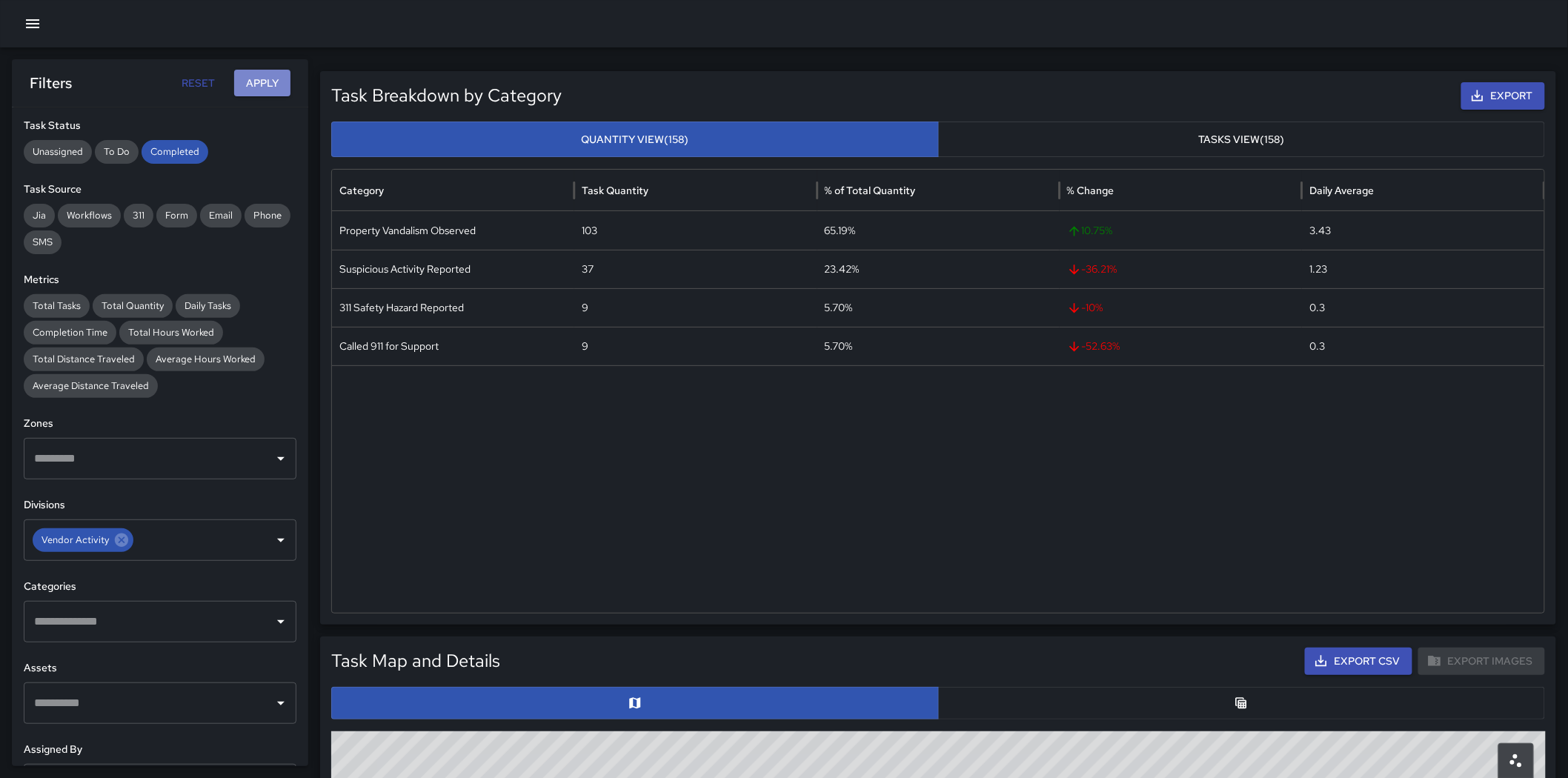
click at [265, 80] on button "Apply" at bounding box center [262, 83] width 56 height 28
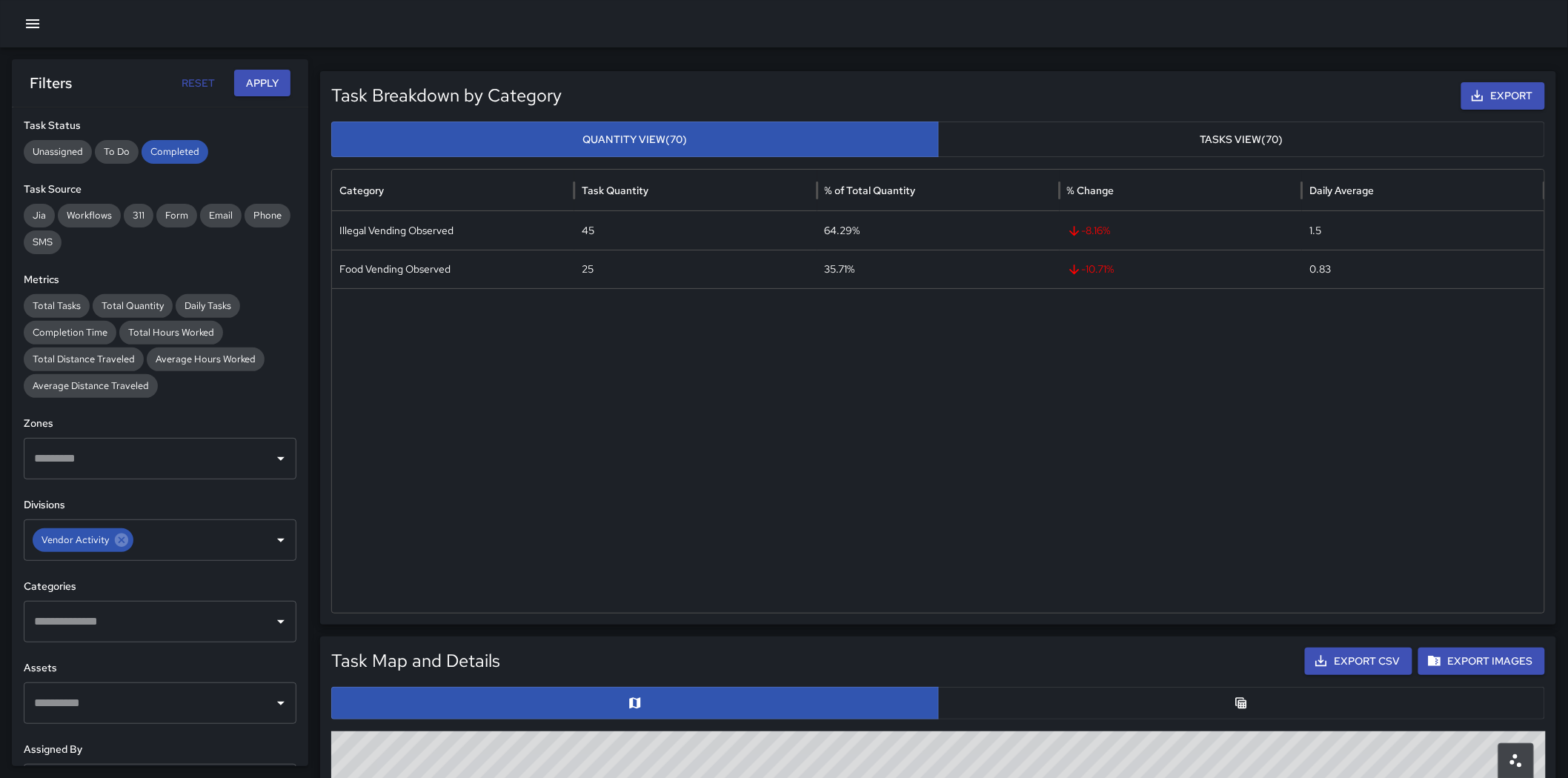
scroll to position [0, 0]
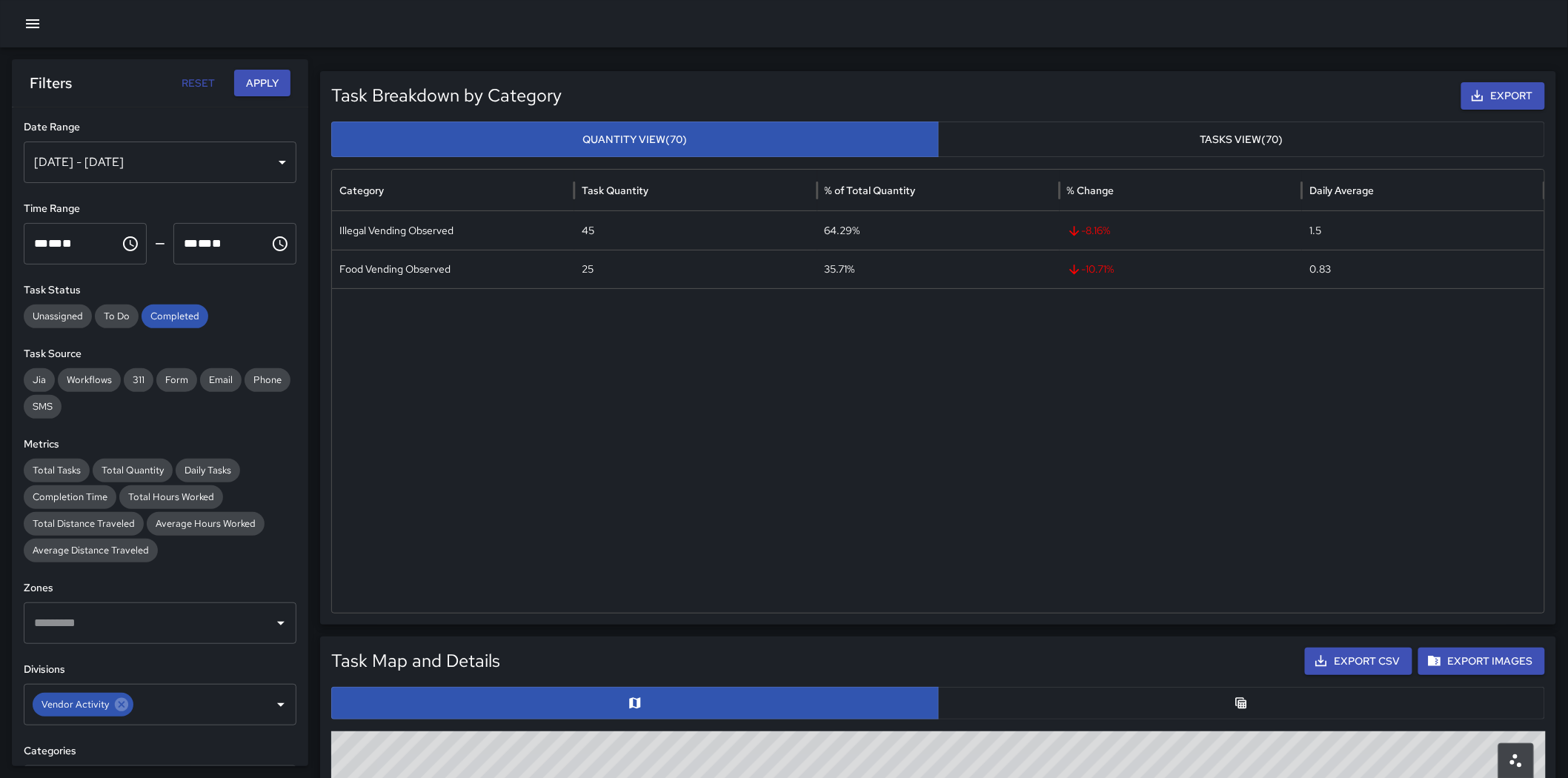
click at [196, 165] on div "[DATE] - [DATE]" at bounding box center [160, 163] width 273 height 42
click at [129, 181] on div "[DATE] - [DATE]" at bounding box center [160, 163] width 273 height 42
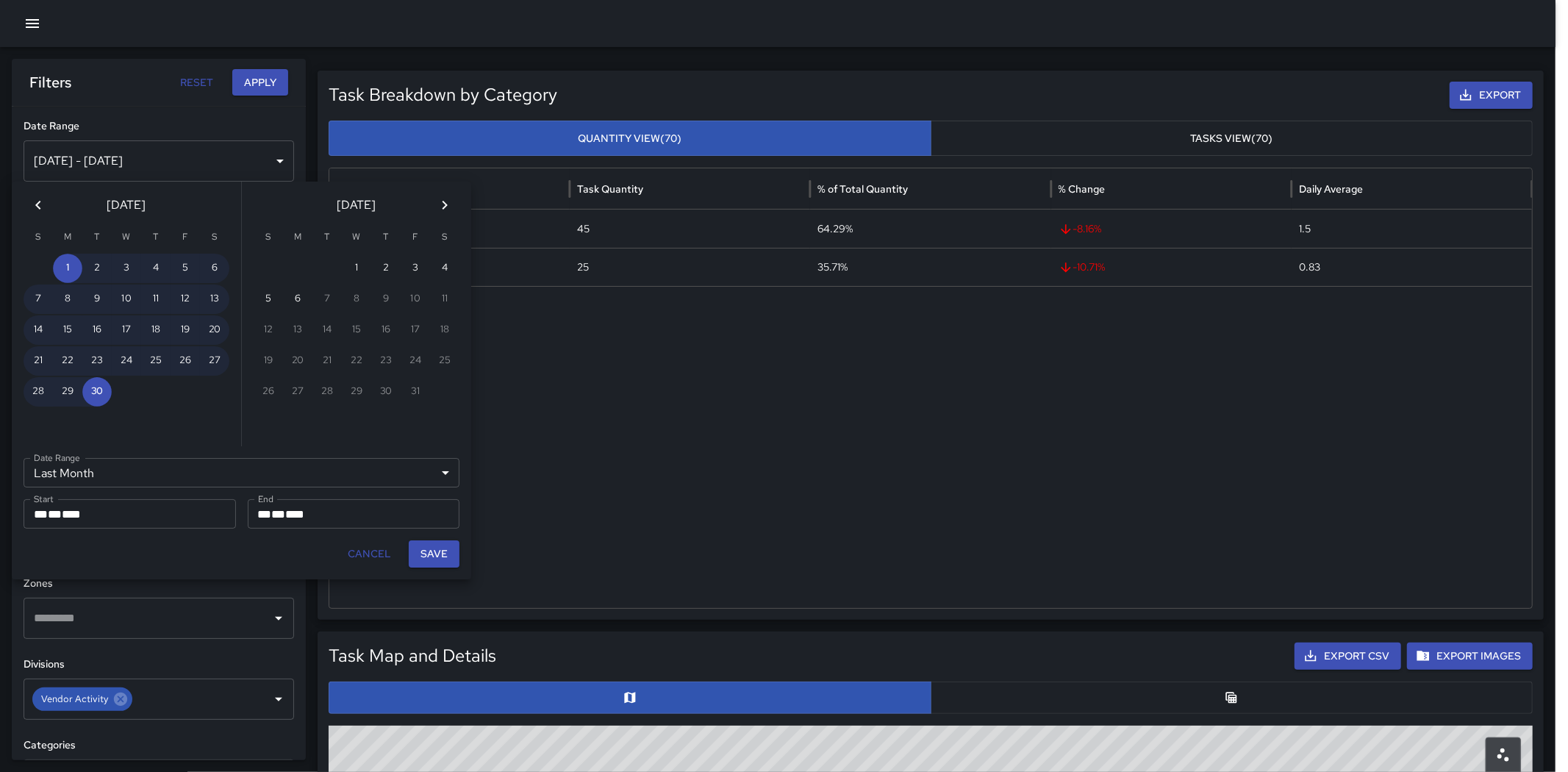
click at [42, 203] on icon "Previous month" at bounding box center [38, 205] width 18 height 18
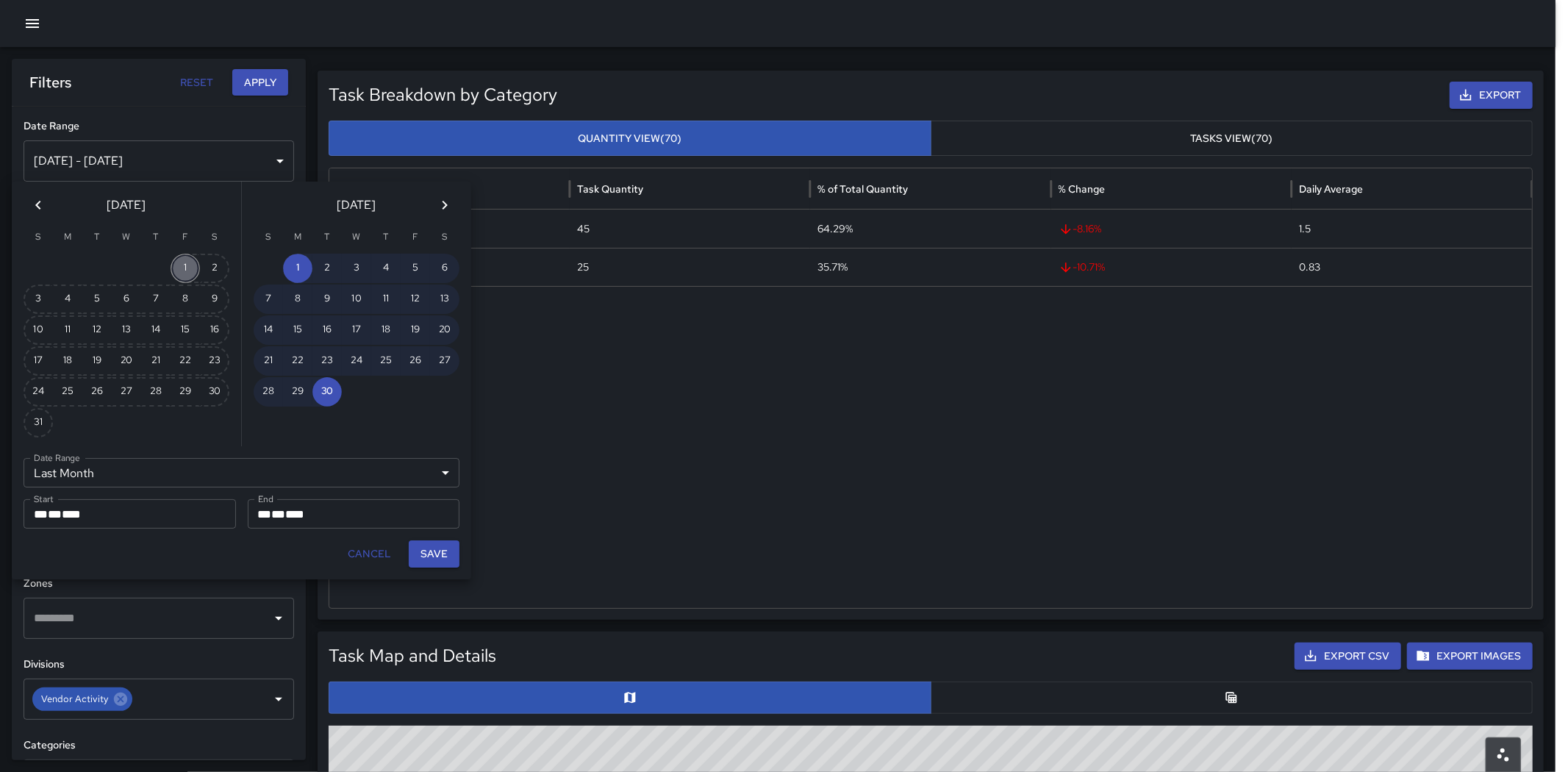
click at [175, 271] on button "1" at bounding box center [185, 268] width 29 height 29
type input "******"
type input "**********"
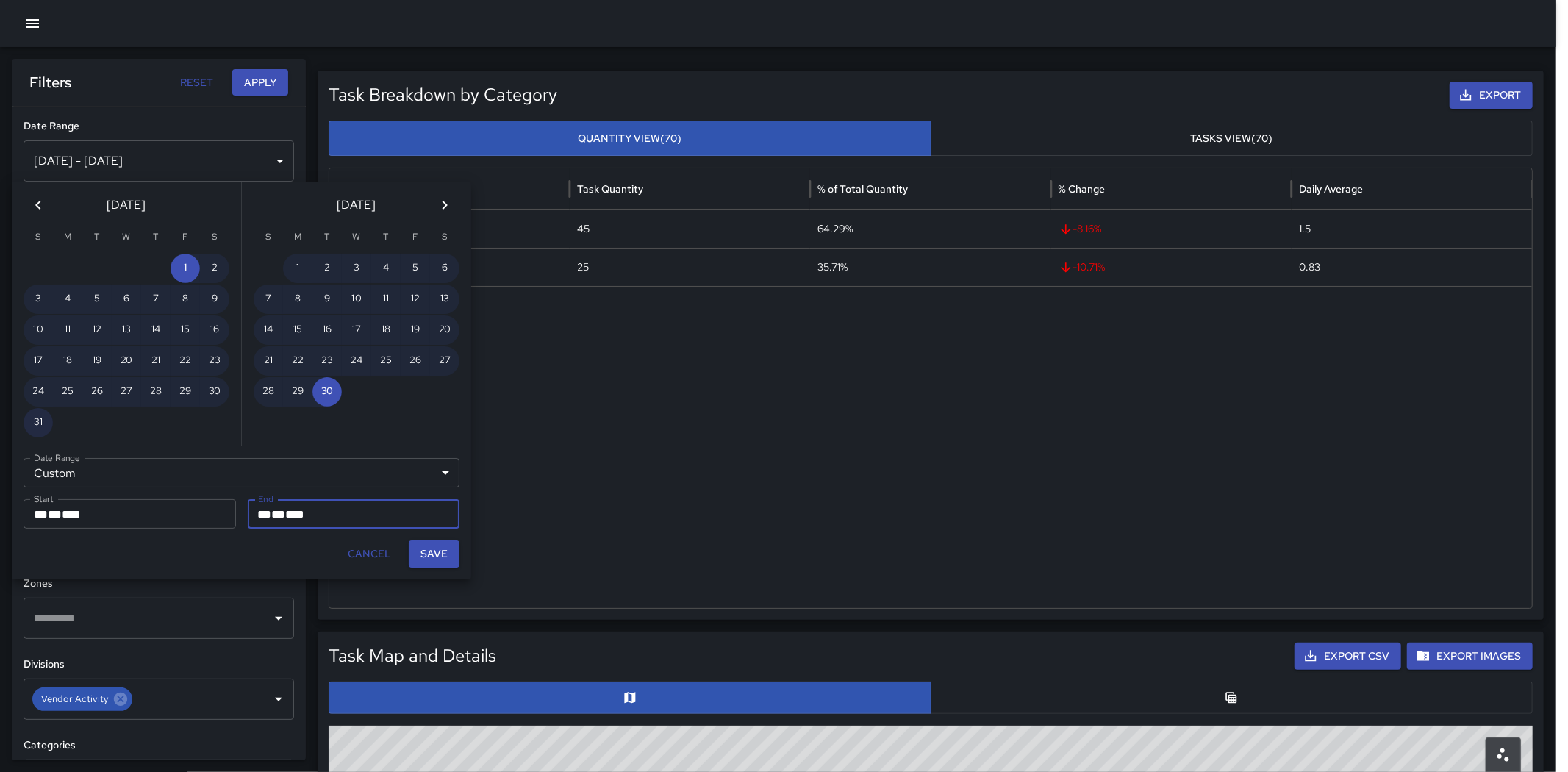
click at [38, 420] on button "31" at bounding box center [38, 422] width 29 height 29
type input "**********"
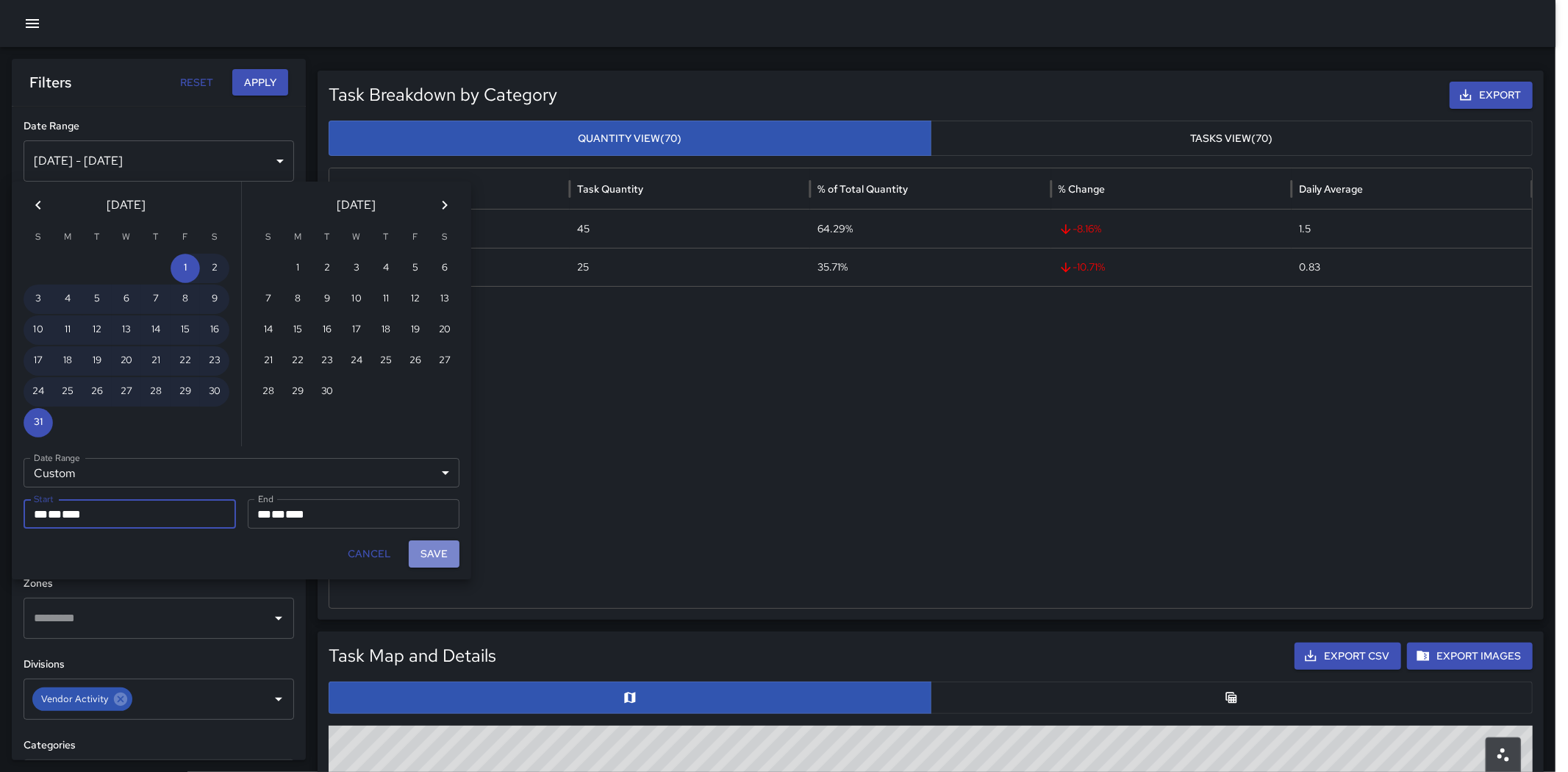
click at [433, 545] on button "Save" at bounding box center [434, 553] width 51 height 27
type input "**********"
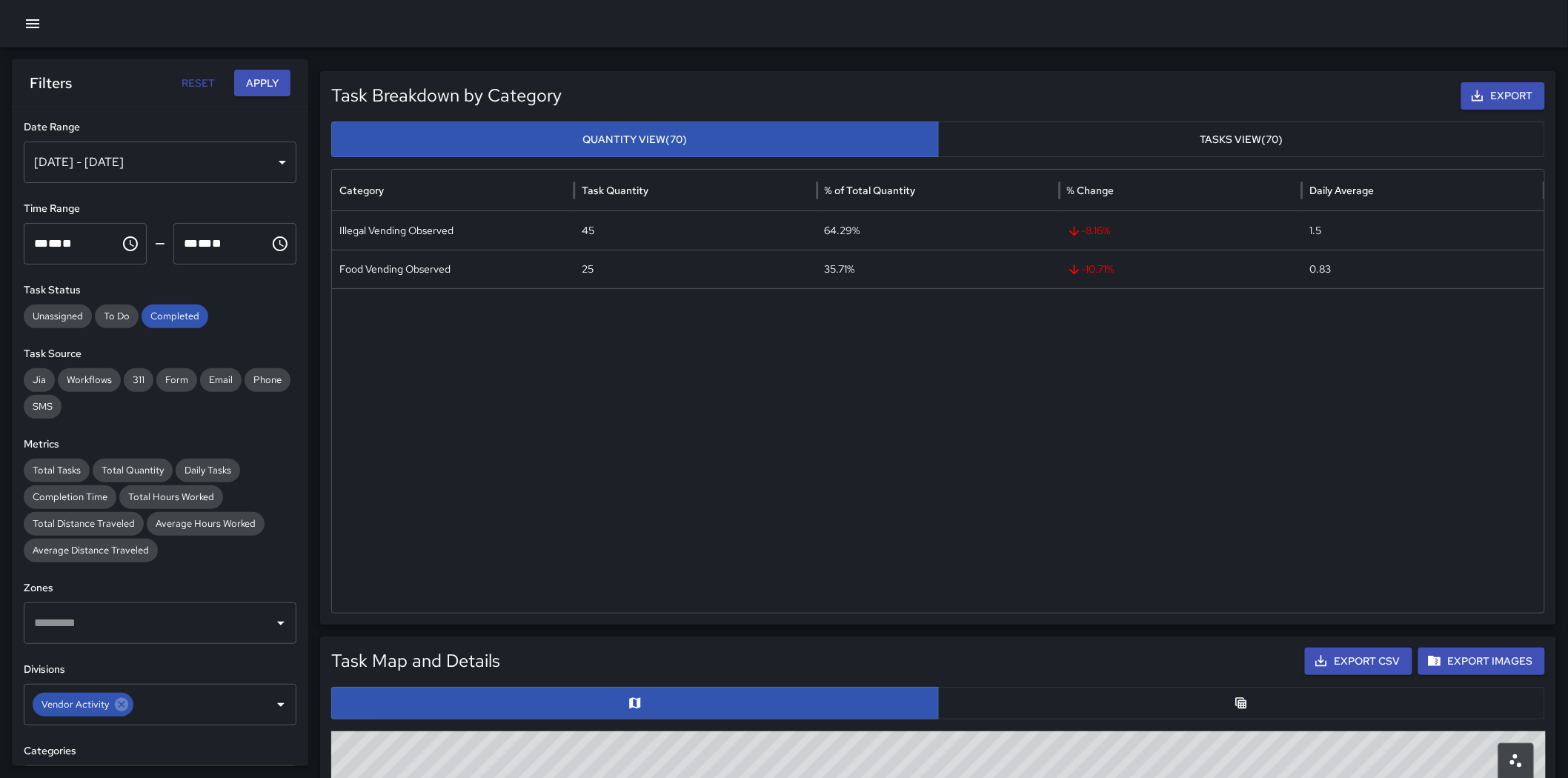
click at [260, 90] on button "Apply" at bounding box center [262, 83] width 56 height 28
click at [120, 706] on icon at bounding box center [122, 705] width 13 height 13
click at [267, 84] on button "Apply" at bounding box center [262, 83] width 56 height 28
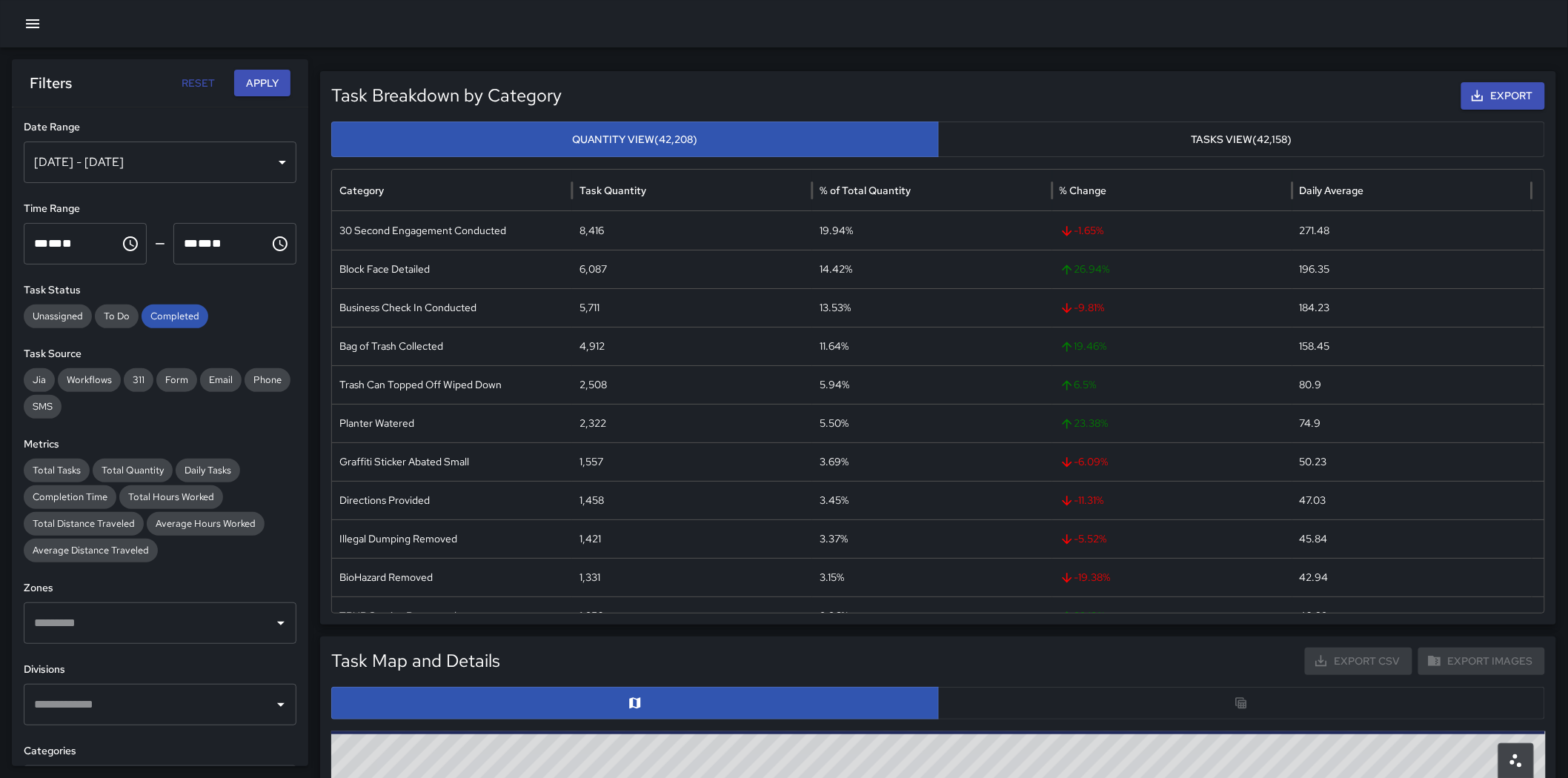
click at [158, 170] on div "Aug 01, 2025 - Aug 31, 2025" at bounding box center [160, 163] width 273 height 42
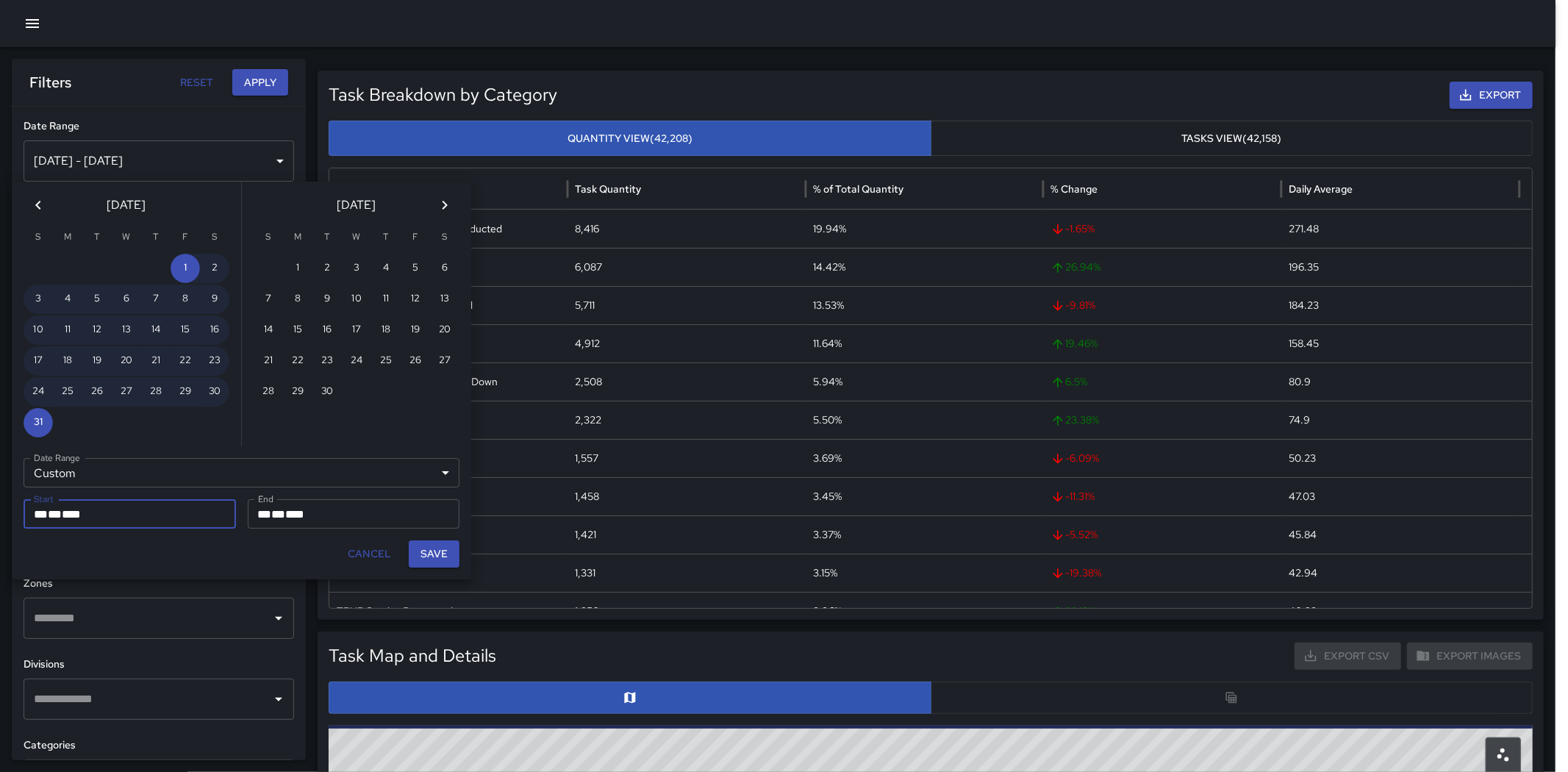
click at [235, 482] on div "Custom ****** Date Range" at bounding box center [242, 472] width 436 height 29
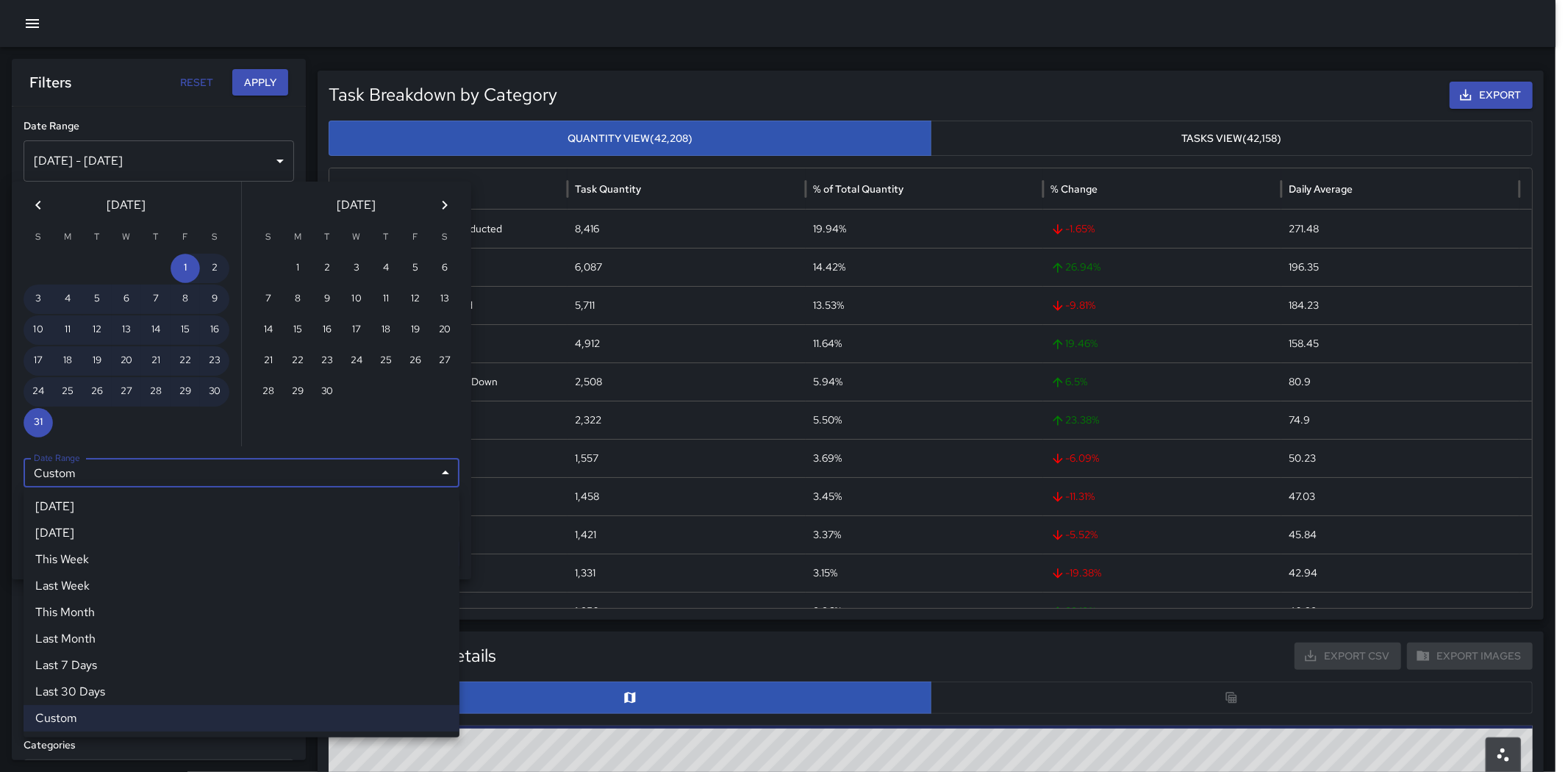
click at [114, 427] on div at bounding box center [784, 386] width 1568 height 772
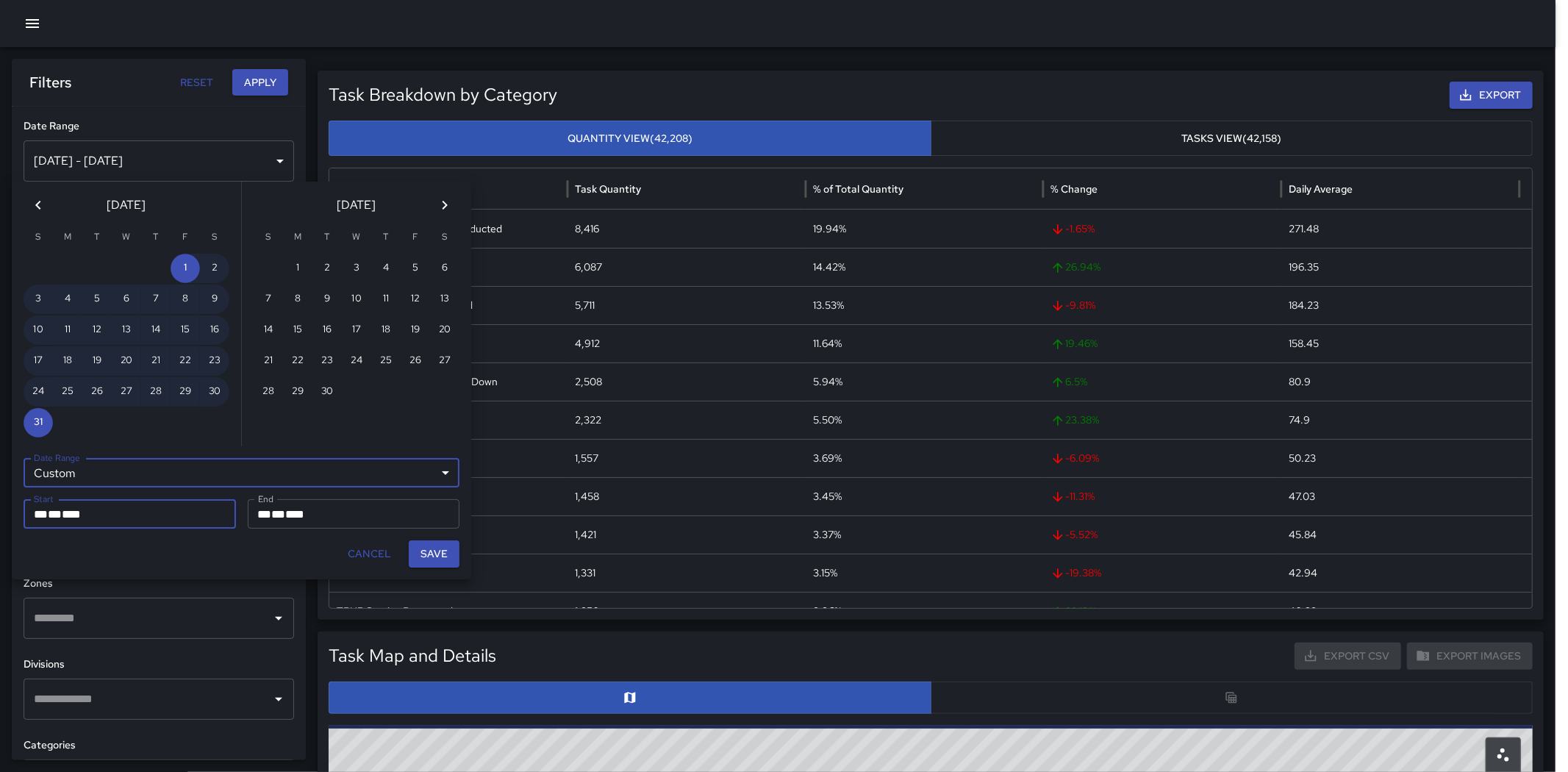
click at [450, 476] on div "Custom ****** Date Range" at bounding box center [242, 472] width 436 height 29
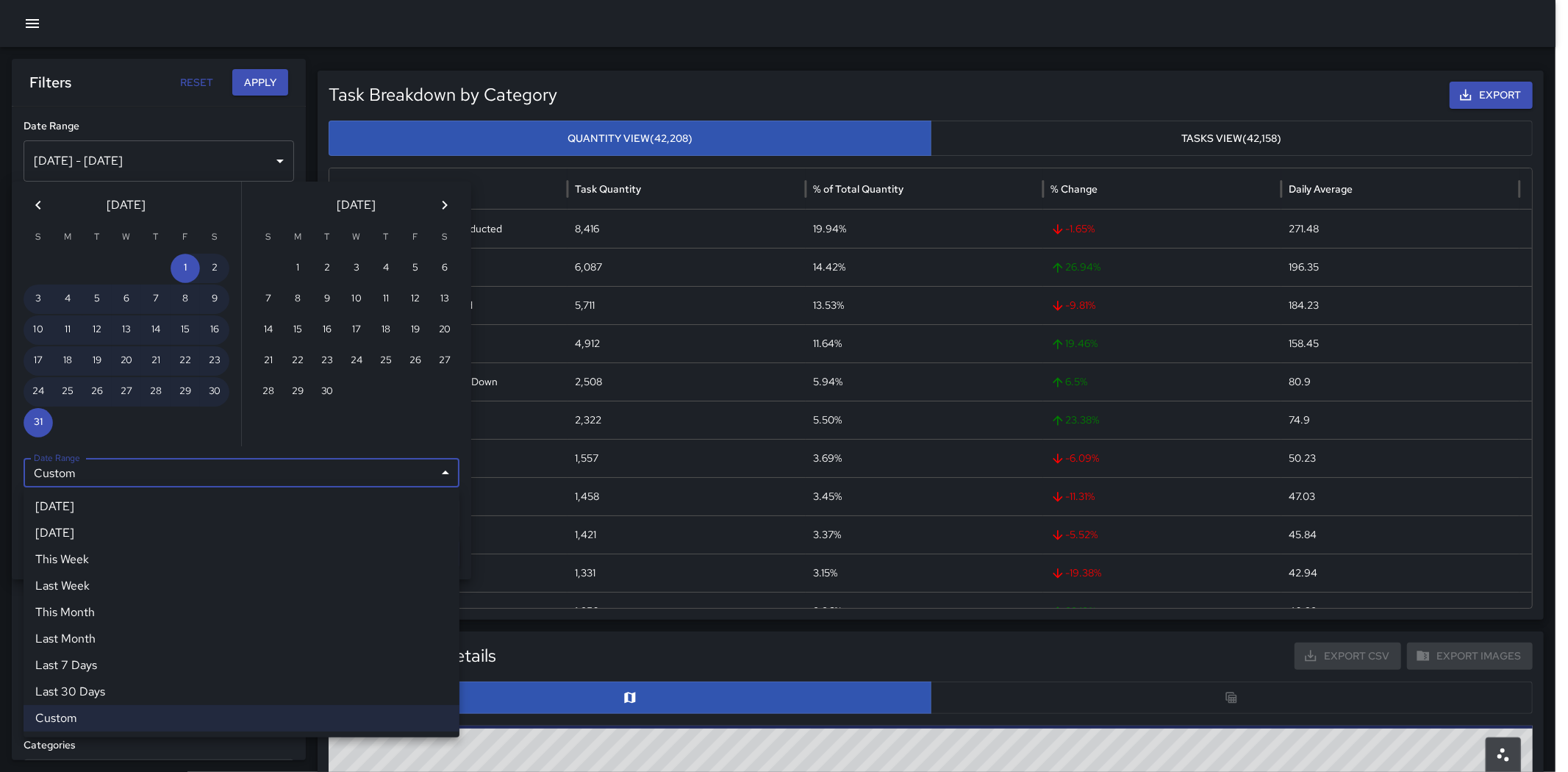
click at [181, 633] on li "Last Month" at bounding box center [242, 639] width 436 height 26
type input "**********"
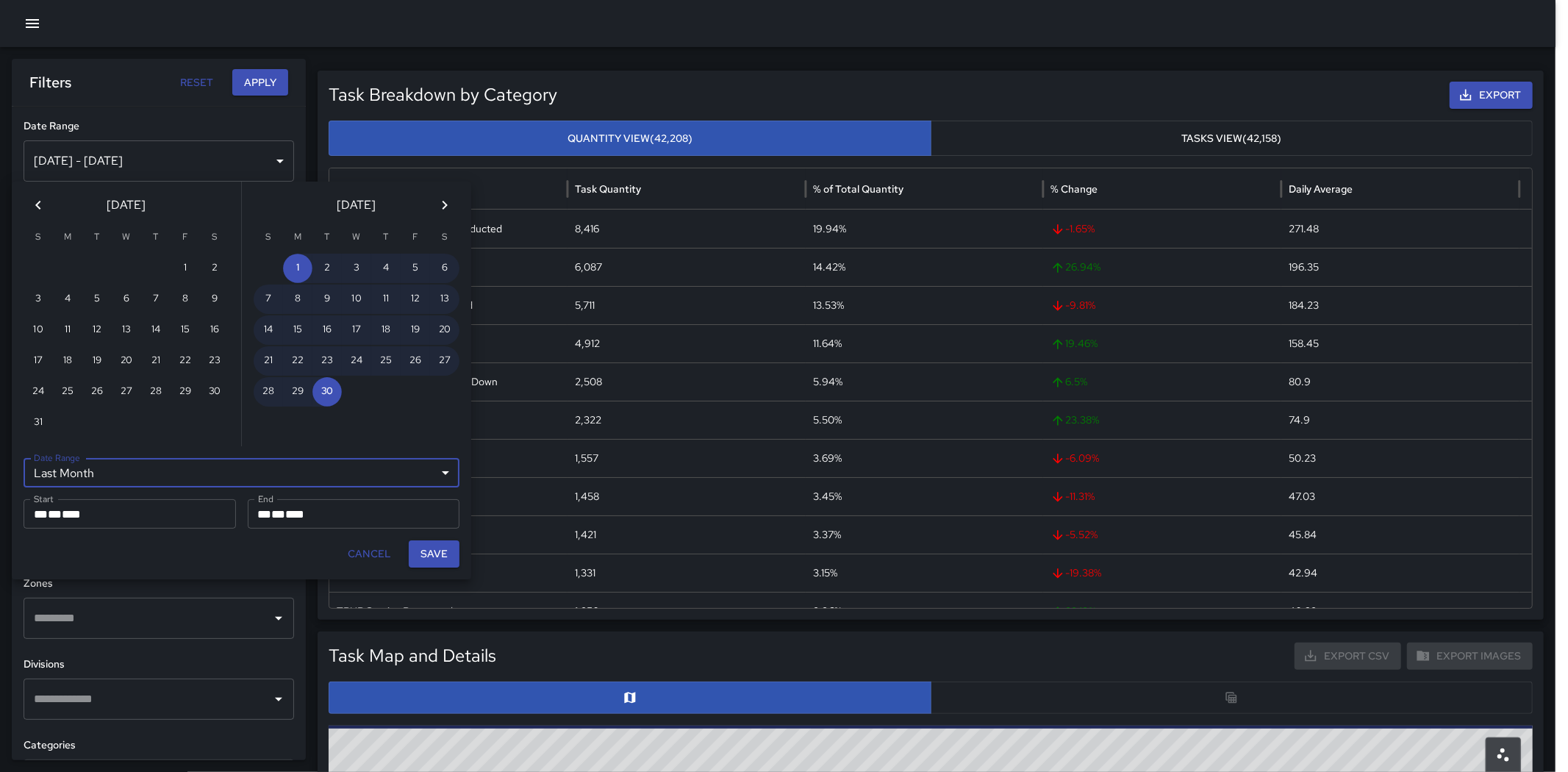
click at [430, 557] on button "Save" at bounding box center [434, 553] width 51 height 27
type input "**********"
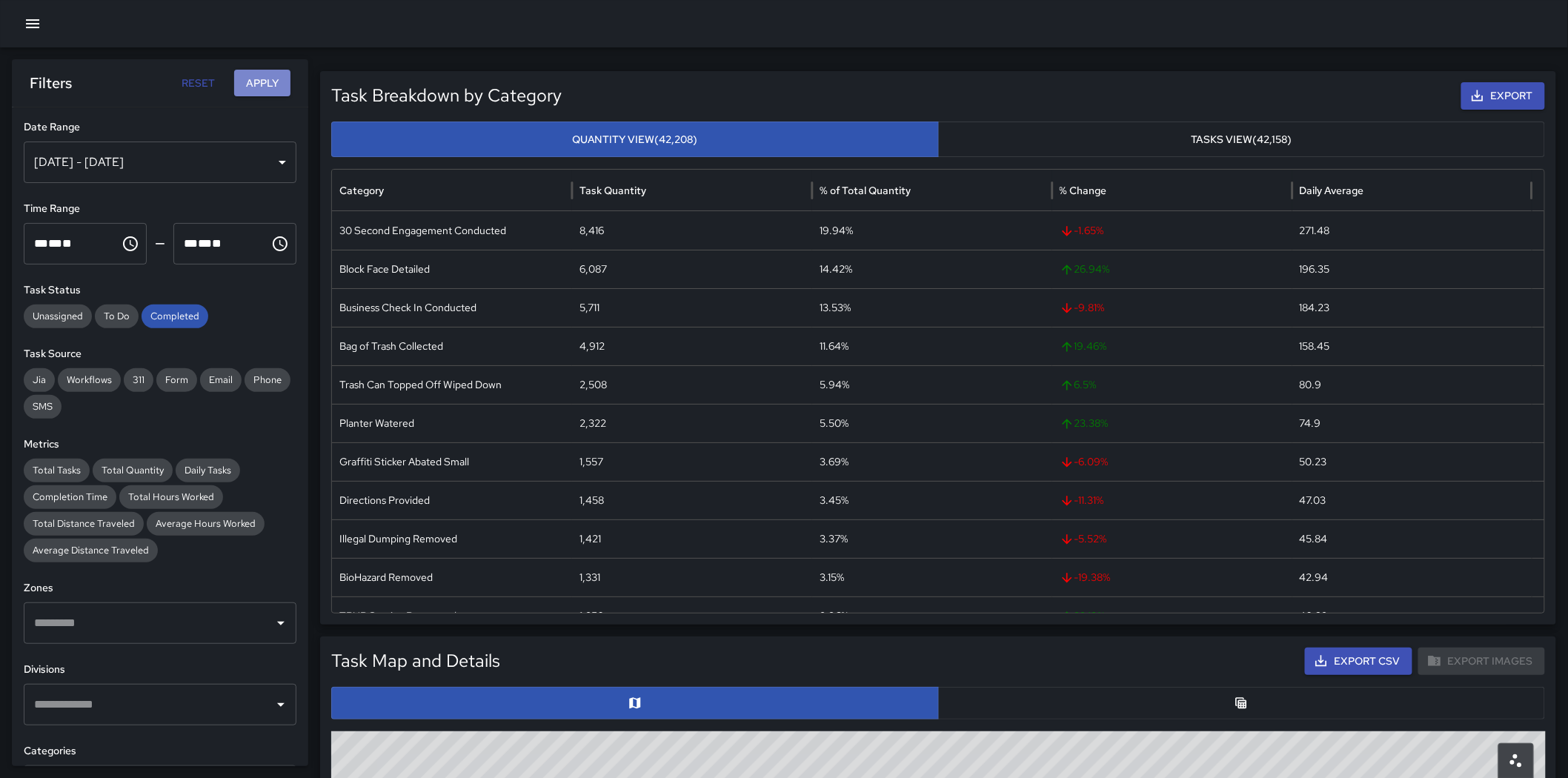
click at [258, 90] on button "Apply" at bounding box center [262, 83] width 56 height 28
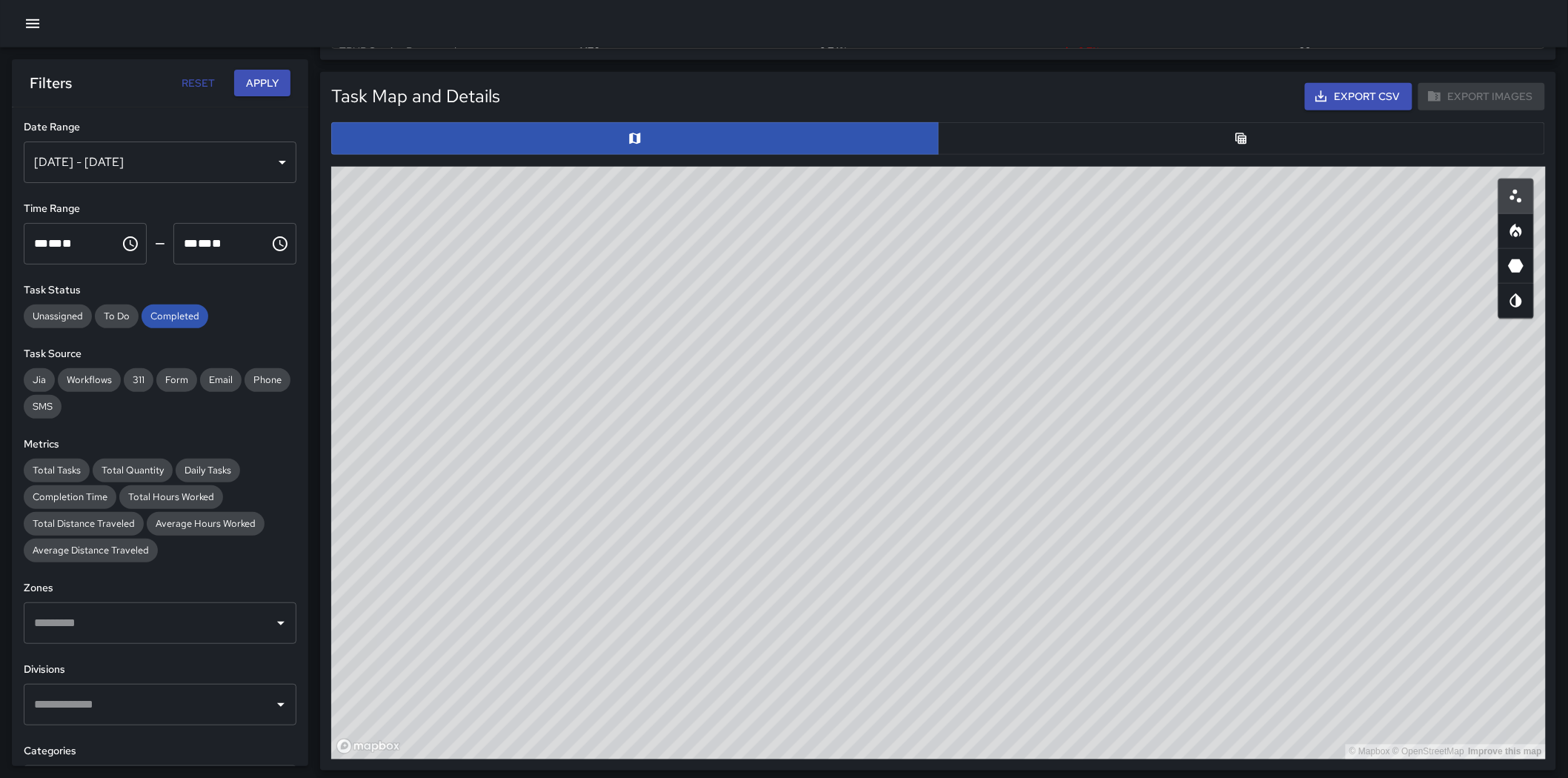
scroll to position [658, 0]
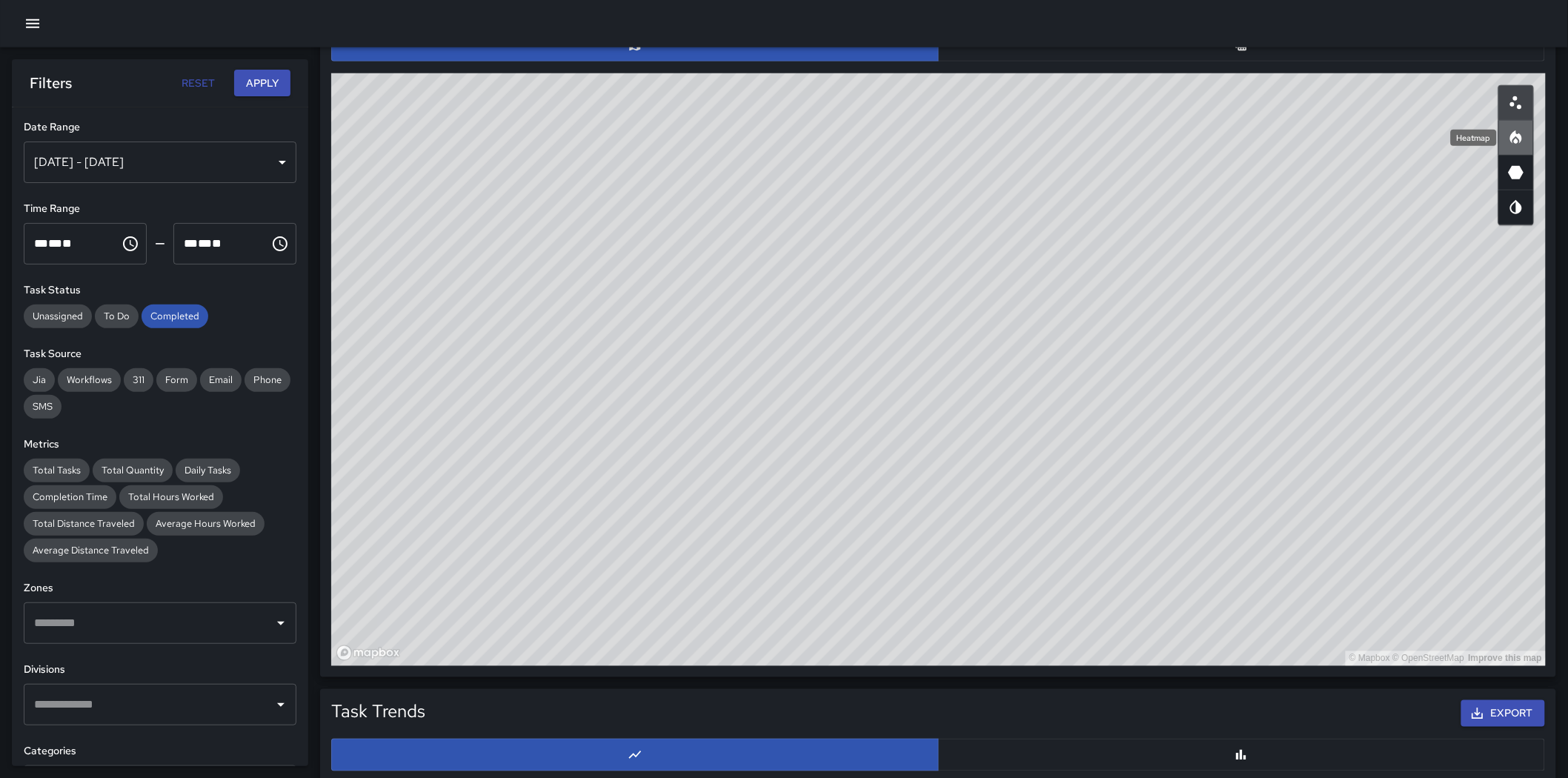
click at [1509, 143] on icon "Heatmap" at bounding box center [1516, 138] width 18 height 18
drag, startPoint x: 1158, startPoint y: 303, endPoint x: 662, endPoint y: 713, distance: 643.5
drag, startPoint x: 662, startPoint y: 713, endPoint x: 363, endPoint y: 313, distance: 499.4
click at [363, 313] on div "© Mapbox © OpenStreetMap Improve this map" at bounding box center [938, 369] width 1214 height 593
drag, startPoint x: 372, startPoint y: 313, endPoint x: 368, endPoint y: 324, distance: 11.7
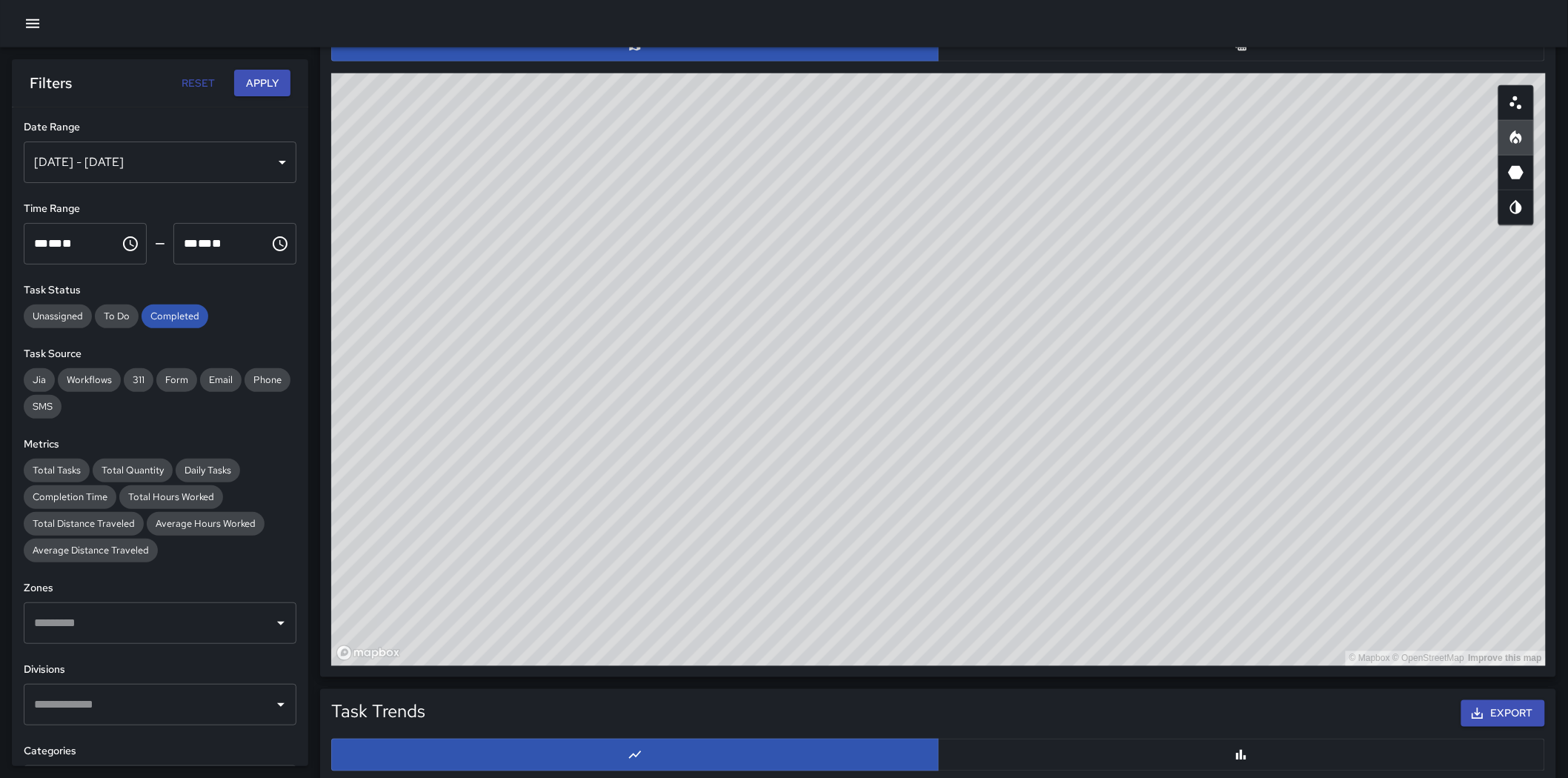
drag, startPoint x: 368, startPoint y: 324, endPoint x: 794, endPoint y: 87, distance: 487.5
click at [794, 87] on div "© Mapbox © OpenStreetMap Improve this map" at bounding box center [938, 369] width 1214 height 593
drag, startPoint x: 794, startPoint y: 153, endPoint x: 790, endPoint y: 168, distance: 15.5
drag, startPoint x: 790, startPoint y: 168, endPoint x: 760, endPoint y: 439, distance: 272.7
click at [690, 350] on div "© Mapbox © OpenStreetMap Improve this map" at bounding box center [938, 369] width 1214 height 593
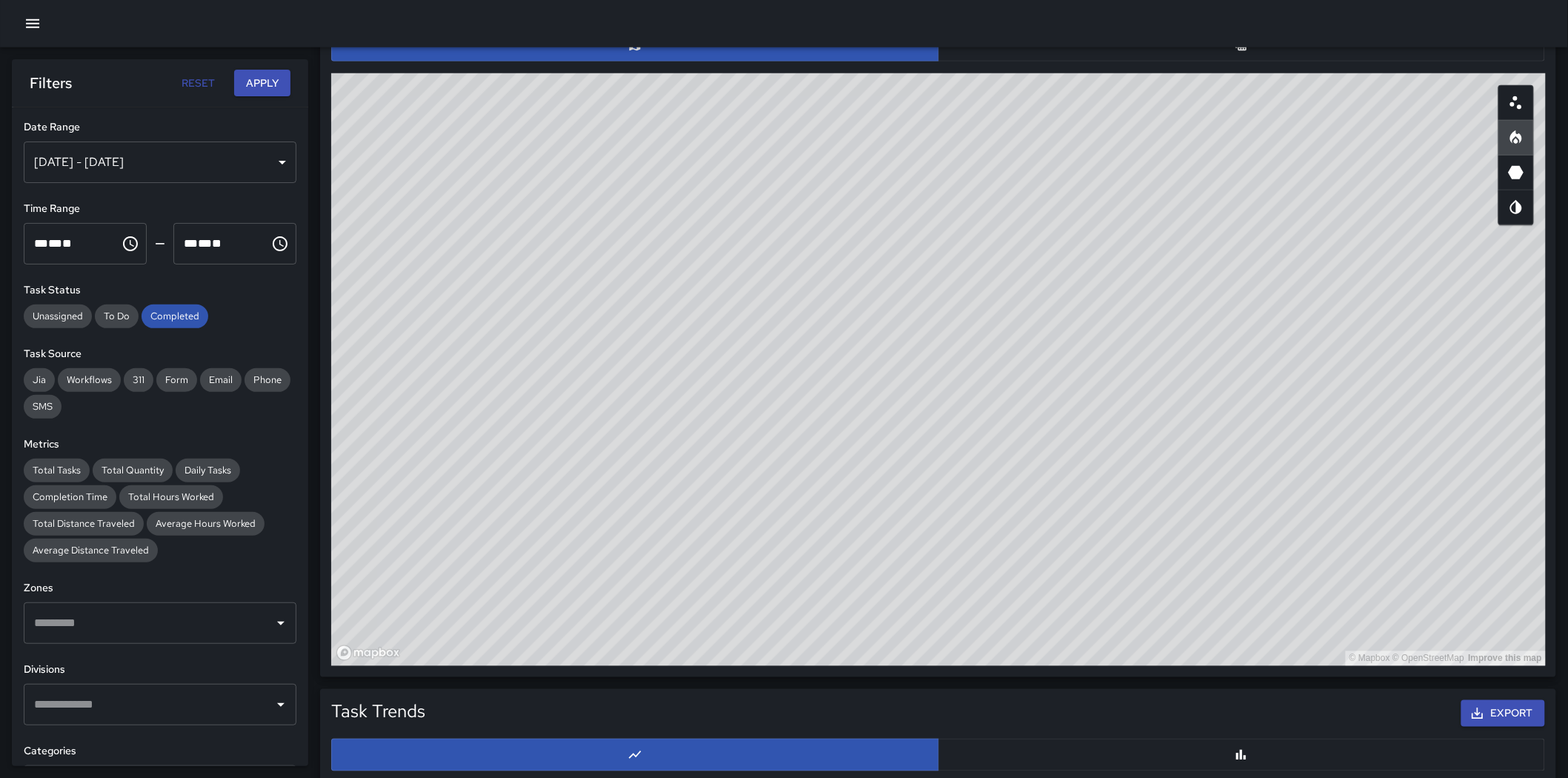
click at [1202, 232] on div "© Mapbox © OpenStreetMap Improve this map" at bounding box center [938, 369] width 1214 height 593
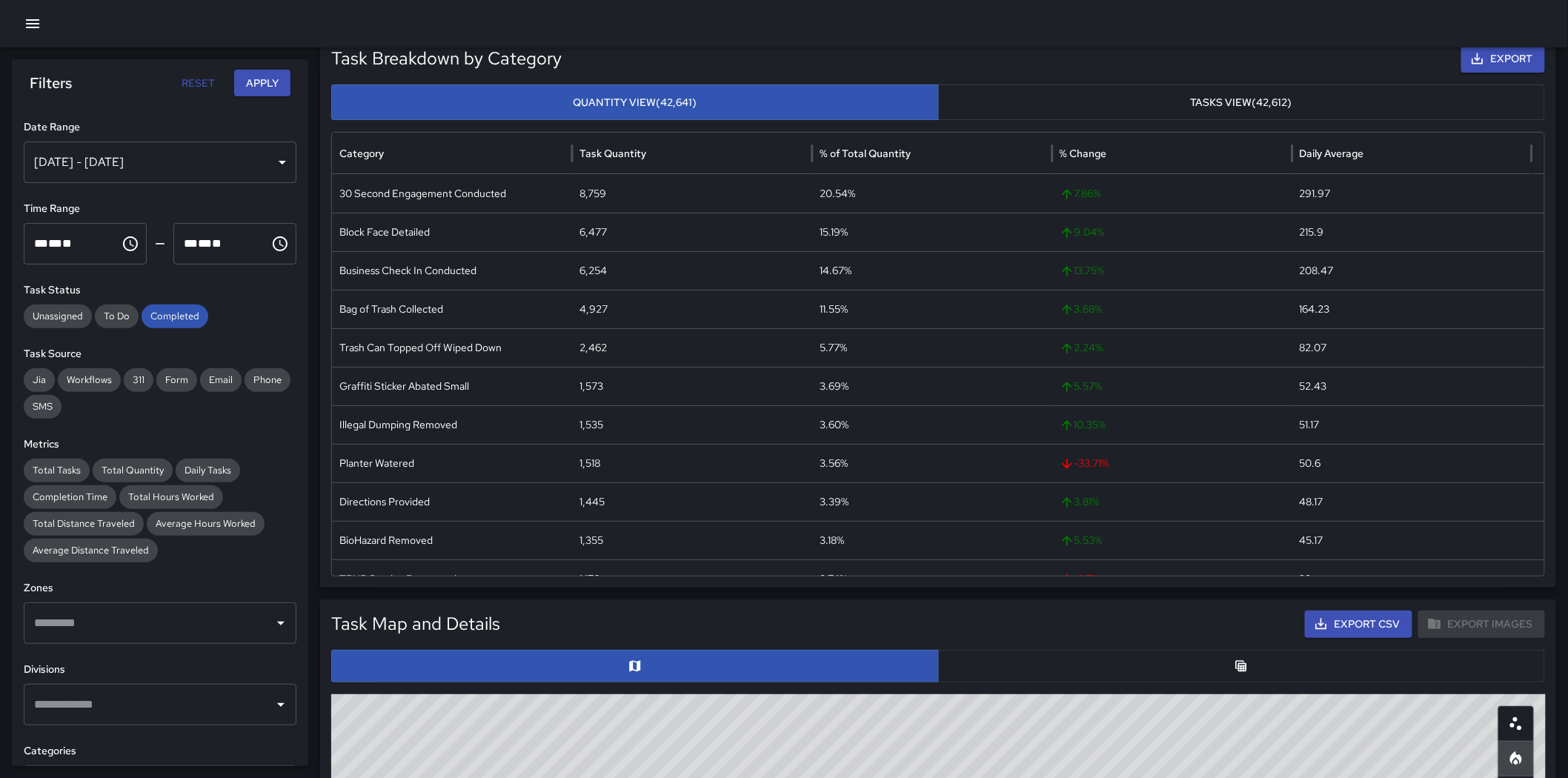
scroll to position [0, 0]
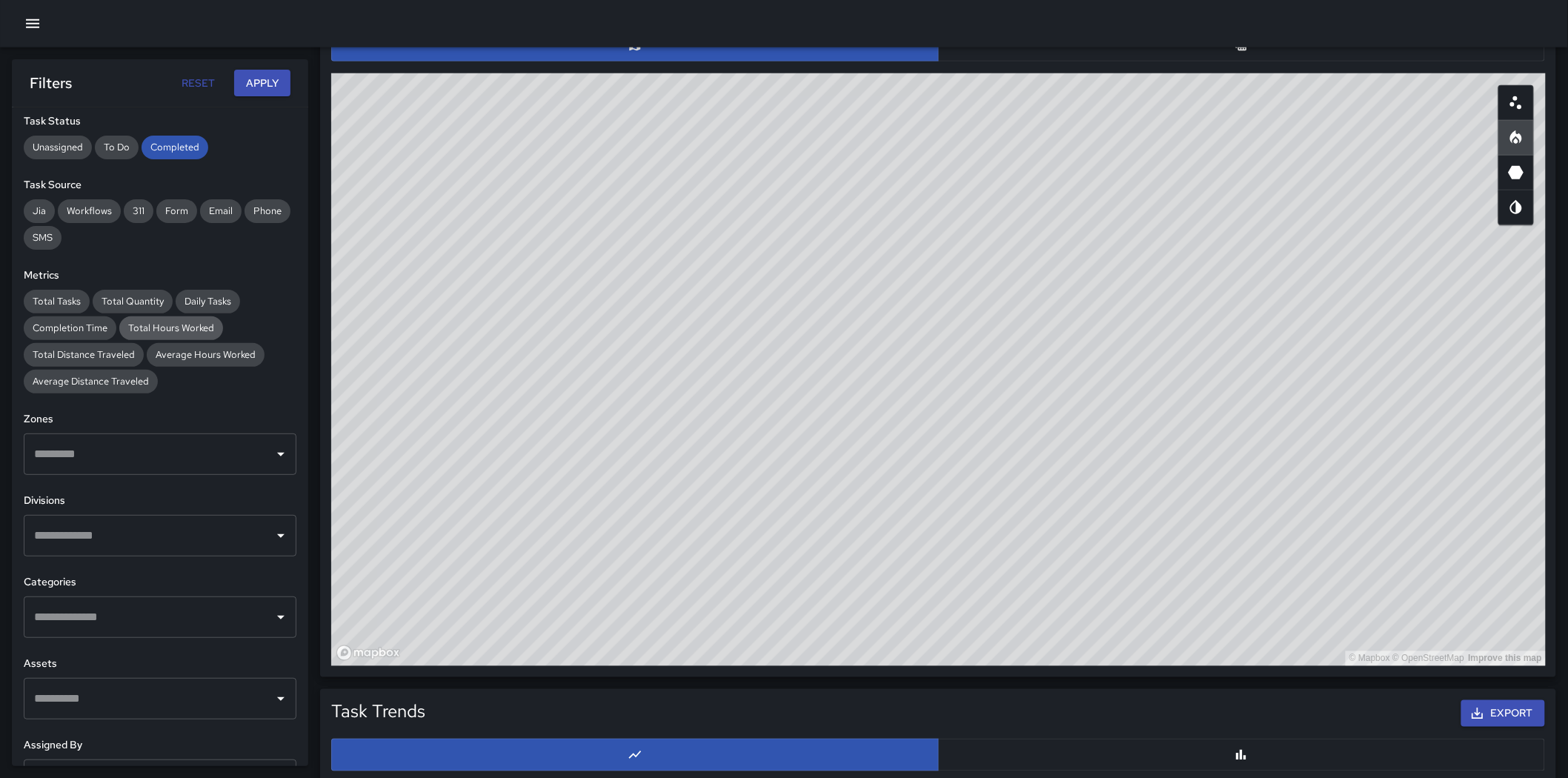
scroll to position [297, 0]
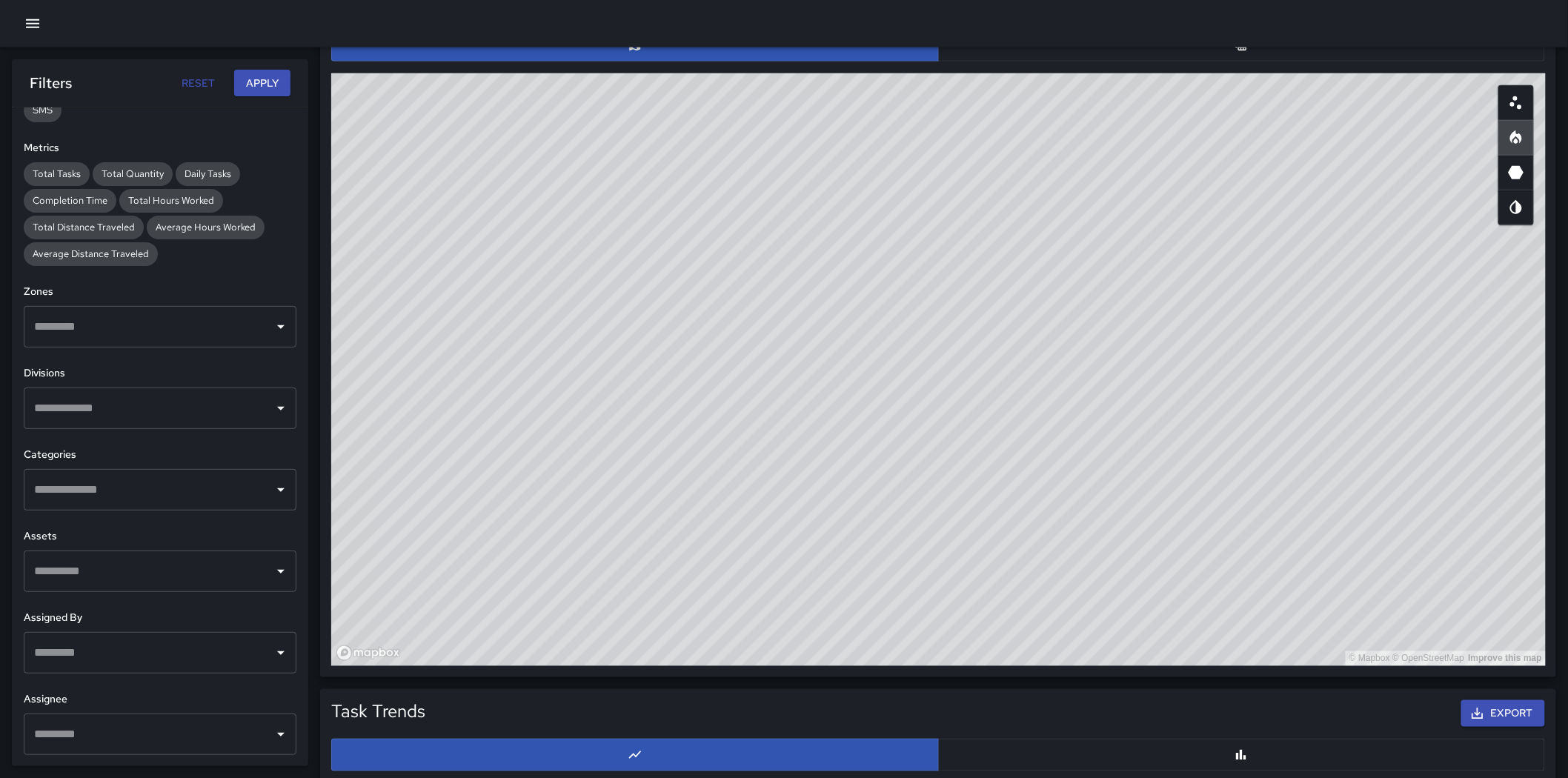
click at [166, 492] on input "text" at bounding box center [148, 490] width 237 height 29
click at [147, 557] on input "text" at bounding box center [148, 572] width 237 height 29
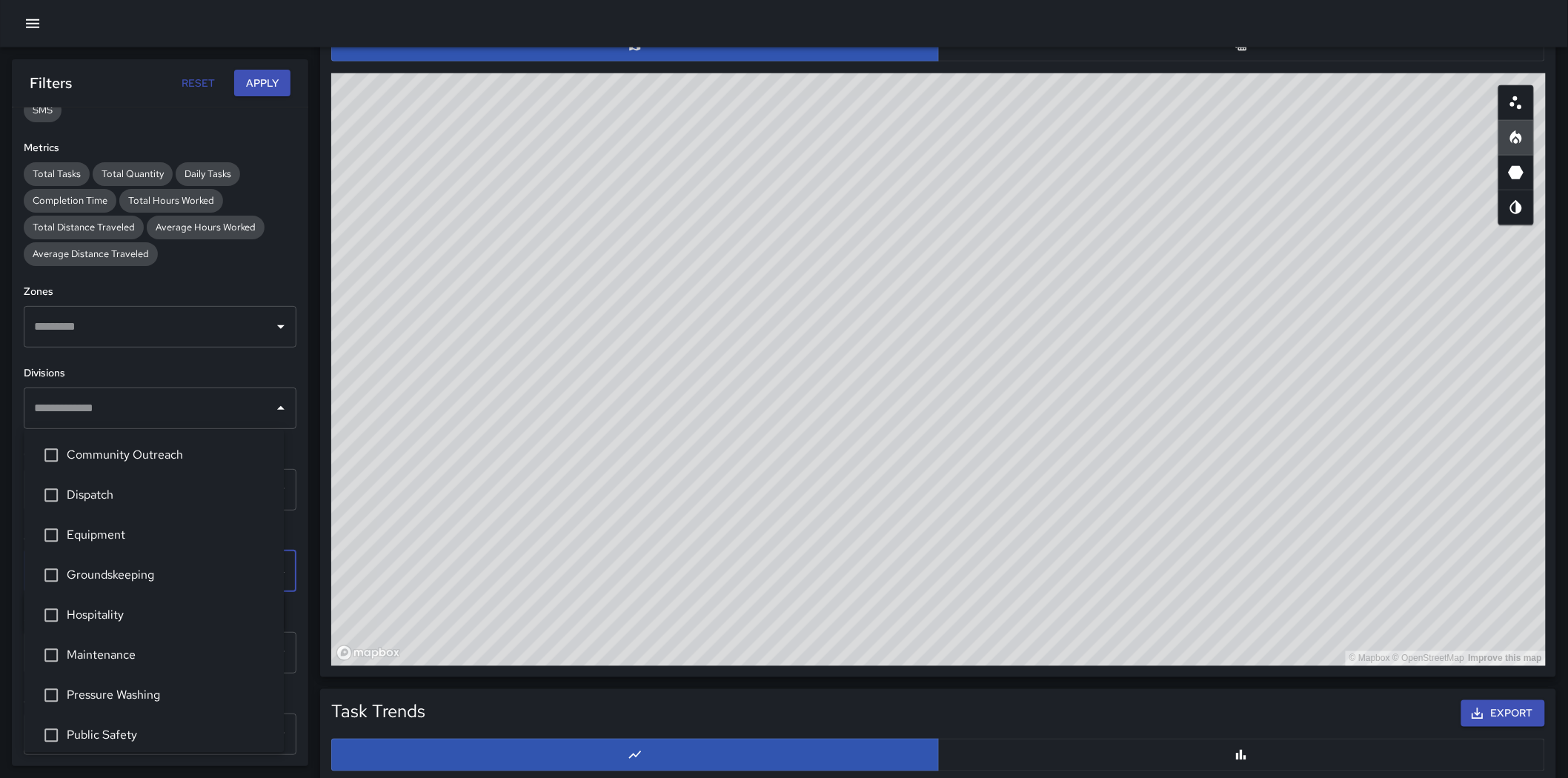
click at [124, 424] on div "​" at bounding box center [160, 408] width 273 height 42
click at [159, 652] on span "Maintenance" at bounding box center [169, 655] width 206 height 18
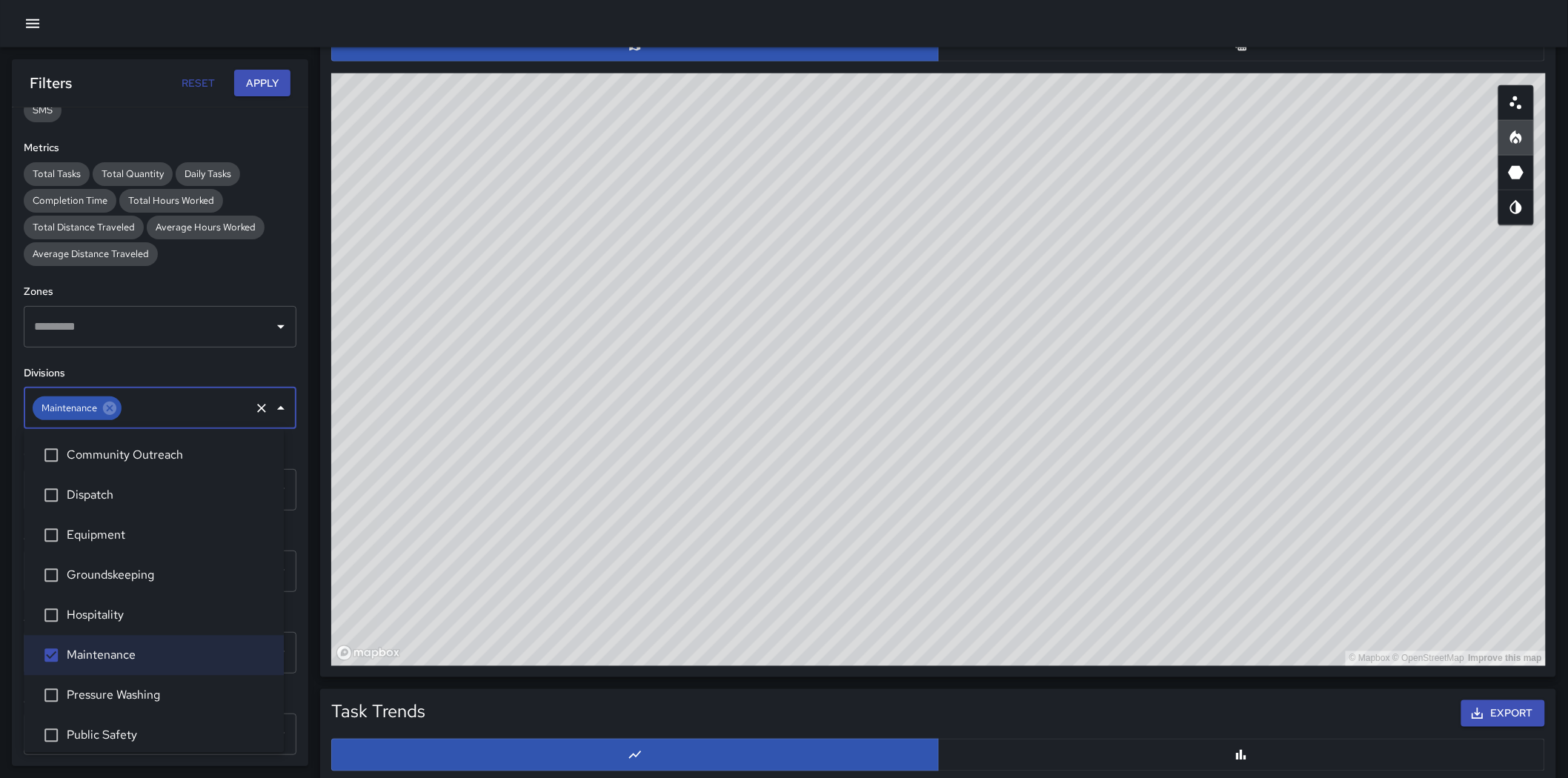
drag, startPoint x: 246, startPoint y: 82, endPoint x: 291, endPoint y: 106, distance: 51.0
click at [246, 80] on button "Apply" at bounding box center [262, 83] width 56 height 28
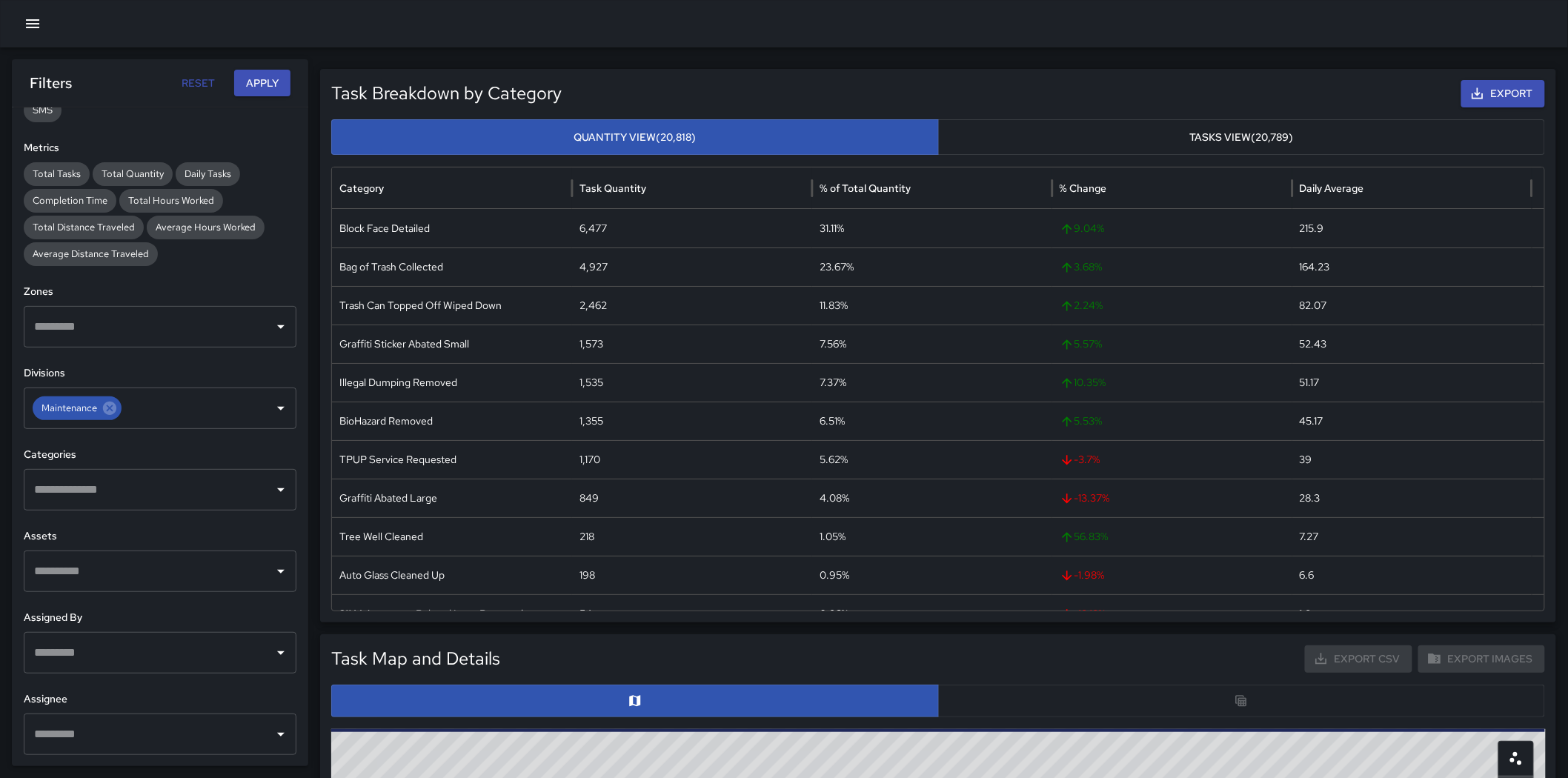
scroll to position [0, 0]
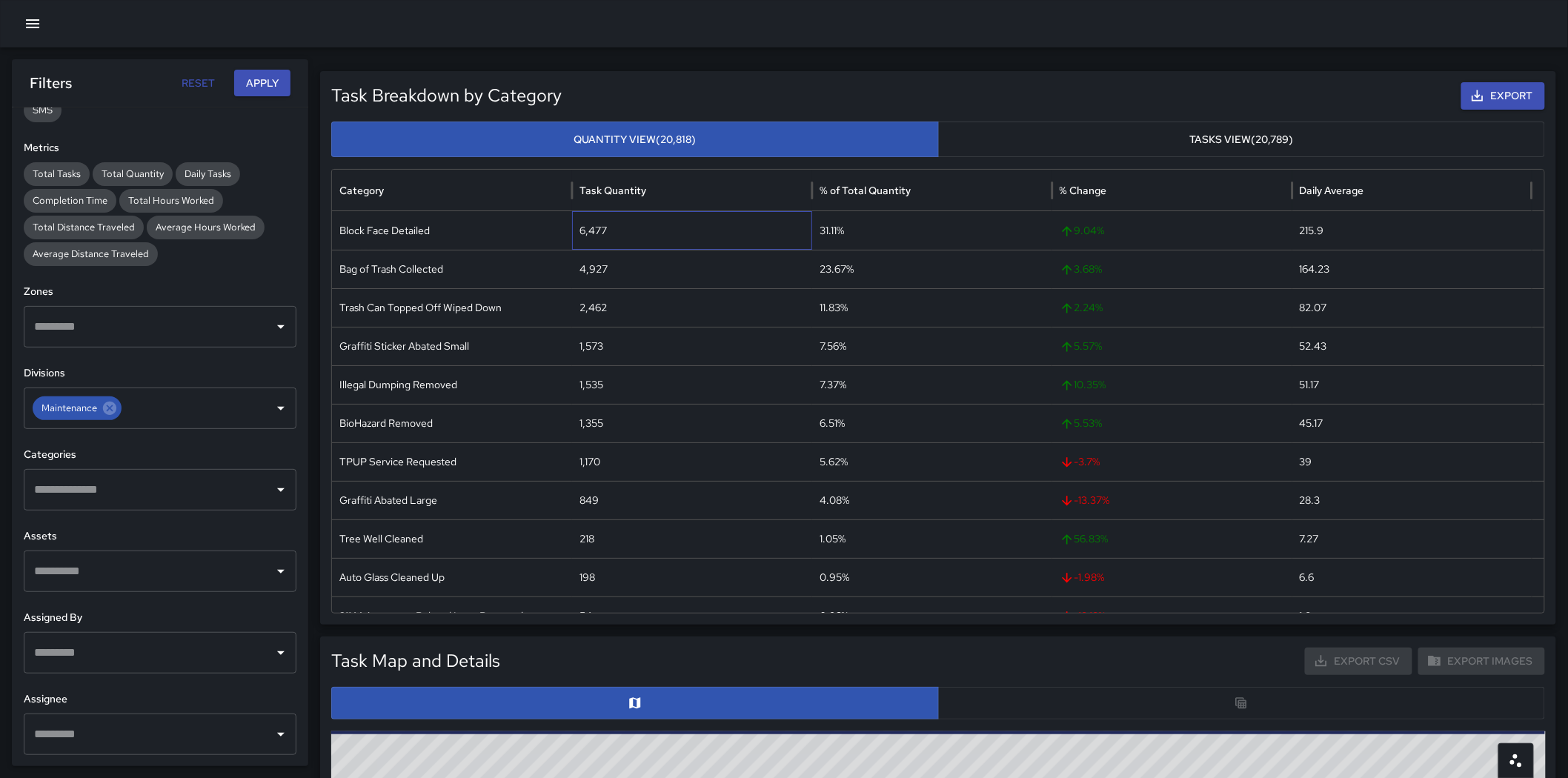
click at [589, 227] on div "6,477" at bounding box center [692, 230] width 240 height 38
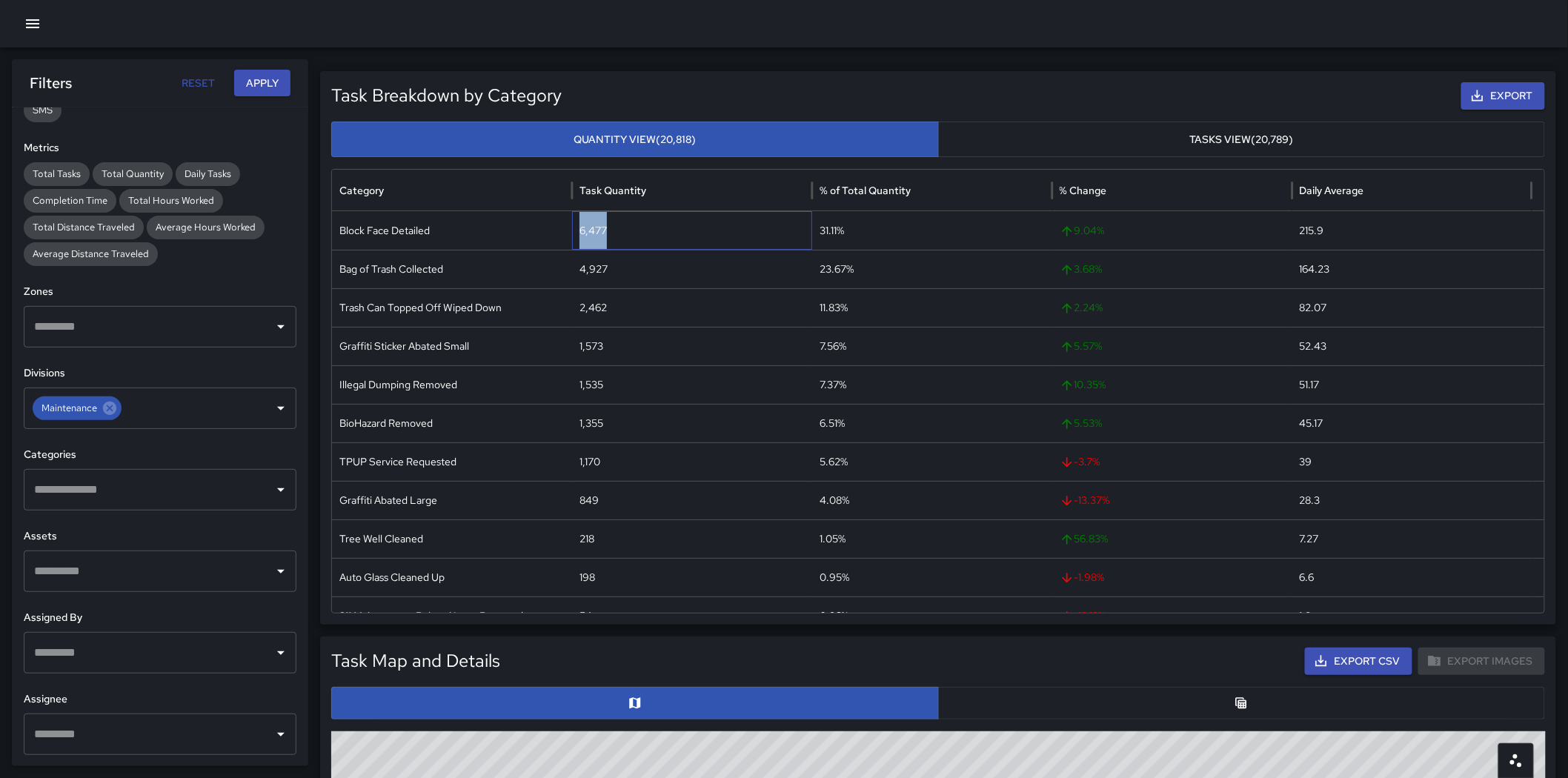
copy div "6,477"
